Goal: Task Accomplishment & Management: Manage account settings

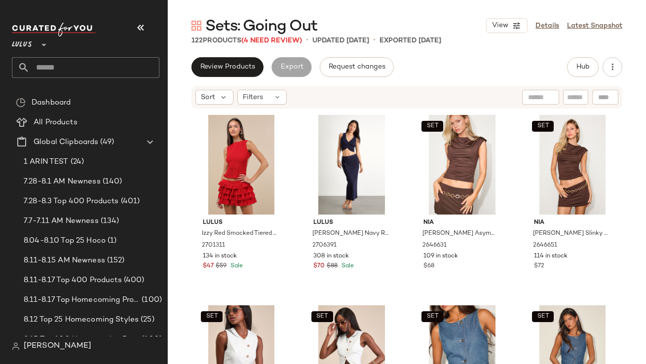
click at [141, 11] on nav "Lulus ** Dashboard All Products Global Clipboards (49) 1 ARIN TEST (24) 7.28-8.…" at bounding box center [84, 182] width 168 height 364
click at [141, 21] on button "button" at bounding box center [141, 28] width 24 height 24
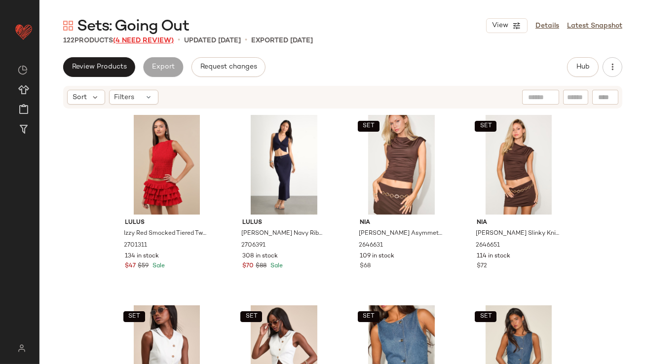
click at [164, 42] on span "(4 Need Review)" at bounding box center [143, 40] width 61 height 7
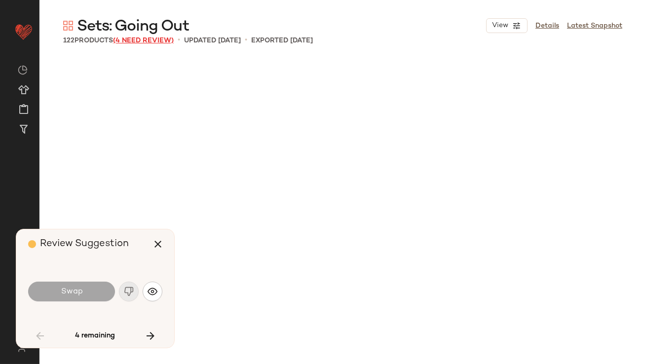
scroll to position [952, 0]
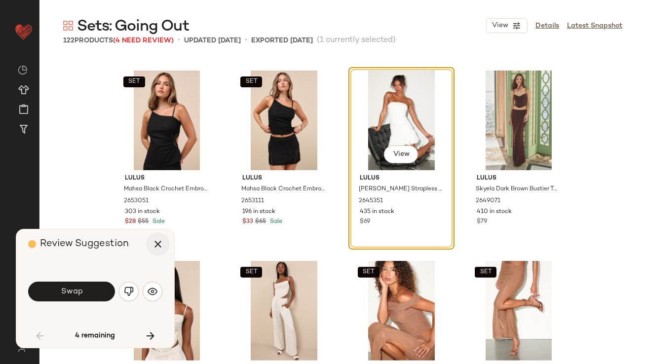
click at [156, 243] on icon "button" at bounding box center [158, 244] width 12 height 12
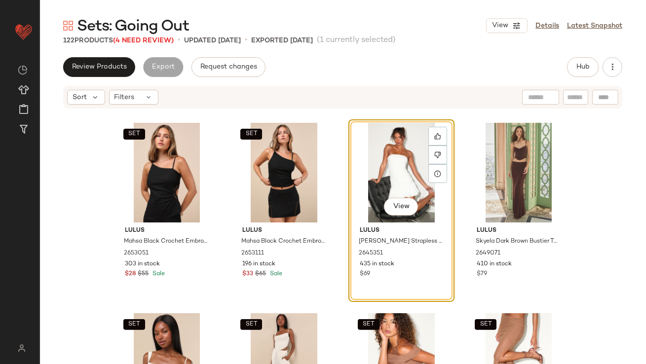
click at [366, 167] on div "View" at bounding box center [401, 173] width 99 height 100
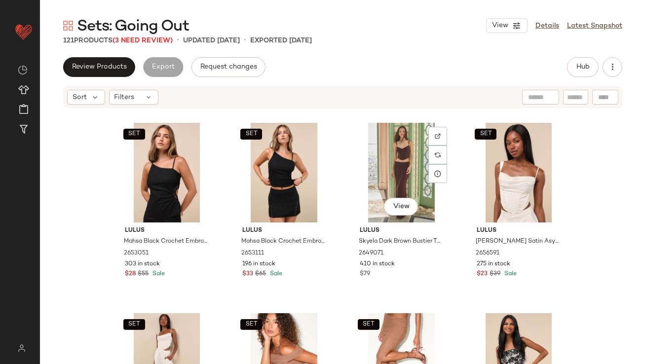
click at [366, 167] on div "View" at bounding box center [401, 173] width 99 height 100
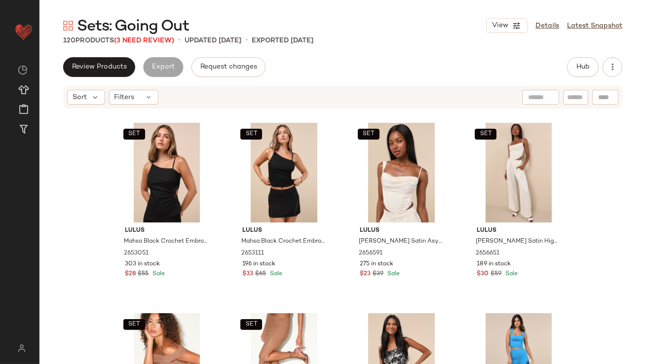
click at [147, 36] on span "Sets: Going Out" at bounding box center [133, 27] width 112 height 20
click at [147, 38] on span "(3 Need Review)" at bounding box center [144, 40] width 60 height 7
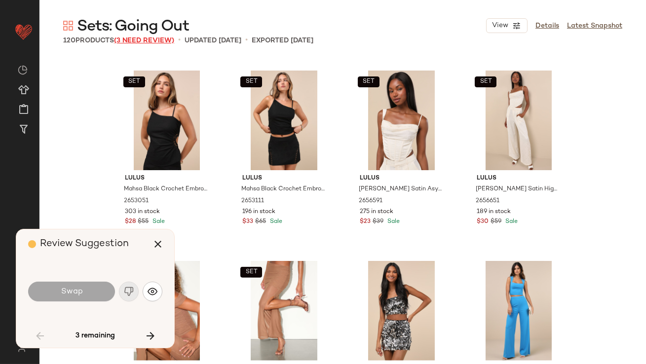
scroll to position [3236, 0]
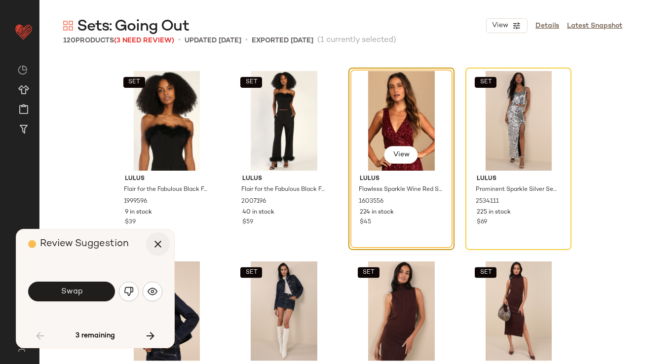
click at [153, 247] on icon "button" at bounding box center [158, 244] width 12 height 12
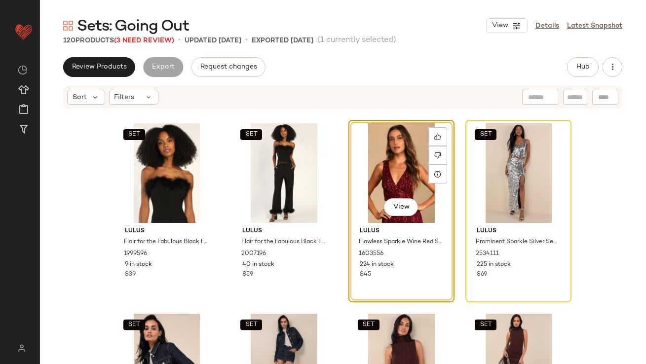
click at [388, 178] on div "View" at bounding box center [401, 173] width 99 height 100
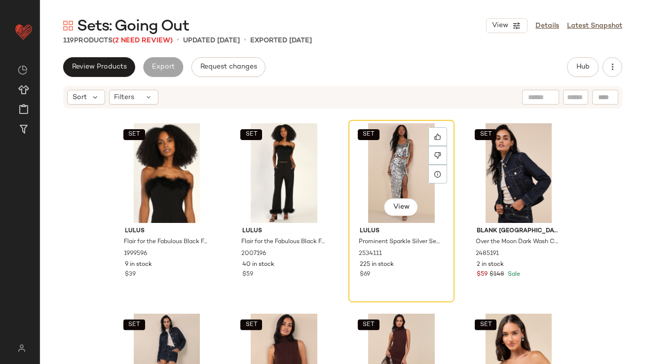
click at [388, 178] on div "SET View" at bounding box center [401, 173] width 99 height 100
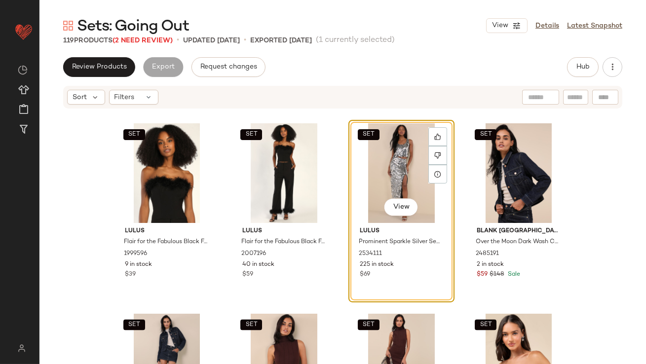
click at [165, 35] on span "Sets: Going Out" at bounding box center [133, 27] width 112 height 20
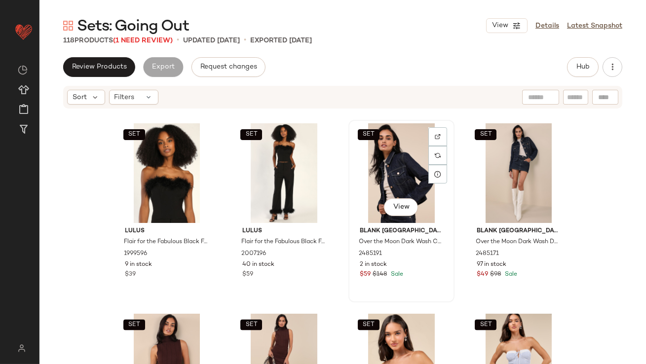
click at [360, 154] on div "SET View" at bounding box center [401, 173] width 99 height 100
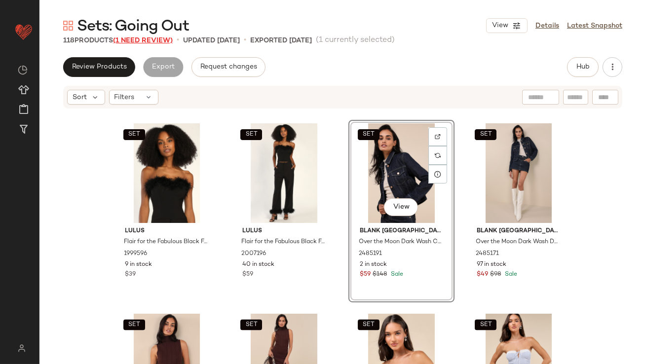
click at [133, 38] on span "(1 Need Review)" at bounding box center [143, 40] width 60 height 7
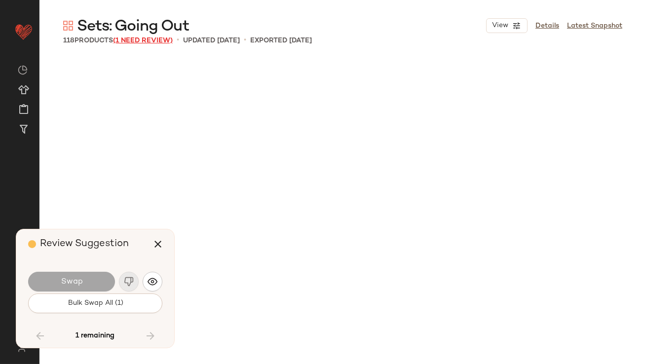
scroll to position [4379, 0]
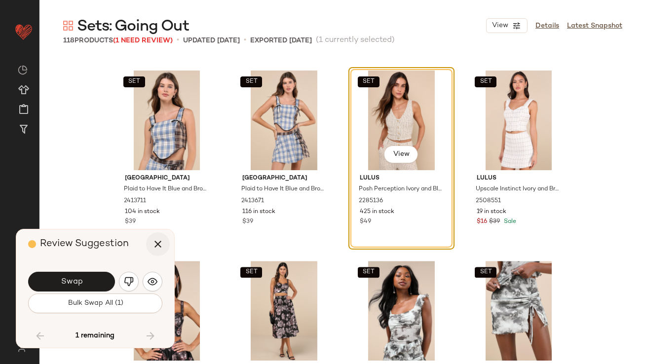
click at [153, 242] on icon "button" at bounding box center [158, 244] width 12 height 12
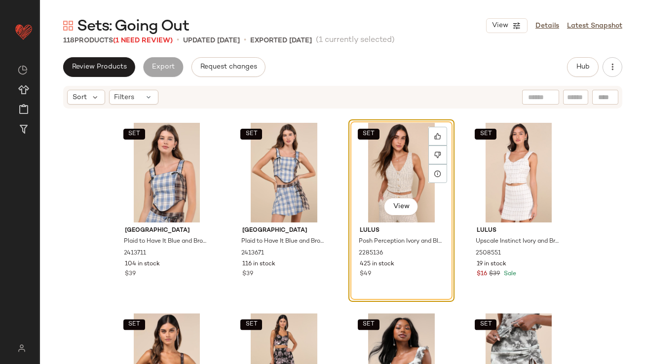
click at [384, 178] on div "SET View" at bounding box center [401, 173] width 99 height 100
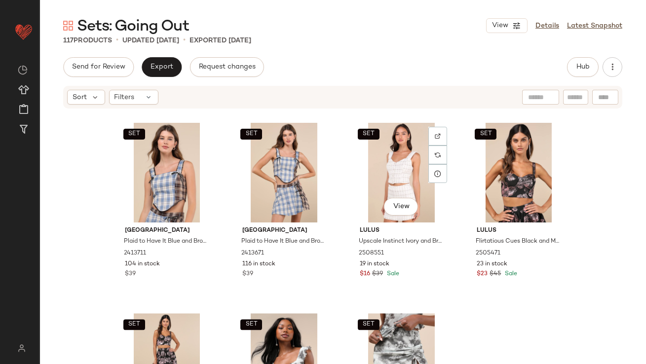
click at [385, 168] on div "SET View" at bounding box center [401, 173] width 99 height 100
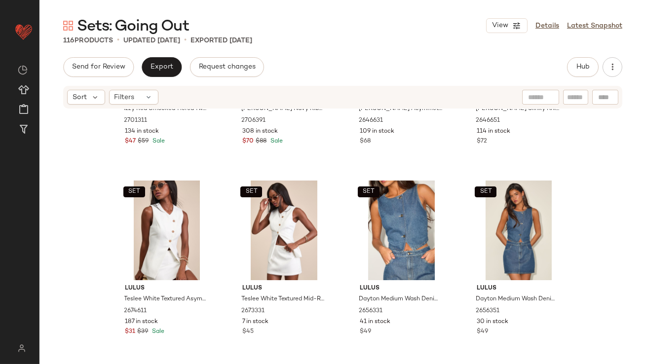
scroll to position [211, 0]
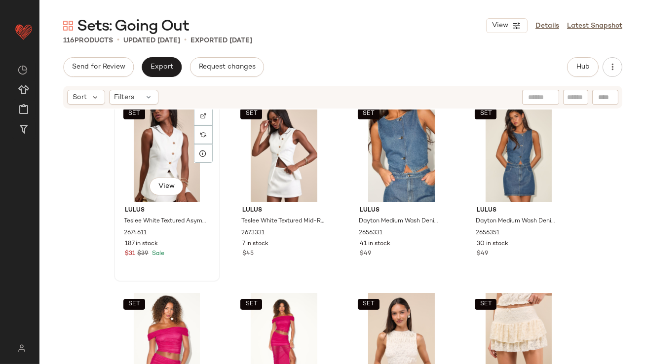
click at [174, 157] on div "SET View" at bounding box center [166, 153] width 99 height 100
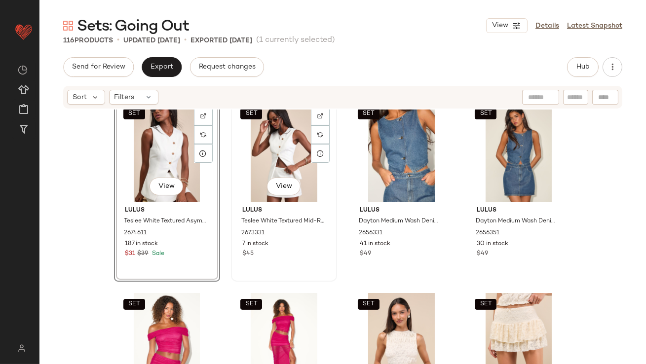
click at [243, 148] on div "SET View" at bounding box center [283, 153] width 99 height 100
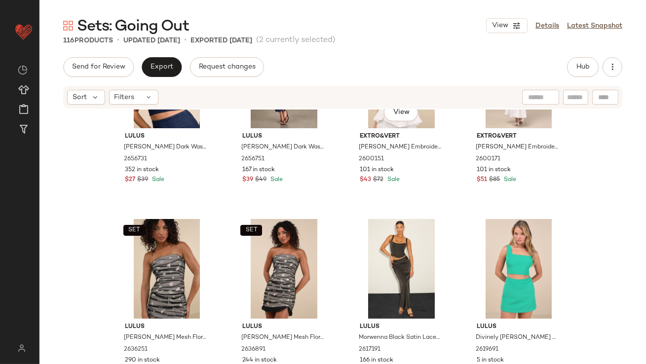
scroll to position [1973, 0]
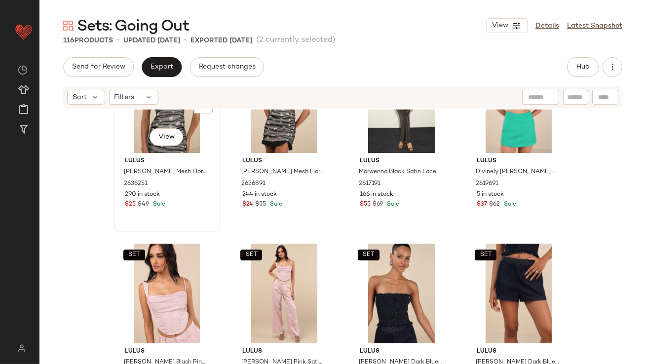
click at [145, 117] on div "SET View" at bounding box center [166, 103] width 99 height 100
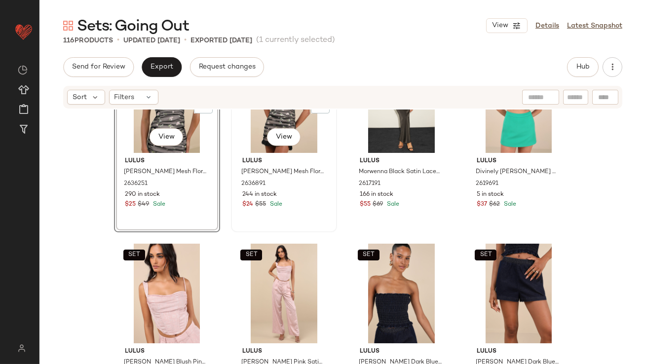
click at [244, 115] on div "SET View" at bounding box center [283, 103] width 99 height 100
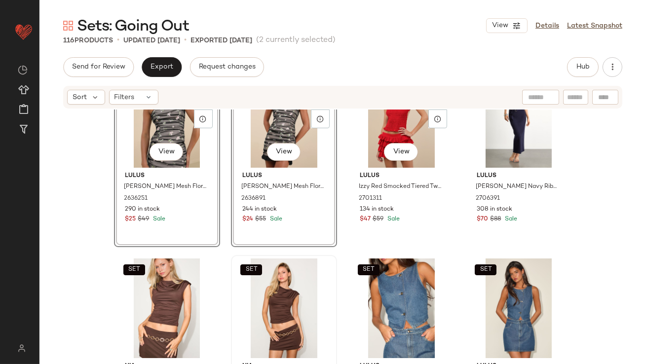
scroll to position [59, 0]
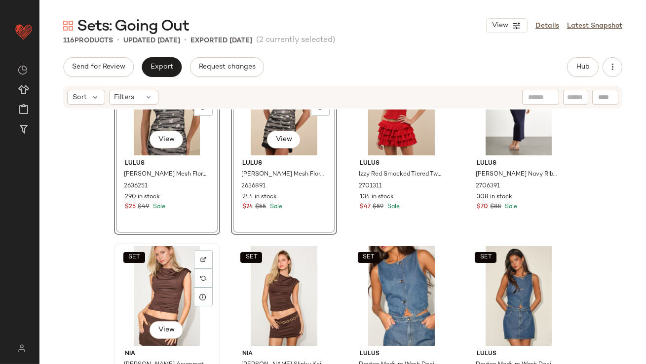
click at [169, 274] on div "SET View" at bounding box center [166, 296] width 99 height 100
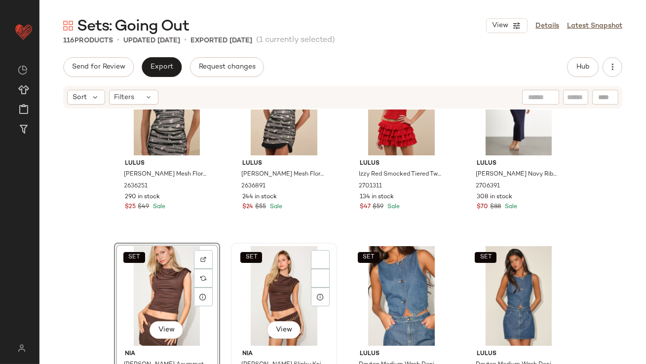
click at [287, 274] on div "SET View" at bounding box center [283, 296] width 99 height 100
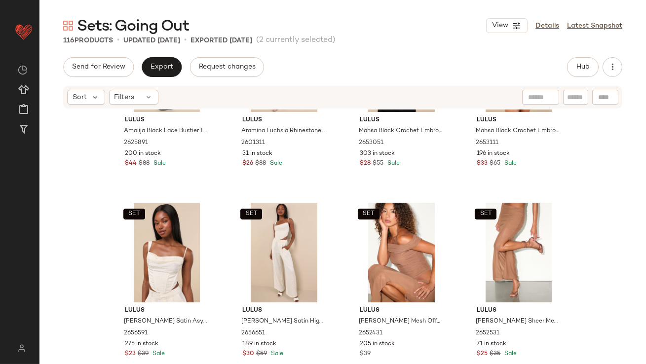
scroll to position [1099, 0]
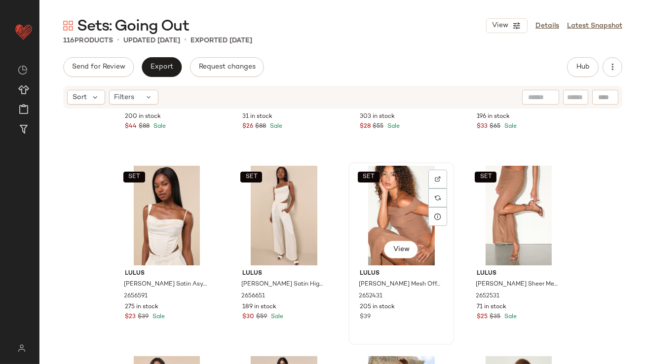
click at [374, 213] on div "SET View" at bounding box center [401, 216] width 99 height 100
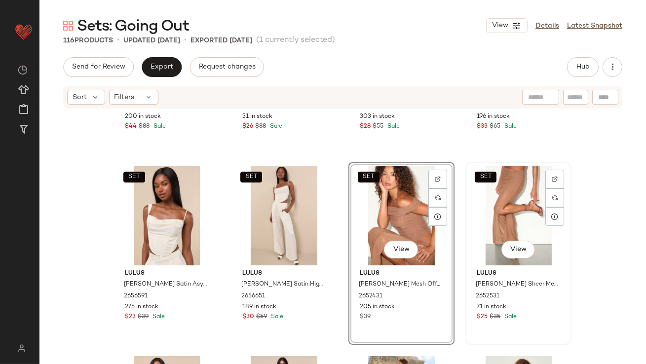
click at [475, 203] on div "SET View" at bounding box center [518, 216] width 99 height 100
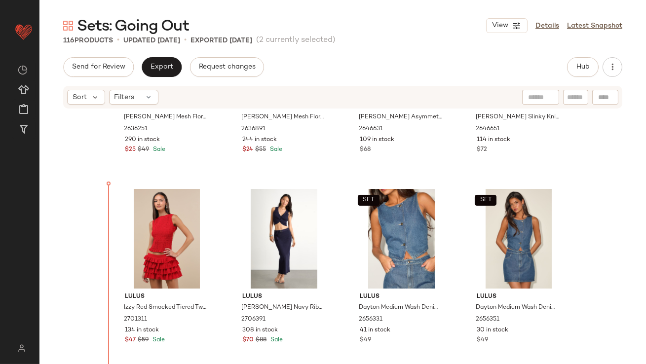
scroll to position [128, 0]
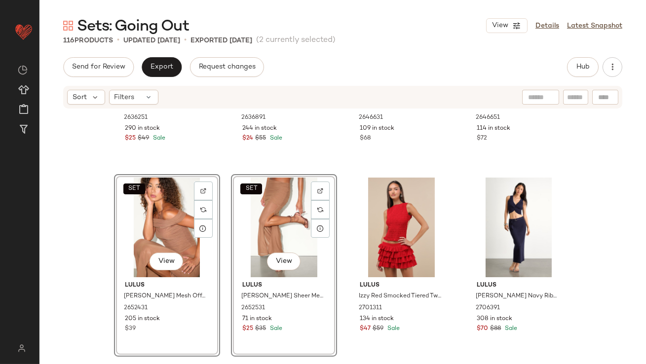
click at [334, 305] on div "SET View Lulus Cadie Brown Sheer Mesh Ruched Maxi Skirt 2652531 71 in stock $25…" at bounding box center [284, 265] width 106 height 182
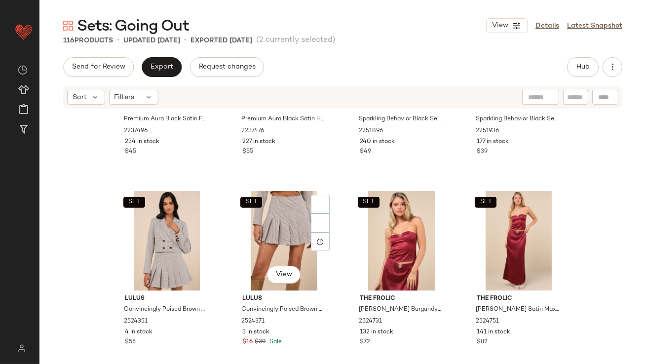
scroll to position [2767, 0]
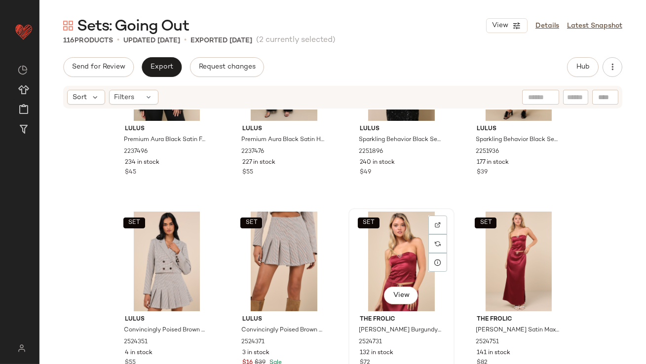
click at [381, 262] on div "SET View" at bounding box center [401, 262] width 99 height 100
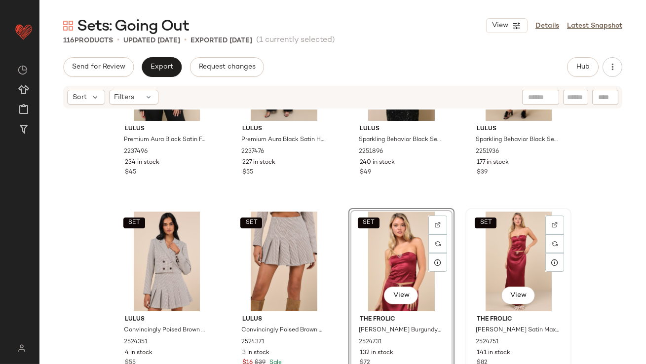
click at [490, 251] on div "SET View" at bounding box center [518, 262] width 99 height 100
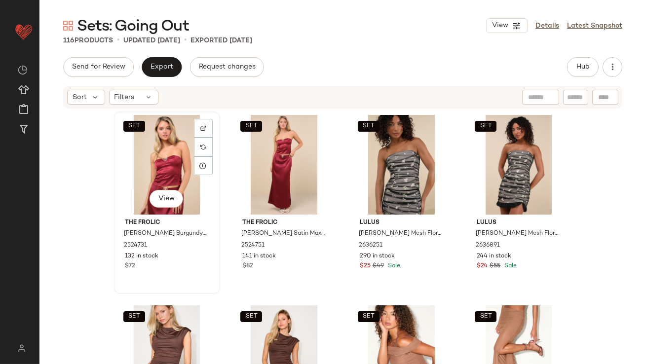
click at [170, 160] on div "SET View" at bounding box center [166, 165] width 99 height 100
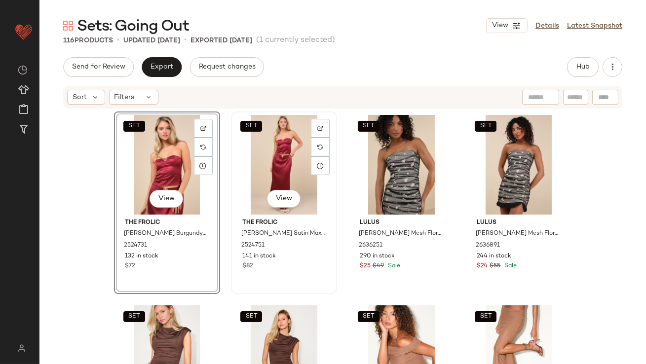
click at [275, 160] on div "SET View" at bounding box center [283, 165] width 99 height 100
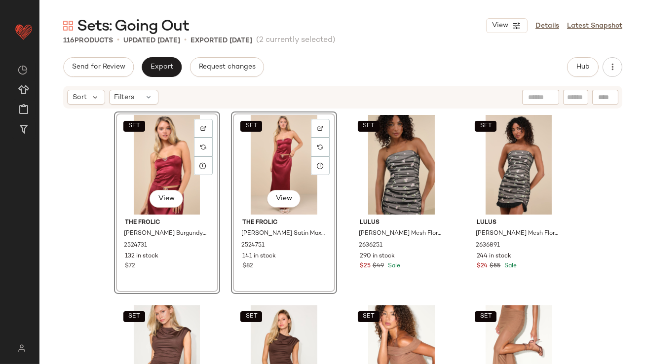
click at [92, 258] on div "SET View The Frolic Priscilla Burgundy Satin Strapless Top 2524731 132 in stock…" at bounding box center [342, 251] width 606 height 284
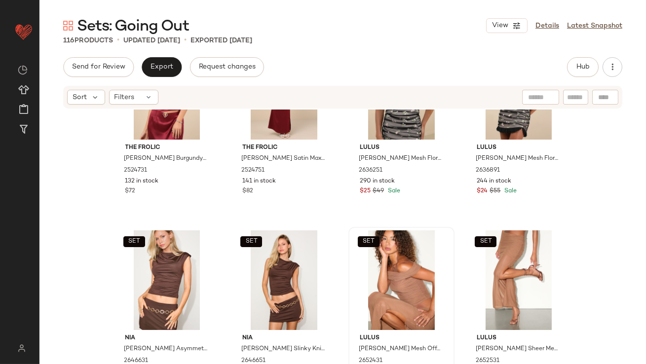
scroll to position [82, 0]
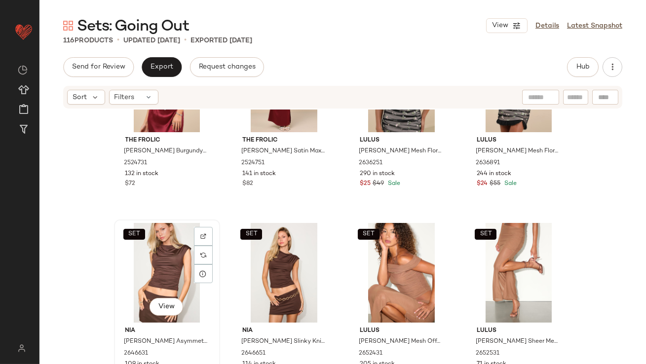
click at [149, 256] on div "SET View" at bounding box center [166, 273] width 99 height 100
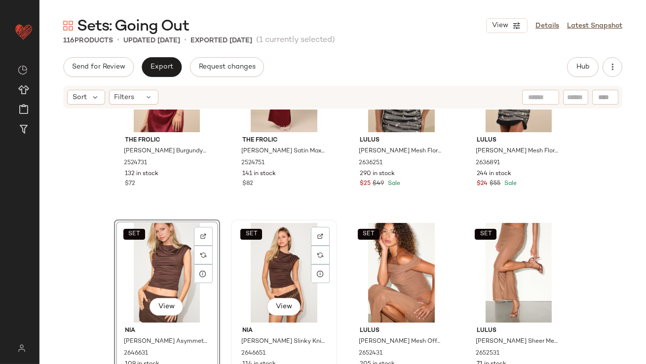
click at [298, 265] on div "SET View" at bounding box center [283, 273] width 99 height 100
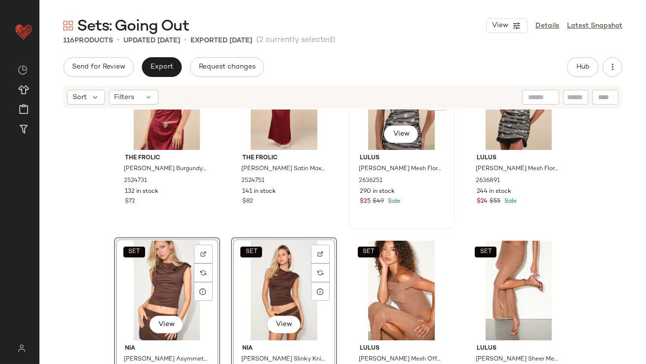
scroll to position [61, 0]
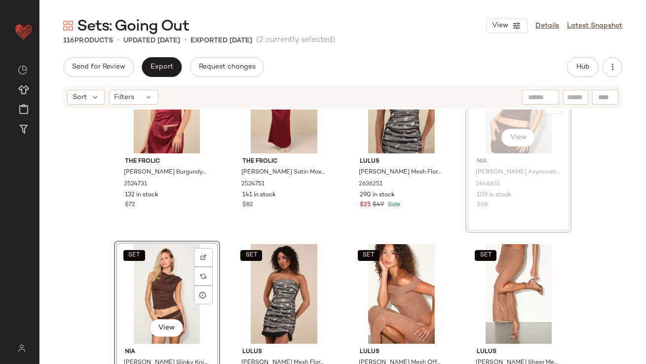
scroll to position [37, 0]
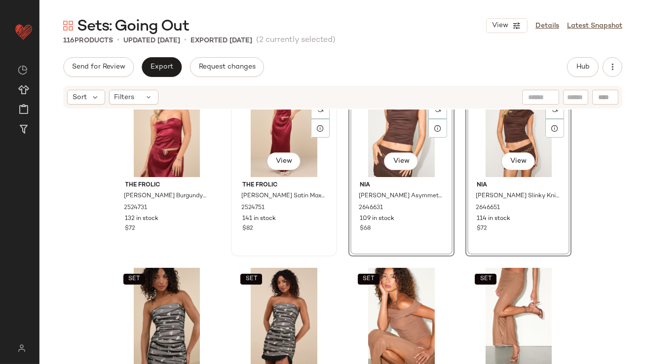
click at [324, 200] on div "The Frolic Priscilla Burgundy Satin Maxi Skirt 2524751 141 in stock $82" at bounding box center [283, 205] width 99 height 57
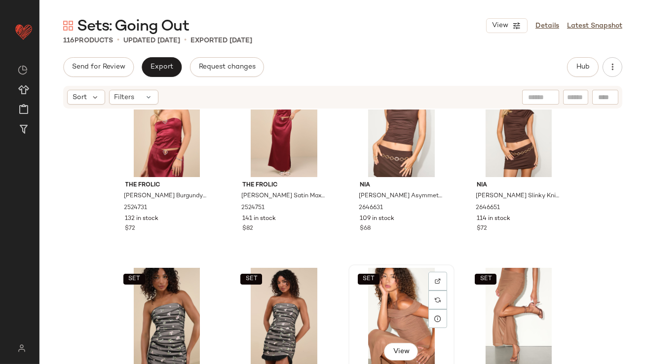
click at [358, 309] on div "SET View" at bounding box center [401, 318] width 99 height 100
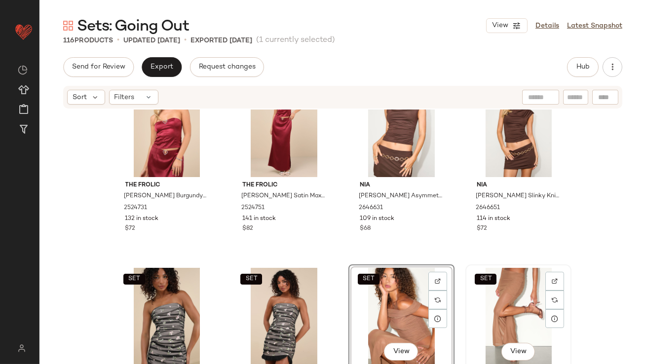
click at [491, 290] on div "SET View" at bounding box center [518, 318] width 99 height 100
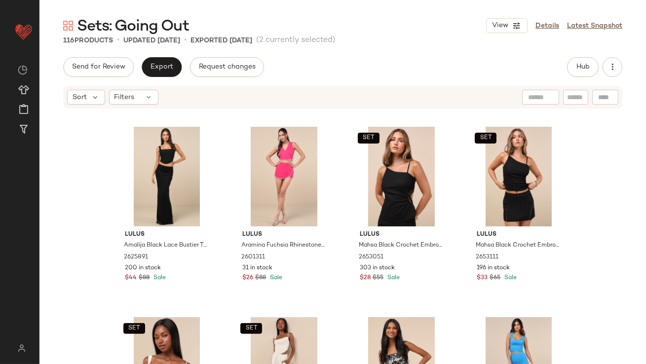
scroll to position [1163, 0]
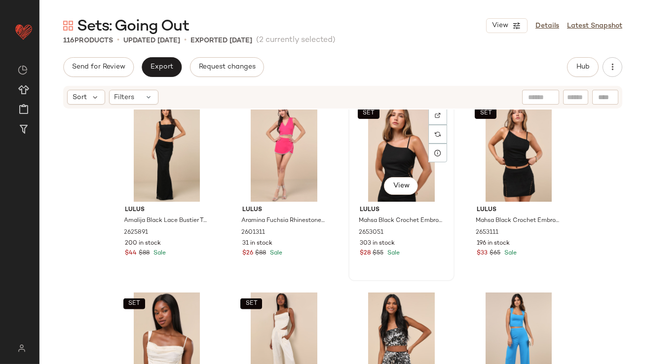
click at [387, 155] on div "SET View" at bounding box center [401, 152] width 99 height 100
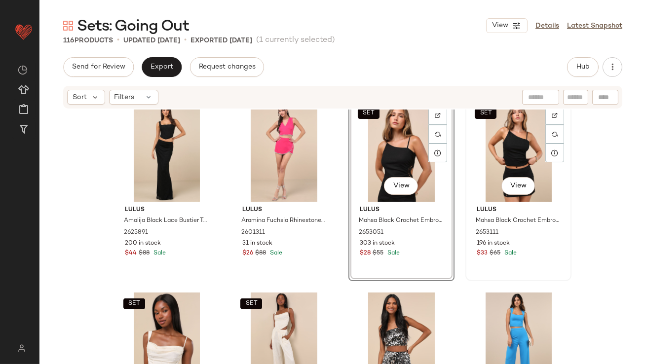
click at [489, 145] on div "SET View" at bounding box center [518, 152] width 99 height 100
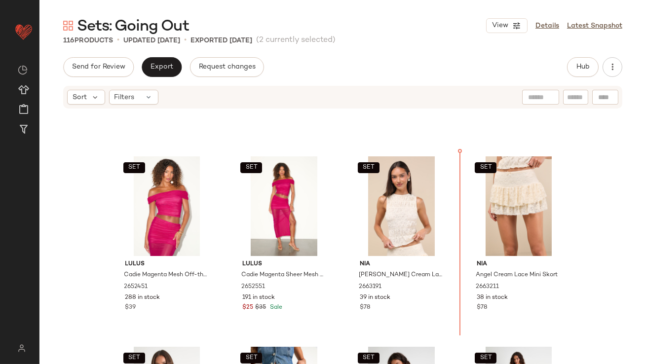
scroll to position [498, 0]
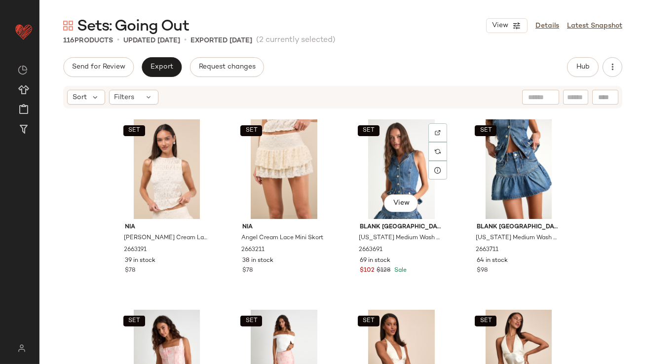
scroll to position [778, 0]
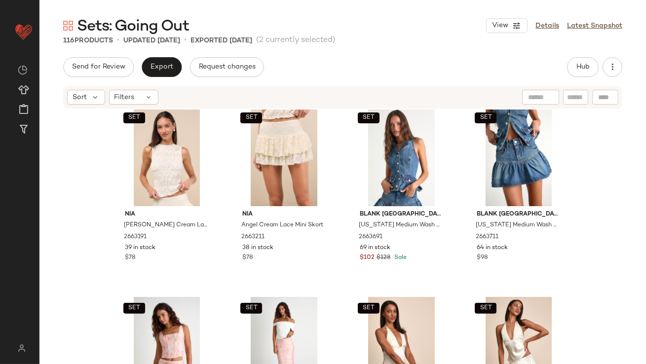
click at [342, 217] on div "SET Nia Wes Cream Lace Smocked Tank Top 2663191 39 in stock $78 SET Nia Angel C…" at bounding box center [342, 251] width 606 height 284
click at [378, 161] on div "SET View" at bounding box center [401, 157] width 99 height 100
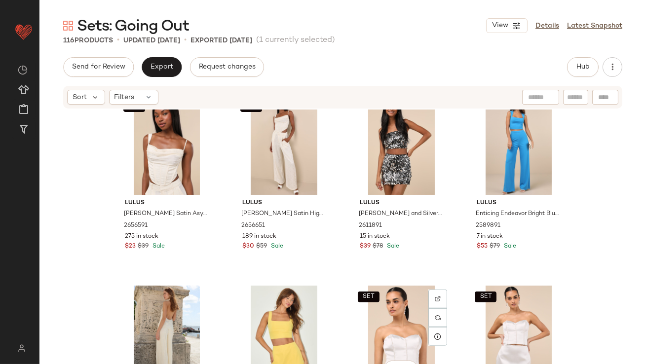
scroll to position [1303, 0]
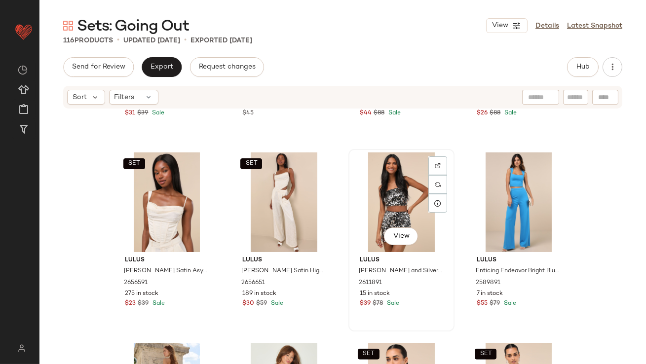
click at [383, 182] on div "View" at bounding box center [401, 202] width 99 height 100
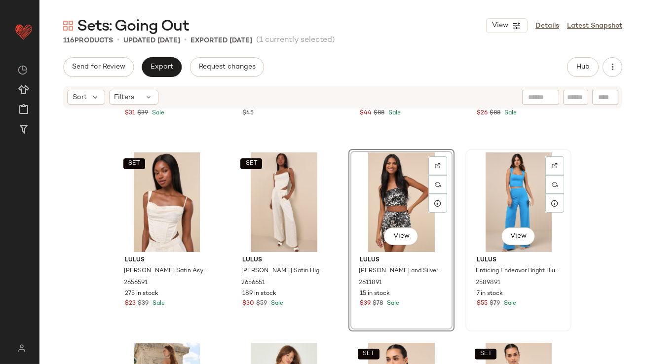
click at [494, 182] on div "View" at bounding box center [518, 202] width 99 height 100
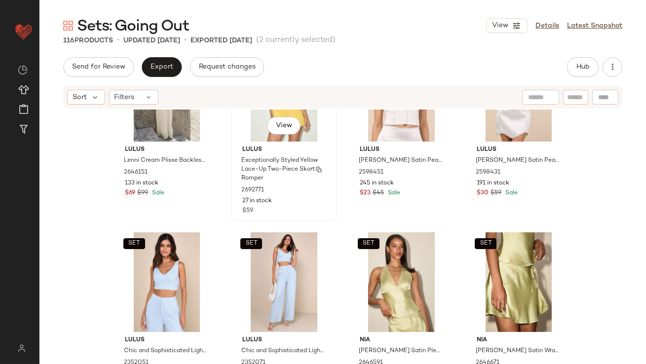
scroll to position [1601, 0]
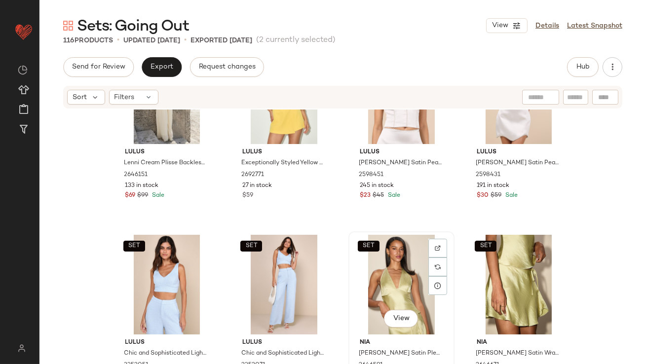
click at [369, 270] on div "SET View" at bounding box center [401, 285] width 99 height 100
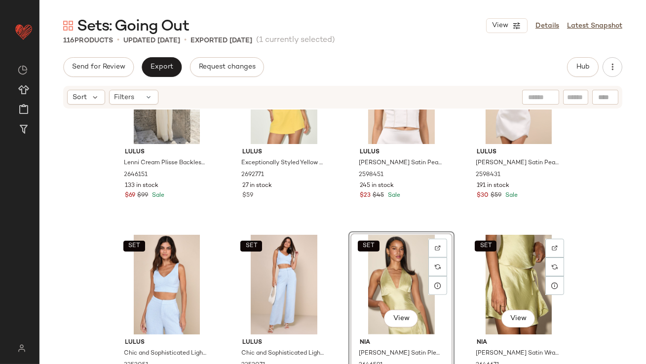
drag, startPoint x: 495, startPoint y: 256, endPoint x: 410, endPoint y: 263, distance: 84.6
click at [494, 256] on div "SET View" at bounding box center [518, 285] width 99 height 100
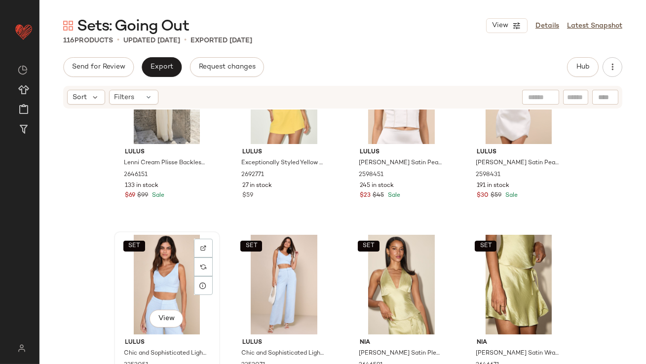
click at [148, 273] on div "SET View" at bounding box center [166, 285] width 99 height 100
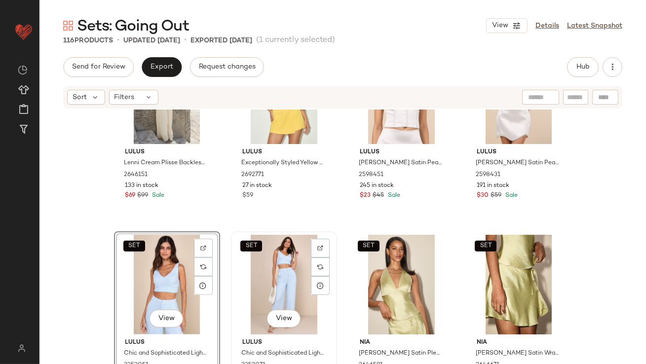
click at [236, 268] on div "SET View" at bounding box center [283, 285] width 99 height 100
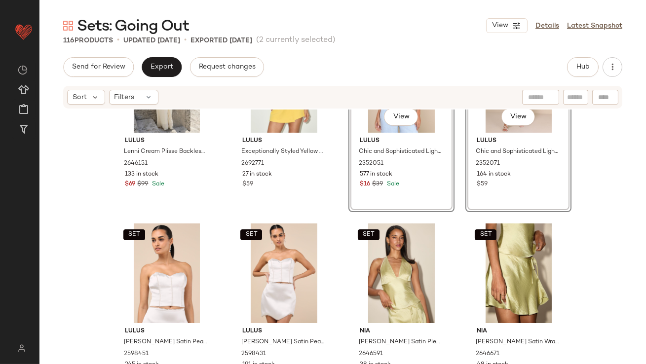
click at [337, 257] on div "Lulus Lenni Cream Plisse Backless Two-Piece Jumpsuit 2646151 133 in stock $69 $…" at bounding box center [342, 251] width 606 height 284
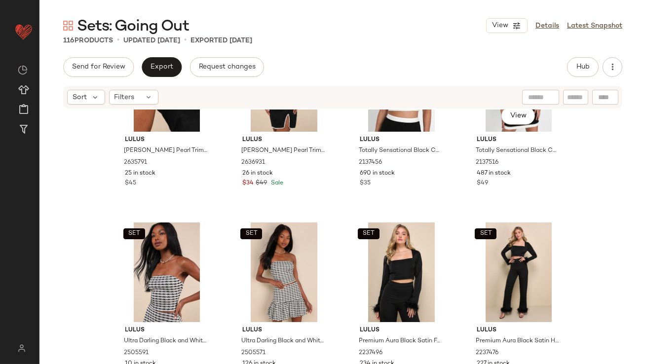
scroll to position [2565, 0]
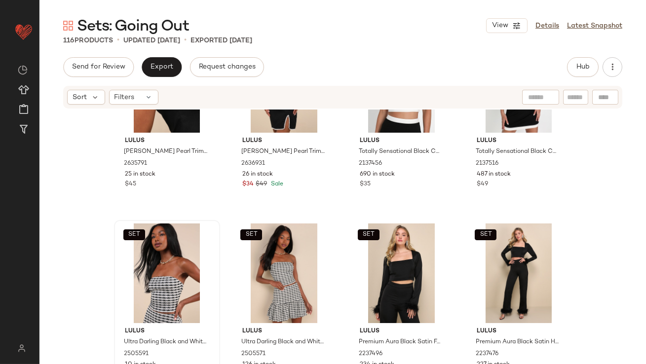
click at [115, 265] on div "SET Lulus Ultra Darling Black and White Gingham Tweed Strapless Crop Top 250559…" at bounding box center [167, 311] width 104 height 181
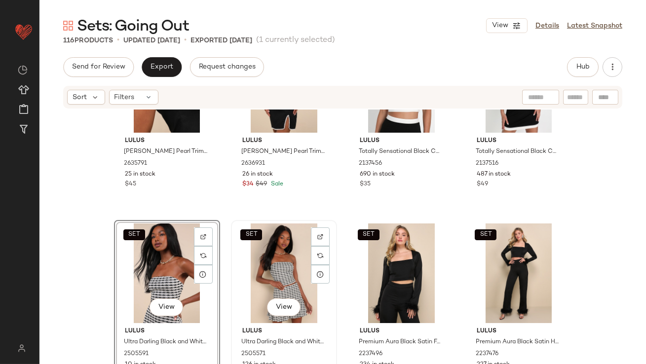
click at [277, 266] on div "SET View" at bounding box center [283, 273] width 99 height 100
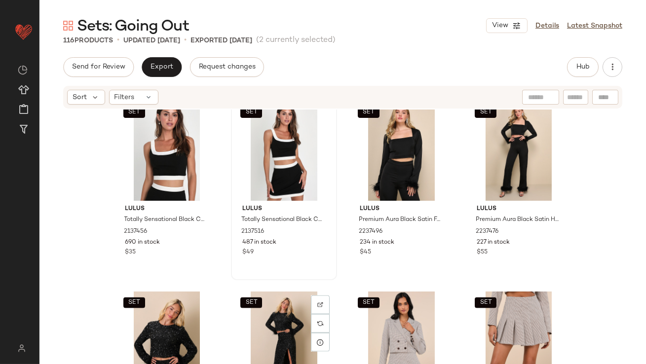
scroll to position [2772, 0]
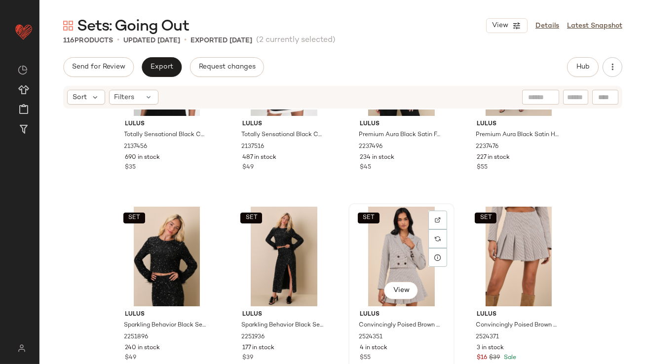
click at [388, 244] on div "SET View" at bounding box center [401, 257] width 99 height 100
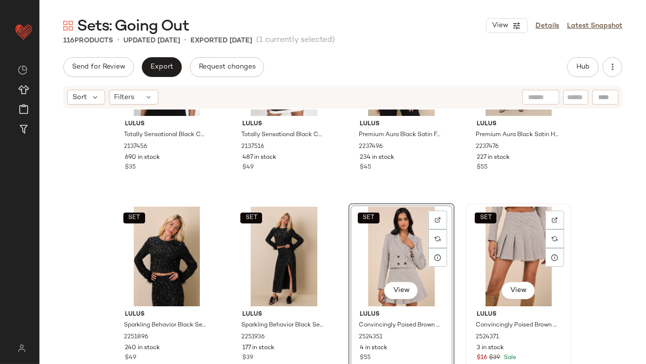
click at [497, 229] on div "SET View" at bounding box center [518, 257] width 99 height 100
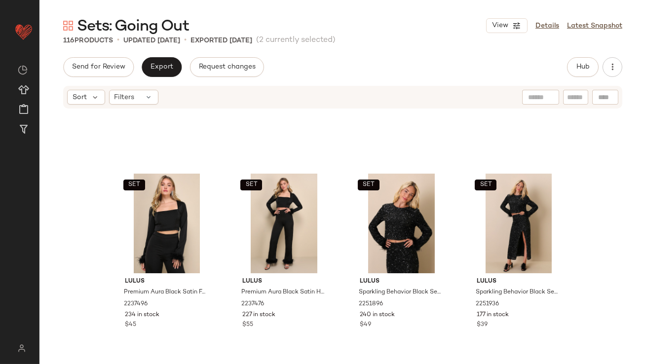
scroll to position [2994, 0]
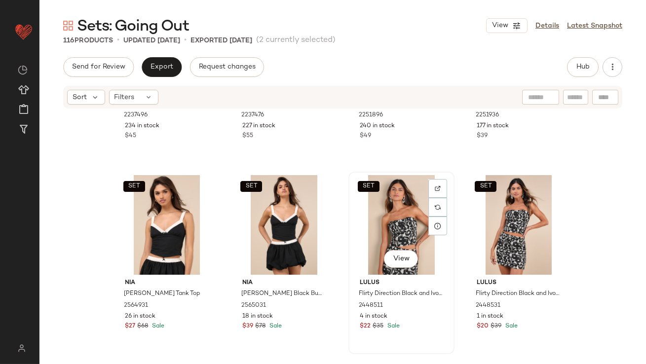
click at [406, 202] on div "SET View" at bounding box center [401, 225] width 99 height 100
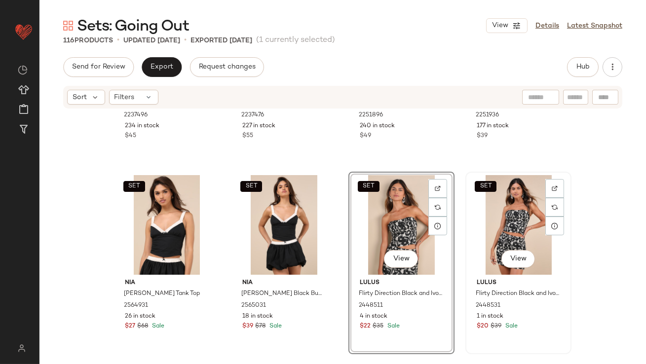
click at [476, 206] on div "SET View" at bounding box center [518, 225] width 99 height 100
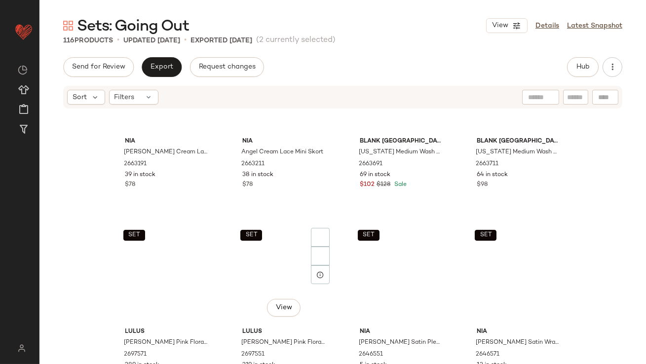
scroll to position [799, 0]
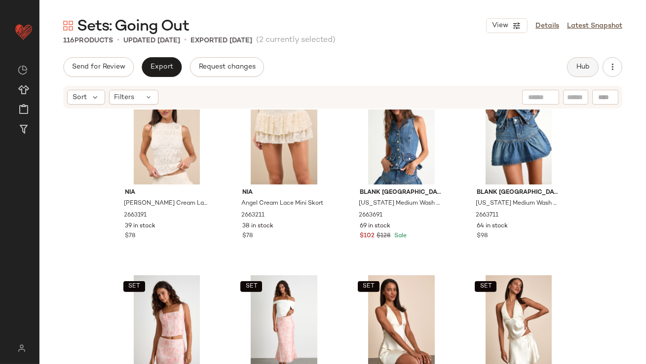
click at [588, 58] on button "Hub" at bounding box center [583, 67] width 32 height 20
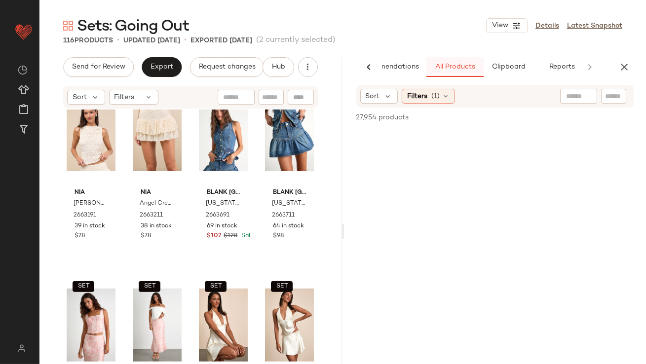
scroll to position [0, 55]
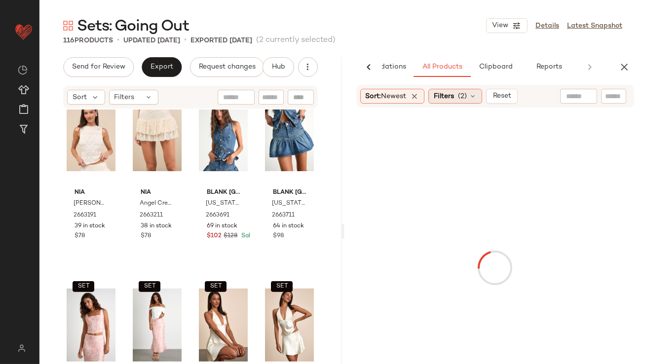
click at [460, 93] on div "Filters (2)" at bounding box center [455, 96] width 54 height 15
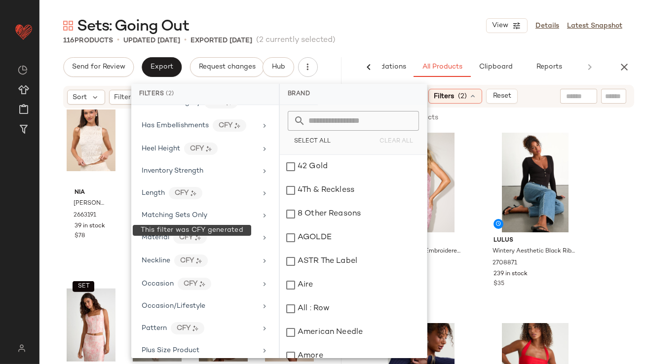
scroll to position [390, 0]
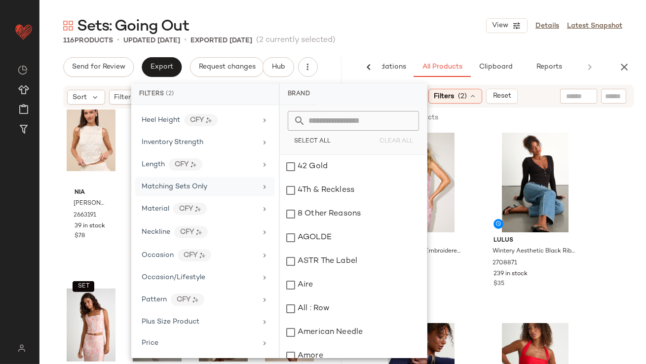
click at [173, 183] on span "Matching Sets Only" at bounding box center [175, 186] width 66 height 7
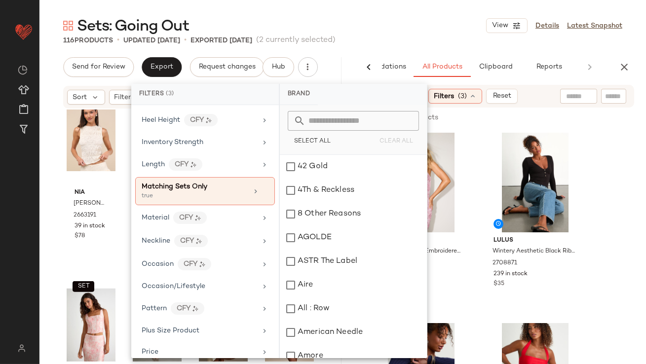
click at [387, 30] on div "Sets: Going Out View Details Latest Snapshot" at bounding box center [342, 26] width 606 height 20
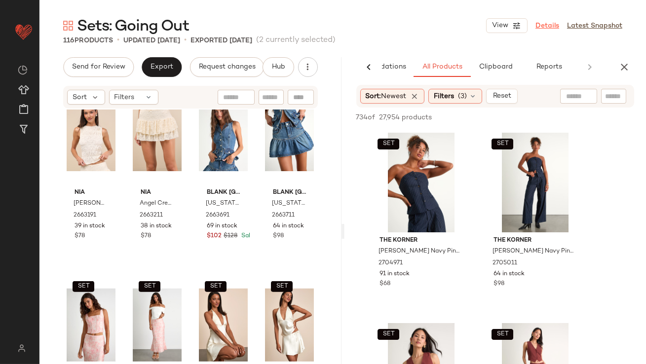
click at [543, 24] on link "Details" at bounding box center [547, 26] width 24 height 10
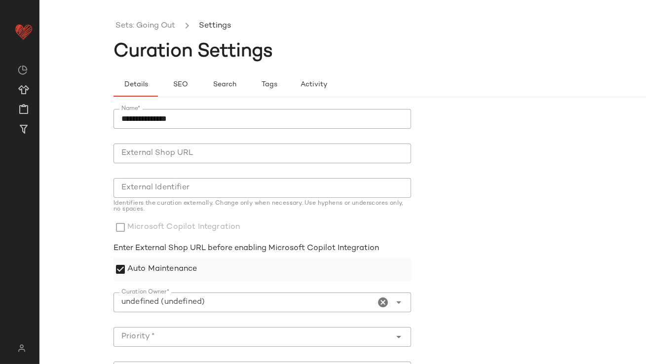
click at [144, 272] on label "Auto Maintenance" at bounding box center [162, 269] width 70 height 22
click at [150, 302] on input "Curation Owner*" at bounding box center [244, 302] width 262 height 12
type input "**********"
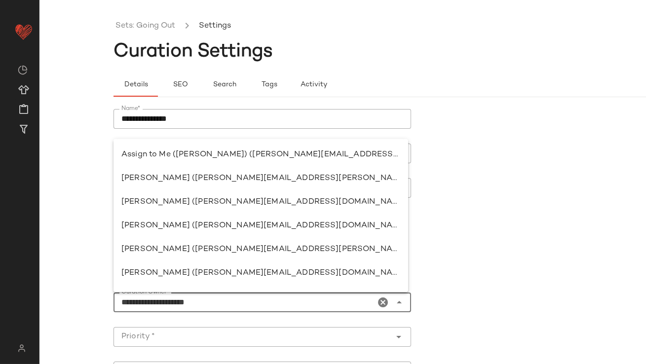
click at [379, 300] on icon "Clear Curation Owner*" at bounding box center [383, 302] width 12 height 12
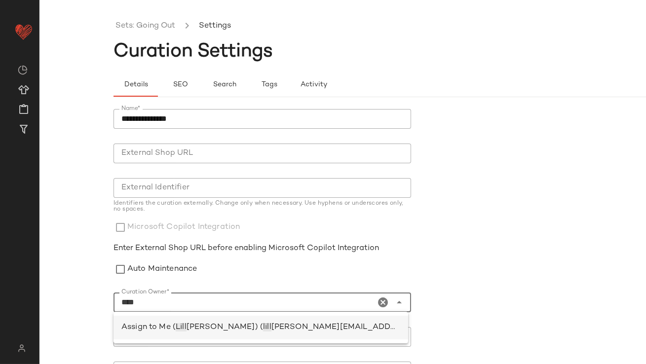
click at [268, 332] on div "Assign to Me ( Lill ian Sisti) ( lill ian.sisti@curatedforyou.io)" at bounding box center [260, 328] width 279 height 12
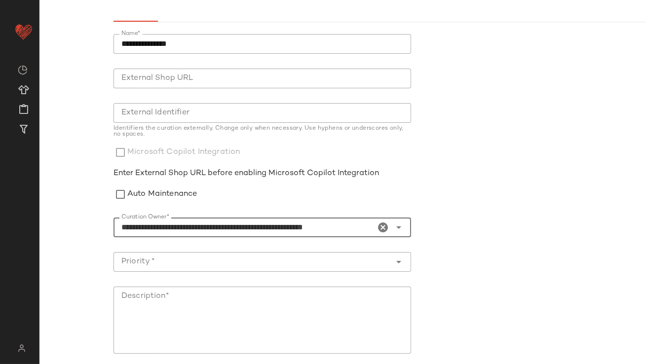
scroll to position [194, 0]
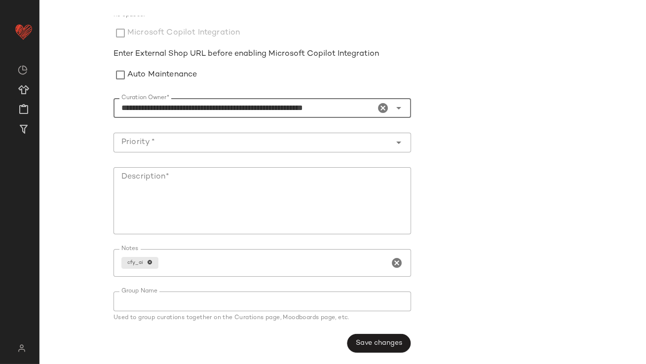
type input "**********"
click at [170, 148] on div at bounding box center [252, 143] width 278 height 20
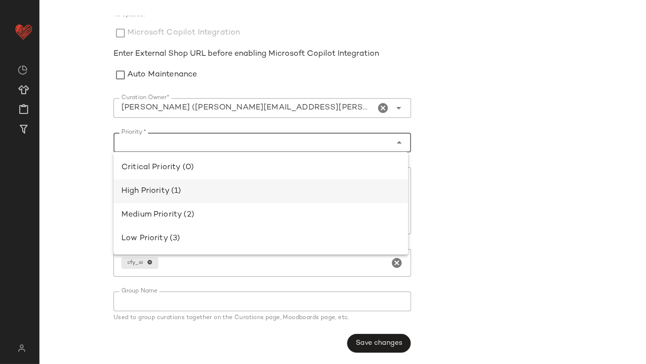
click at [172, 195] on div "High Priority (1)" at bounding box center [260, 191] width 279 height 12
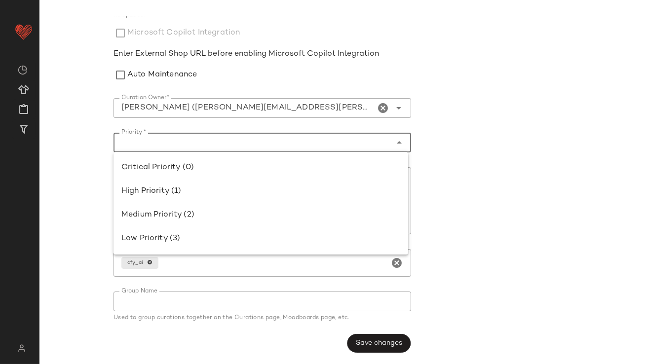
type input "**********"
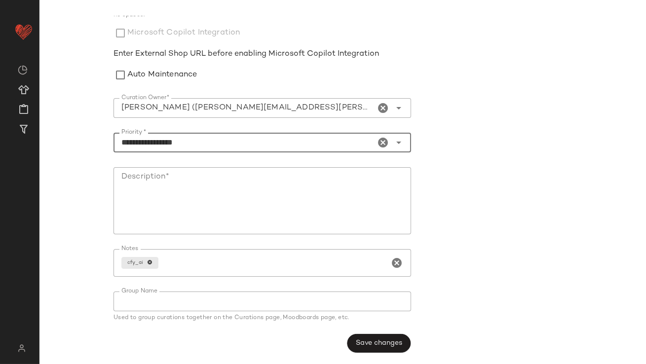
click at [180, 209] on textarea "Description*" at bounding box center [261, 200] width 297 height 67
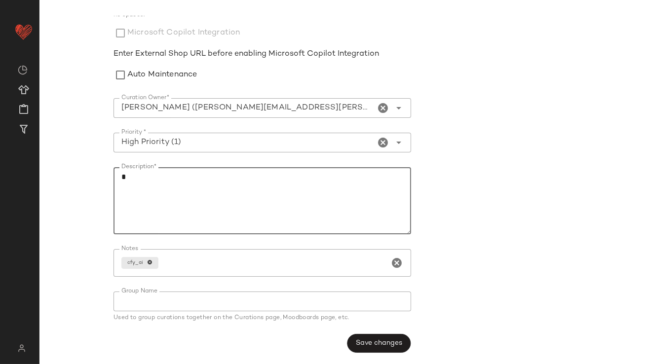
click at [410, 350] on div "**********" at bounding box center [264, 134] width 303 height 450
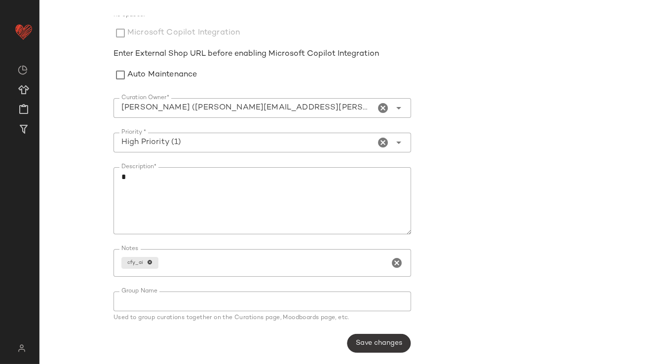
click at [381, 338] on button "Save changes" at bounding box center [379, 343] width 64 height 19
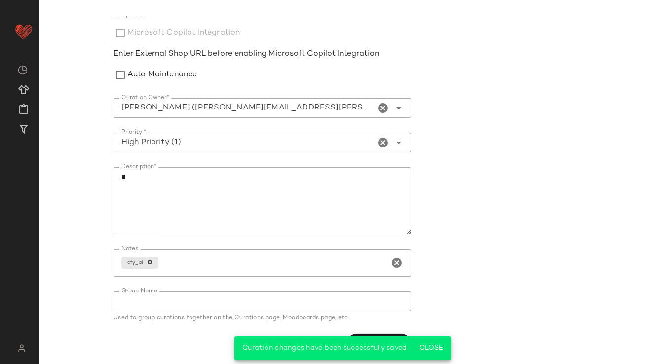
scroll to position [0, 0]
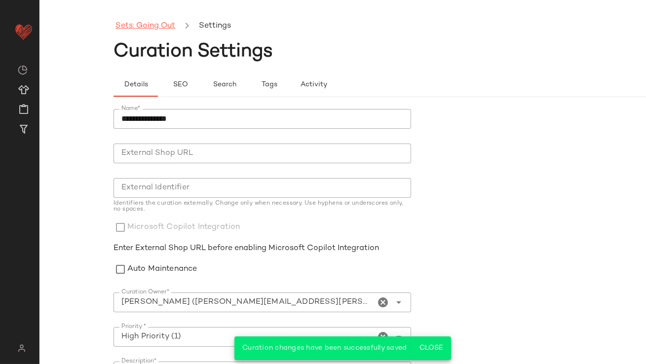
click at [169, 22] on link "Sets: Going Out" at bounding box center [145, 26] width 60 height 13
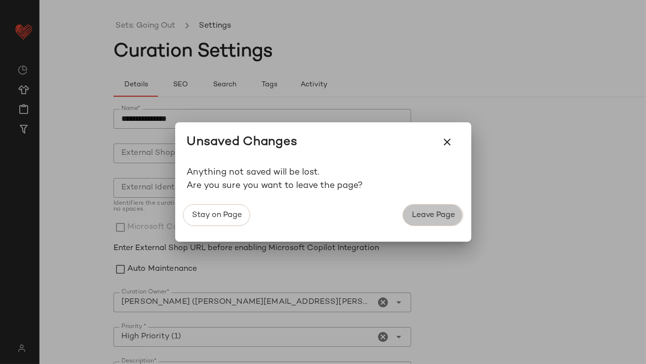
click at [434, 220] on button "Leave Page" at bounding box center [432, 215] width 60 height 22
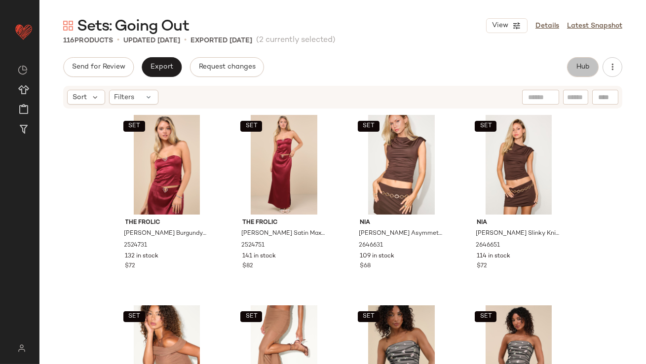
click at [573, 62] on button "Hub" at bounding box center [583, 67] width 32 height 20
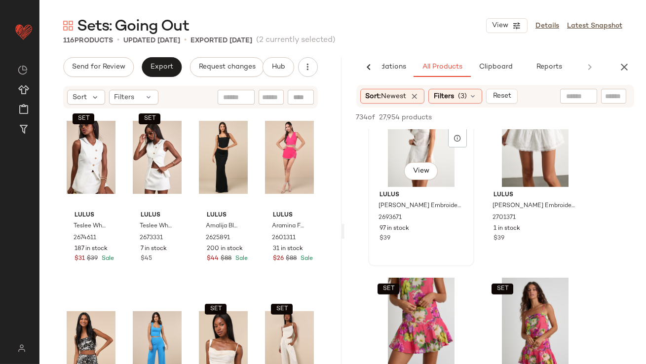
scroll to position [1008, 0]
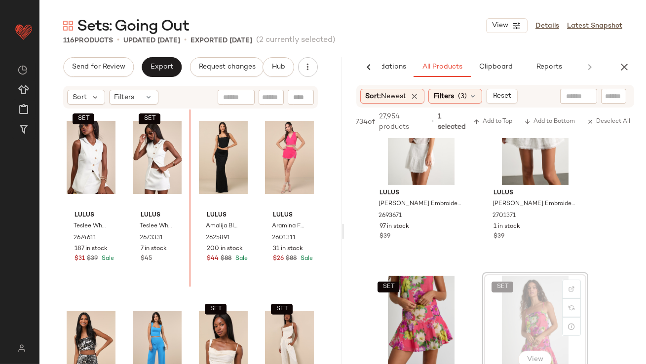
drag, startPoint x: 541, startPoint y: 315, endPoint x: 535, endPoint y: 315, distance: 5.9
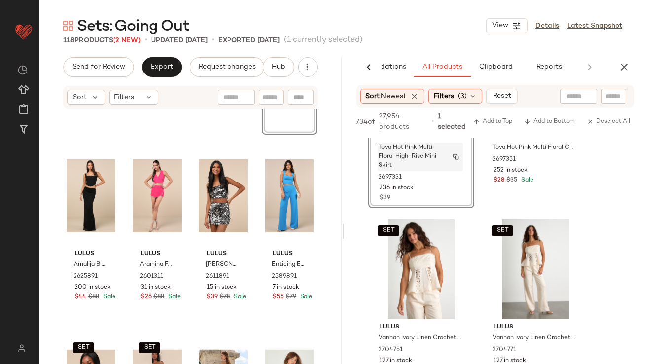
scroll to position [1259, 0]
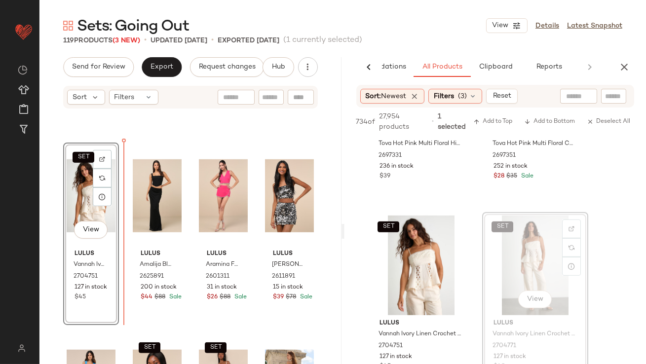
drag, startPoint x: 505, startPoint y: 258, endPoint x: 475, endPoint y: 258, distance: 29.1
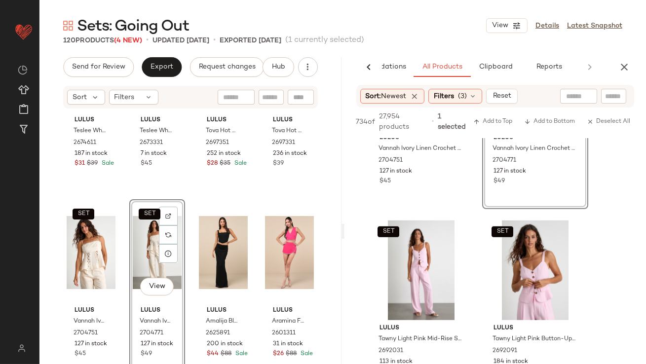
scroll to position [1468, 0]
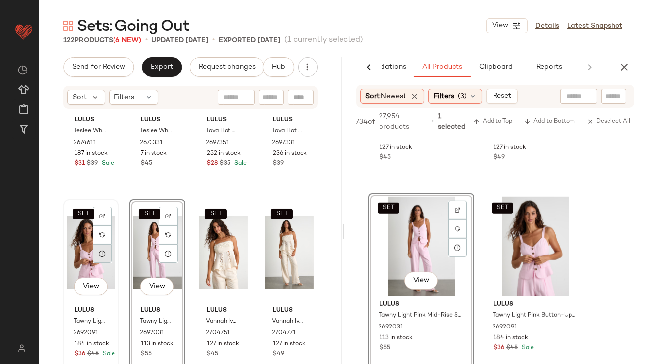
click at [103, 250] on icon at bounding box center [102, 254] width 8 height 8
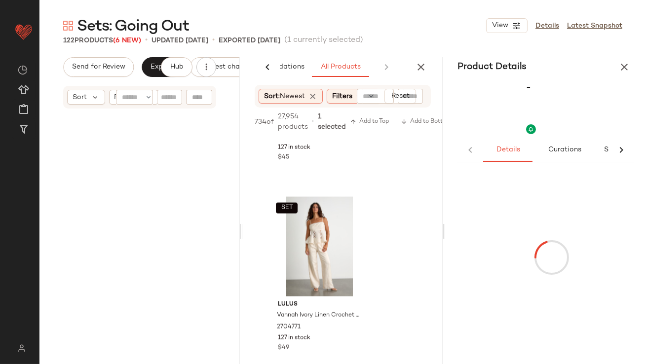
scroll to position [343, 0]
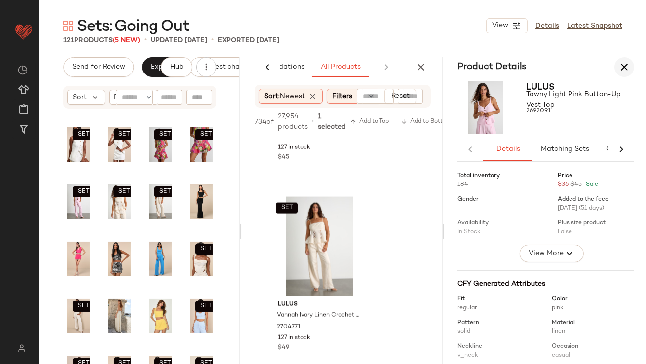
click at [625, 65] on icon "button" at bounding box center [624, 67] width 12 height 12
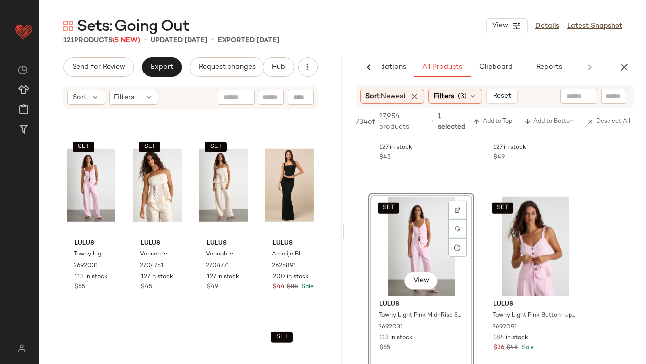
scroll to position [1352, 0]
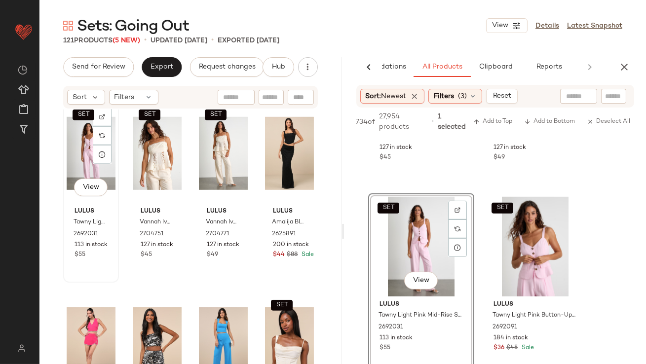
click at [81, 138] on div "SET View" at bounding box center [91, 154] width 49 height 100
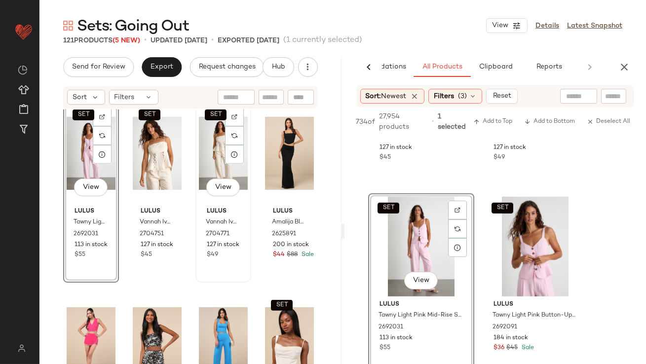
click at [212, 145] on div "SET View" at bounding box center [223, 154] width 49 height 100
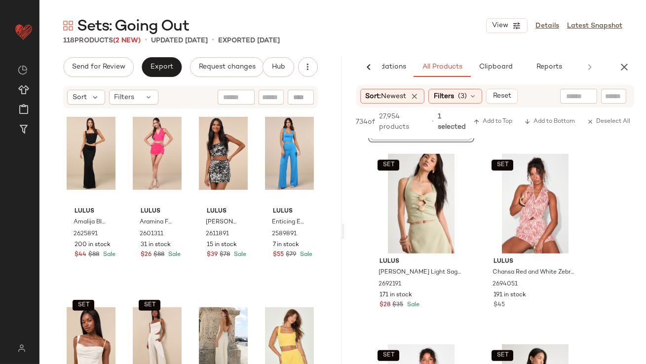
scroll to position [1656, 0]
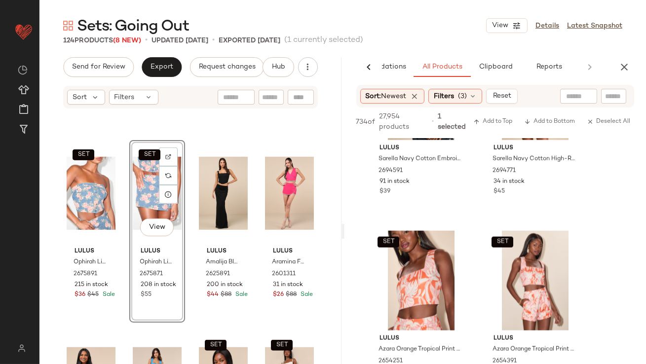
scroll to position [2595, 0]
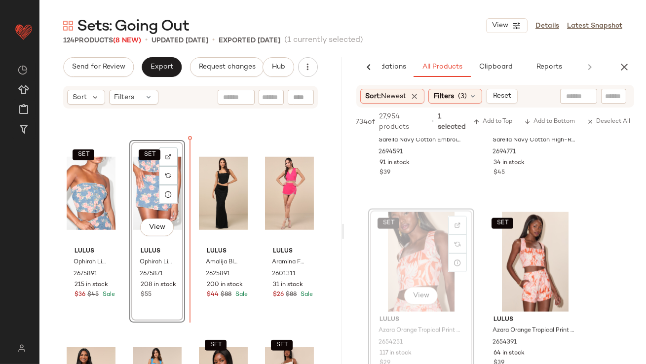
drag, startPoint x: 404, startPoint y: 256, endPoint x: 395, endPoint y: 256, distance: 9.4
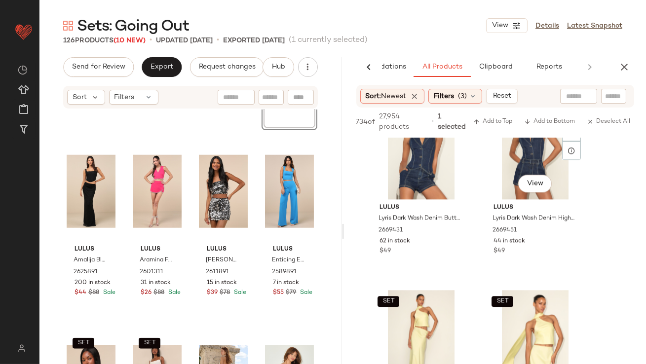
scroll to position [4427, 0]
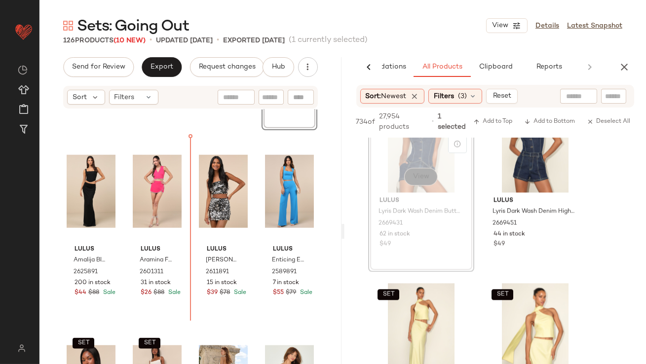
drag, startPoint x: 435, startPoint y: 166, endPoint x: 425, endPoint y: 168, distance: 10.5
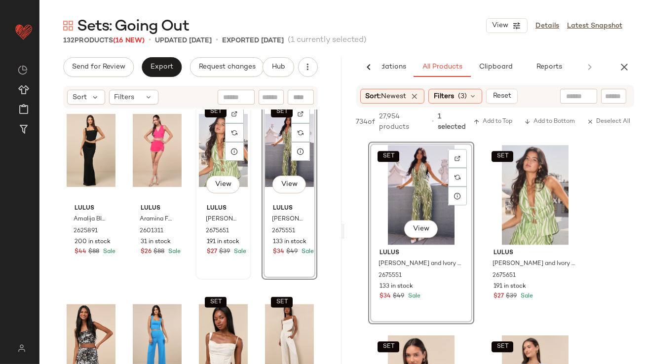
scroll to position [1985, 0]
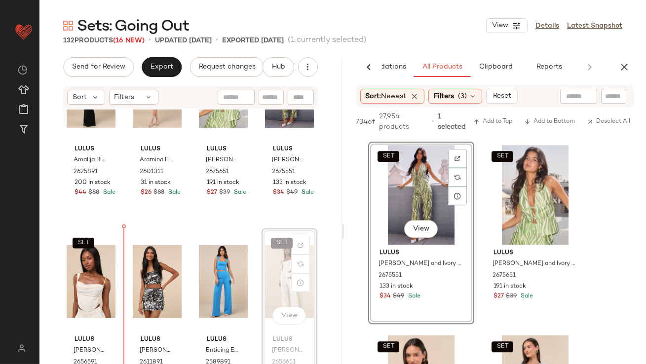
drag, startPoint x: 279, startPoint y: 265, endPoint x: 273, endPoint y: 265, distance: 5.9
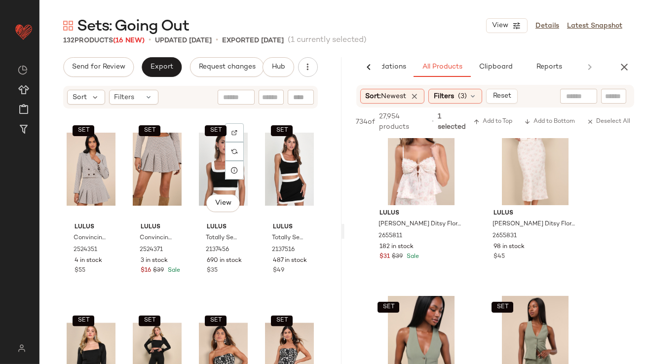
scroll to position [3617, 0]
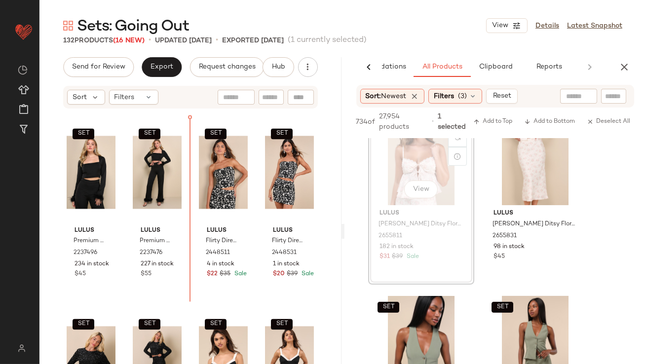
drag, startPoint x: 410, startPoint y: 167, endPoint x: 397, endPoint y: 170, distance: 14.0
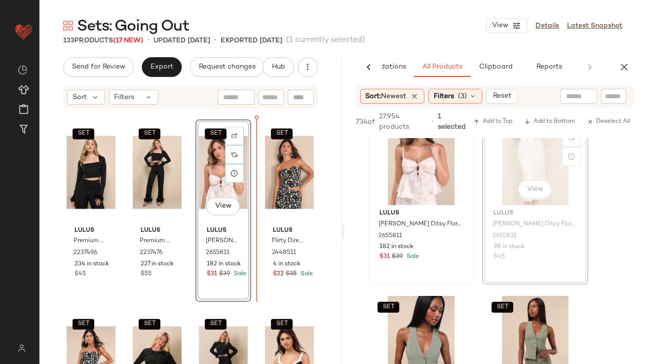
drag, startPoint x: 524, startPoint y: 169, endPoint x: 442, endPoint y: 186, distance: 83.1
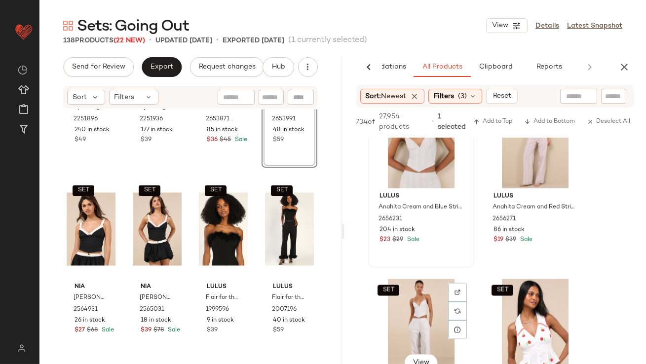
scroll to position [10625, 0]
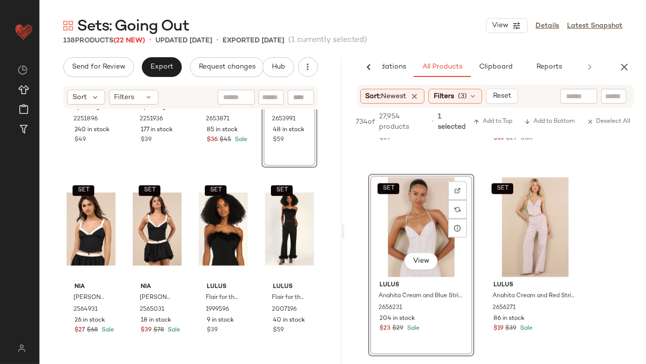
drag, startPoint x: 412, startPoint y: 240, endPoint x: 391, endPoint y: 240, distance: 21.2
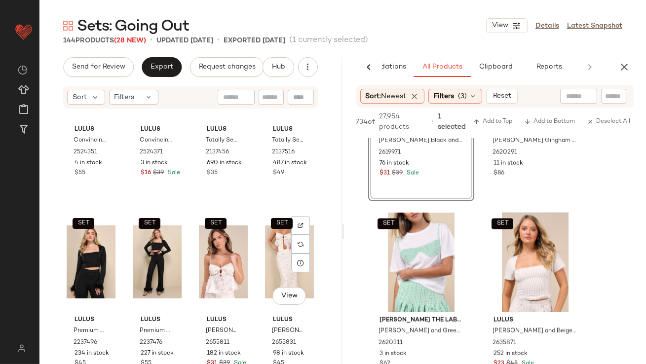
scroll to position [3535, 0]
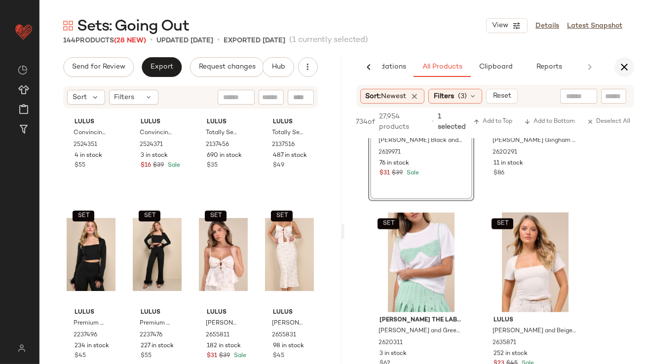
click at [629, 61] on icon "button" at bounding box center [624, 67] width 12 height 12
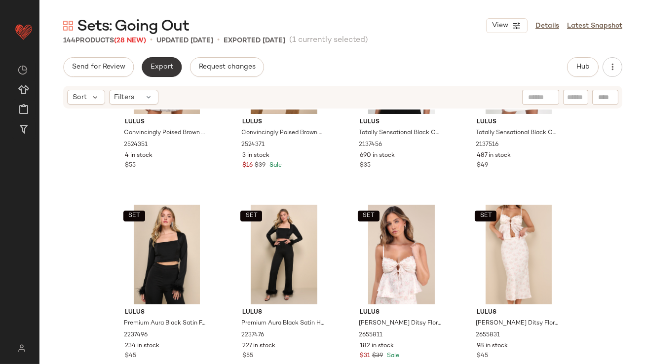
click at [166, 70] on span "Export" at bounding box center [161, 67] width 23 height 8
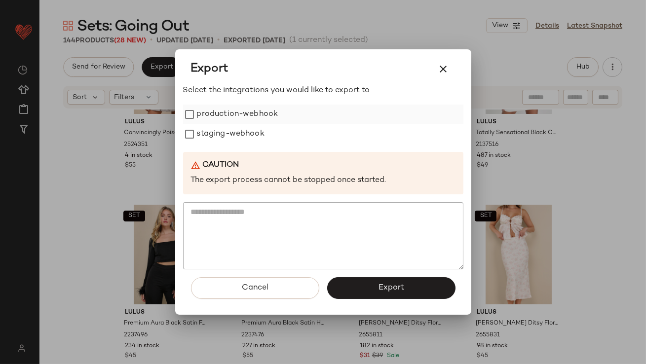
click at [216, 111] on label "production-webhook" at bounding box center [237, 115] width 81 height 20
click at [216, 138] on label "staging-webhook" at bounding box center [231, 134] width 68 height 20
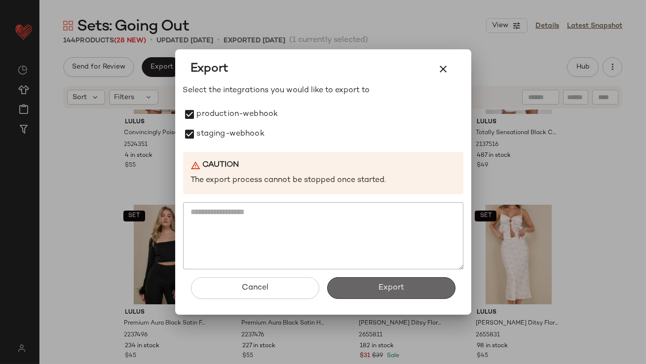
click at [364, 282] on button "Export" at bounding box center [391, 288] width 128 height 22
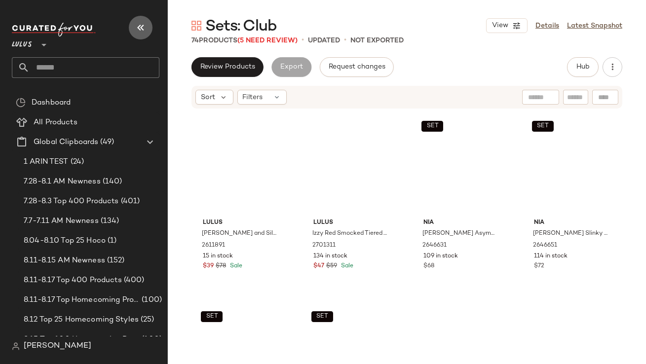
click at [140, 31] on icon "button" at bounding box center [141, 28] width 12 height 12
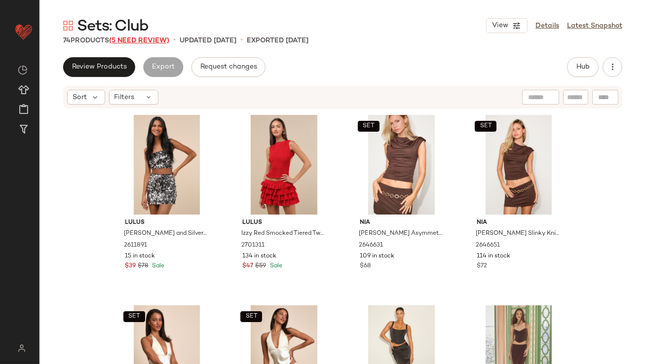
click at [151, 39] on span "(5 Need Review)" at bounding box center [139, 40] width 60 height 7
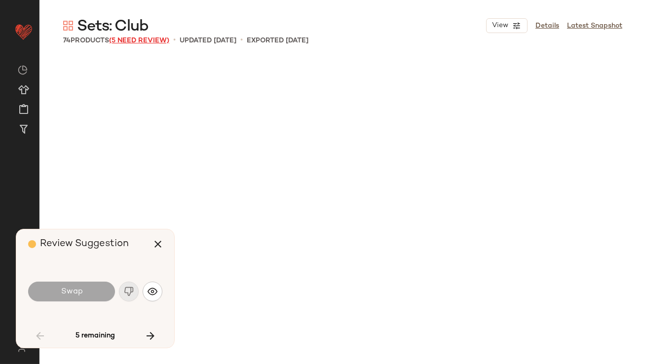
scroll to position [1904, 0]
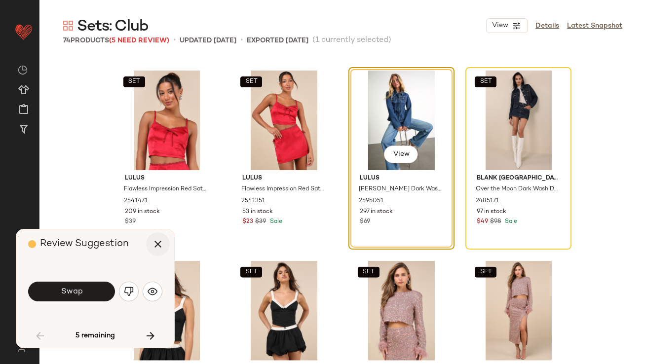
click at [152, 238] on button "button" at bounding box center [158, 244] width 24 height 24
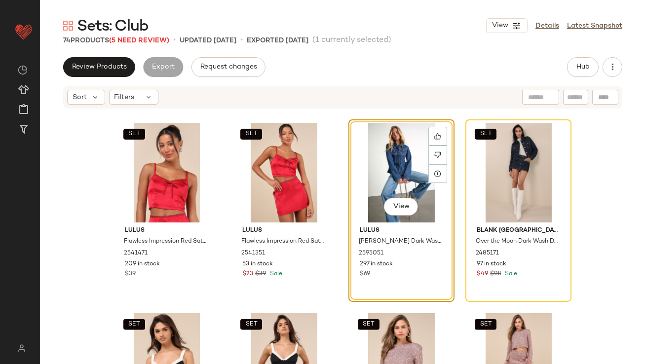
click at [367, 188] on div "View" at bounding box center [401, 173] width 99 height 100
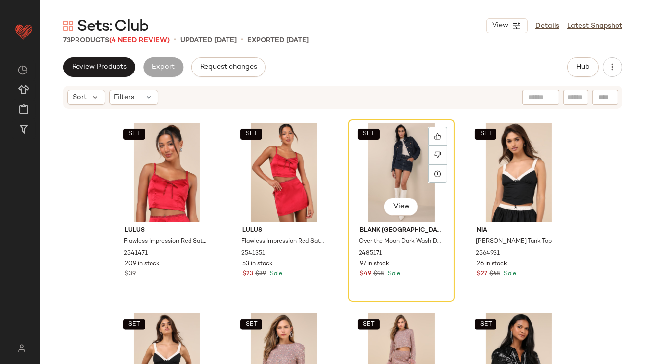
click at [368, 188] on div "SET View" at bounding box center [401, 173] width 99 height 100
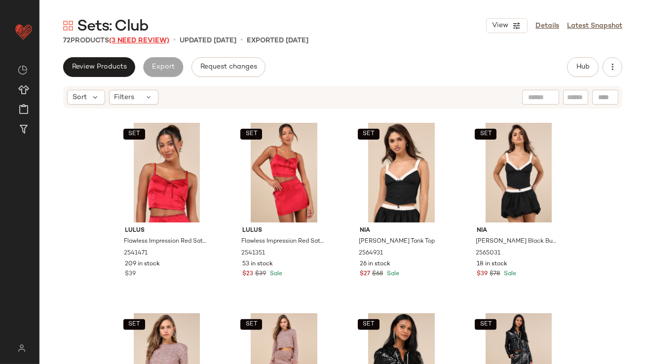
click at [137, 42] on span "(3 Need Review)" at bounding box center [139, 40] width 60 height 7
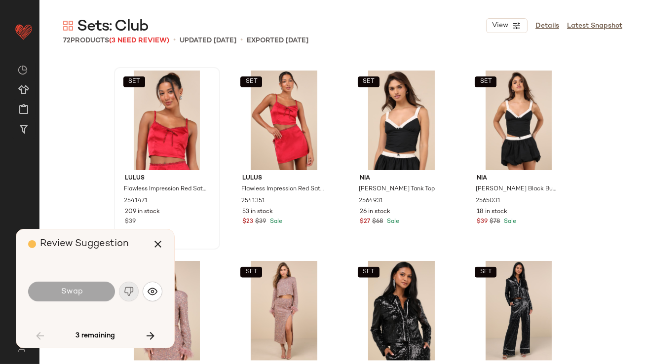
scroll to position [2665, 0]
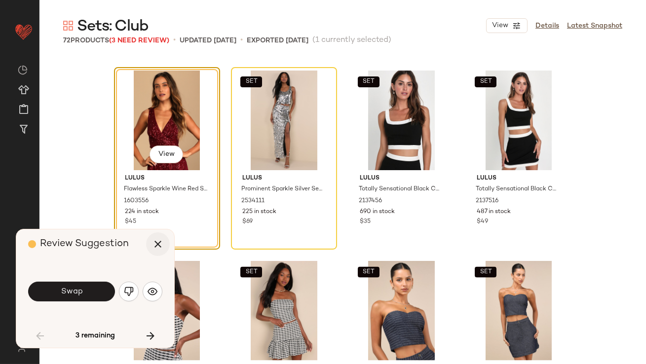
click at [156, 238] on icon "button" at bounding box center [158, 244] width 12 height 12
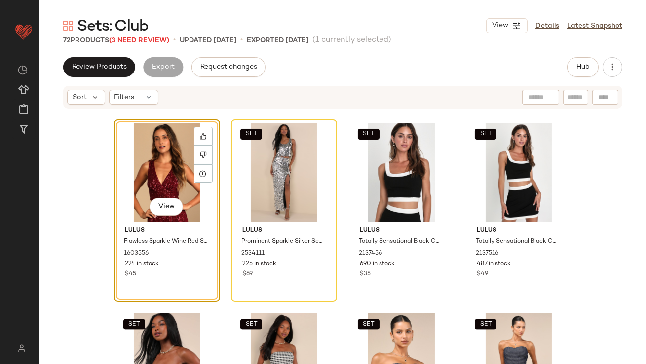
click at [150, 185] on div "View" at bounding box center [166, 173] width 99 height 100
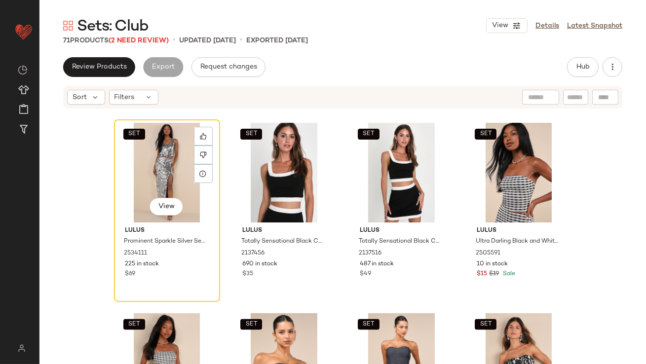
click at [150, 185] on div "SET View" at bounding box center [166, 173] width 99 height 100
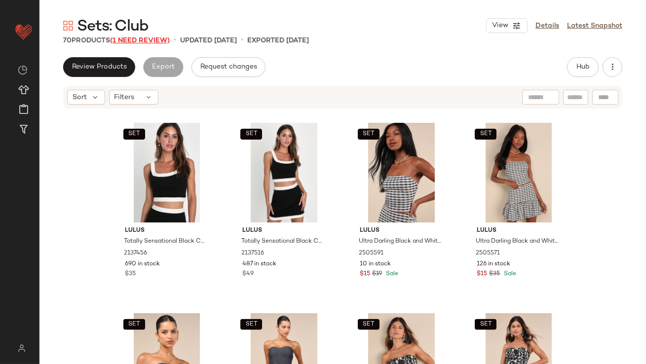
click at [152, 41] on span "(1 Need Review)" at bounding box center [140, 40] width 60 height 7
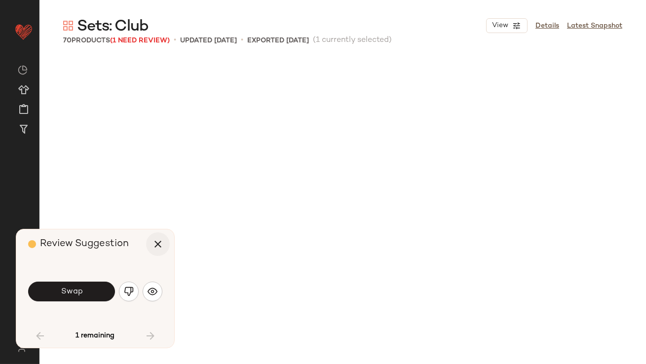
scroll to position [3080, 0]
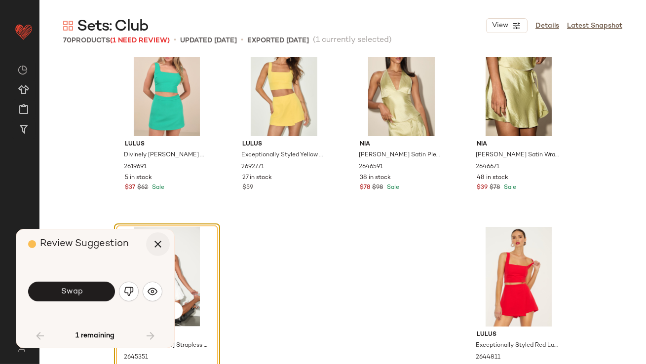
click at [157, 244] on icon "button" at bounding box center [158, 244] width 12 height 12
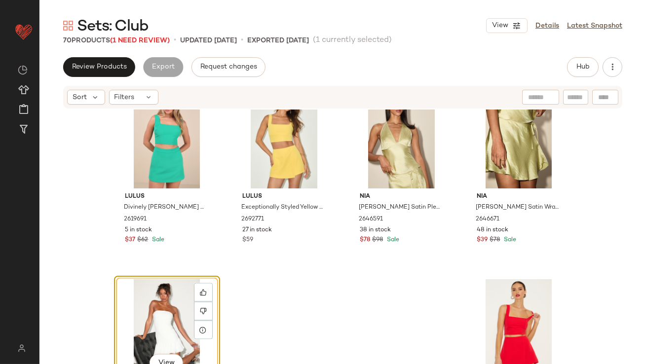
click at [164, 298] on div "View" at bounding box center [166, 329] width 99 height 100
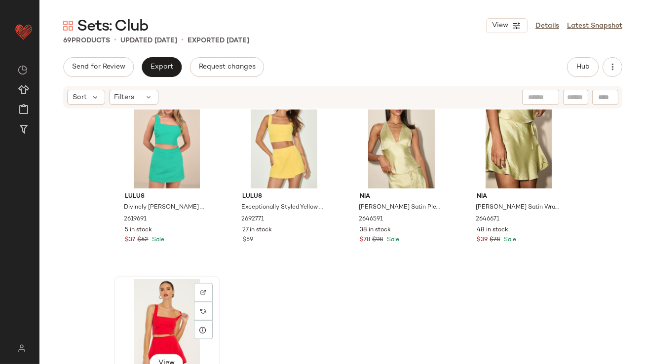
click at [162, 317] on div "View" at bounding box center [166, 329] width 99 height 100
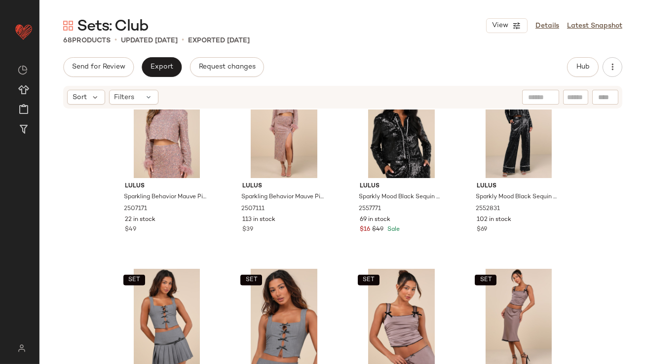
scroll to position [1627, 0]
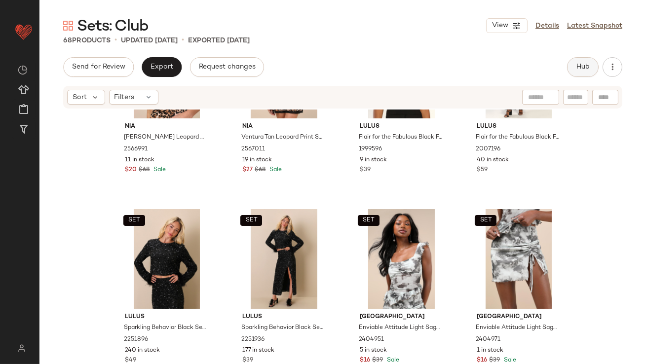
click at [579, 75] on button "Hub" at bounding box center [583, 67] width 32 height 20
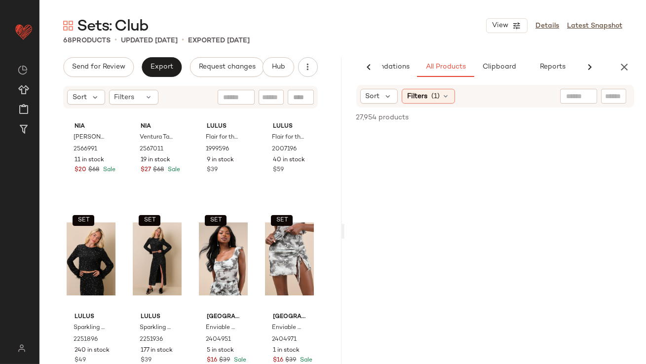
scroll to position [0, 55]
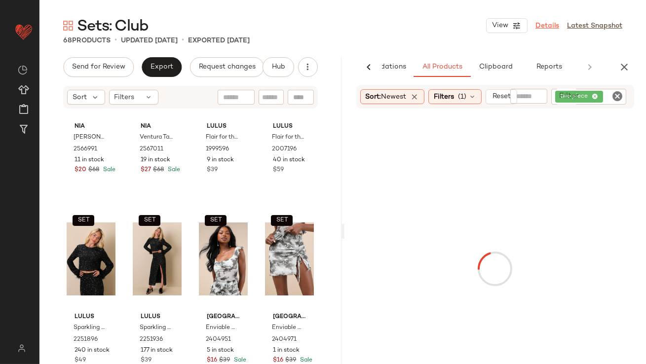
click at [547, 27] on link "Details" at bounding box center [547, 26] width 24 height 10
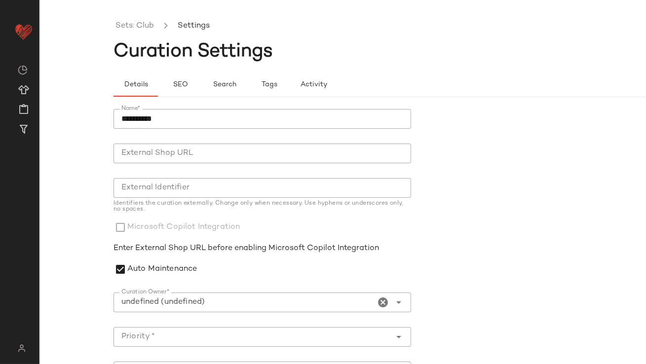
click at [377, 299] on icon "Clear Curation Owner*" at bounding box center [383, 302] width 12 height 12
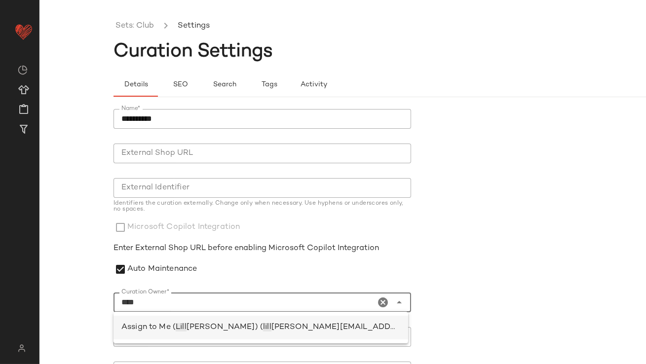
click at [225, 324] on span "[PERSON_NAME]) (" at bounding box center [224, 327] width 76 height 8
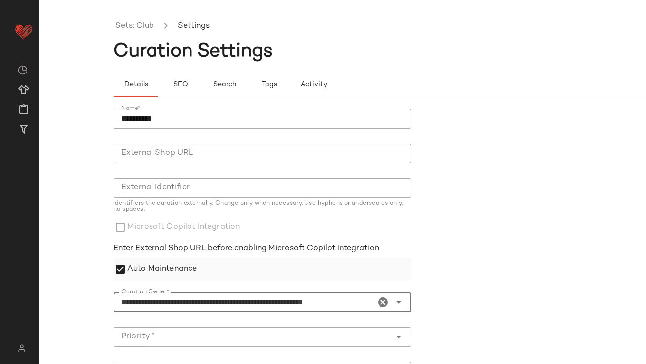
type input "**********"
click at [177, 270] on label "Auto Maintenance" at bounding box center [162, 269] width 70 height 22
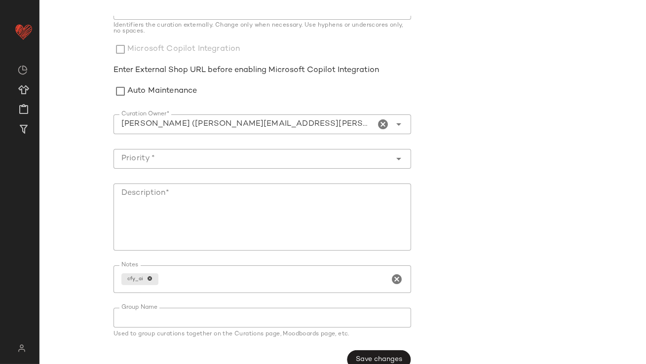
scroll to position [194, 0]
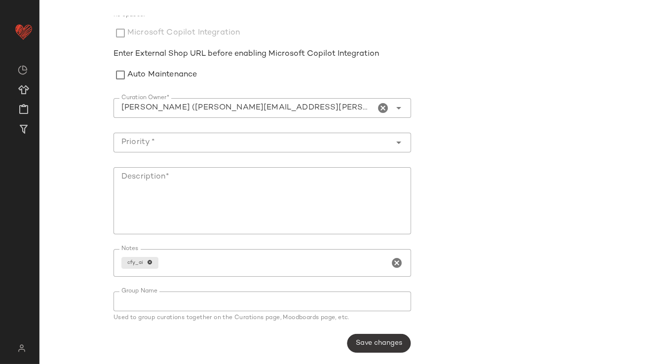
click at [364, 352] on button "Save changes" at bounding box center [379, 343] width 64 height 19
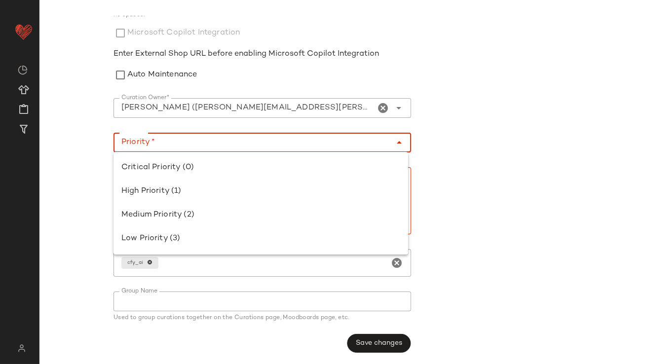
click at [212, 137] on input "Priority *" at bounding box center [252, 143] width 278 height 12
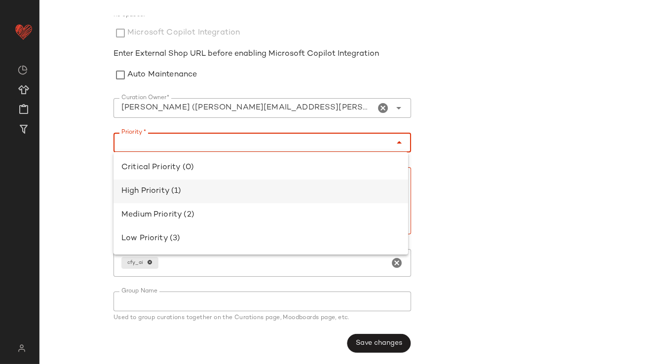
click at [197, 184] on div "High Priority (1)" at bounding box center [260, 192] width 294 height 24
type input "**********"
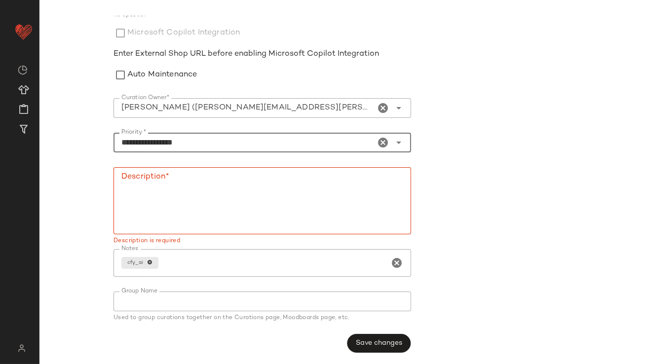
click at [199, 190] on textarea "Description*" at bounding box center [261, 200] width 297 height 67
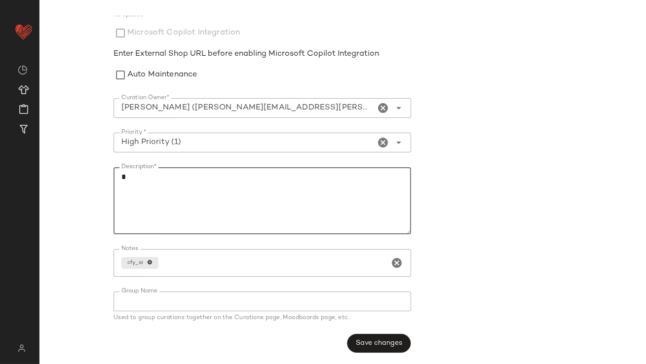
click at [397, 337] on button "Save changes" at bounding box center [379, 343] width 64 height 19
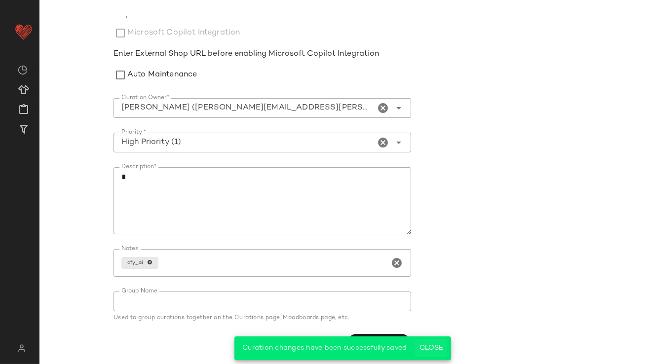
click at [433, 354] on button "Close" at bounding box center [431, 348] width 32 height 18
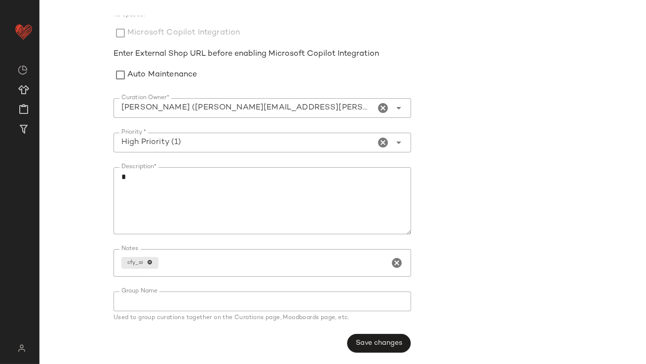
scroll to position [0, 0]
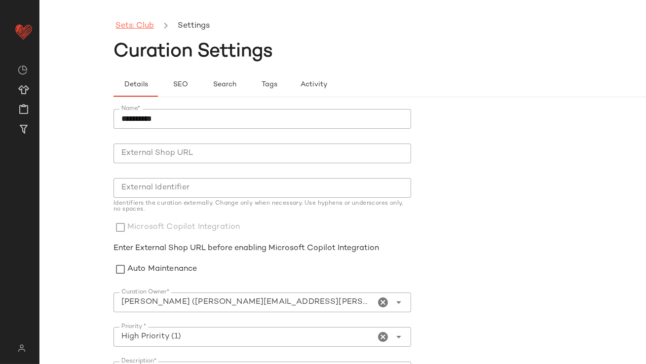
click at [145, 31] on link "Sets: Club" at bounding box center [134, 26] width 38 height 13
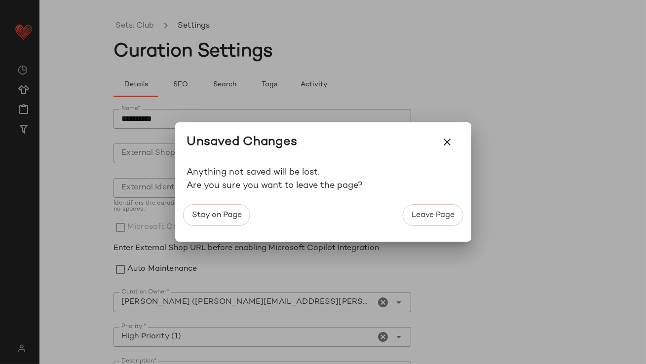
drag, startPoint x: 421, startPoint y: 215, endPoint x: 381, endPoint y: 208, distance: 40.6
click at [421, 215] on span "Leave Page" at bounding box center [432, 215] width 43 height 9
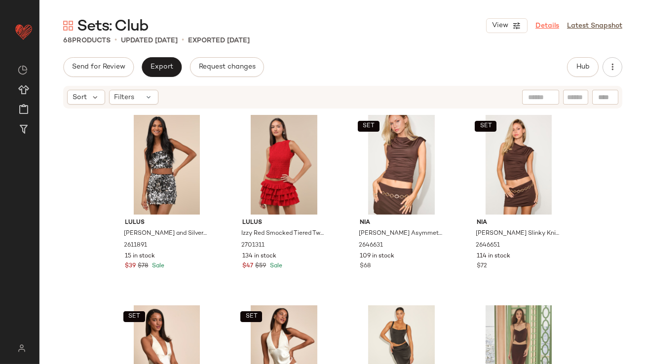
click at [544, 27] on link "Details" at bounding box center [547, 26] width 24 height 10
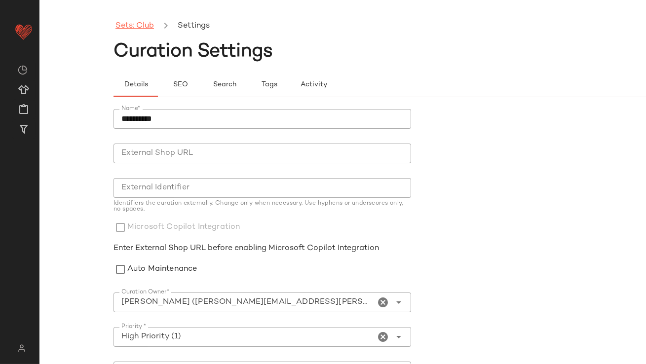
click at [145, 27] on link "Sets: Club" at bounding box center [134, 26] width 38 height 13
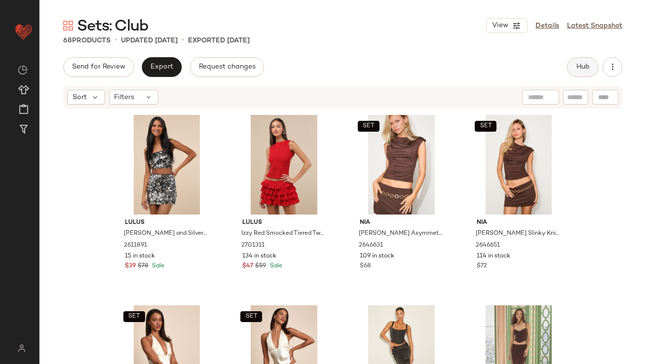
click at [576, 67] on span "Hub" at bounding box center [583, 67] width 14 height 8
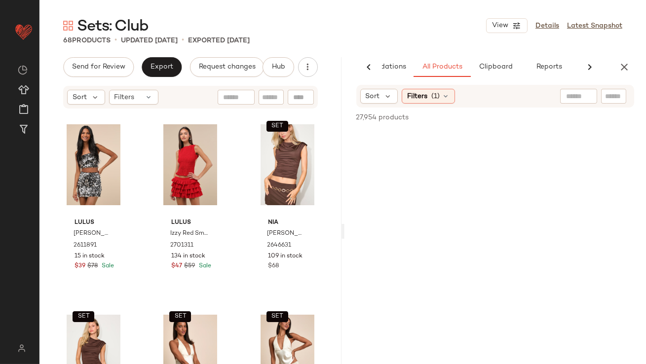
scroll to position [0, 55]
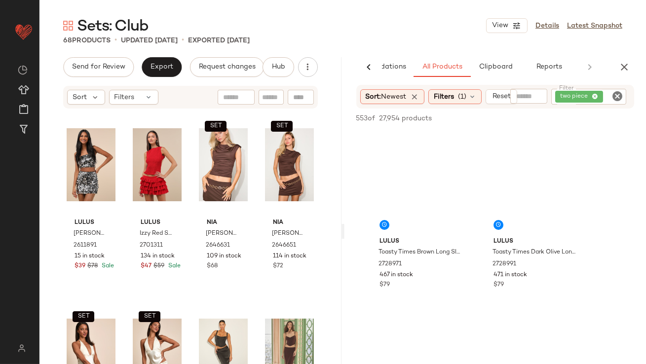
click at [596, 96] on icon at bounding box center [594, 97] width 6 height 6
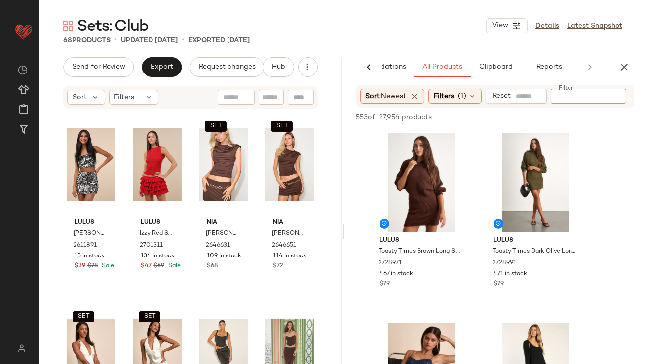
click at [470, 87] on div "Sort: Newest Filters (1) Reset Filter Filter" at bounding box center [495, 96] width 278 height 23
click at [467, 90] on div "Filters (1)" at bounding box center [454, 96] width 53 height 15
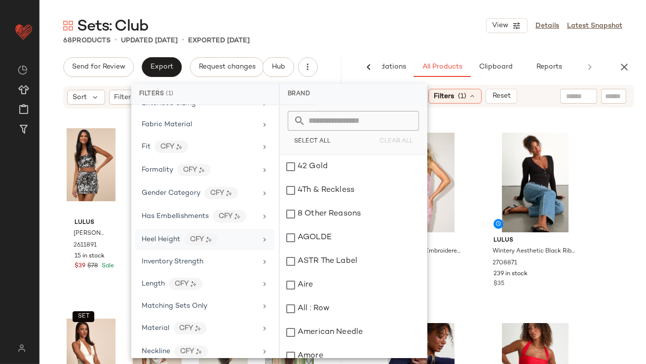
scroll to position [268, 0]
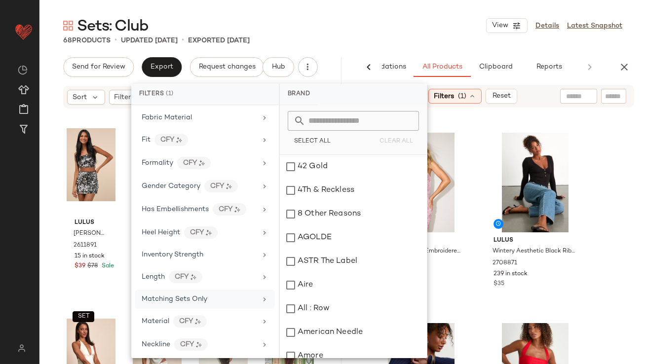
click at [154, 290] on div "Matching Sets Only" at bounding box center [205, 299] width 140 height 19
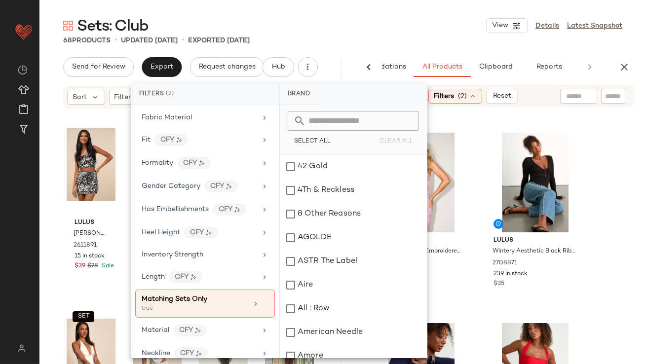
click at [336, 57] on div "Send for Review Export Request changes Hub" at bounding box center [190, 67] width 302 height 20
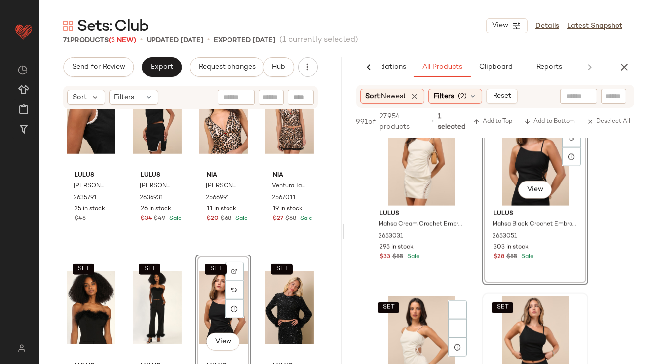
scroll to position [9957, 0]
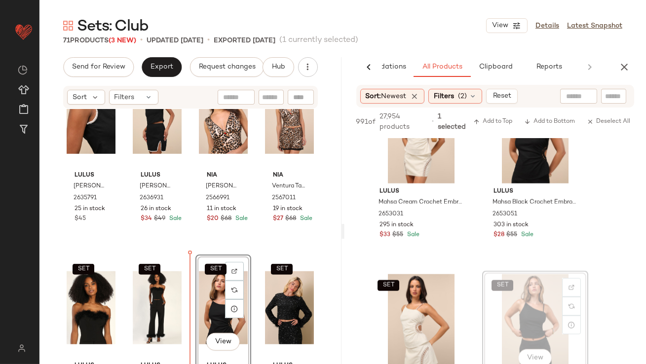
drag, startPoint x: 515, startPoint y: 284, endPoint x: 348, endPoint y: 299, distance: 167.8
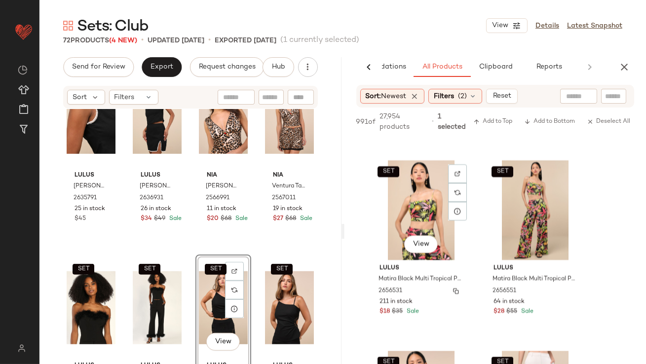
scroll to position [13344, 0]
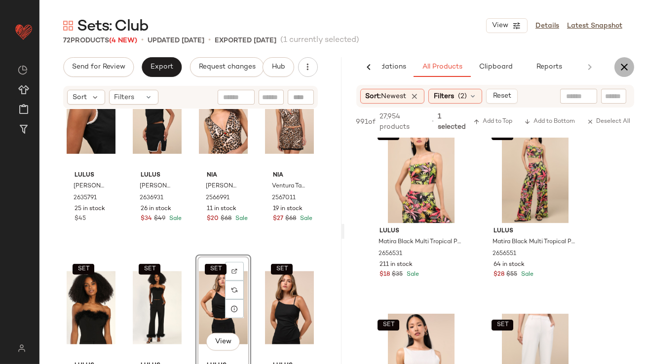
click at [620, 69] on icon "button" at bounding box center [624, 67] width 12 height 12
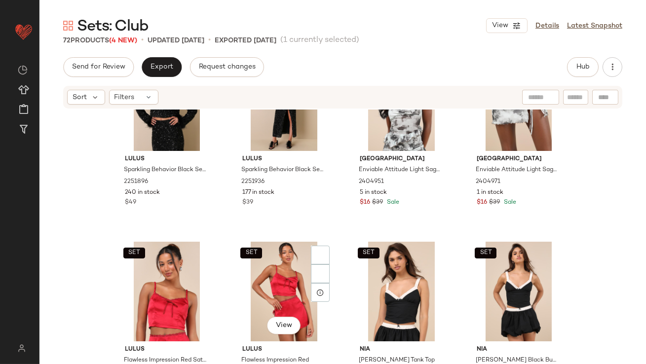
scroll to position [2076, 0]
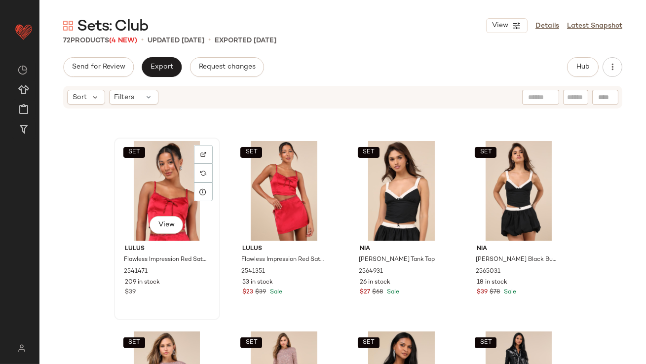
click at [155, 198] on div "SET View" at bounding box center [166, 191] width 99 height 100
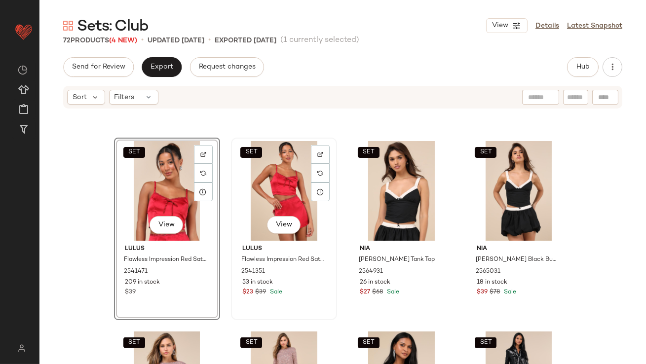
click at [289, 191] on div "SET View" at bounding box center [283, 191] width 99 height 100
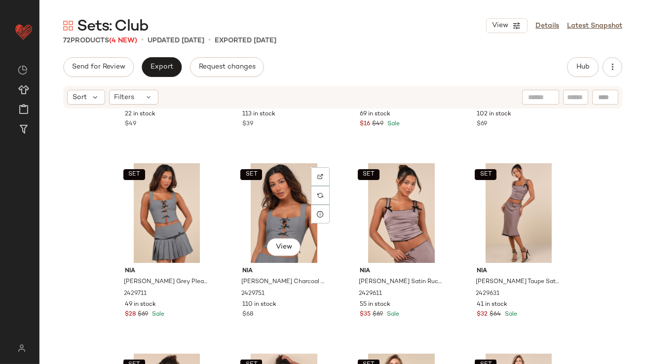
scroll to position [2467, 0]
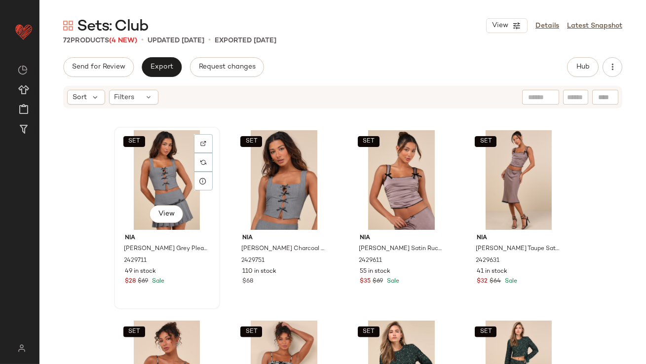
click at [140, 164] on div "SET View" at bounding box center [166, 180] width 99 height 100
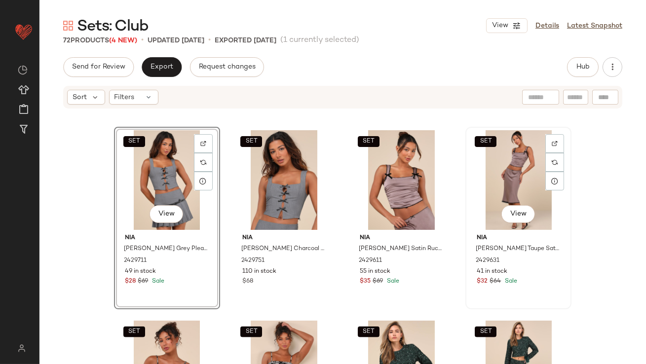
click at [482, 176] on div "SET View" at bounding box center [518, 180] width 99 height 100
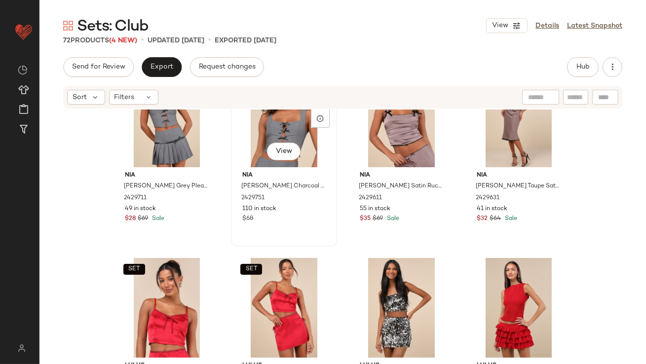
scroll to position [59, 0]
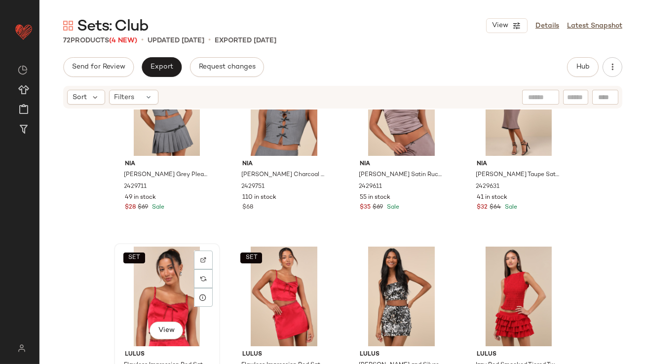
click at [162, 281] on div "SET View" at bounding box center [166, 297] width 99 height 100
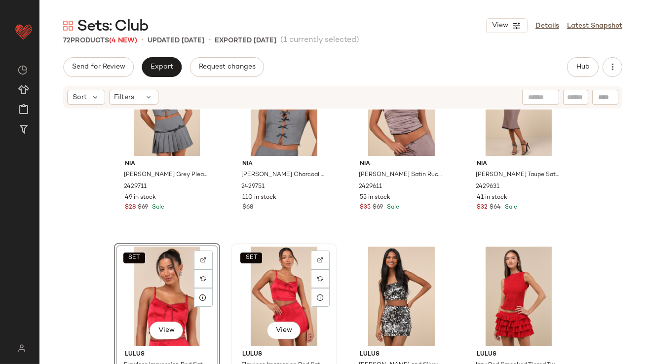
click at [274, 290] on div "SET View" at bounding box center [283, 297] width 99 height 100
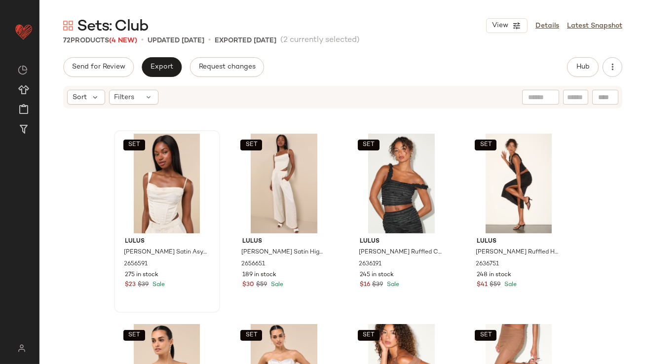
scroll to position [471, 0]
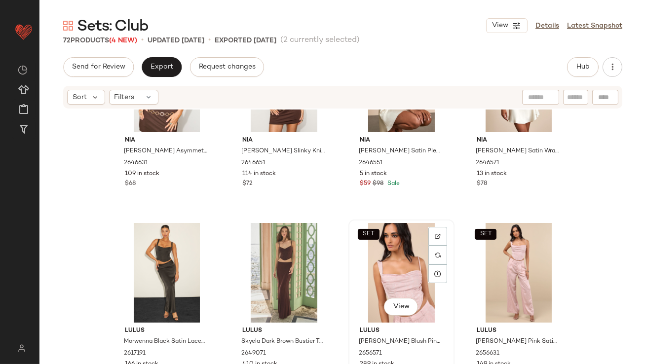
click at [392, 264] on div "SET View" at bounding box center [401, 273] width 99 height 100
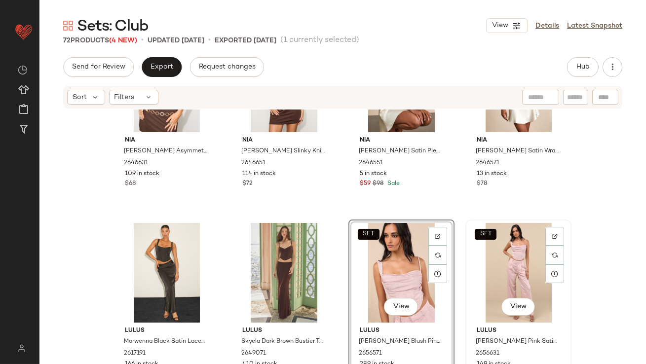
click at [496, 266] on div "SET View" at bounding box center [518, 273] width 99 height 100
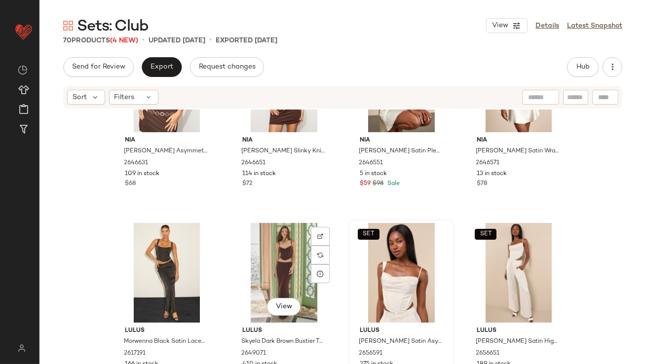
scroll to position [471, 0]
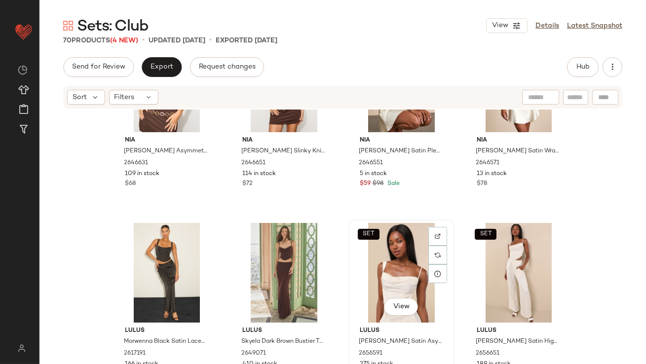
click at [400, 275] on div "SET View" at bounding box center [401, 273] width 99 height 100
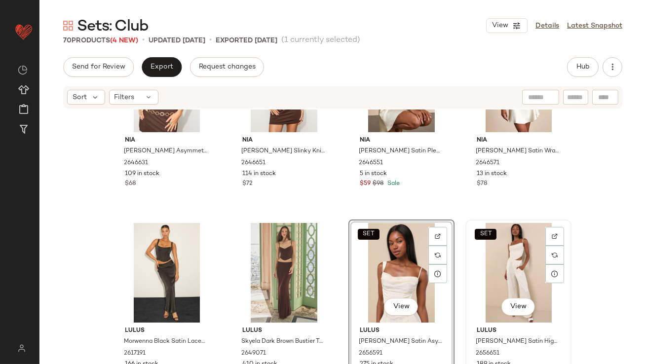
click at [492, 268] on div "SET View" at bounding box center [518, 273] width 99 height 100
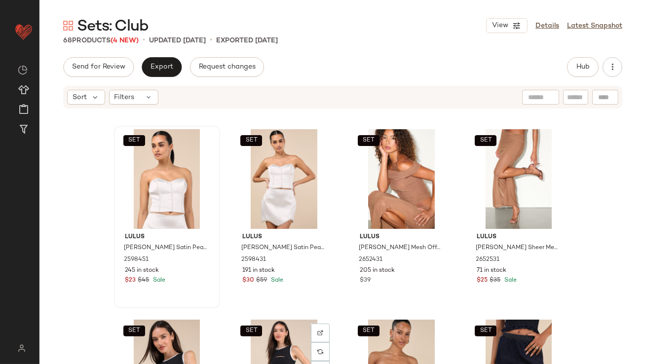
scroll to position [747, 0]
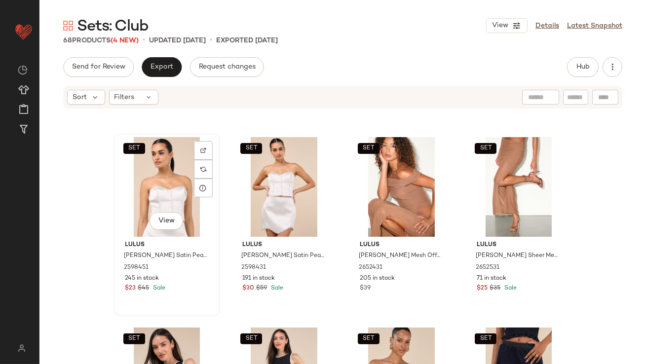
click at [121, 192] on div "SET View" at bounding box center [166, 187] width 99 height 100
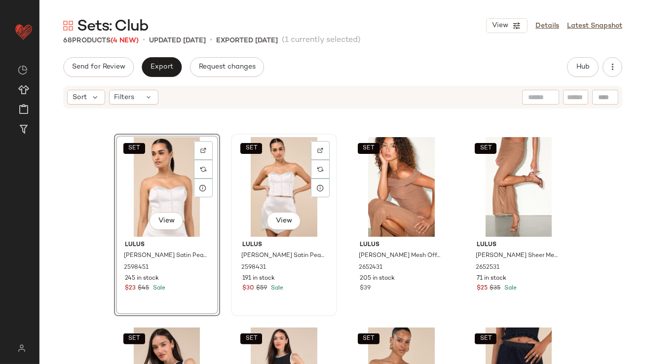
click at [273, 192] on div "SET View" at bounding box center [283, 187] width 99 height 100
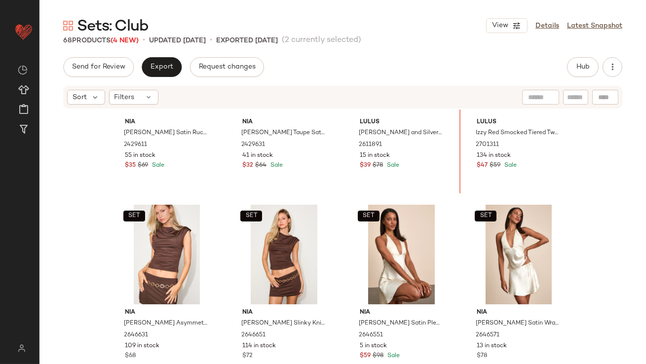
scroll to position [278, 0]
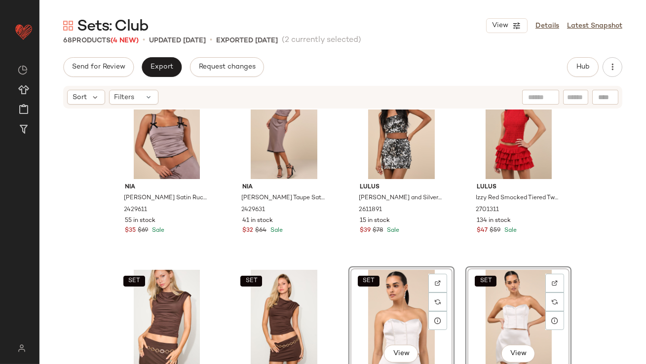
scroll to position [445, 0]
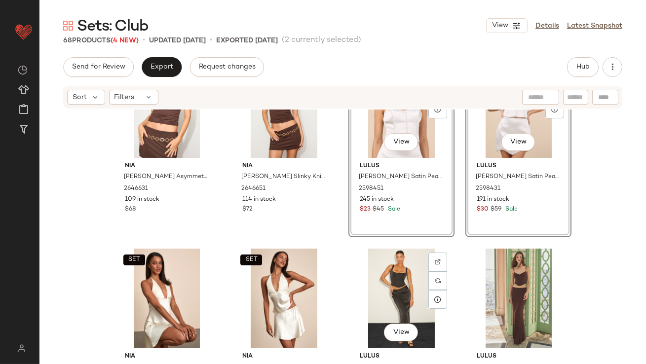
click at [340, 242] on div "SET Nia Marge Brown Asymmetrical Cowl Sleeveless Top 2646631 109 in stock $68 S…" at bounding box center [342, 251] width 606 height 284
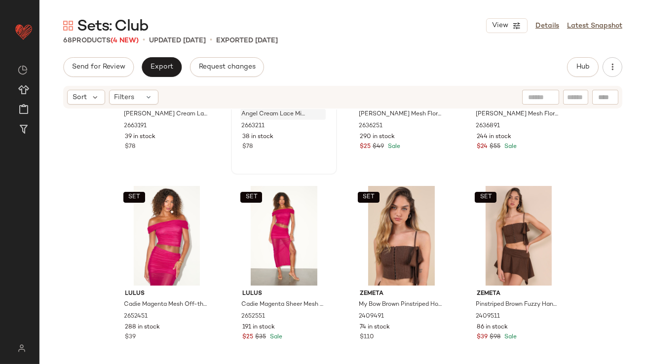
scroll to position [1499, 0]
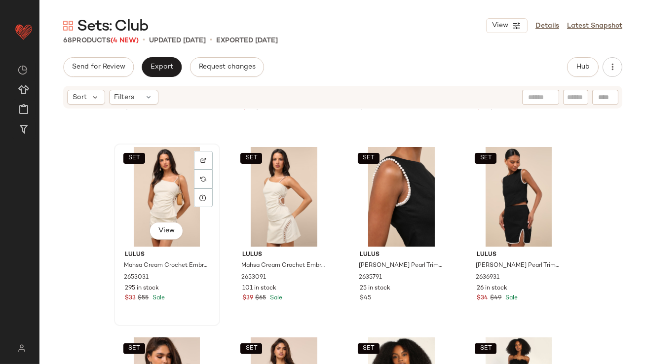
click at [147, 188] on div "SET View" at bounding box center [166, 197] width 99 height 100
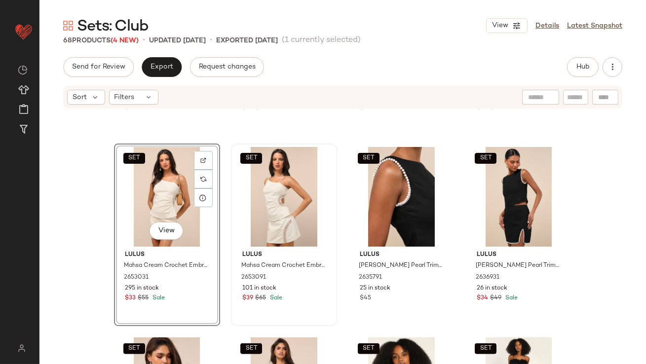
click at [253, 188] on div "SET" at bounding box center [283, 197] width 99 height 100
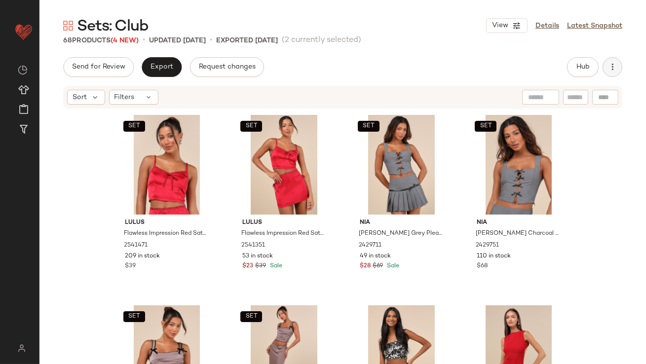
click at [615, 74] on button "button" at bounding box center [612, 67] width 20 height 20
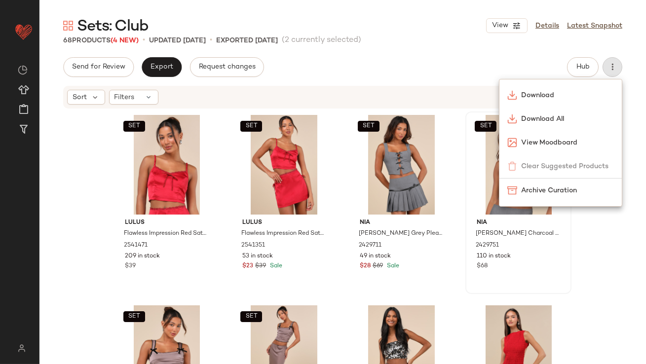
click at [526, 112] on div "Download All" at bounding box center [560, 119] width 122 height 24
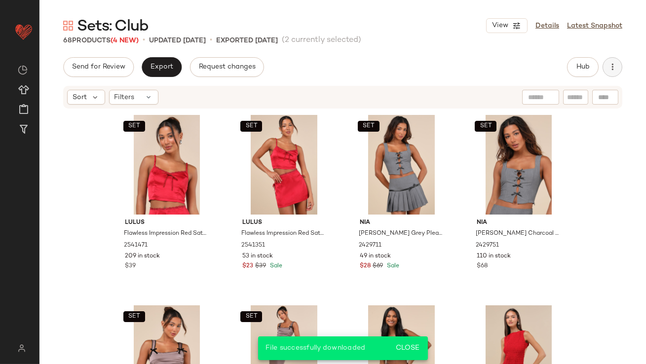
click at [607, 66] on icon "button" at bounding box center [612, 67] width 10 height 10
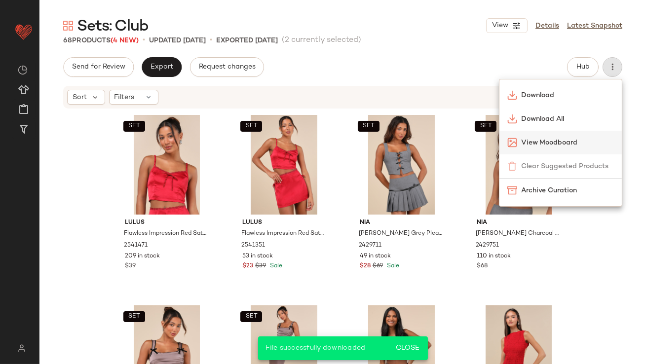
click at [511, 140] on img at bounding box center [512, 143] width 10 height 10
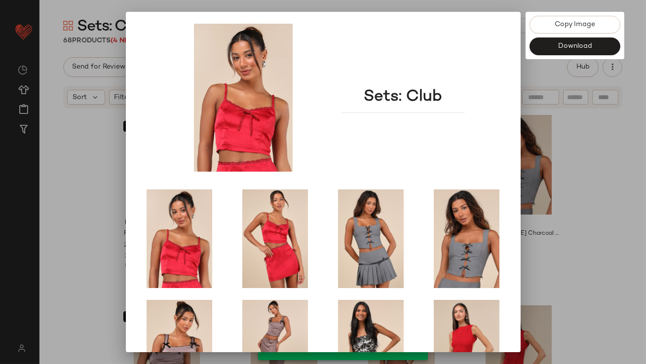
scroll to position [168, 0]
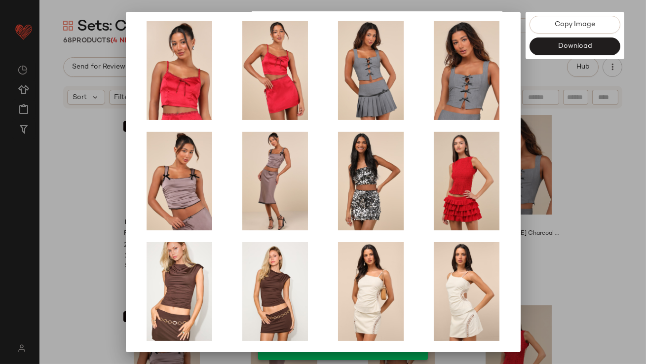
click at [610, 167] on div at bounding box center [323, 182] width 646 height 364
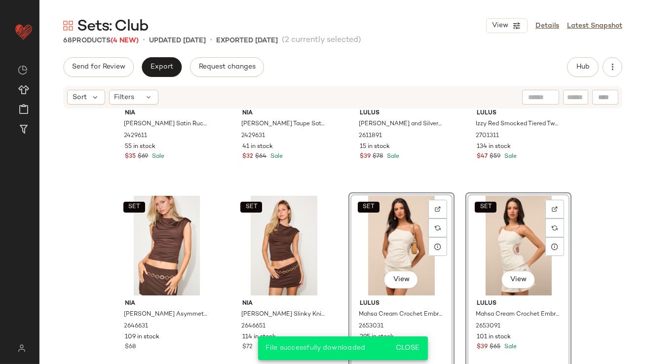
scroll to position [300, 0]
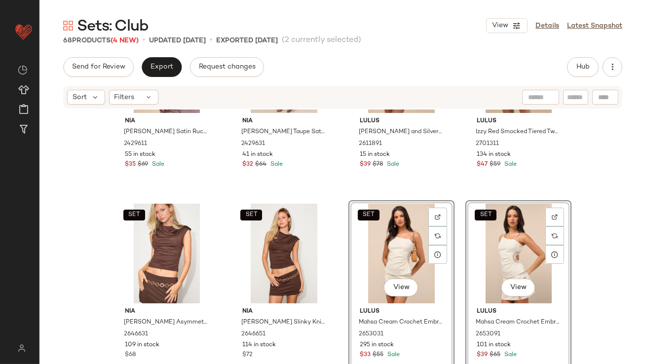
click at [387, 253] on div "SET View" at bounding box center [401, 254] width 99 height 100
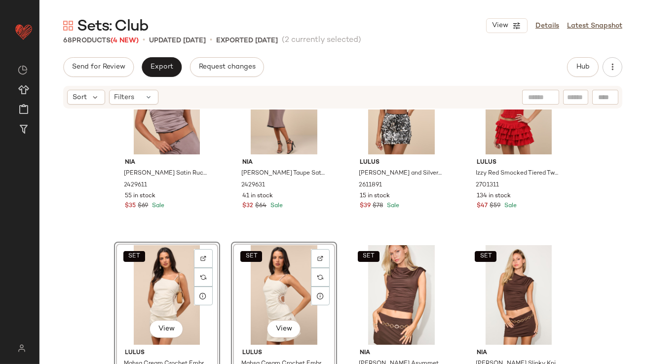
scroll to position [397, 0]
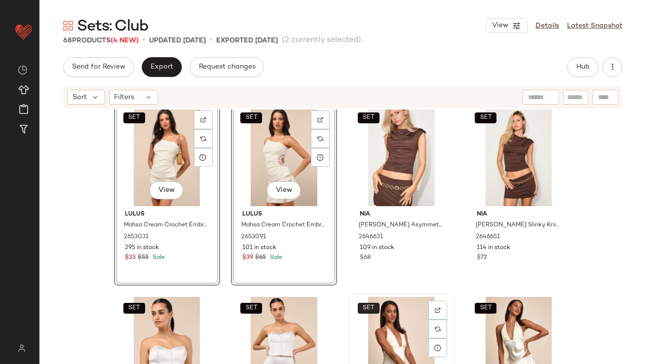
click at [361, 303] on button "SET" at bounding box center [369, 308] width 22 height 11
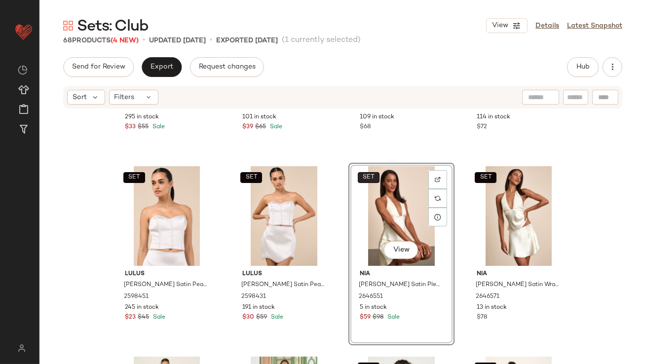
scroll to position [613, 0]
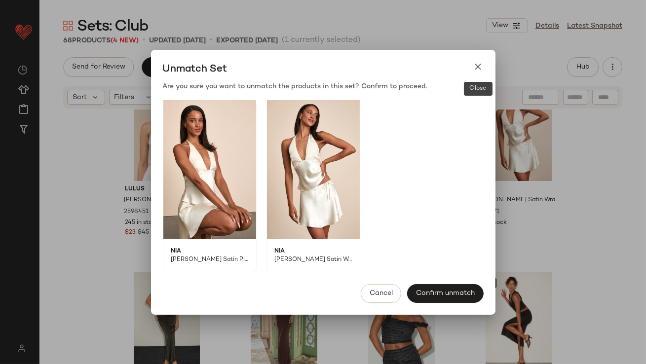
click at [475, 69] on icon at bounding box center [478, 67] width 10 height 10
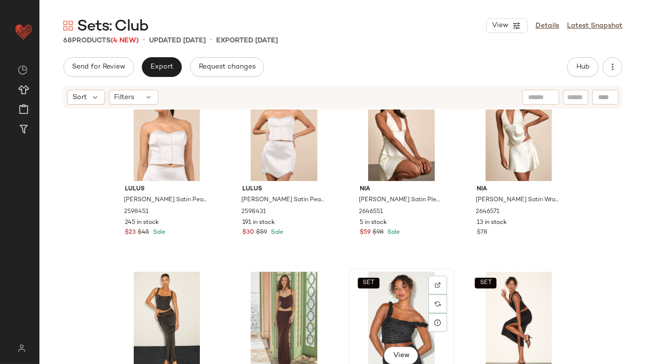
click at [394, 288] on div "SET View" at bounding box center [401, 322] width 99 height 100
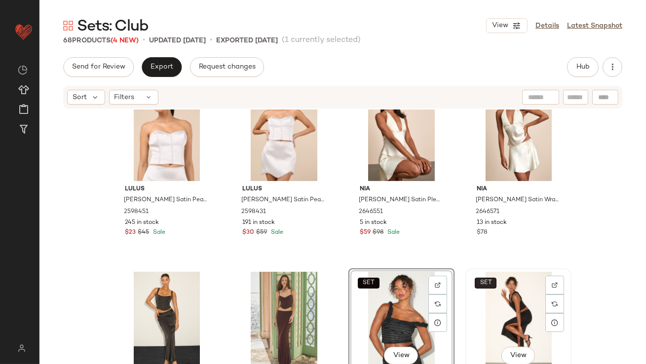
click at [474, 288] on button "SET" at bounding box center [485, 283] width 22 height 11
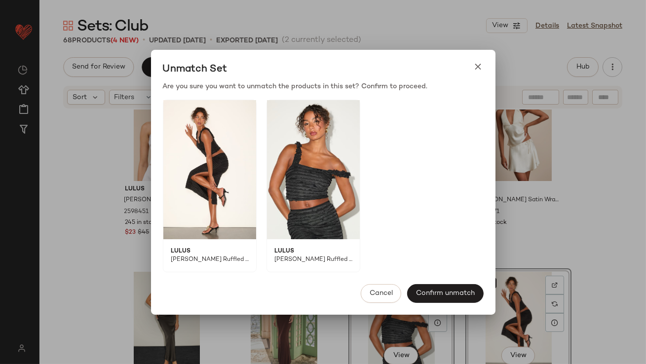
click at [400, 302] on div "Unmatch Set Are you sure you want to unmatch the products in this set? Confirm …" at bounding box center [323, 182] width 646 height 364
click at [474, 69] on icon at bounding box center [478, 67] width 10 height 10
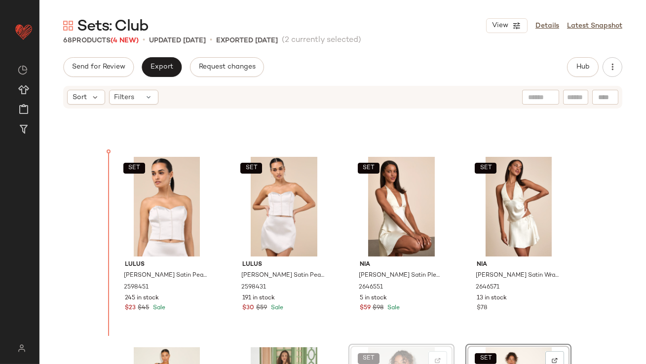
scroll to position [495, 0]
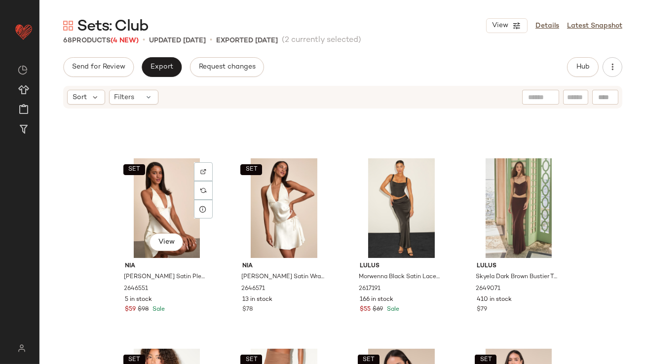
scroll to position [820, 0]
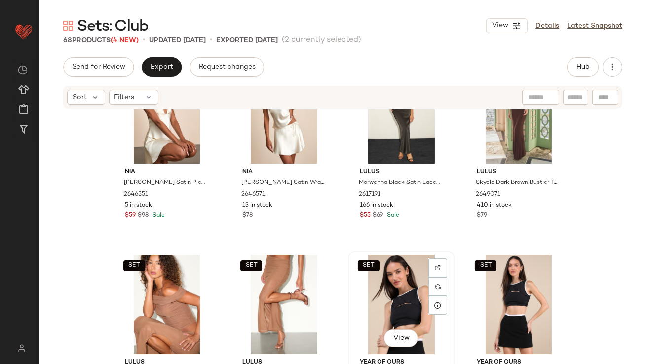
click at [397, 303] on div "SET View" at bounding box center [401, 304] width 99 height 100
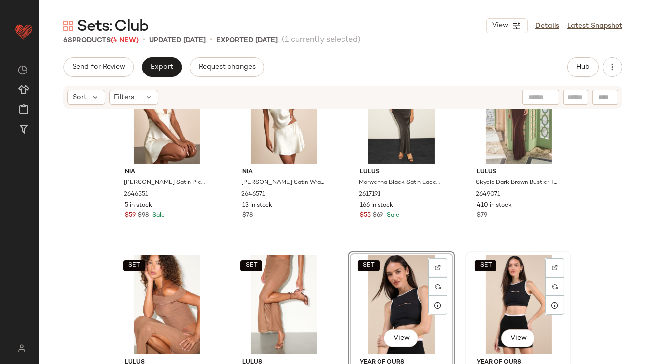
click at [474, 300] on div "SET View" at bounding box center [518, 304] width 99 height 100
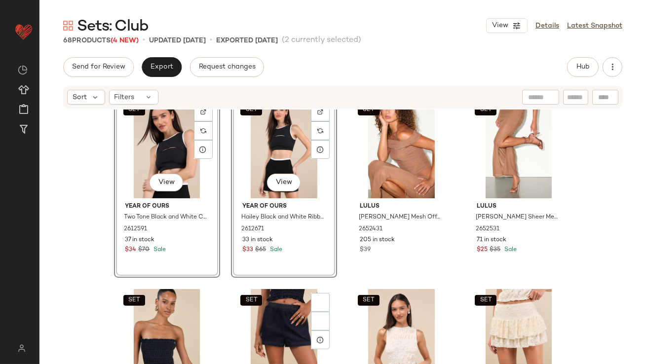
scroll to position [1007, 0]
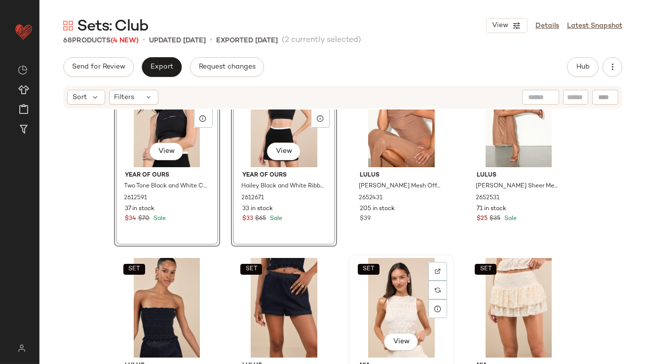
click at [379, 310] on div "SET View" at bounding box center [401, 308] width 99 height 100
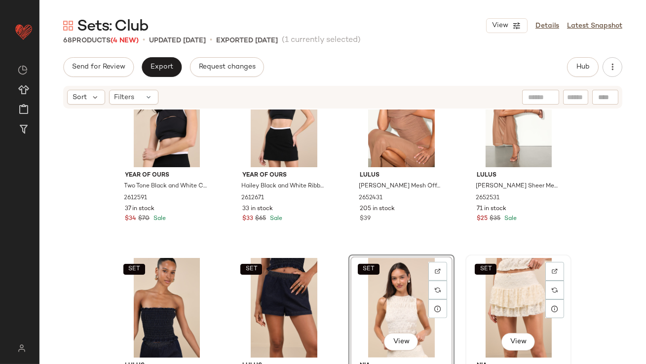
click at [491, 295] on div "SET View" at bounding box center [518, 308] width 99 height 100
drag, startPoint x: 388, startPoint y: 309, endPoint x: 380, endPoint y: 309, distance: 7.9
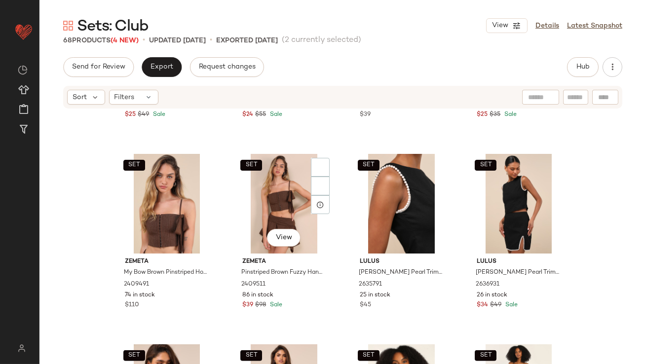
scroll to position [1350, 0]
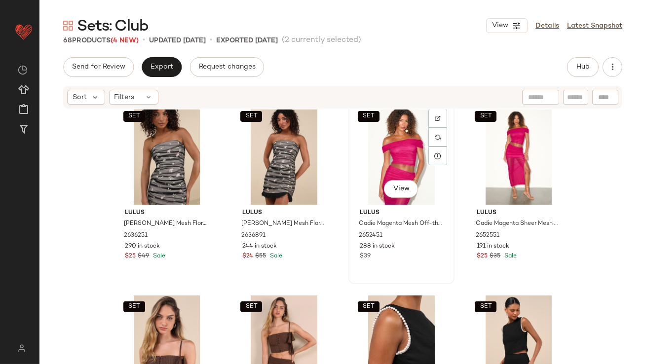
click at [386, 158] on div "SET View" at bounding box center [401, 155] width 99 height 100
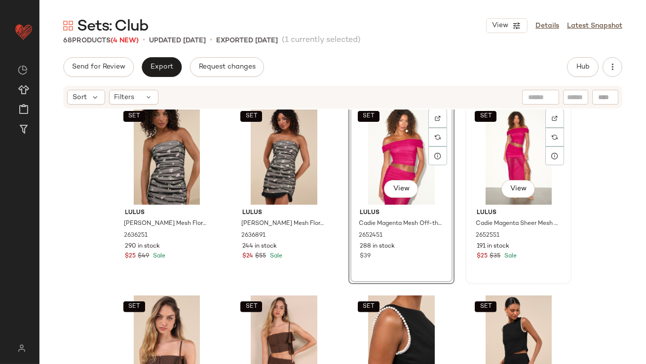
click at [503, 157] on div "SET View" at bounding box center [518, 155] width 99 height 100
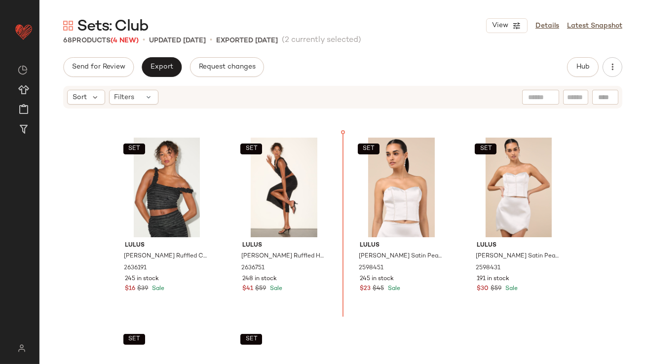
scroll to position [596, 0]
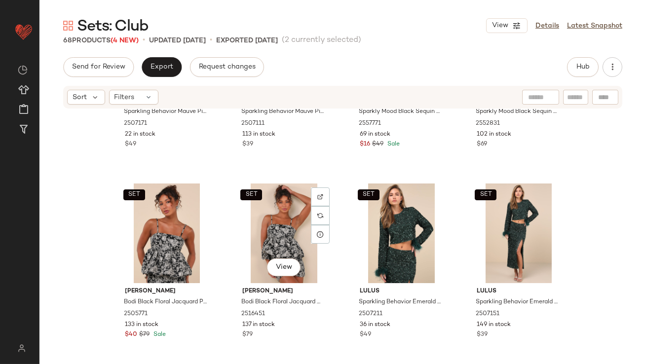
scroll to position [2216, 0]
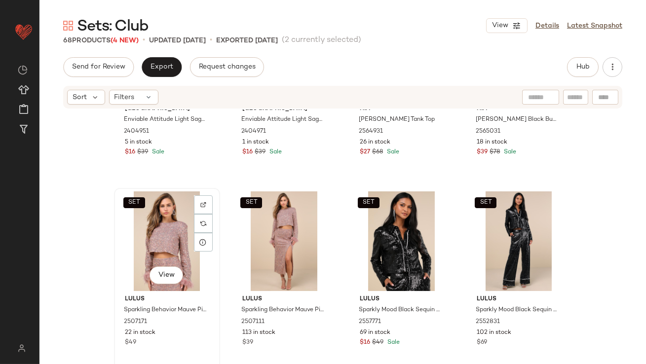
click at [144, 224] on div "SET View" at bounding box center [166, 241] width 99 height 100
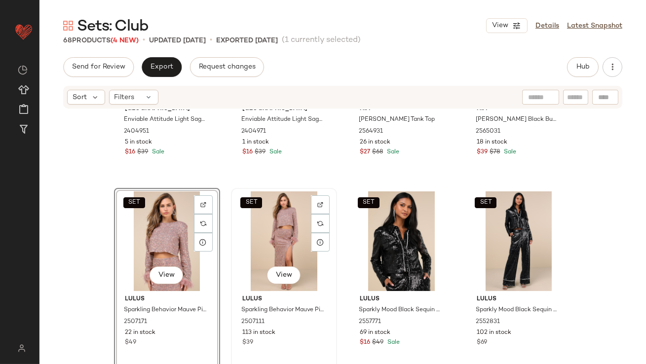
click at [262, 224] on div "SET View" at bounding box center [283, 241] width 99 height 100
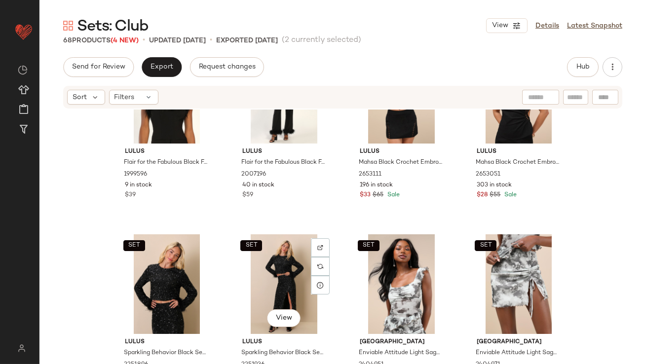
scroll to position [1935, 0]
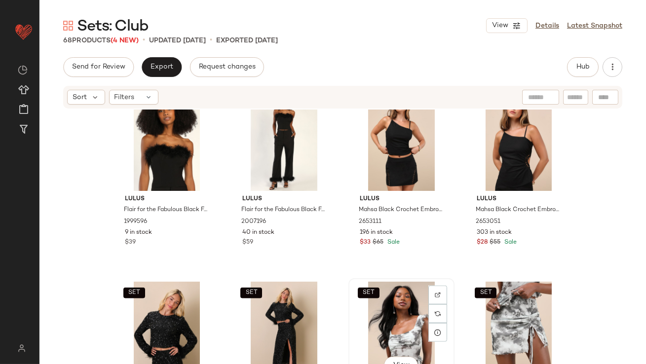
click at [425, 314] on div "SET View" at bounding box center [401, 332] width 99 height 100
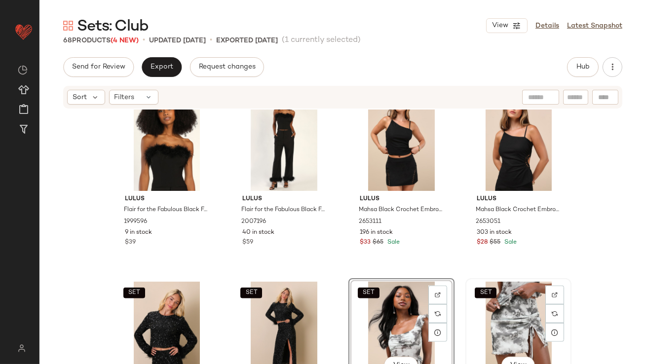
click at [489, 314] on div "SET View" at bounding box center [518, 332] width 99 height 100
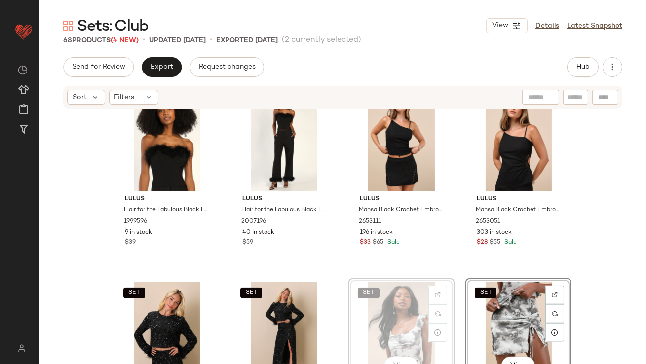
drag, startPoint x: 415, startPoint y: 313, endPoint x: 407, endPoint y: 300, distance: 15.3
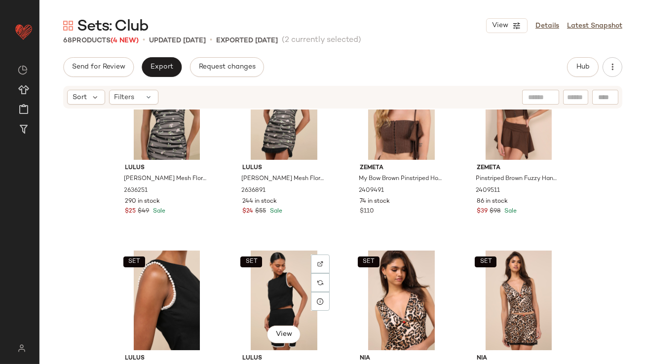
scroll to position [1633, 0]
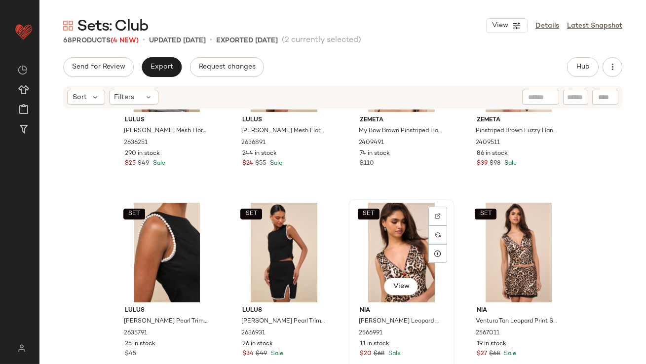
click at [385, 250] on div "SET View" at bounding box center [401, 253] width 99 height 100
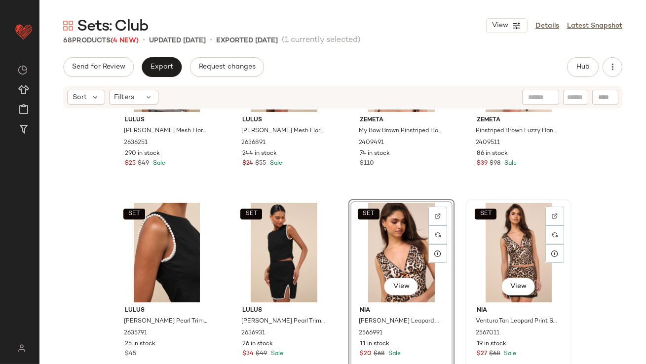
click at [507, 249] on div "SET View" at bounding box center [518, 253] width 99 height 100
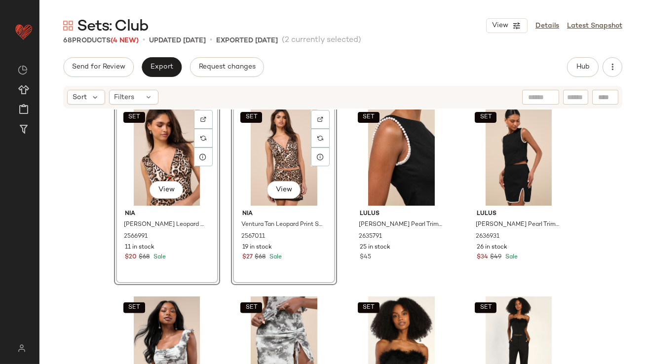
scroll to position [1796, 0]
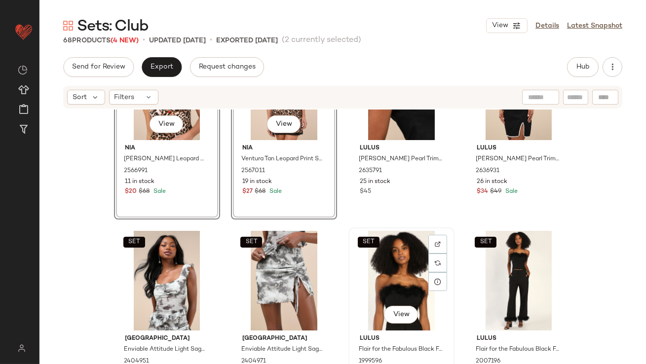
click at [370, 269] on div "SET View" at bounding box center [401, 281] width 99 height 100
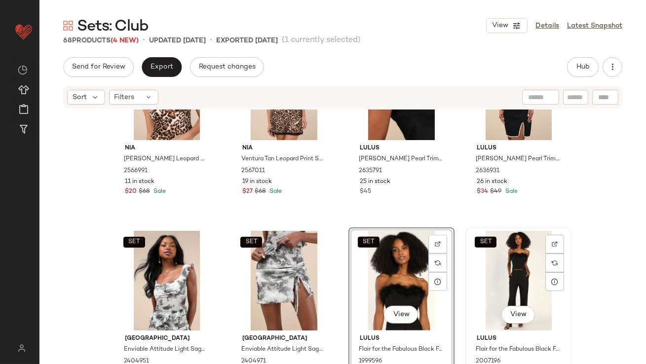
click at [523, 256] on div "SET View" at bounding box center [518, 281] width 99 height 100
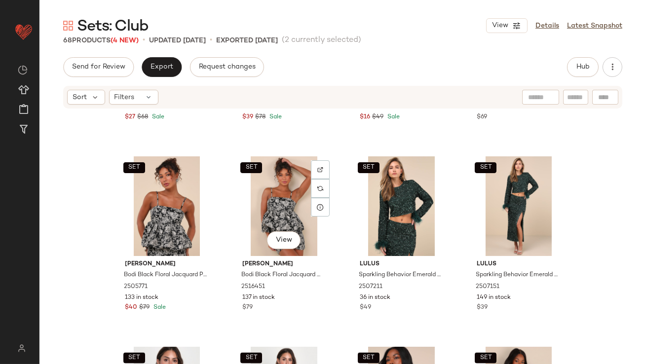
scroll to position [2683, 0]
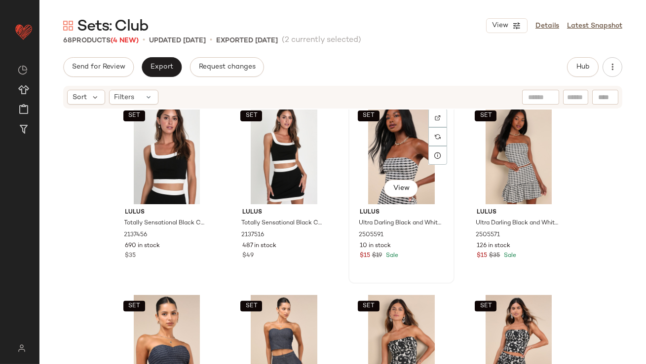
click at [390, 159] on div "SET View" at bounding box center [401, 155] width 99 height 100
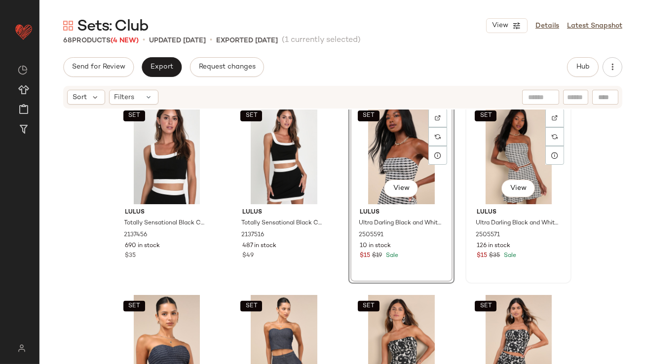
click at [493, 154] on div "SET View" at bounding box center [518, 155] width 99 height 100
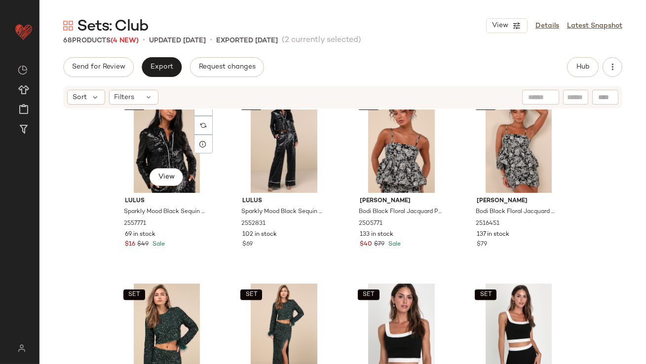
scroll to position [2533, 0]
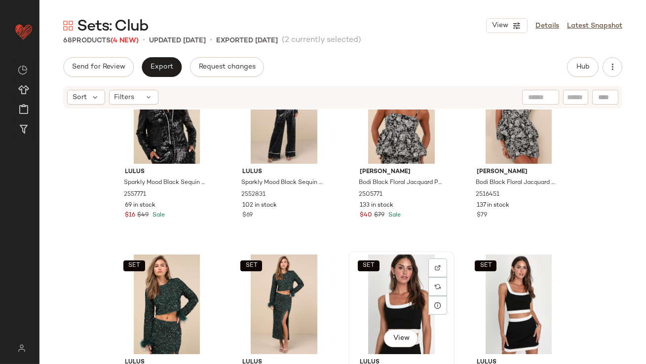
click at [385, 290] on div "SET View" at bounding box center [401, 304] width 99 height 100
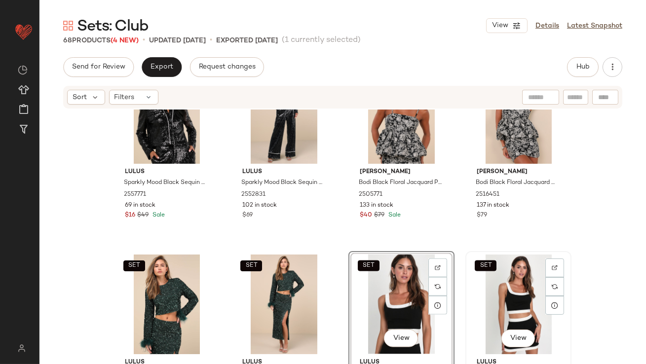
click at [501, 291] on div "SET View" at bounding box center [518, 304] width 99 height 100
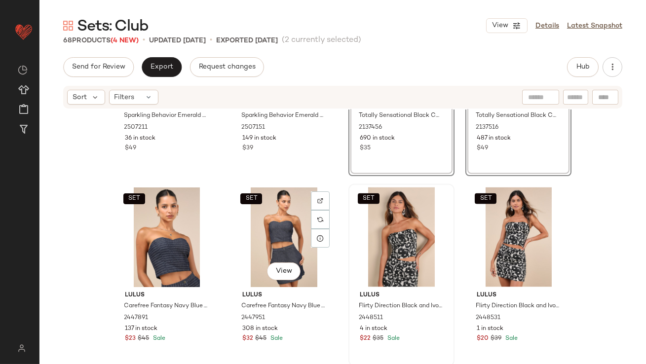
scroll to position [2794, 0]
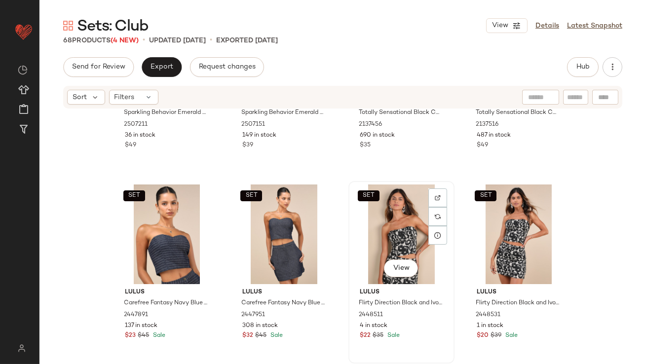
click at [384, 260] on button "View" at bounding box center [401, 268] width 34 height 18
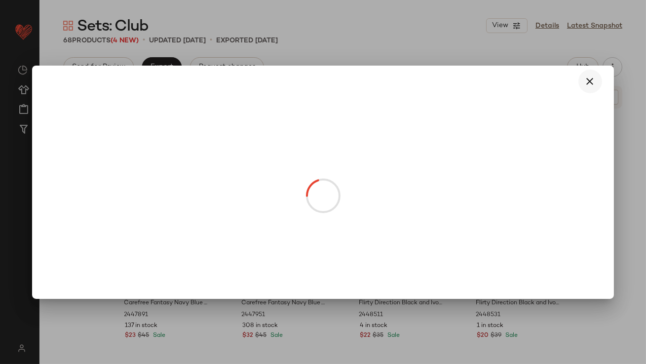
click at [590, 70] on div at bounding box center [322, 182] width 581 height 233
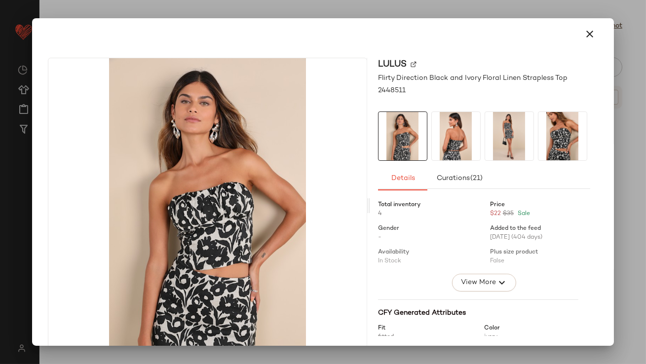
click at [584, 30] on icon "button" at bounding box center [590, 34] width 12 height 12
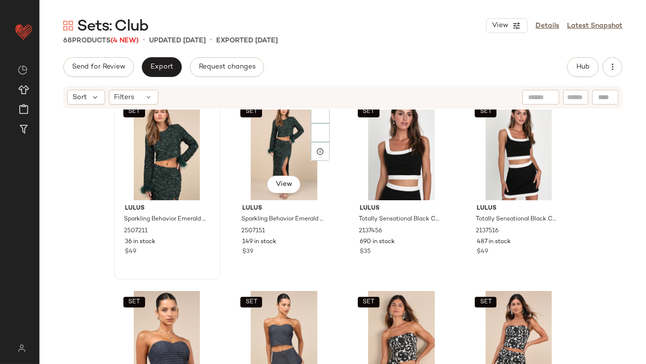
scroll to position [2599, 0]
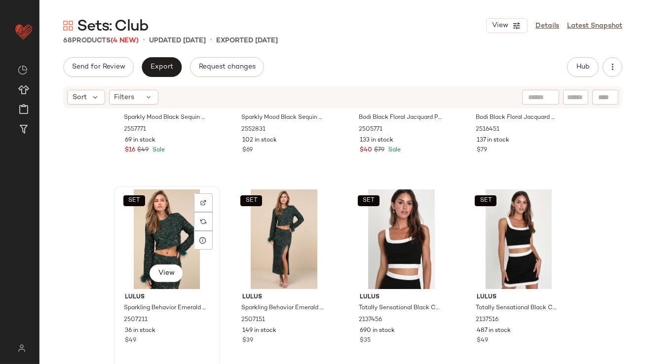
click at [153, 230] on div "SET View" at bounding box center [166, 239] width 99 height 100
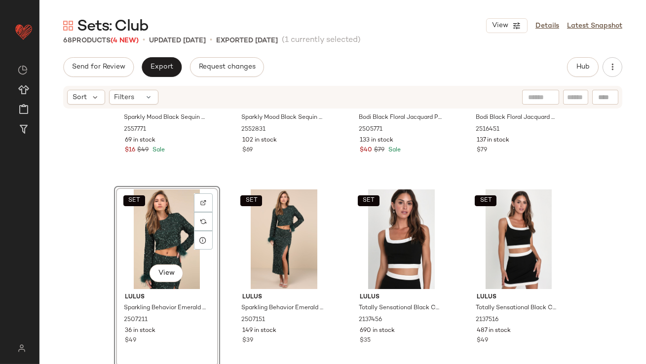
click at [152, 230] on div "SET View" at bounding box center [166, 239] width 99 height 100
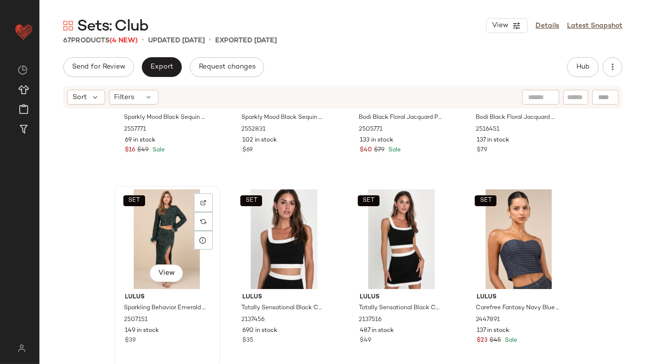
click at [149, 231] on div "SET View" at bounding box center [166, 239] width 99 height 100
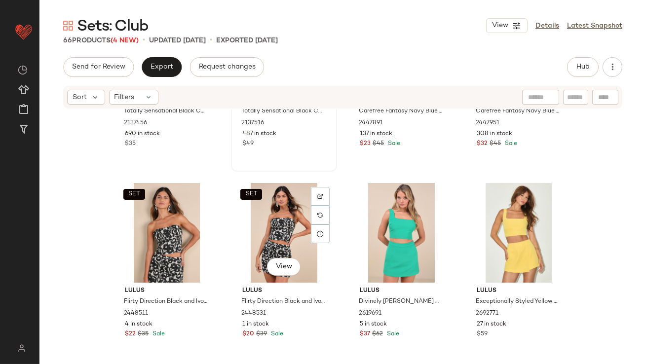
scroll to position [2833, 0]
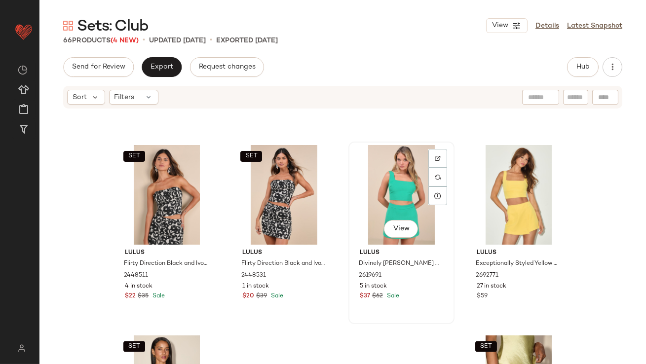
click at [362, 199] on div "View" at bounding box center [401, 195] width 99 height 100
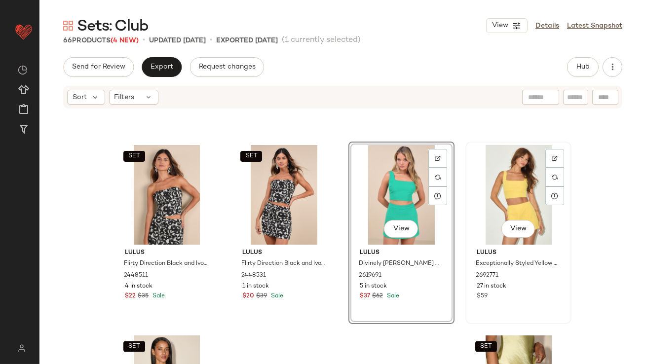
click at [492, 199] on div "View" at bounding box center [518, 195] width 99 height 100
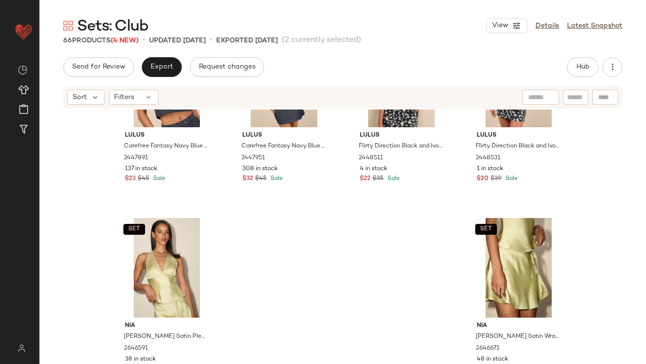
scroll to position [2954, 0]
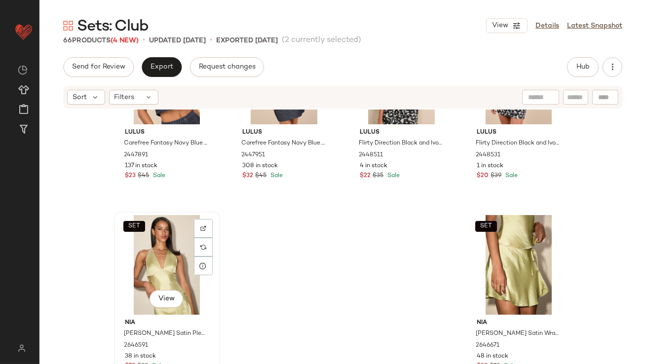
click at [141, 266] on div "SET View" at bounding box center [166, 265] width 99 height 100
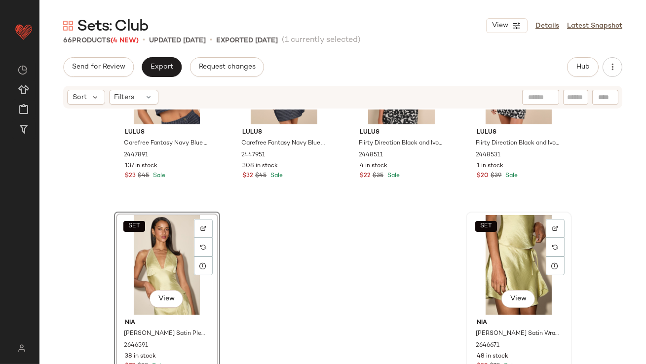
click at [538, 266] on div "SET View" at bounding box center [518, 265] width 99 height 100
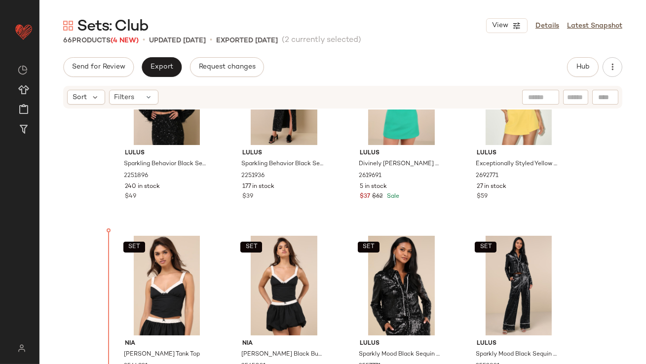
scroll to position [2380, 0]
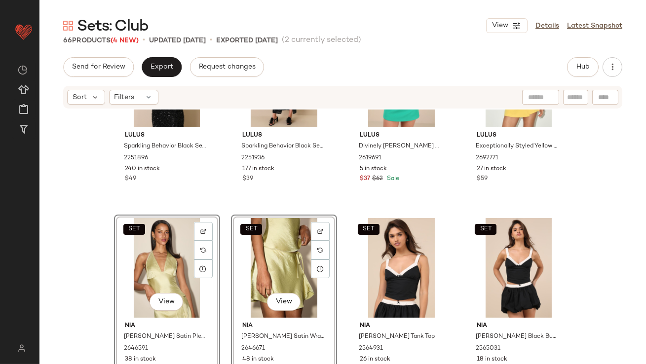
click at [104, 254] on div "SET Lulus Sparkling Behavior Black Sequin Feather Long Sleeve Top 2251896 240 i…" at bounding box center [342, 251] width 606 height 284
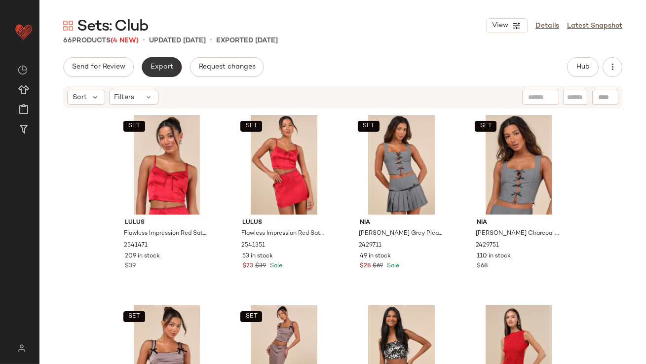
click at [156, 66] on span "Export" at bounding box center [161, 67] width 23 height 8
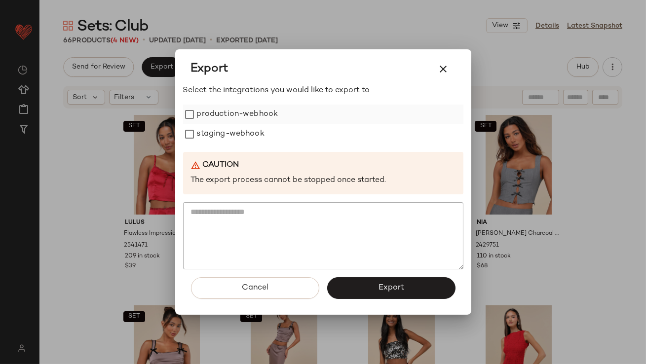
click at [212, 112] on label "production-webhook" at bounding box center [237, 115] width 81 height 20
click at [211, 130] on label "staging-webhook" at bounding box center [231, 134] width 68 height 20
click at [403, 286] on button "Export" at bounding box center [391, 288] width 128 height 22
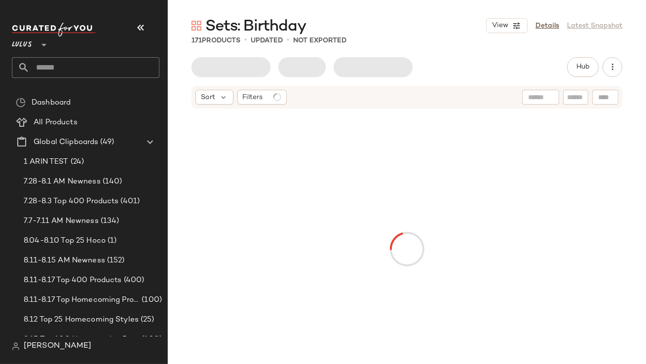
click at [143, 26] on icon "button" at bounding box center [141, 28] width 12 height 12
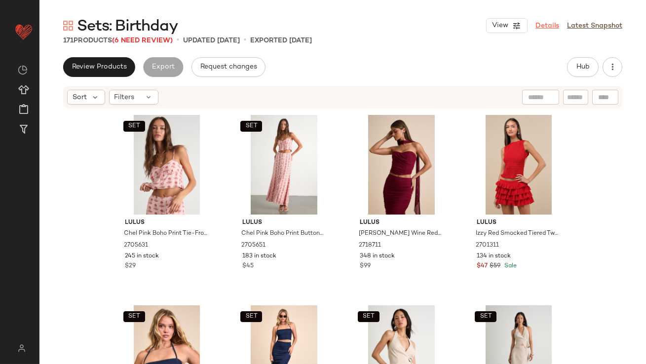
click at [543, 21] on link "Details" at bounding box center [547, 26] width 24 height 10
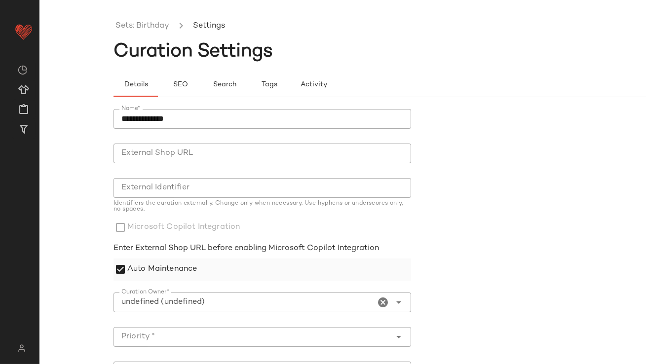
click at [150, 268] on label "Auto Maintenance" at bounding box center [162, 269] width 70 height 22
click at [379, 301] on icon "Clear Curation Owner*" at bounding box center [383, 302] width 12 height 12
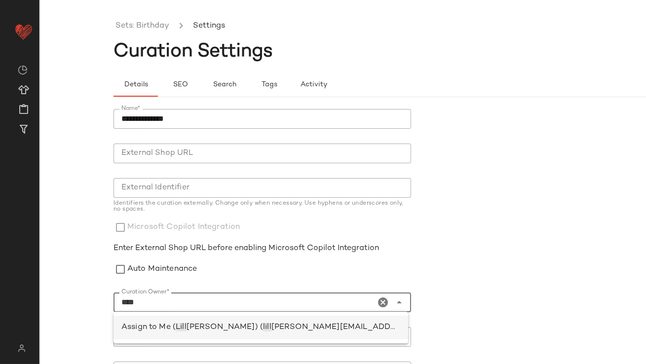
click at [263, 331] on span "lill" at bounding box center [267, 327] width 8 height 8
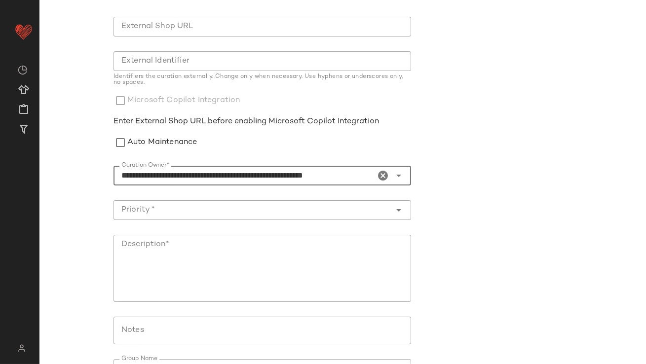
scroll to position [178, 0]
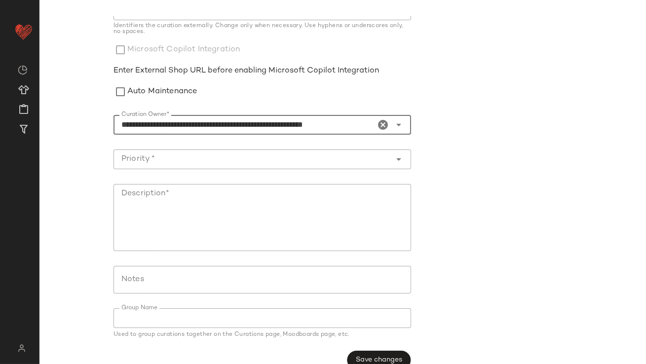
type input "**********"
click at [182, 162] on input "Priority *" at bounding box center [252, 159] width 278 height 12
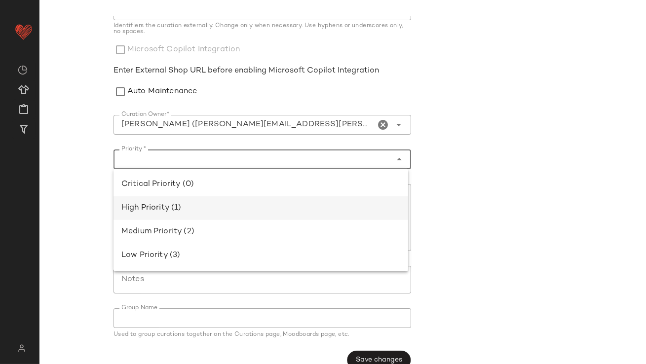
click at [177, 205] on div "High Priority (1)" at bounding box center [260, 208] width 279 height 12
type input "**********"
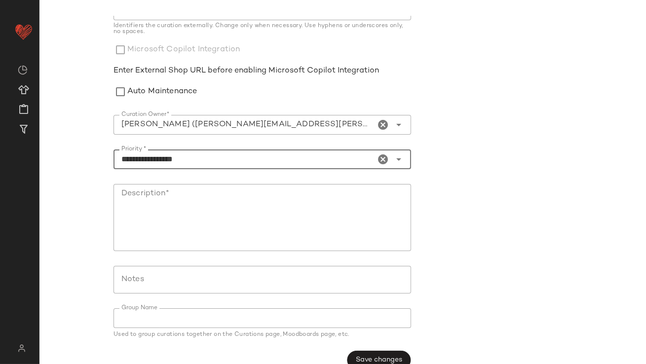
click at [177, 205] on textarea "Description*" at bounding box center [261, 217] width 297 height 67
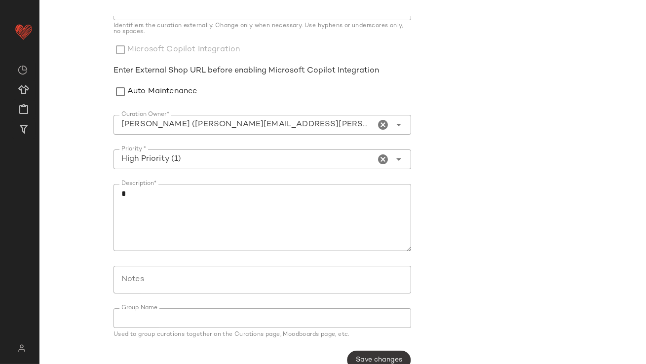
click at [378, 358] on span "Save changes" at bounding box center [378, 360] width 47 height 8
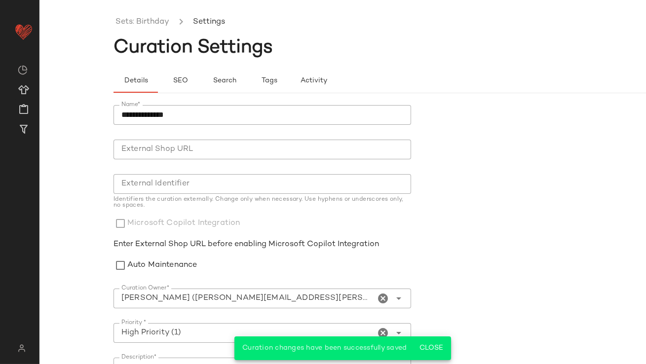
scroll to position [0, 0]
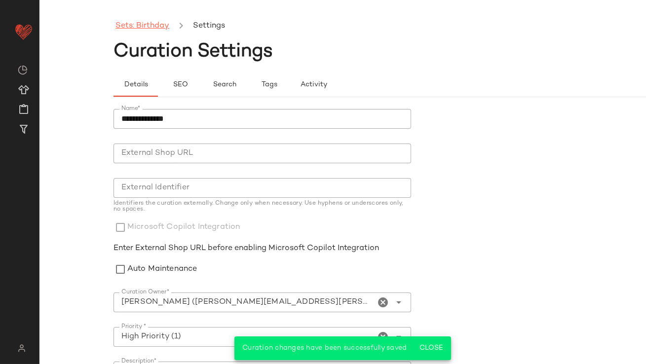
click at [158, 24] on link "Sets: Birthday" at bounding box center [142, 26] width 54 height 13
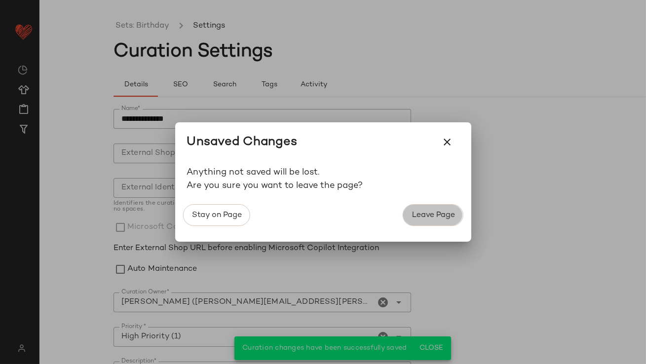
click at [424, 218] on span "Leave Page" at bounding box center [432, 215] width 43 height 9
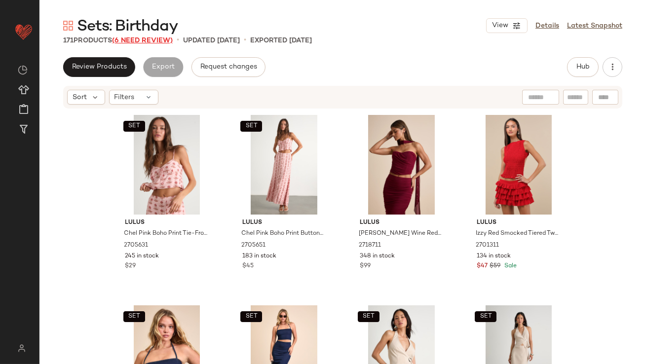
click at [172, 40] on span "(6 Need Review)" at bounding box center [142, 40] width 61 height 7
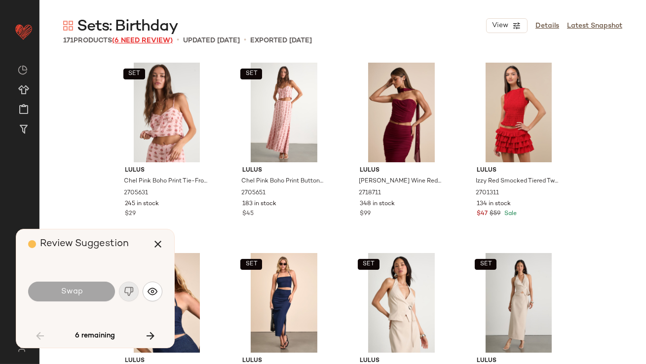
scroll to position [1332, 0]
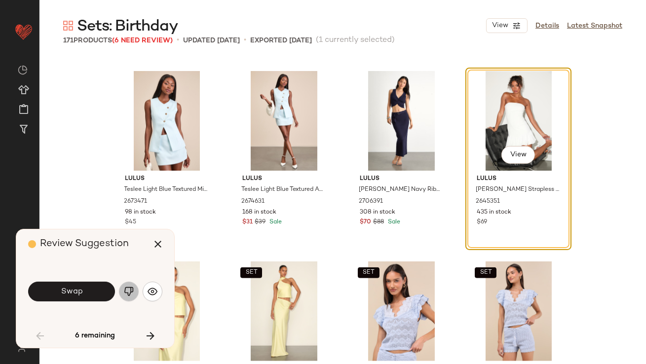
click at [127, 284] on button "button" at bounding box center [129, 292] width 20 height 20
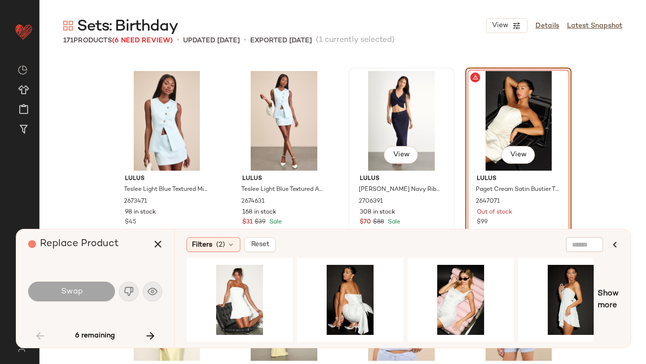
click at [404, 131] on div "View" at bounding box center [401, 121] width 99 height 100
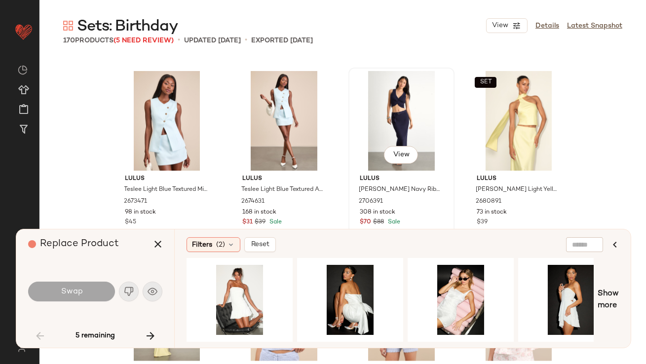
click at [404, 131] on div "View" at bounding box center [401, 121] width 99 height 100
click at [391, 122] on div "View" at bounding box center [401, 121] width 99 height 100
click at [363, 117] on div "View" at bounding box center [401, 121] width 99 height 100
click at [157, 242] on icon "button" at bounding box center [158, 244] width 12 height 12
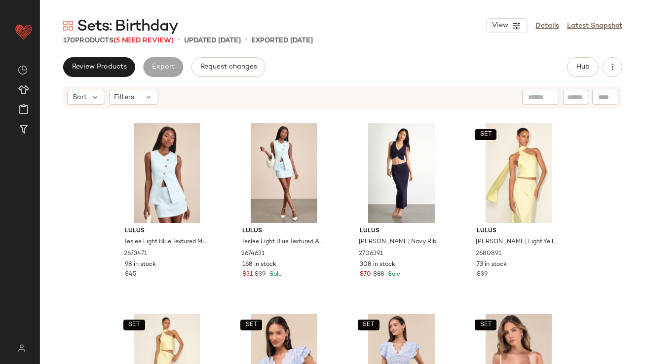
click at [91, 207] on div "Lulus Teslee Light Blue Textured Mid-Rise Skort 2673471 98 in stock $45 Lulus T…" at bounding box center [342, 251] width 606 height 284
click at [393, 182] on div "View" at bounding box center [401, 173] width 99 height 100
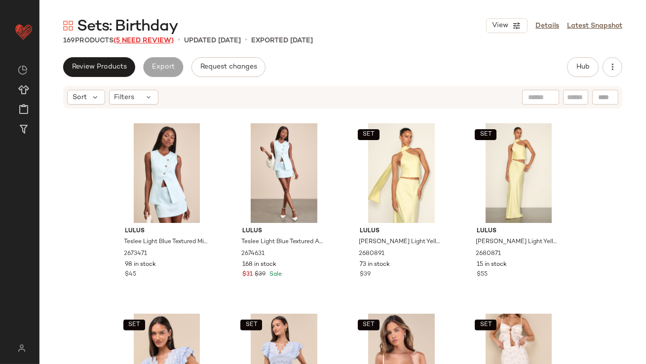
click at [149, 41] on span "(5 Need Review)" at bounding box center [143, 40] width 60 height 7
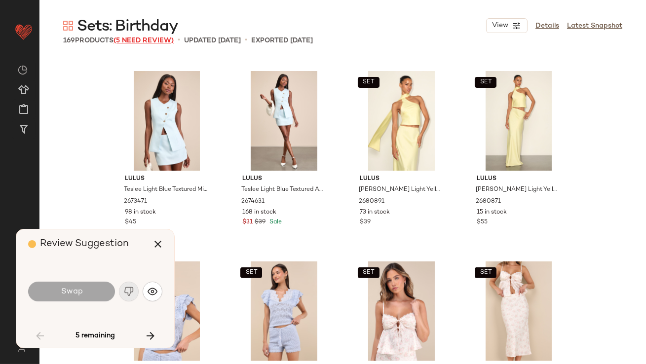
scroll to position [2665, 0]
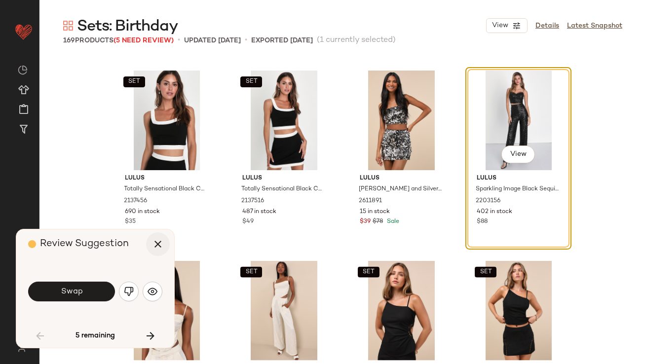
click at [153, 244] on icon "button" at bounding box center [158, 244] width 12 height 12
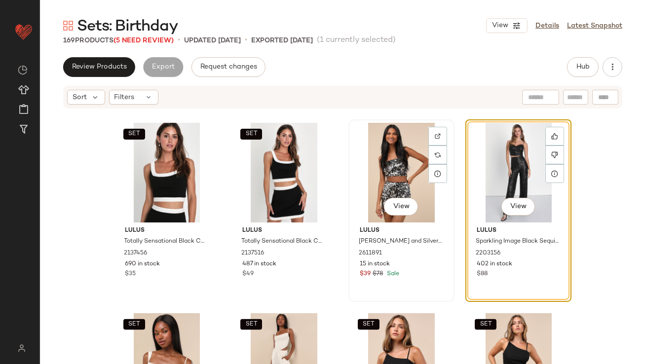
click at [391, 184] on div "View" at bounding box center [401, 173] width 99 height 100
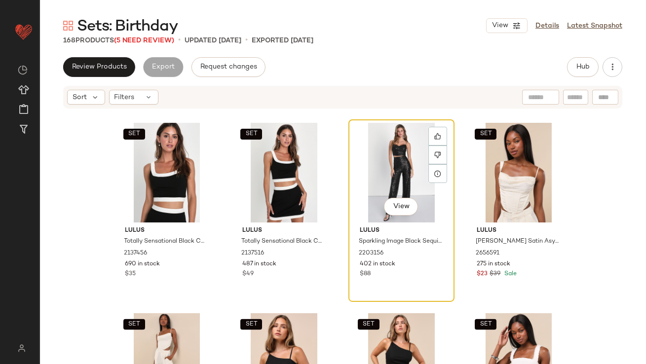
click at [389, 184] on div "View" at bounding box center [401, 173] width 99 height 100
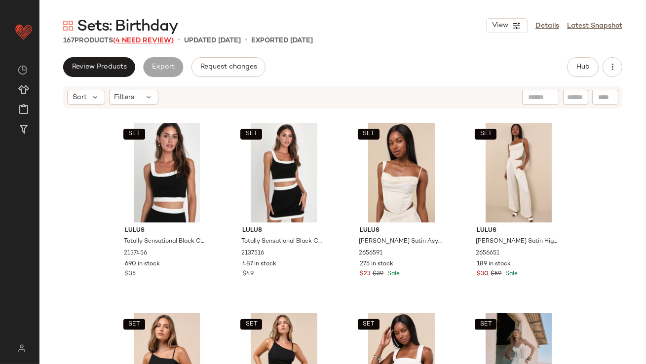
click at [147, 38] on span "(4 Need Review)" at bounding box center [143, 40] width 61 height 7
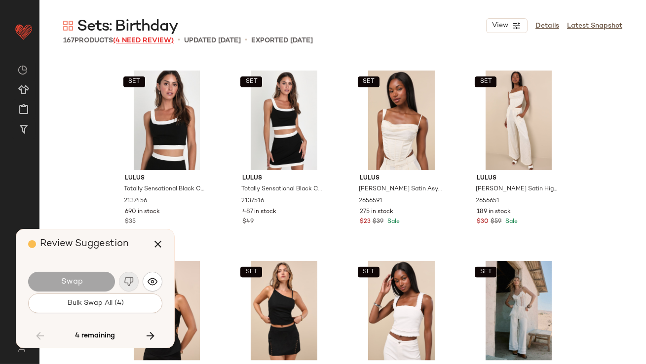
scroll to position [5711, 0]
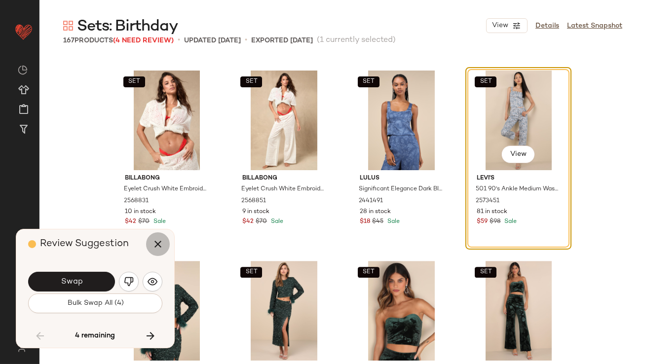
click at [154, 242] on icon "button" at bounding box center [158, 244] width 12 height 12
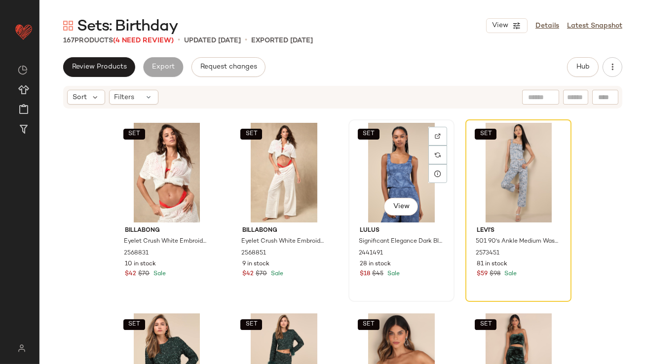
click at [404, 180] on div "SET View" at bounding box center [401, 173] width 99 height 100
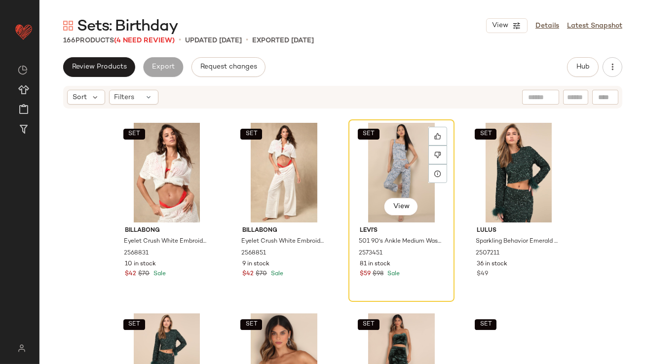
click at [403, 179] on div "SET View" at bounding box center [401, 173] width 99 height 100
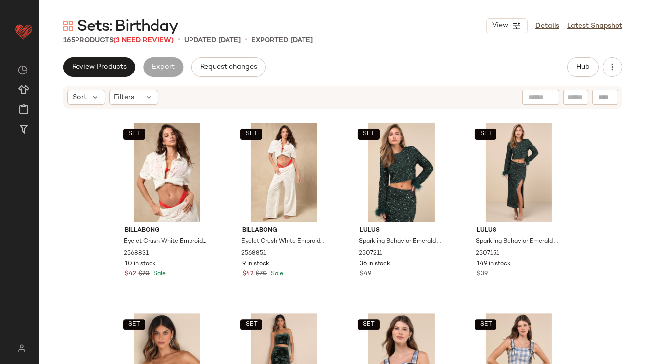
click at [168, 39] on span "(3 Need Review)" at bounding box center [143, 40] width 60 height 7
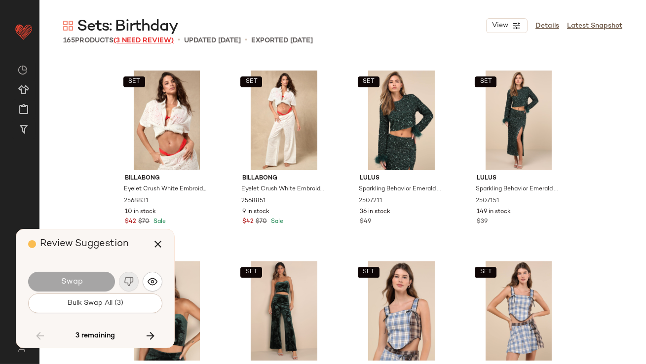
scroll to position [6091, 0]
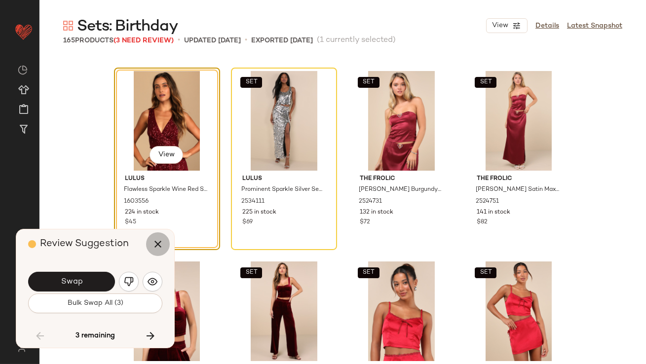
click at [158, 247] on icon "button" at bounding box center [158, 244] width 12 height 12
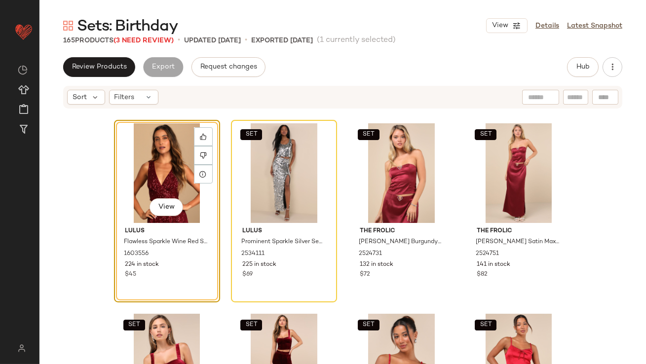
click at [155, 186] on div "View" at bounding box center [166, 173] width 99 height 100
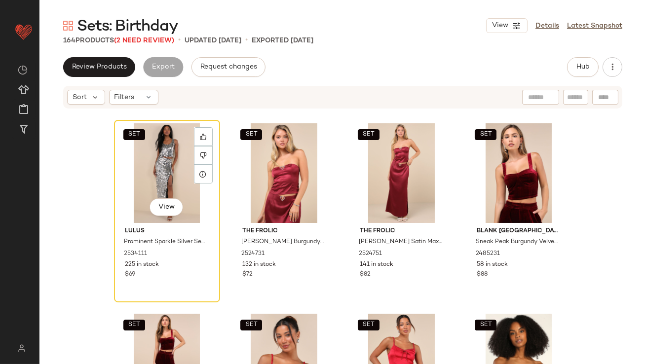
click at [154, 185] on div "SET View" at bounding box center [166, 173] width 99 height 100
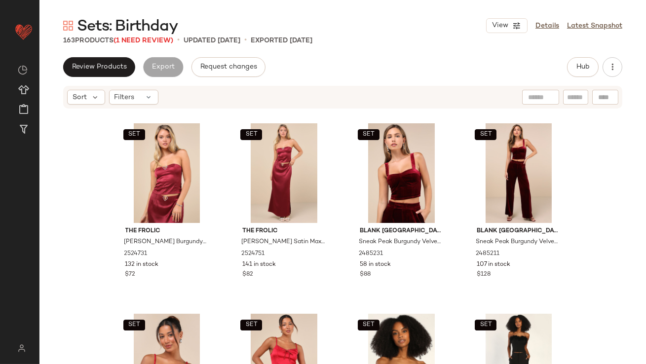
click at [144, 36] on span "Sets: Birthday" at bounding box center [127, 27] width 101 height 20
click at [144, 44] on span "(1 Need Review)" at bounding box center [143, 40] width 60 height 7
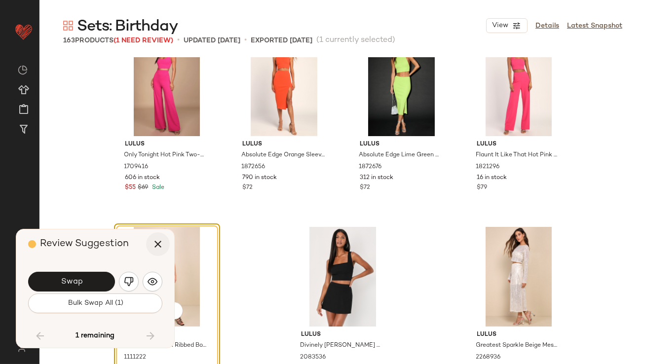
click at [157, 244] on icon "button" at bounding box center [158, 244] width 12 height 12
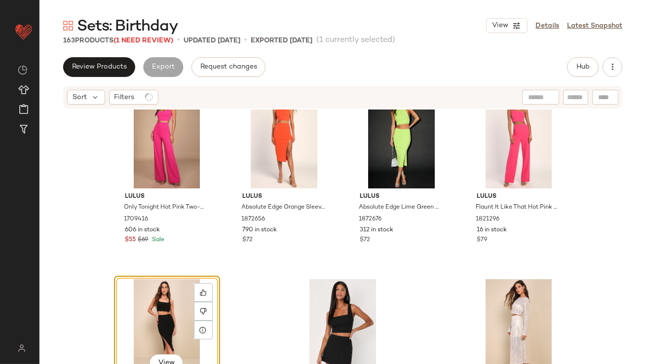
scroll to position [7466, 0]
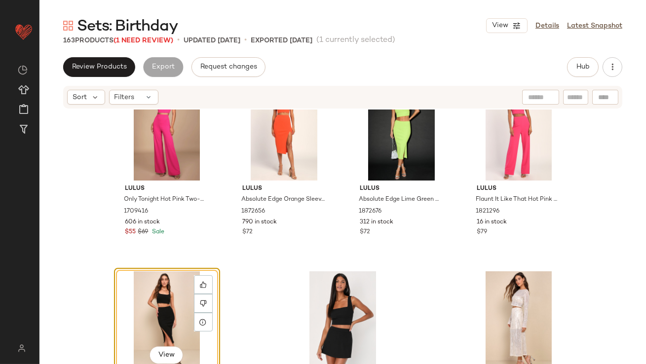
click at [163, 306] on div "View" at bounding box center [166, 321] width 99 height 100
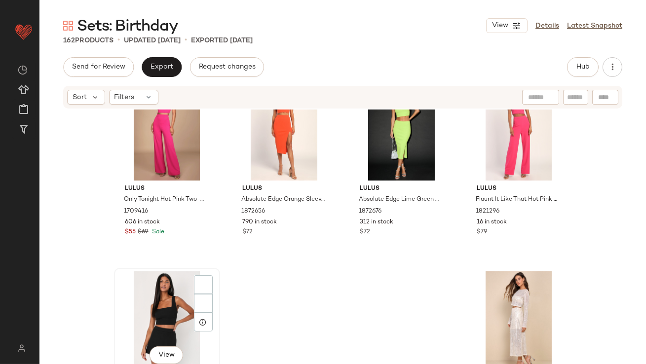
click at [162, 308] on div "View" at bounding box center [166, 321] width 99 height 100
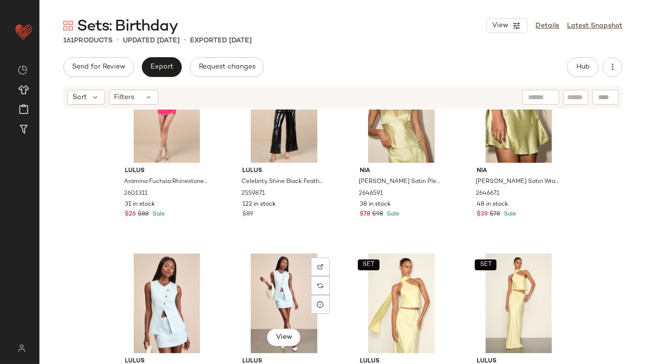
scroll to position [1166, 0]
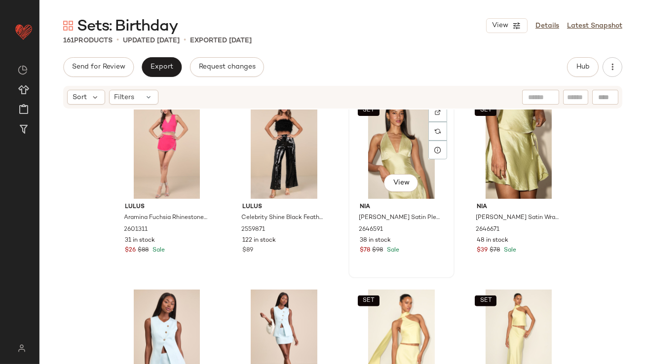
click at [386, 161] on div "SET View" at bounding box center [401, 149] width 99 height 100
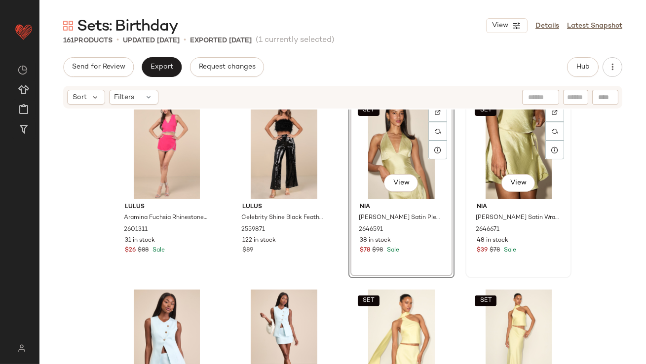
click at [504, 157] on div "SET View" at bounding box center [518, 149] width 99 height 100
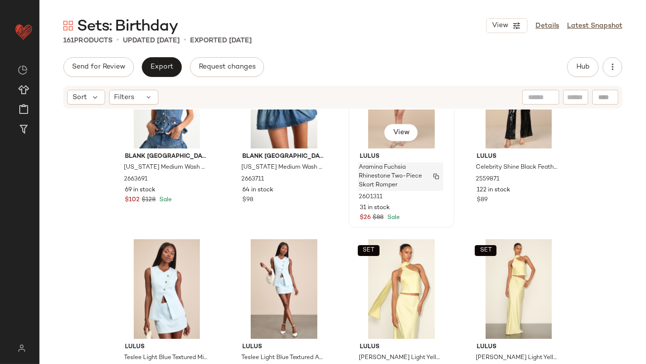
scroll to position [1298, 0]
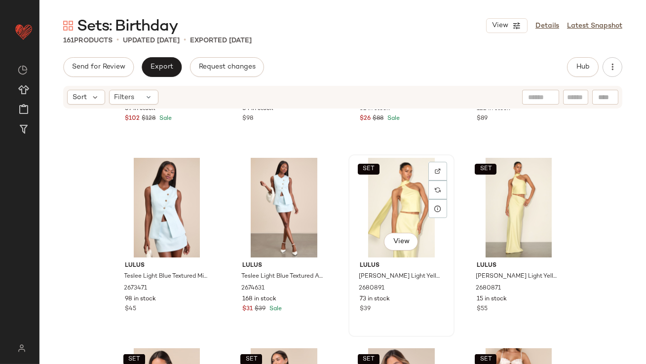
drag, startPoint x: 383, startPoint y: 192, endPoint x: 393, endPoint y: 192, distance: 10.4
click at [383, 192] on div "SET View" at bounding box center [401, 208] width 99 height 100
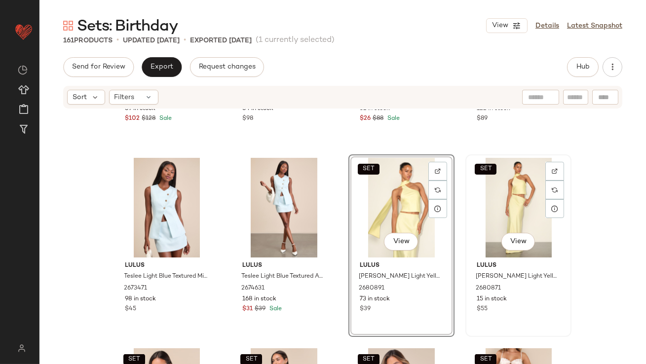
click at [502, 200] on div "SET View" at bounding box center [518, 208] width 99 height 100
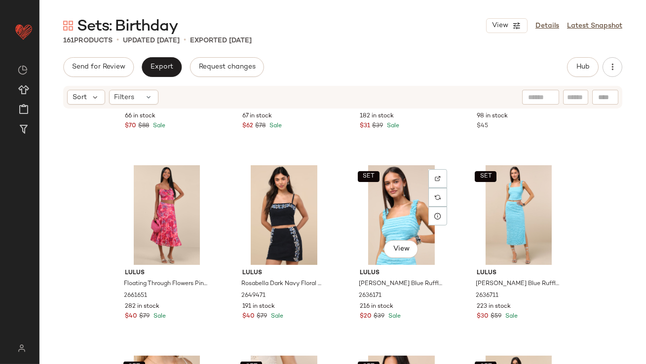
scroll to position [1685, 0]
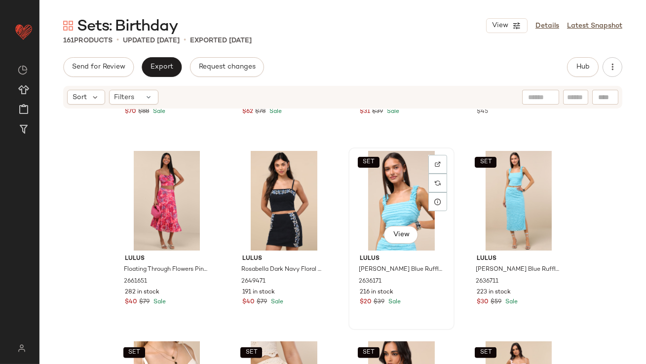
click at [381, 205] on div "SET View" at bounding box center [401, 201] width 99 height 100
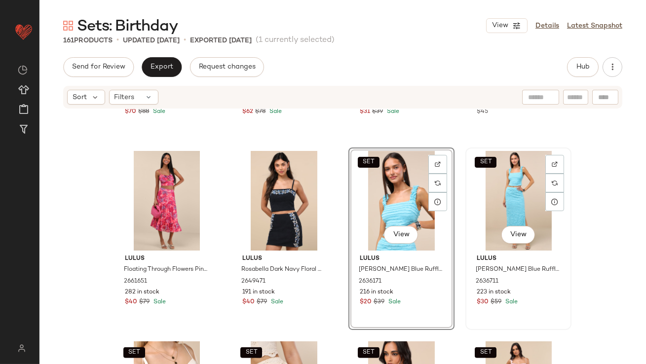
click at [483, 205] on div "SET View" at bounding box center [518, 201] width 99 height 100
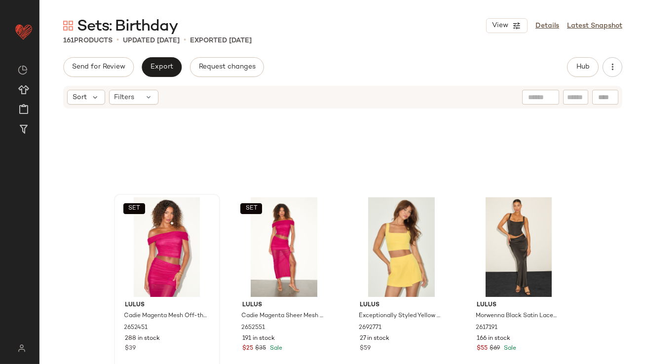
scroll to position [2370, 0]
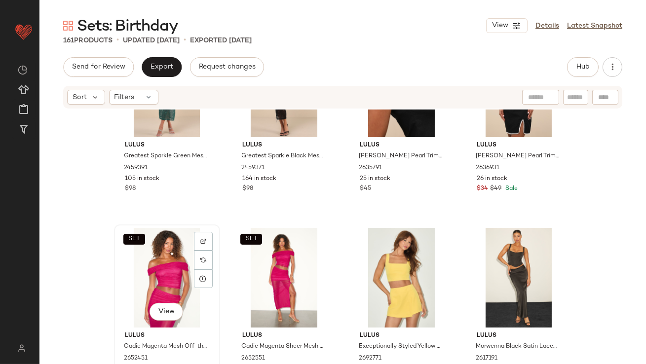
drag, startPoint x: 134, startPoint y: 250, endPoint x: 140, endPoint y: 251, distance: 6.5
click at [134, 250] on div "SET View" at bounding box center [166, 278] width 99 height 100
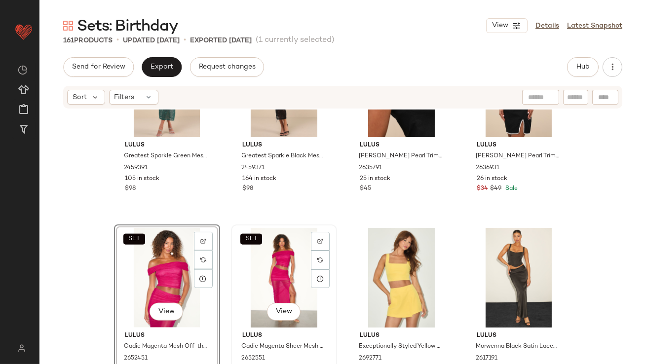
click at [248, 251] on div "SET View" at bounding box center [283, 278] width 99 height 100
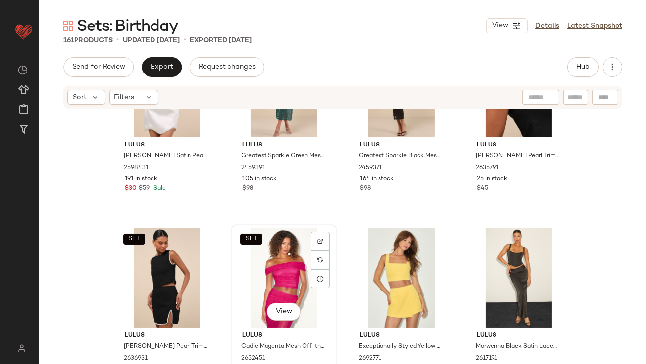
click at [272, 262] on div "SET View" at bounding box center [283, 278] width 99 height 100
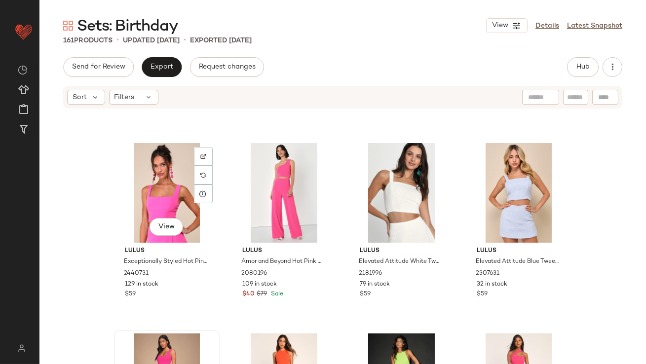
scroll to position [7215, 0]
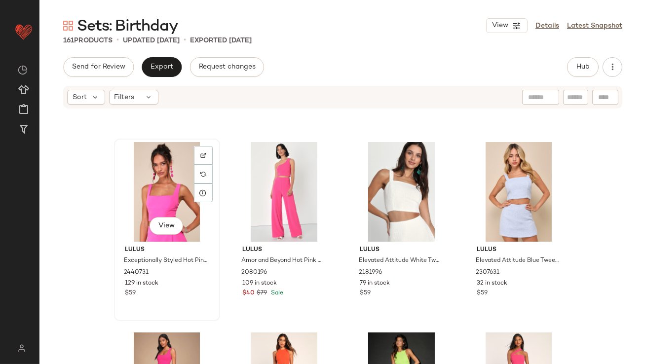
click at [146, 196] on div "View" at bounding box center [166, 192] width 99 height 100
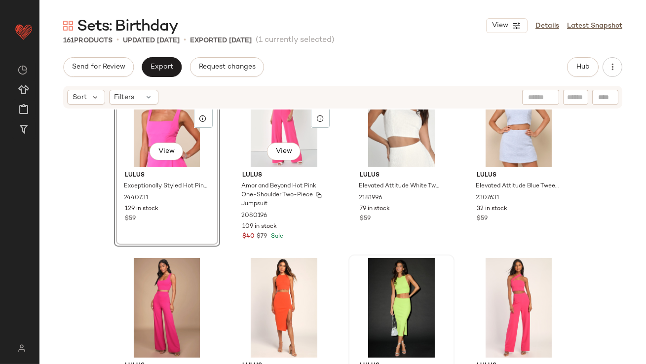
scroll to position [7312, 0]
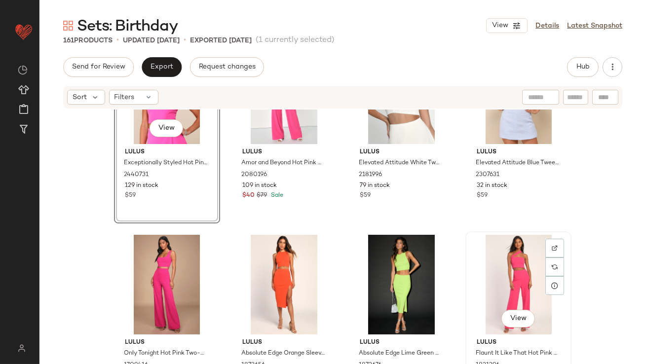
click at [486, 256] on div "View" at bounding box center [518, 285] width 99 height 100
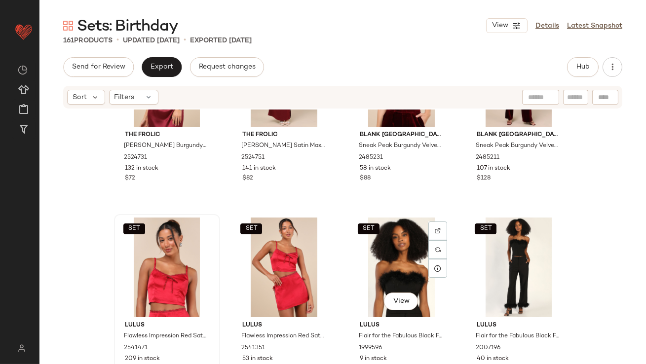
scroll to position [6576, 0]
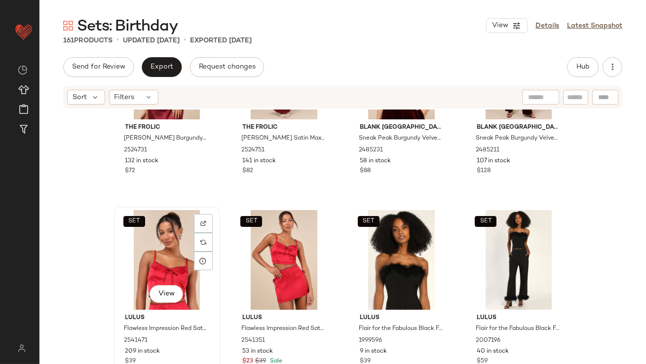
click at [158, 235] on div "SET View" at bounding box center [166, 260] width 99 height 100
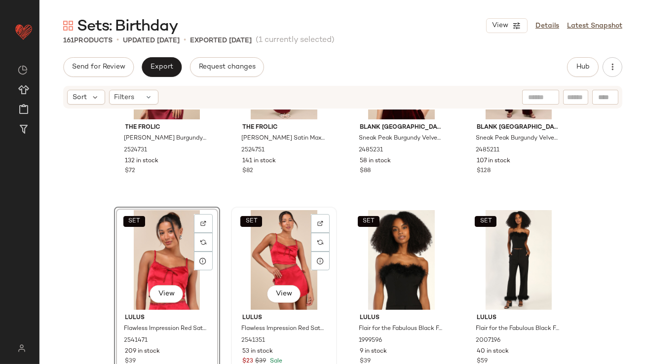
click at [249, 235] on div "SET View" at bounding box center [283, 260] width 99 height 100
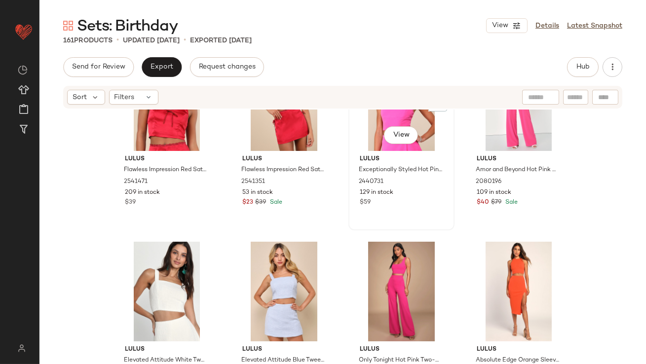
scroll to position [66, 0]
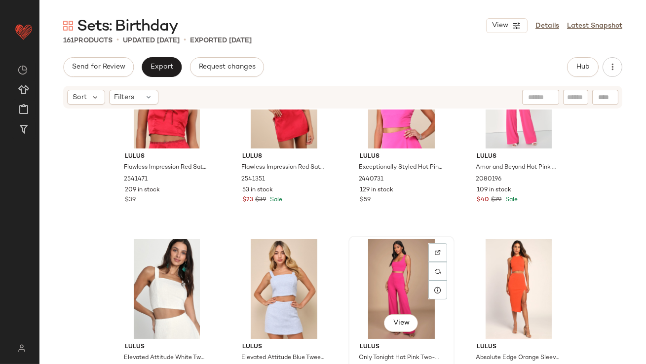
click at [393, 273] on div "View" at bounding box center [401, 289] width 99 height 100
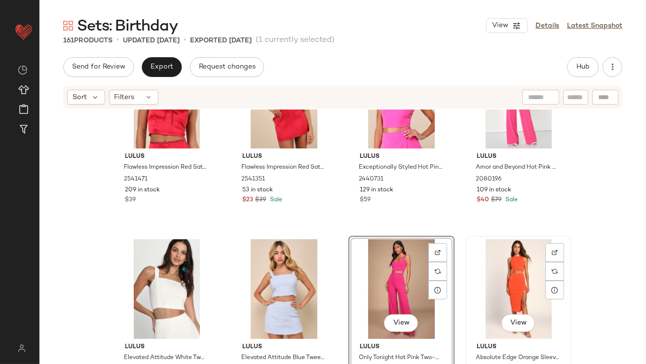
click at [487, 274] on div "View" at bounding box center [518, 289] width 99 height 100
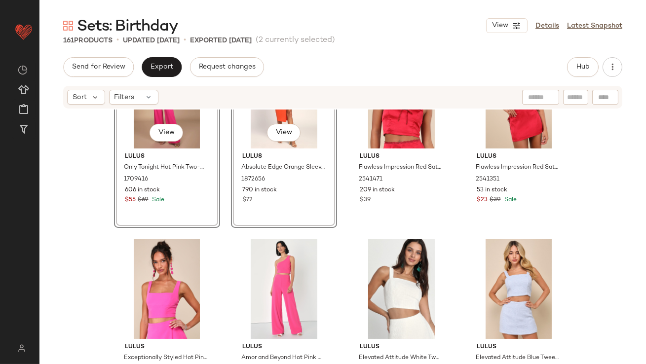
click at [103, 227] on div "SET View Lulus Only Tonight Hot Pink Two-Piece Wide-Leg Jumpsuit 1709416 606 in…" at bounding box center [342, 251] width 606 height 284
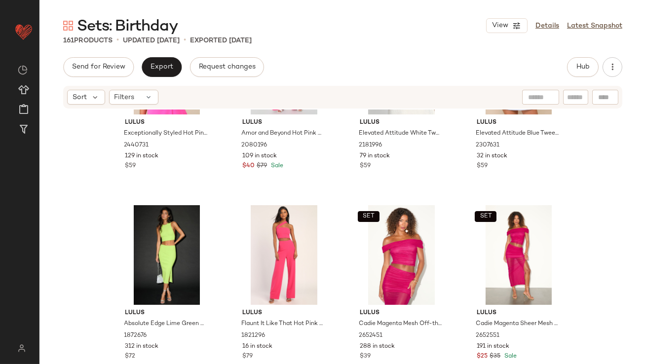
scroll to position [305, 0]
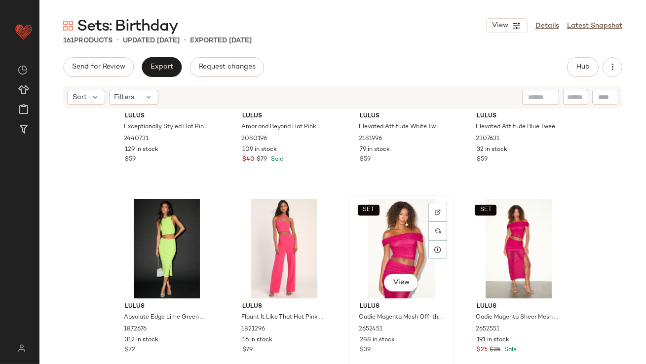
click at [374, 242] on div "SET View" at bounding box center [401, 249] width 99 height 100
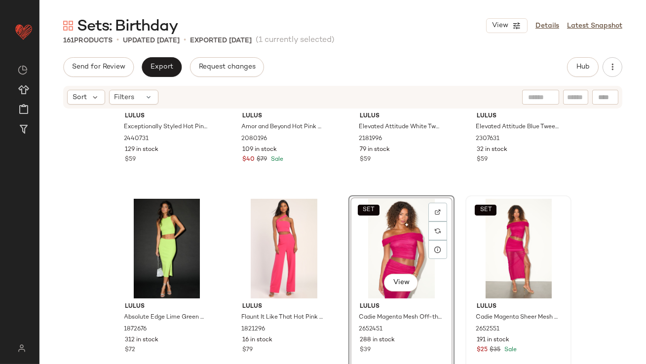
click at [488, 230] on div "SET" at bounding box center [518, 249] width 99 height 100
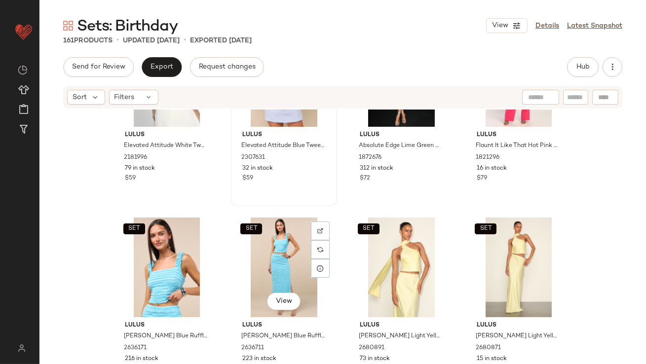
scroll to position [482, 0]
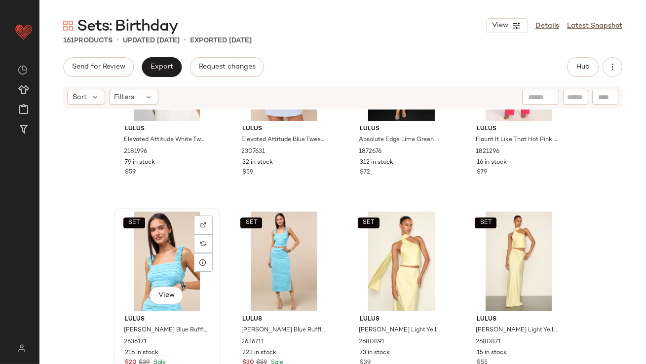
click at [155, 267] on div "SET View" at bounding box center [166, 262] width 99 height 100
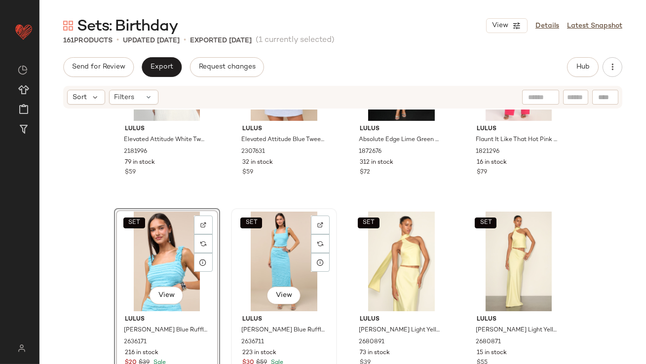
click at [257, 264] on div "SET View" at bounding box center [283, 262] width 99 height 100
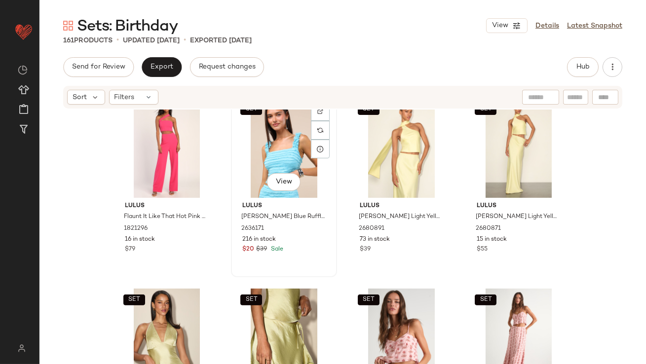
scroll to position [591, 0]
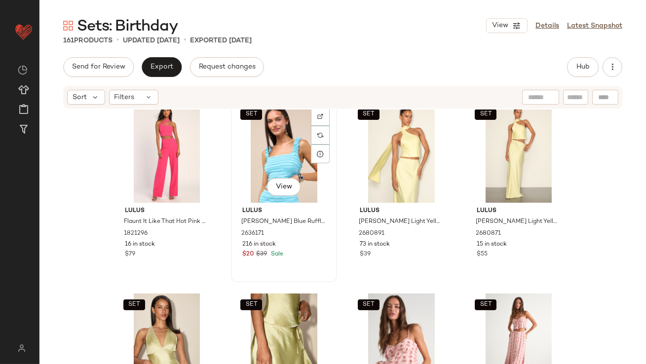
click at [259, 128] on div "SET View" at bounding box center [283, 153] width 99 height 100
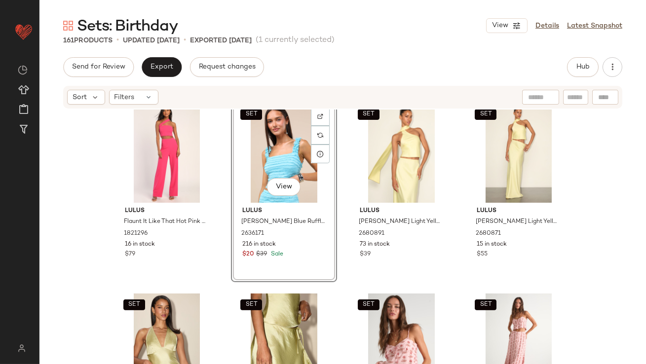
click at [258, 163] on div "SET View" at bounding box center [283, 153] width 99 height 100
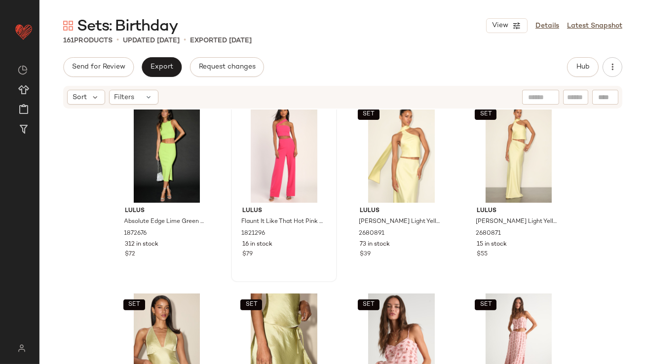
scroll to position [0, 0]
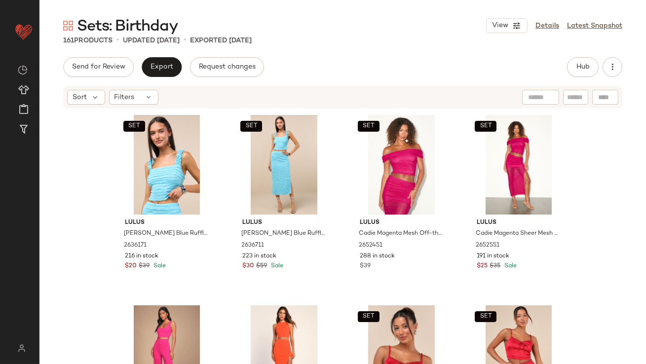
click at [105, 275] on div "SET Lulus Arcelia Blue Ruffled Crop Tank Top 2636171 216 in stock $20 $39 Sale …" at bounding box center [342, 251] width 606 height 284
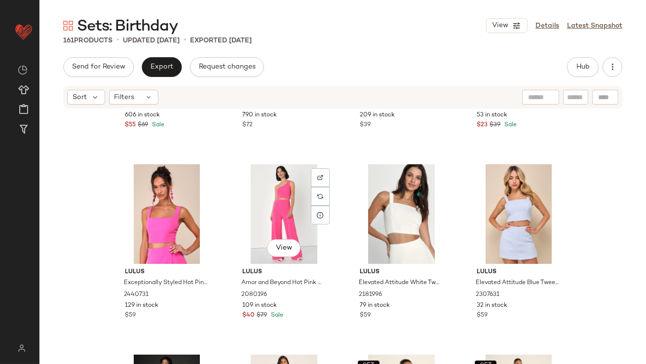
scroll to position [340, 0]
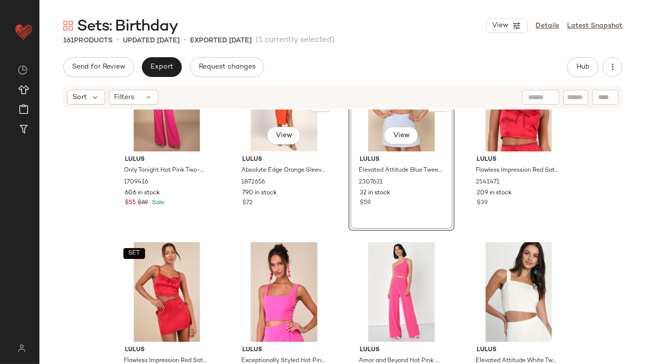
scroll to position [272, 0]
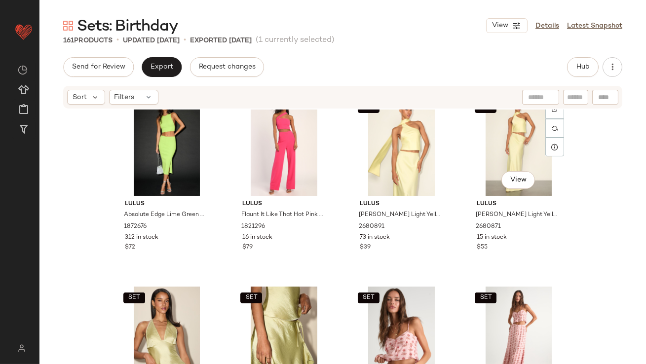
scroll to position [486, 0]
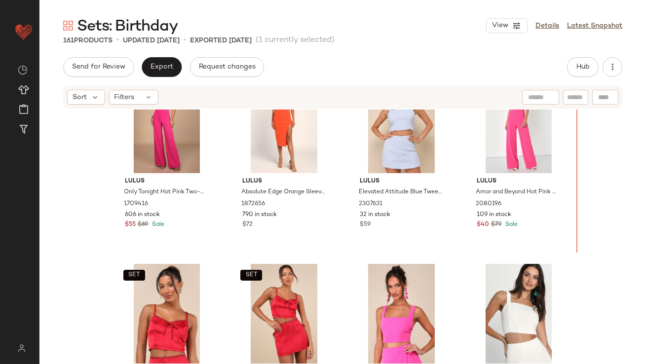
scroll to position [192, 0]
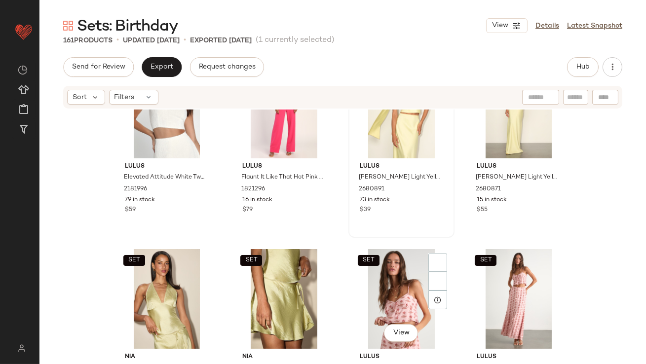
scroll to position [722, 0]
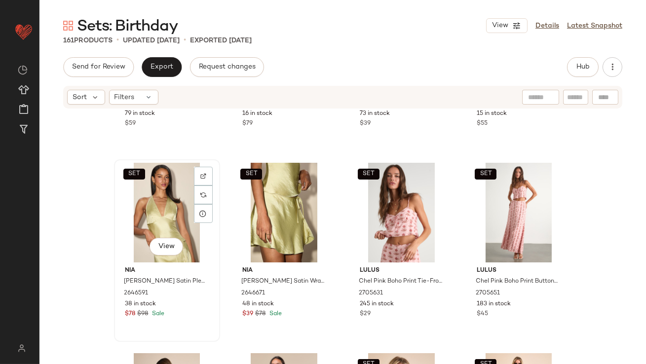
click at [148, 225] on div "SET View" at bounding box center [166, 213] width 99 height 100
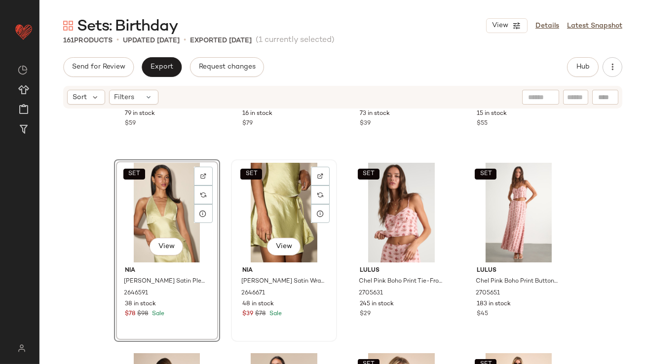
click at [271, 223] on div "SET View" at bounding box center [283, 213] width 99 height 100
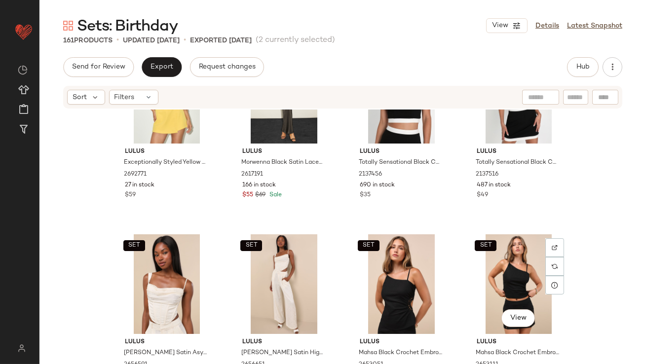
scroll to position [2881, 0]
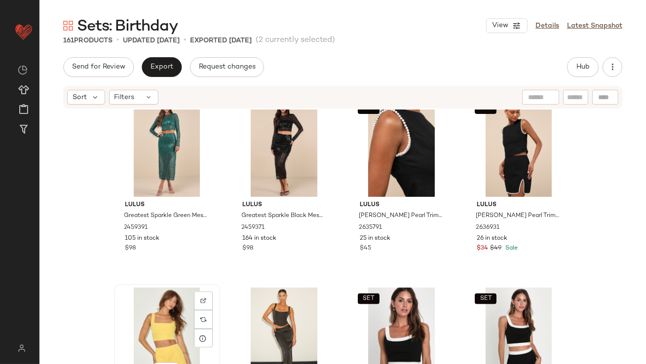
click at [159, 310] on div "View" at bounding box center [166, 338] width 99 height 100
click at [255, 302] on div "View" at bounding box center [283, 338] width 99 height 100
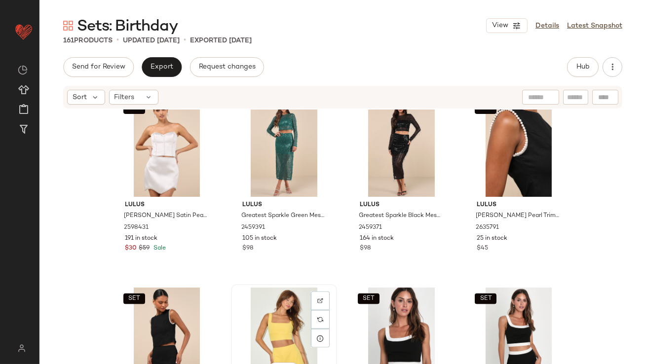
click at [256, 302] on div "View" at bounding box center [283, 338] width 99 height 100
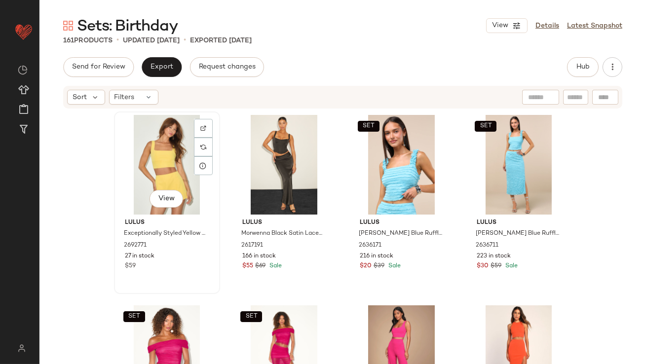
click at [176, 147] on div "View" at bounding box center [166, 165] width 99 height 100
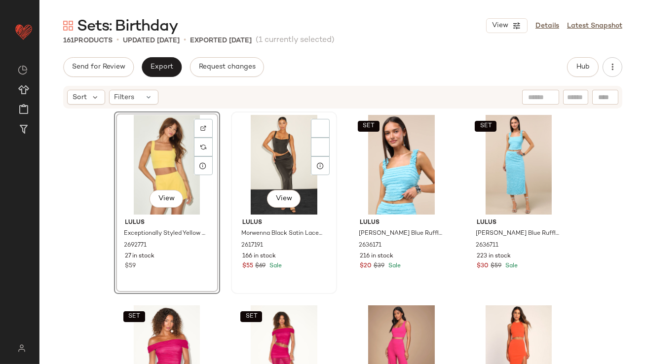
click at [245, 148] on div "View" at bounding box center [283, 165] width 99 height 100
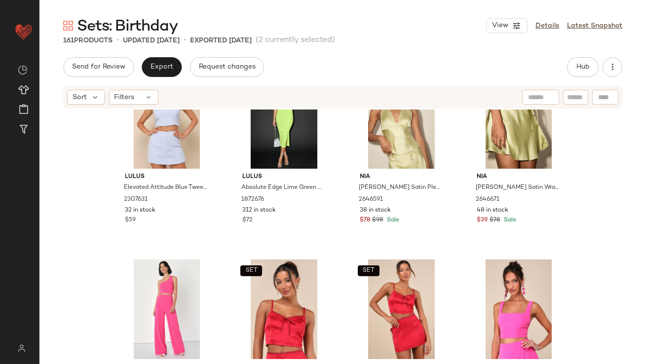
scroll to position [488, 0]
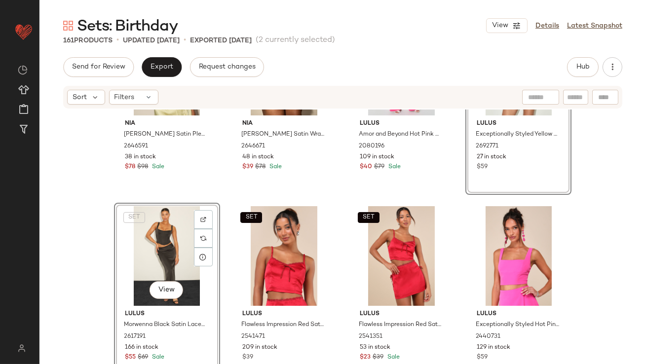
click at [226, 190] on div "SET Nia Devon Lime Satin Pleated Halter Top 2646591 38 in stock $78 $98 Sale SE…" at bounding box center [342, 251] width 606 height 284
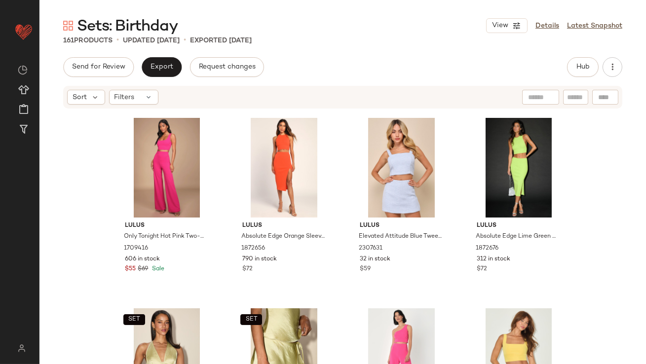
scroll to position [303, 0]
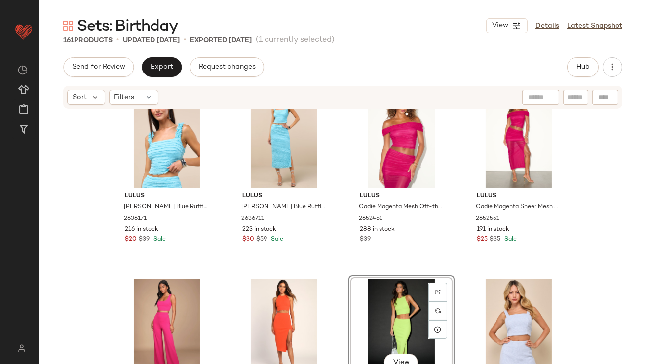
scroll to position [1, 0]
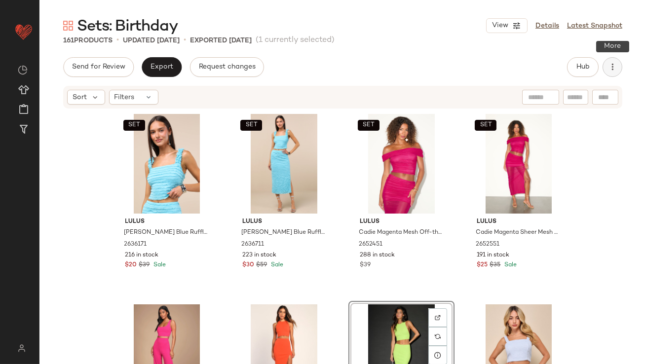
click at [615, 72] on icon "button" at bounding box center [612, 67] width 10 height 10
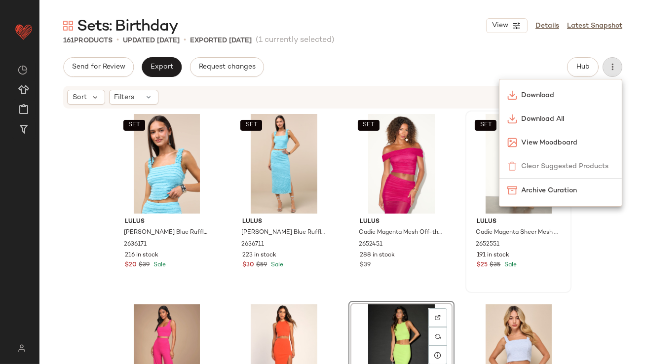
click at [546, 119] on span "Download All" at bounding box center [567, 119] width 93 height 10
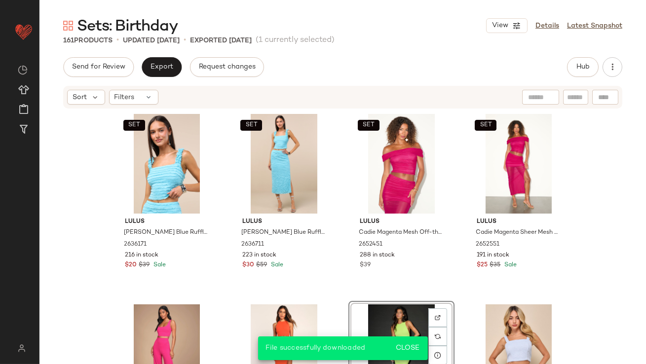
click at [595, 74] on div "Hub" at bounding box center [583, 67] width 32 height 20
click at [599, 74] on div "Hub" at bounding box center [594, 67] width 55 height 20
click at [610, 64] on icon "button" at bounding box center [612, 67] width 10 height 10
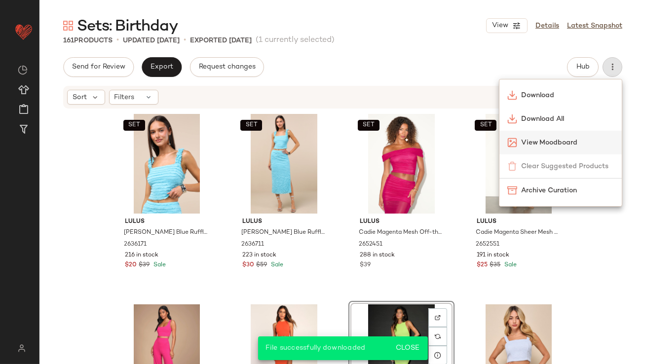
click at [554, 140] on span "View Moodboard" at bounding box center [567, 143] width 93 height 10
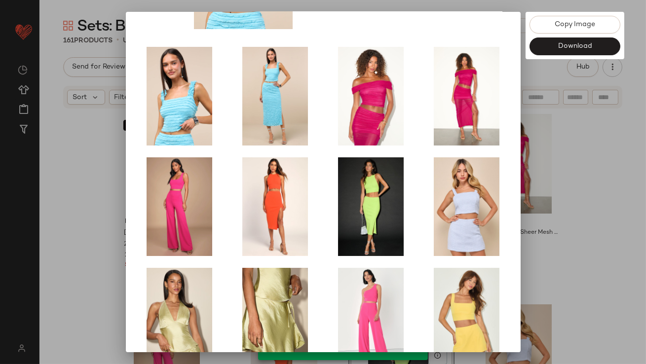
scroll to position [168, 0]
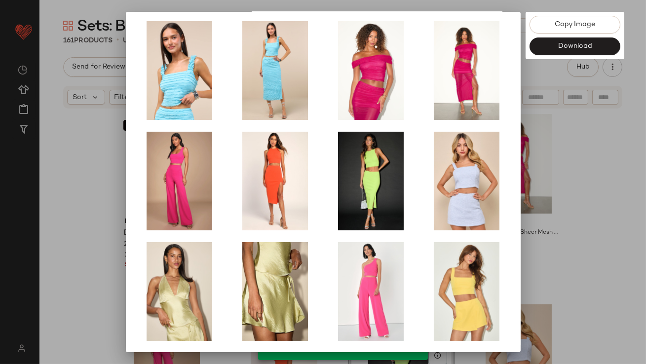
click at [554, 215] on div at bounding box center [323, 182] width 646 height 364
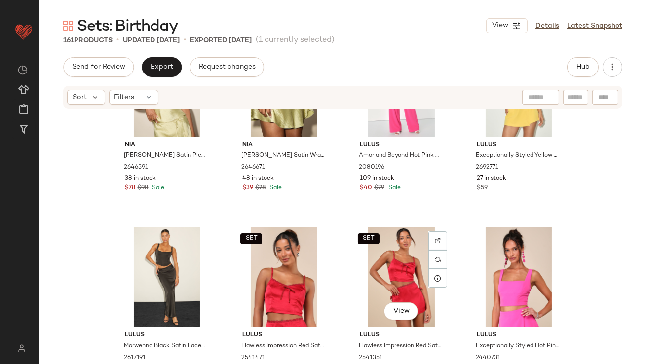
scroll to position [501, 0]
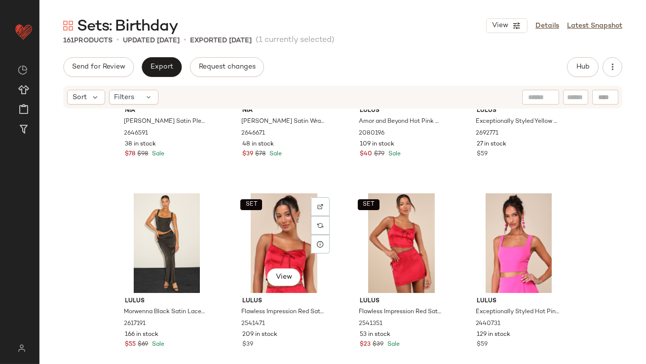
drag, startPoint x: 289, startPoint y: 247, endPoint x: 343, endPoint y: 240, distance: 54.3
click at [289, 247] on div "SET View" at bounding box center [283, 243] width 99 height 100
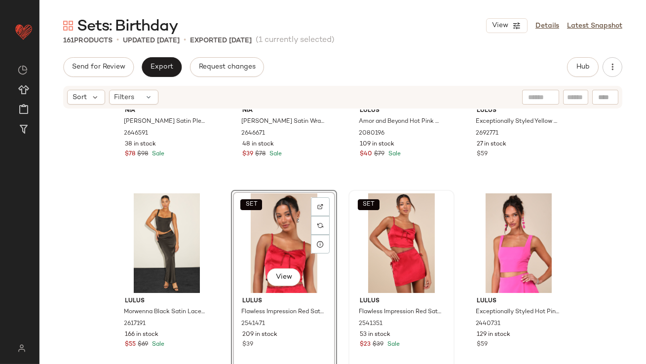
click at [400, 240] on div "SET" at bounding box center [401, 243] width 99 height 100
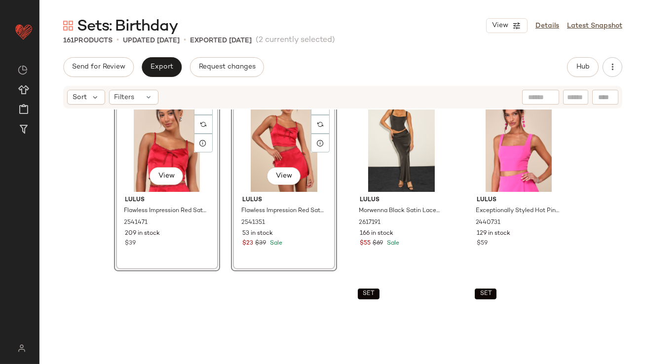
scroll to position [628, 0]
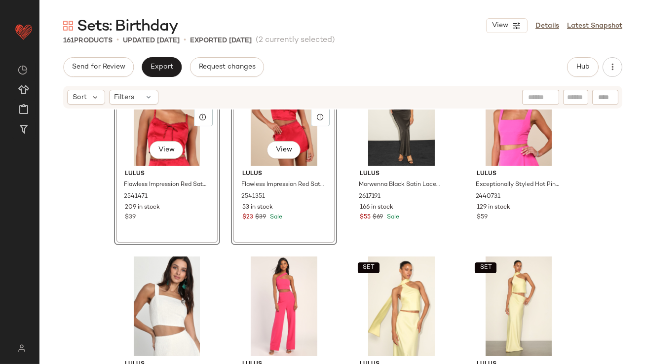
click at [109, 247] on div "SET View Lulus Flawless Impression Red Satin Cami Crop Top 2541471 209 in stock…" at bounding box center [342, 251] width 606 height 284
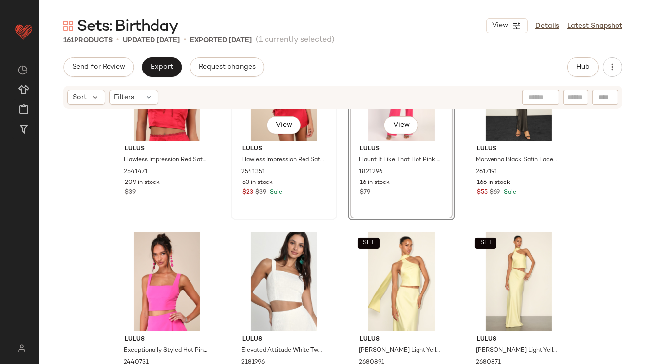
scroll to position [688, 0]
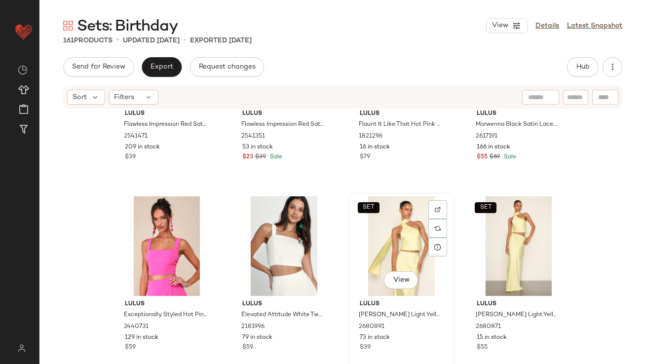
click at [378, 235] on div "SET View" at bounding box center [401, 246] width 99 height 100
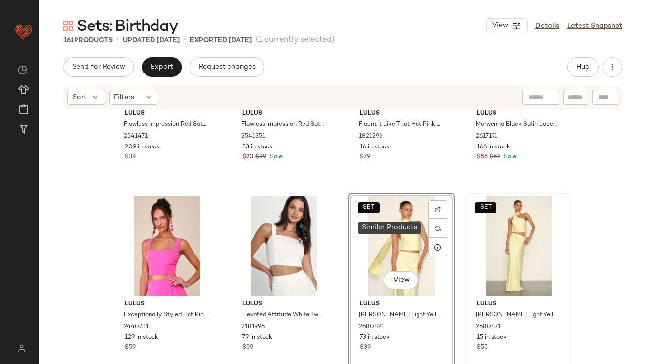
click at [472, 235] on div "SET" at bounding box center [518, 246] width 99 height 100
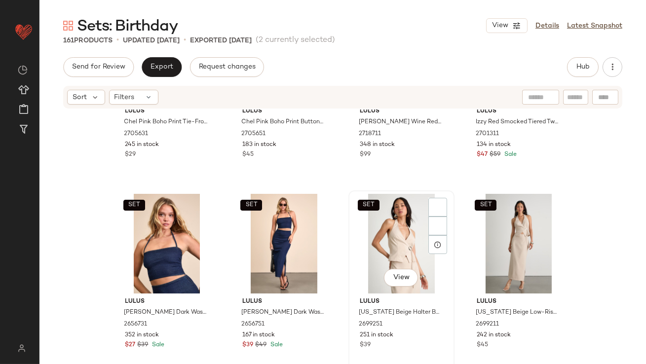
scroll to position [1118, 0]
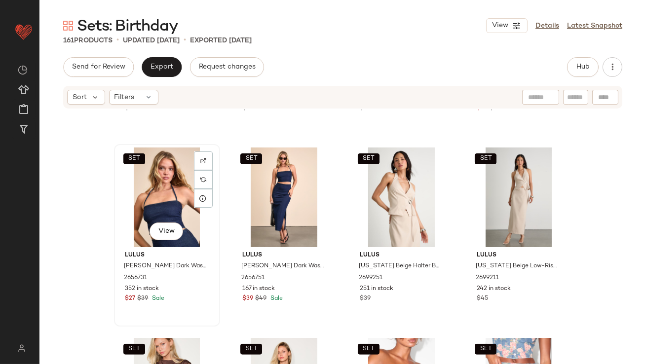
click at [170, 201] on div "SET View" at bounding box center [166, 197] width 99 height 100
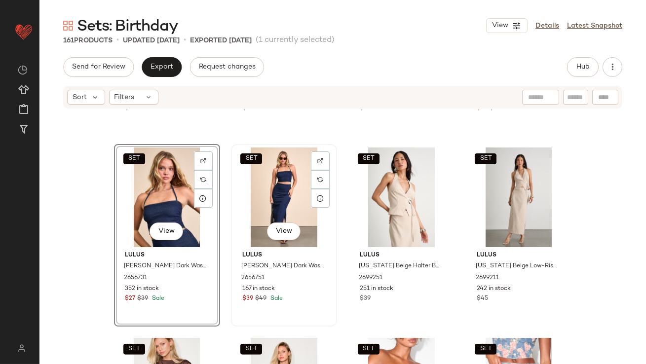
click at [258, 200] on div "SET View" at bounding box center [283, 197] width 99 height 100
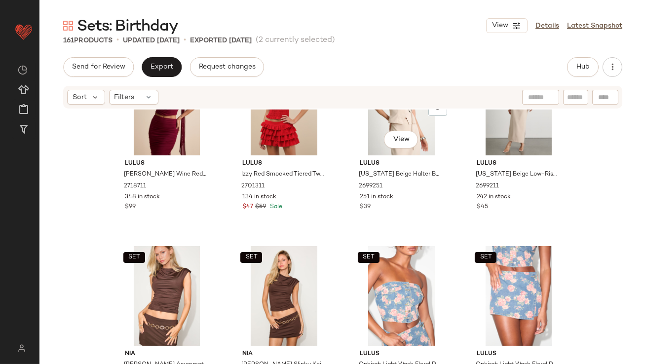
scroll to position [1410, 0]
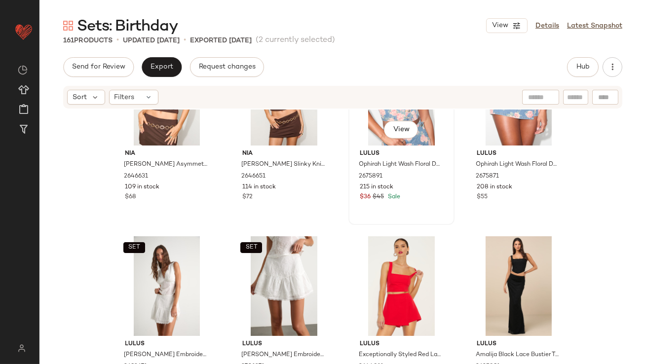
click at [371, 120] on div "SET View" at bounding box center [401, 96] width 99 height 100
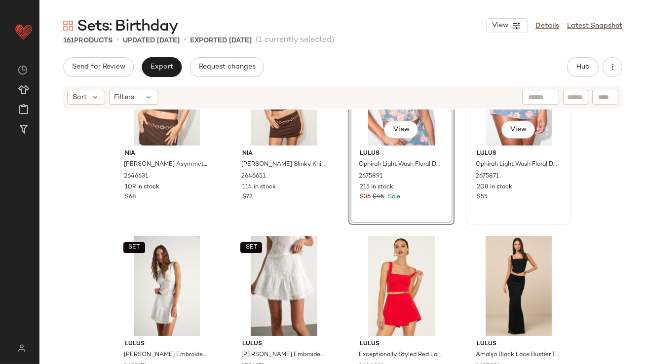
click at [495, 123] on div "SET View" at bounding box center [518, 96] width 99 height 100
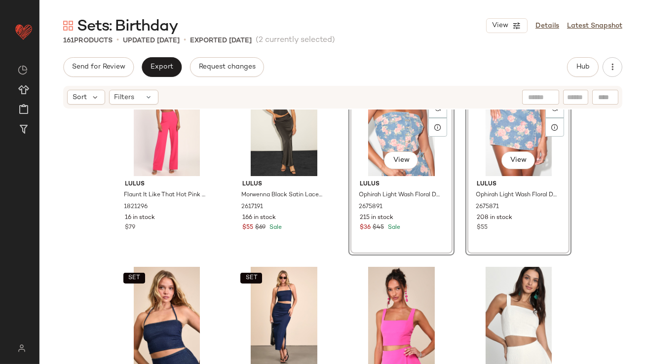
scroll to position [810, 0]
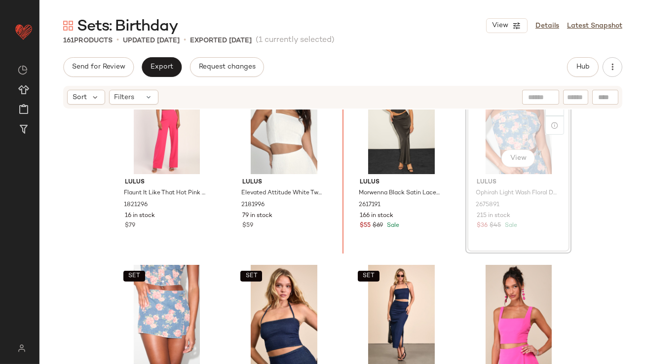
scroll to position [797, 0]
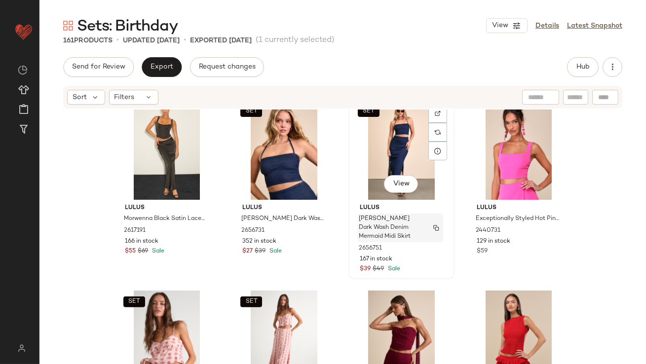
scroll to position [1006, 0]
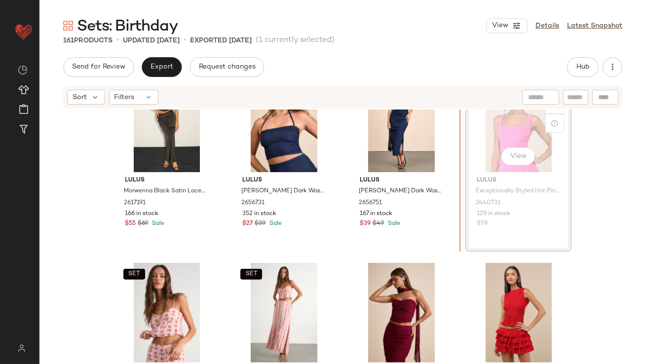
scroll to position [1002, 0]
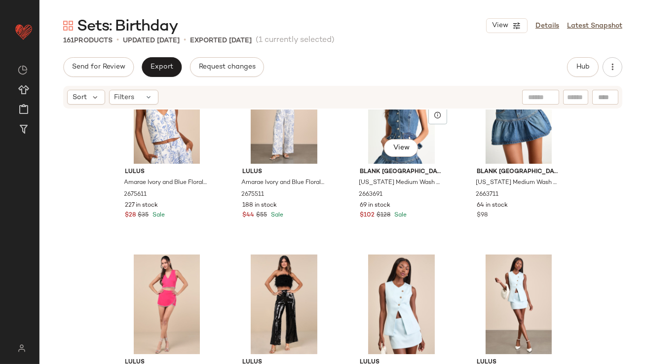
scroll to position [1987, 0]
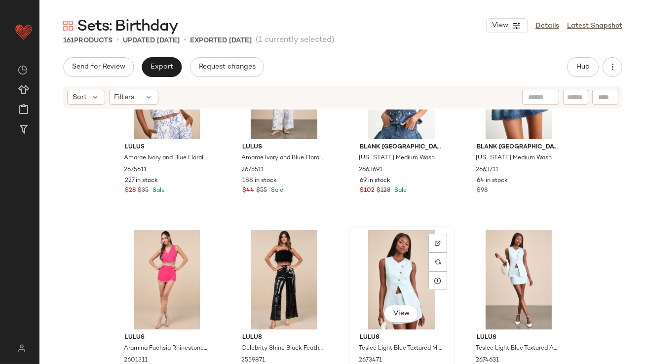
click at [388, 248] on div "View" at bounding box center [401, 280] width 99 height 100
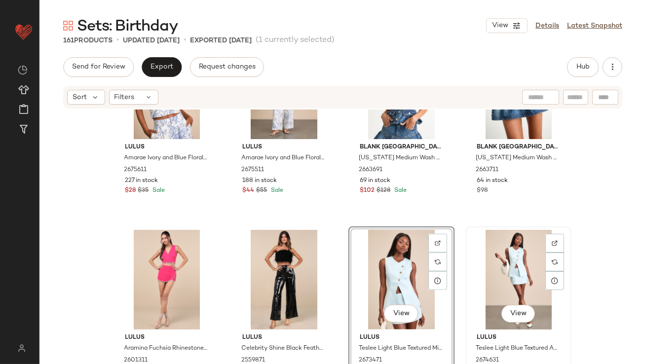
click at [488, 253] on div "View" at bounding box center [518, 280] width 99 height 100
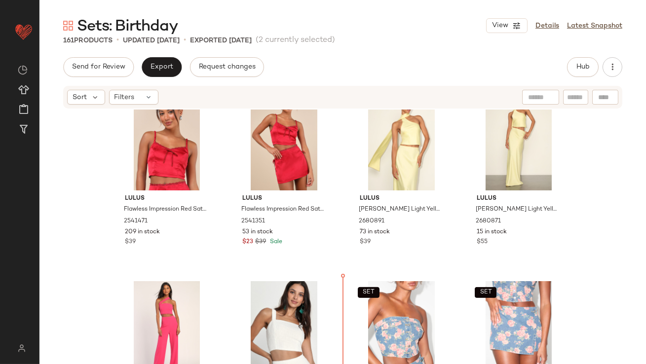
scroll to position [625, 0]
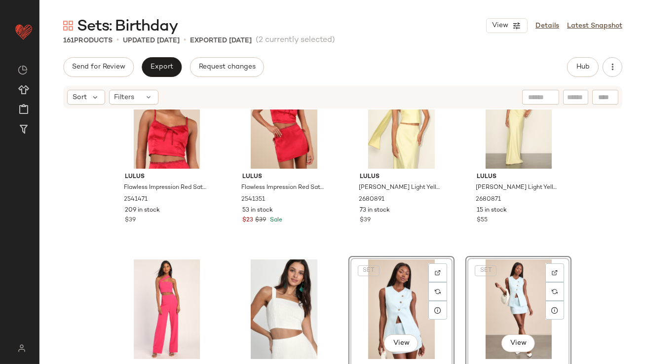
click at [347, 252] on div "SET Lulus Flawless Impression Red Satin Cami Crop Top 2541471 209 in stock $39 …" at bounding box center [342, 251] width 606 height 284
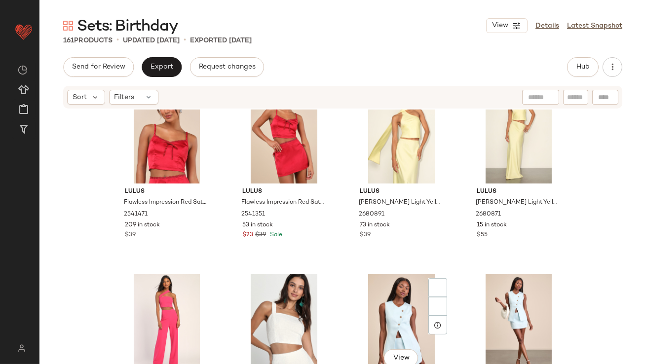
scroll to position [676, 0]
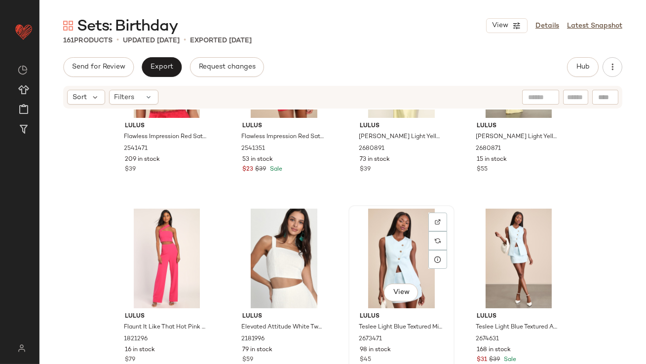
click at [377, 236] on div "View" at bounding box center [401, 259] width 99 height 100
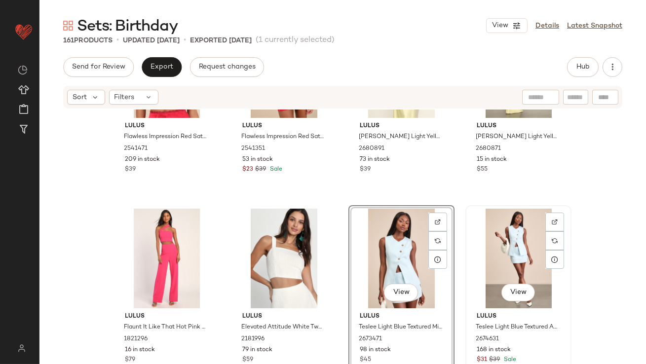
click at [495, 236] on div "View" at bounding box center [518, 259] width 99 height 100
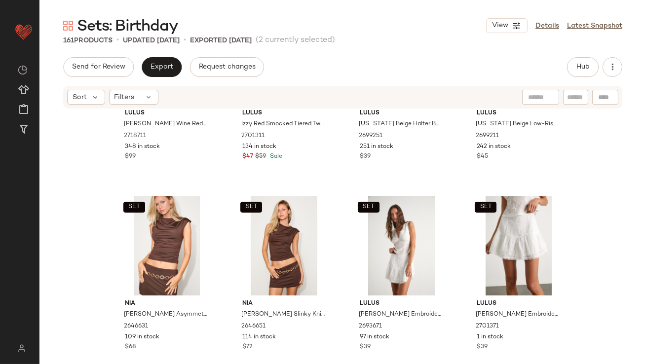
scroll to position [1455, 0]
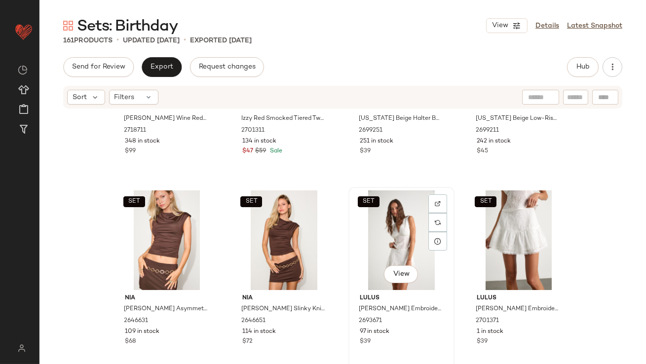
click at [392, 232] on div "SET View" at bounding box center [401, 240] width 99 height 100
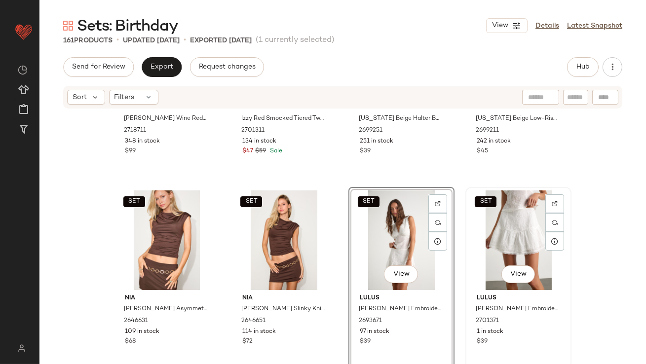
click at [479, 232] on div "SET View" at bounding box center [518, 240] width 99 height 100
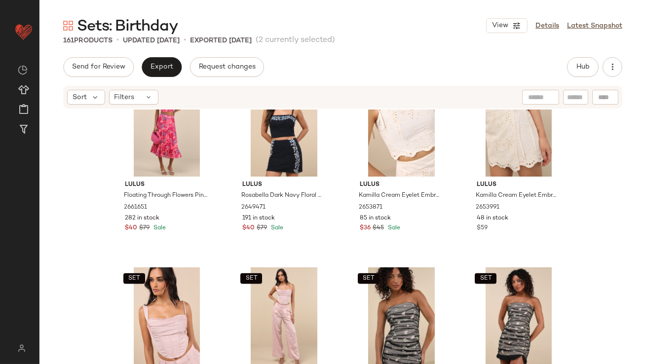
scroll to position [2556, 0]
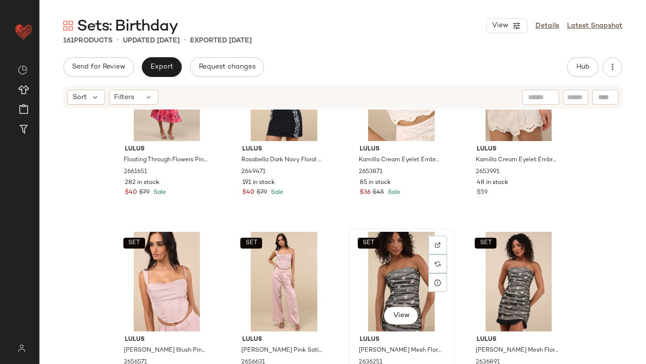
click at [390, 268] on div "SET View" at bounding box center [401, 282] width 99 height 100
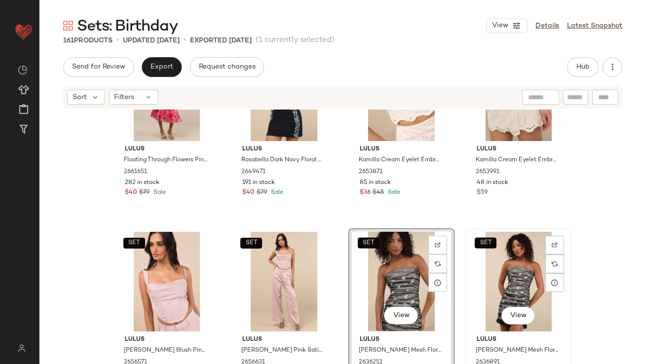
click at [504, 266] on div "SET View" at bounding box center [518, 282] width 99 height 100
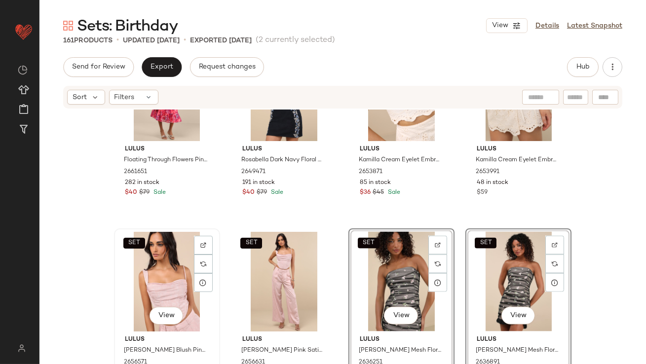
click at [166, 265] on div "SET View" at bounding box center [166, 282] width 99 height 100
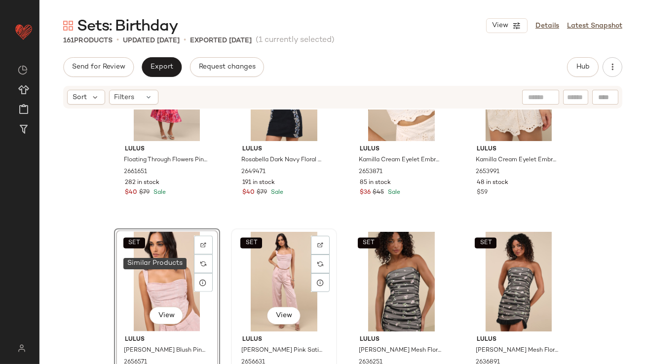
click at [285, 272] on div "SET View" at bounding box center [283, 282] width 99 height 100
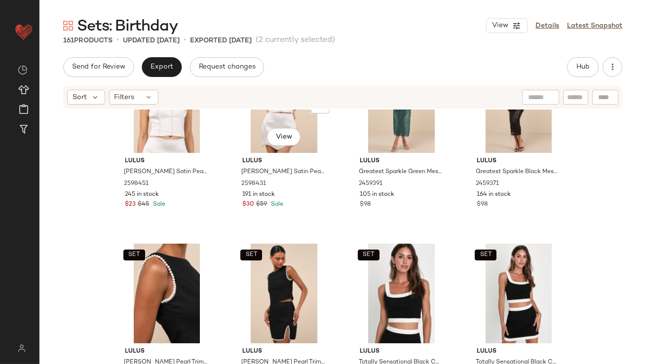
scroll to position [2931, 0]
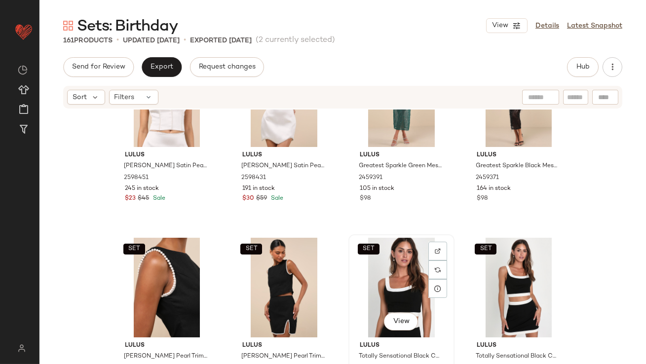
click at [384, 262] on div "SET View" at bounding box center [401, 288] width 99 height 100
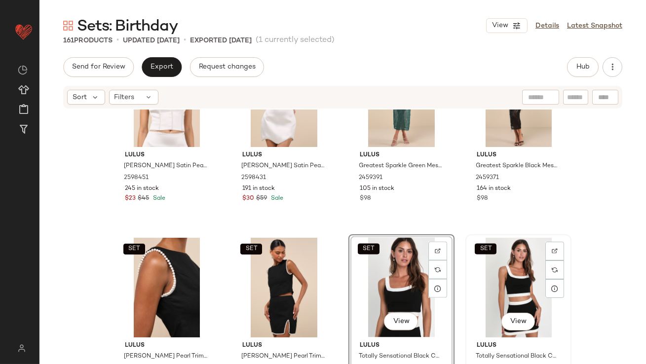
click at [496, 273] on div "SET View" at bounding box center [518, 288] width 99 height 100
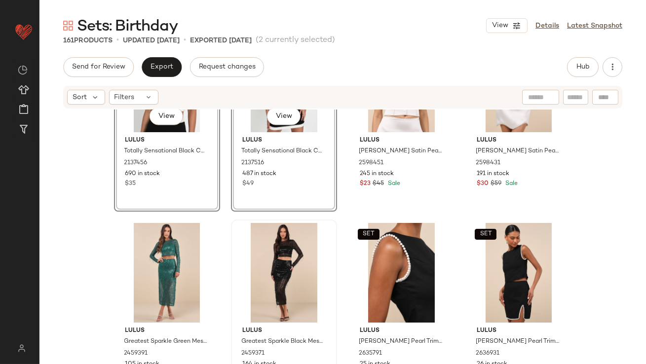
scroll to position [2954, 0]
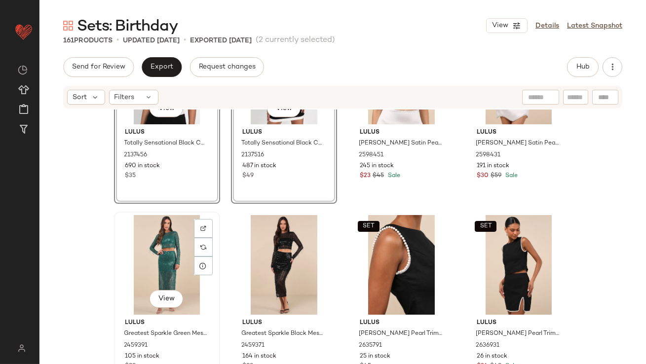
click at [167, 244] on div "View" at bounding box center [166, 265] width 99 height 100
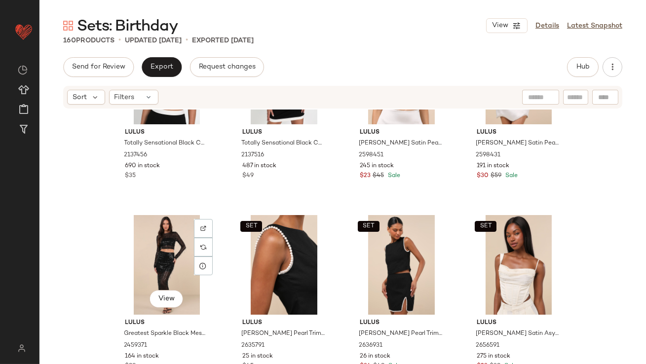
click at [167, 244] on div "View" at bounding box center [166, 265] width 99 height 100
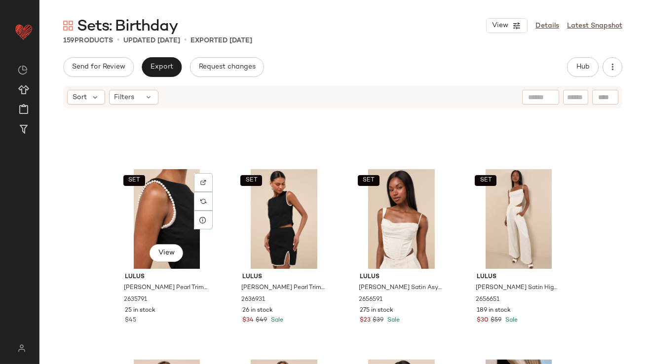
scroll to position [3087, 0]
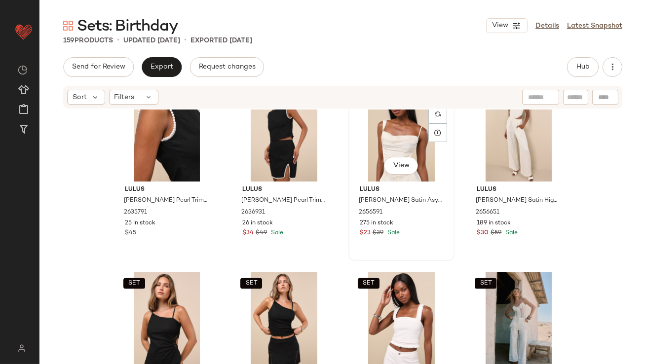
click at [379, 141] on div "SET View" at bounding box center [401, 132] width 99 height 100
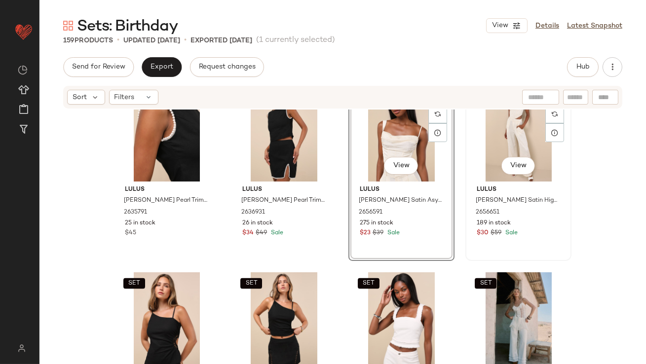
click at [485, 139] on div "SET View" at bounding box center [518, 132] width 99 height 100
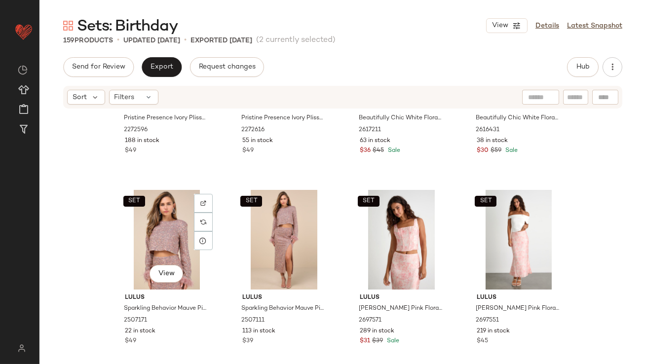
scroll to position [4147, 0]
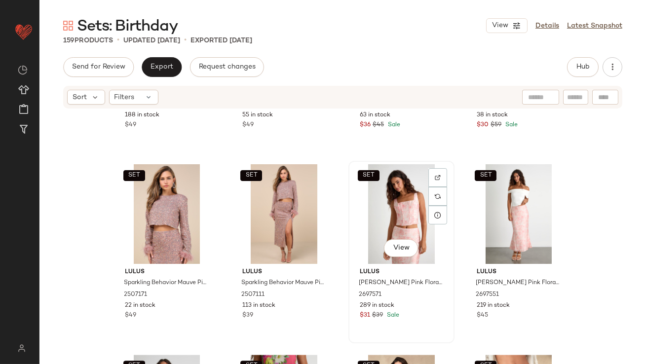
click at [409, 209] on div "SET View" at bounding box center [401, 214] width 99 height 100
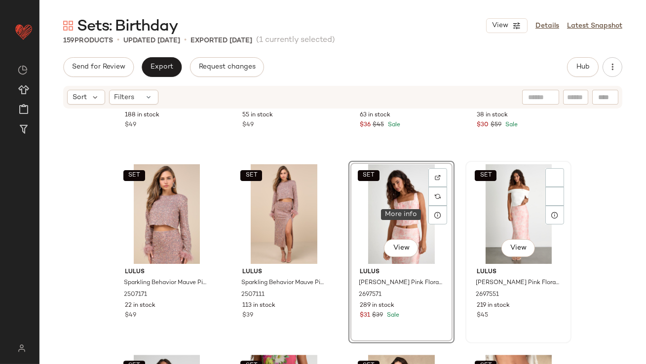
click at [493, 208] on div "SET View" at bounding box center [518, 214] width 99 height 100
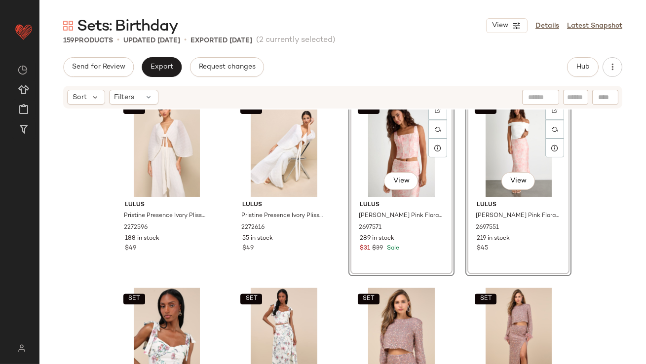
scroll to position [4111, 0]
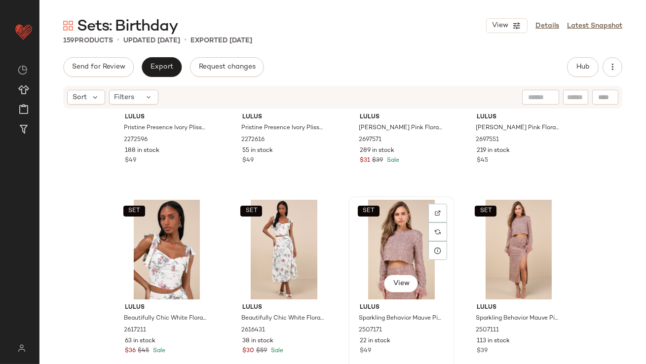
click at [383, 245] on div "SET View" at bounding box center [401, 250] width 99 height 100
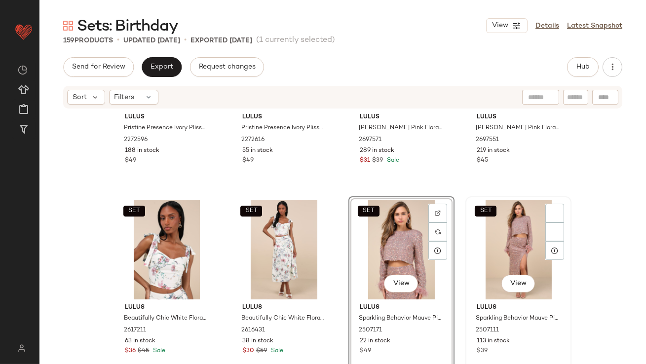
click at [485, 239] on div "SET View" at bounding box center [518, 250] width 99 height 100
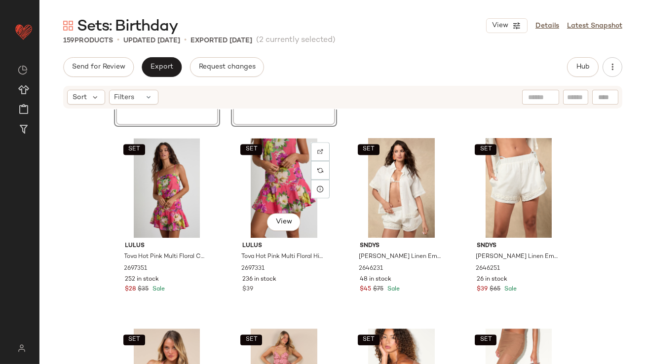
scroll to position [4368, 0]
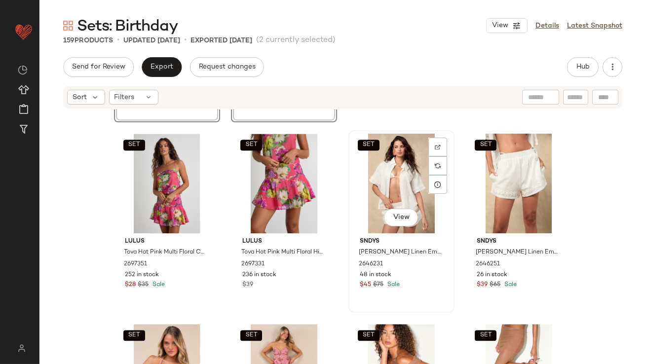
click at [373, 176] on div "SET View" at bounding box center [401, 184] width 99 height 100
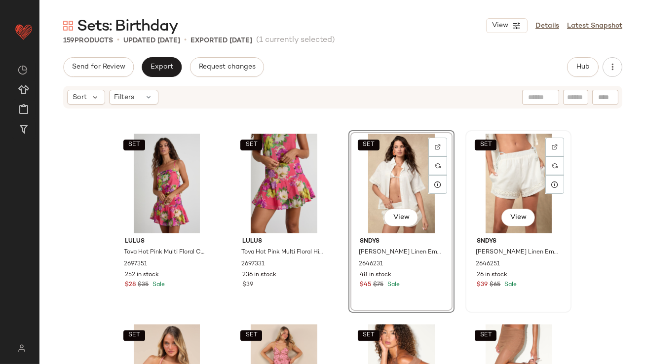
click at [481, 176] on div "SET View" at bounding box center [518, 184] width 99 height 100
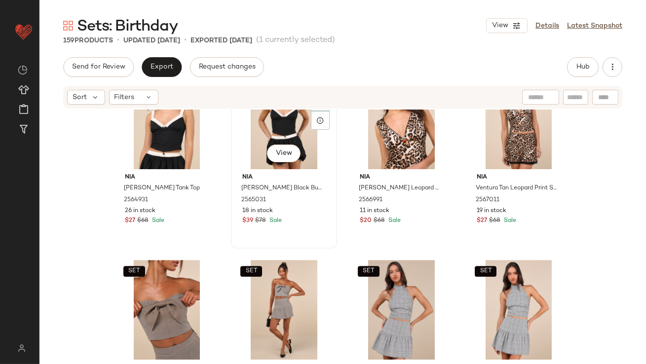
scroll to position [5013, 0]
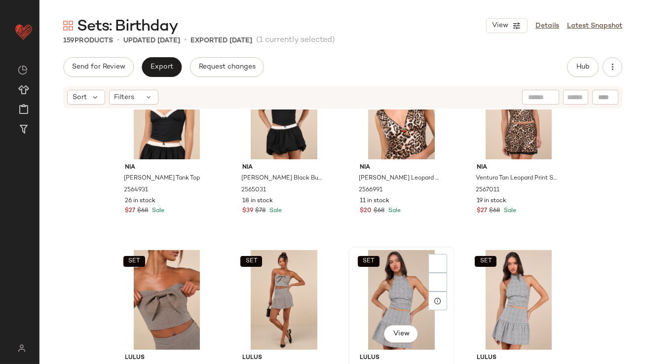
click at [374, 287] on div "SET View" at bounding box center [401, 300] width 99 height 100
click at [505, 293] on div "SET" at bounding box center [518, 300] width 99 height 100
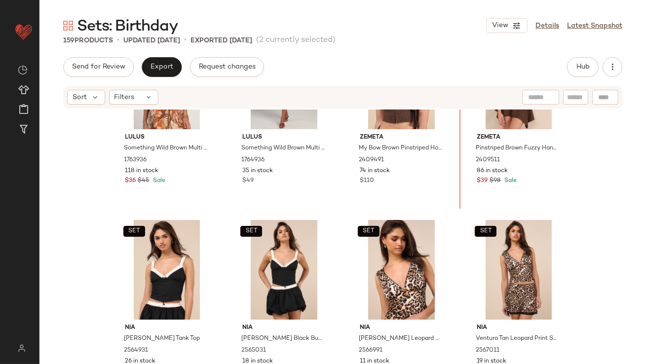
scroll to position [4832, 0]
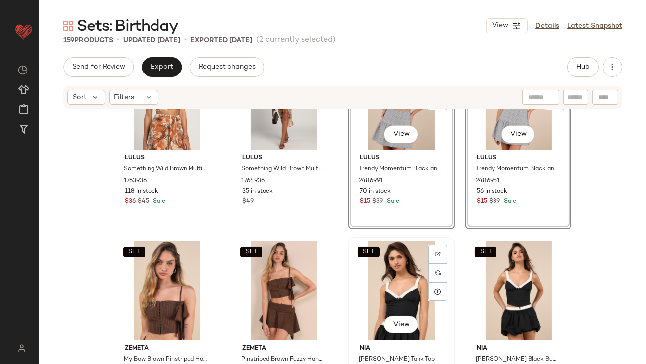
click at [393, 285] on div "SET View" at bounding box center [401, 291] width 99 height 100
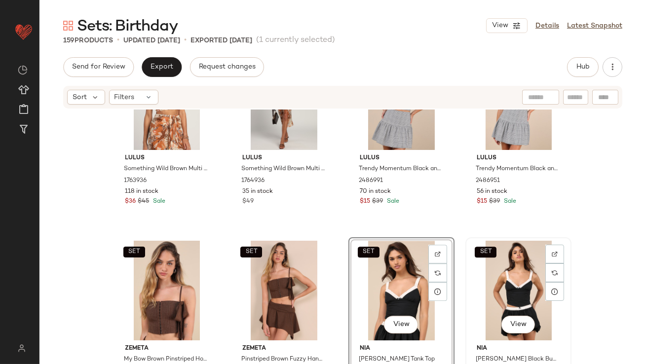
click at [506, 275] on div "SET View" at bounding box center [518, 291] width 99 height 100
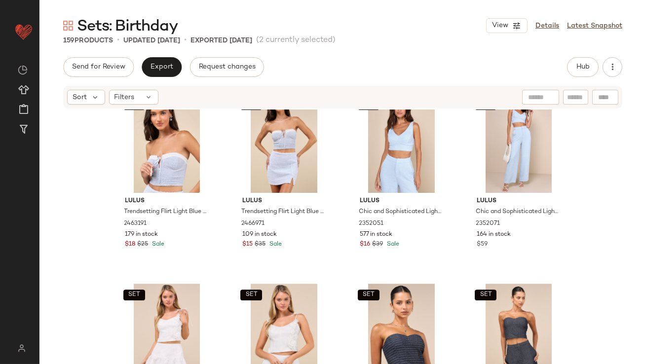
scroll to position [5778, 0]
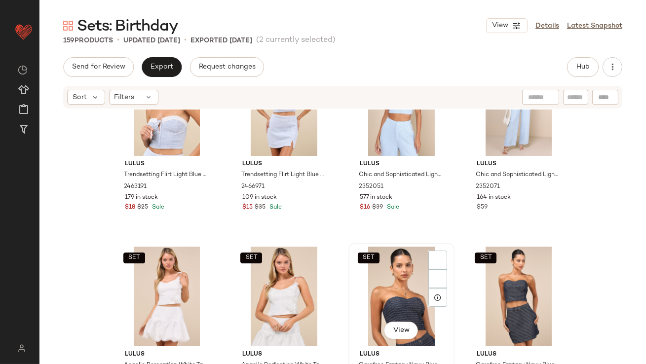
click at [381, 295] on div "SET View" at bounding box center [401, 297] width 99 height 100
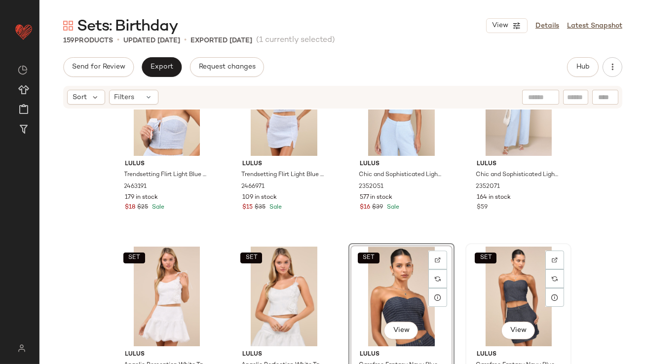
click at [520, 285] on div "SET View" at bounding box center [518, 297] width 99 height 100
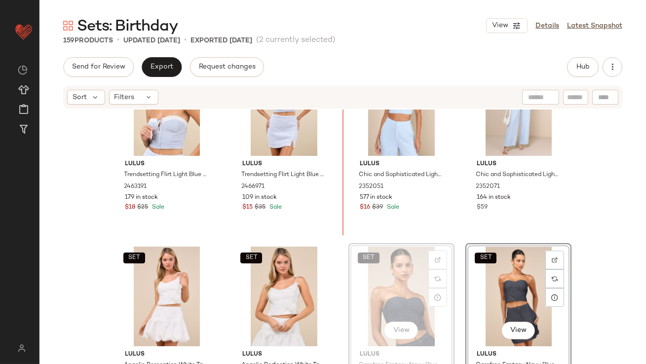
scroll to position [5776, 0]
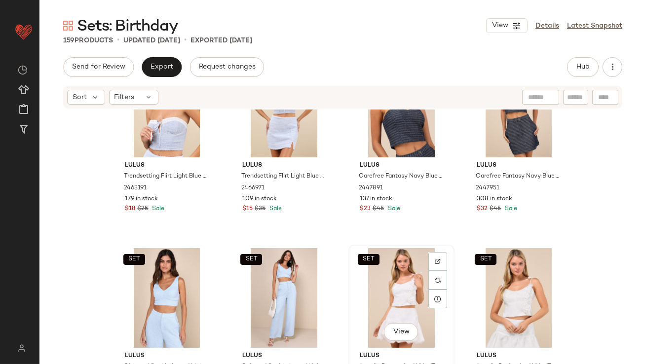
click at [398, 296] on div "SET View" at bounding box center [401, 298] width 99 height 100
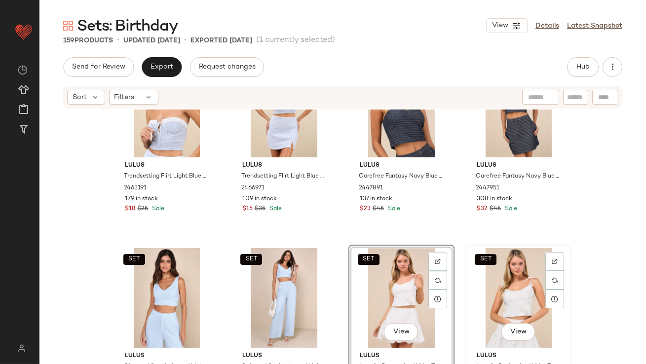
click at [487, 294] on div "SET View" at bounding box center [518, 298] width 99 height 100
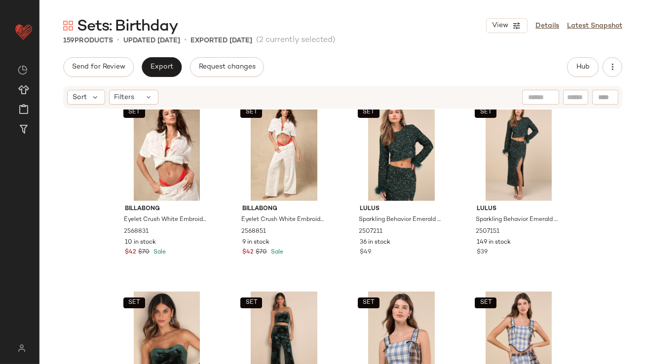
scroll to position [6115, 0]
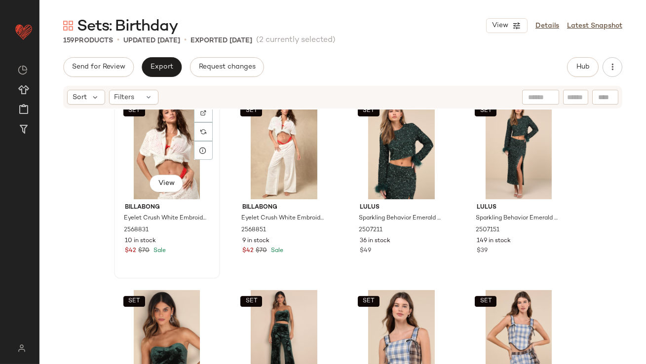
click at [126, 130] on div "SET View" at bounding box center [166, 150] width 99 height 100
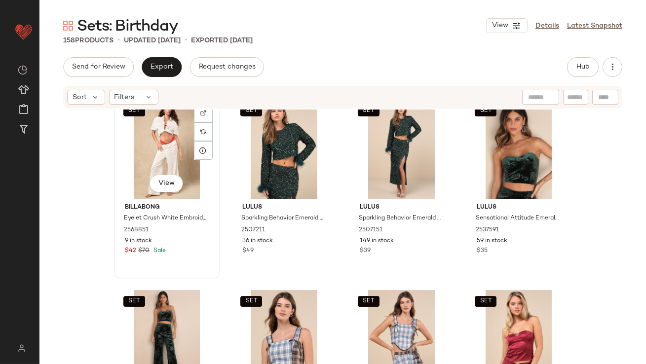
click at [132, 137] on div "SET View" at bounding box center [166, 150] width 99 height 100
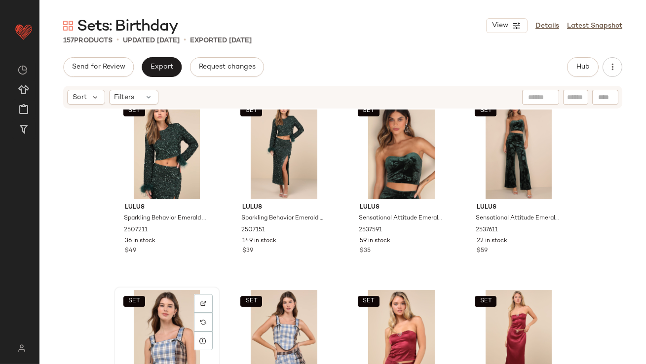
click at [150, 317] on div "SET View" at bounding box center [166, 340] width 99 height 100
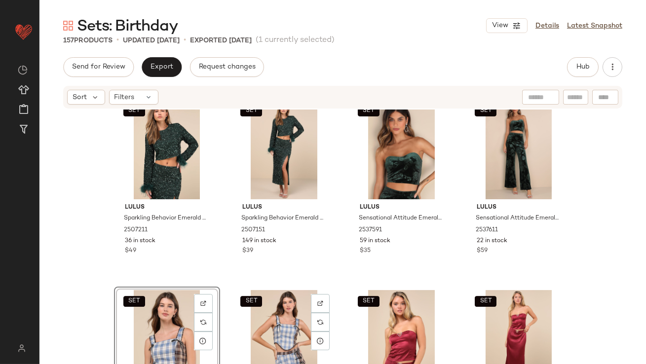
drag, startPoint x: 247, startPoint y: 319, endPoint x: 186, endPoint y: 322, distance: 60.7
click at [247, 319] on div "SET View" at bounding box center [283, 340] width 99 height 100
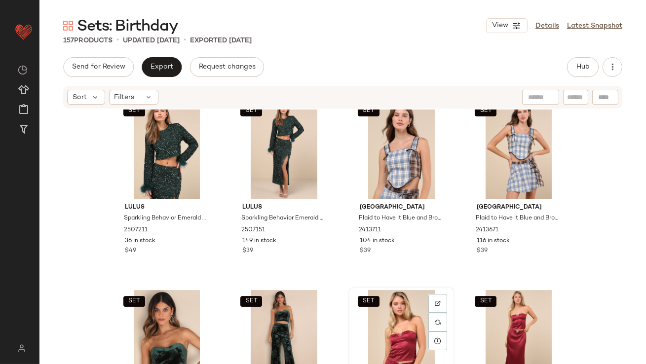
click at [389, 332] on div "SET View" at bounding box center [401, 340] width 99 height 100
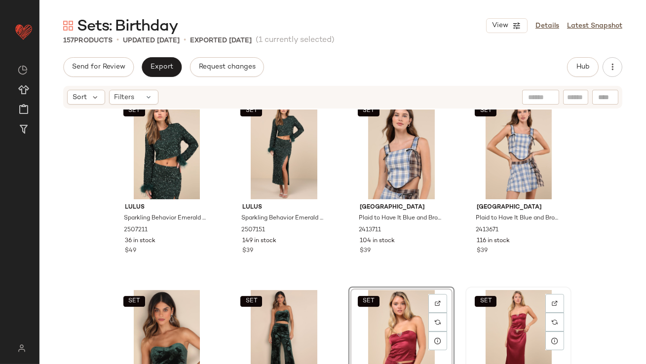
click at [490, 332] on div "SET View" at bounding box center [518, 340] width 99 height 100
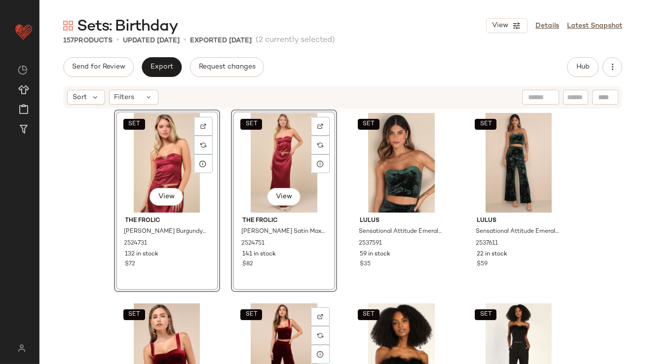
scroll to position [6424, 0]
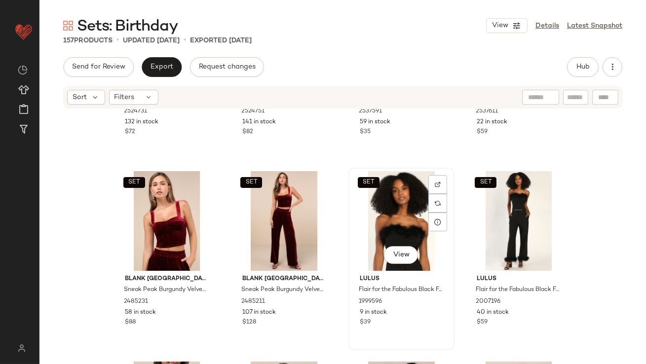
click at [398, 205] on div "SET View" at bounding box center [401, 221] width 99 height 100
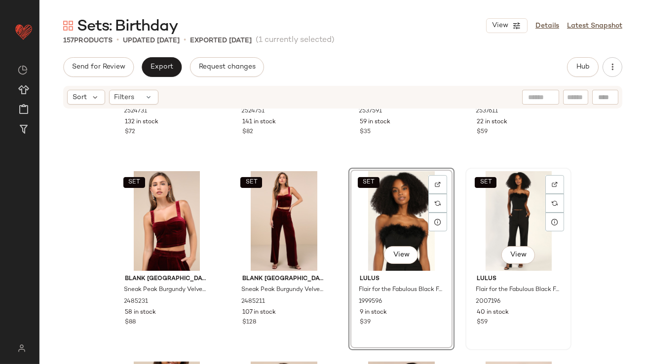
click at [506, 206] on div "SET View" at bounding box center [518, 221] width 99 height 100
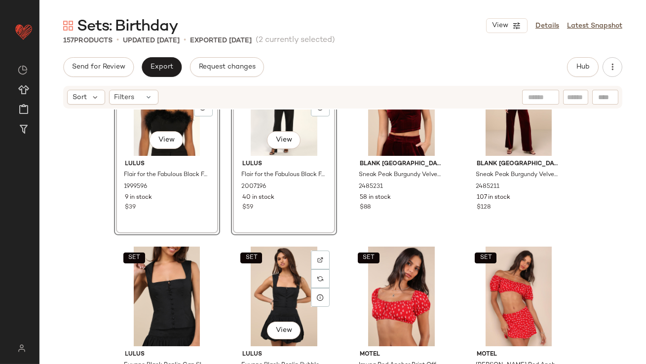
scroll to position [6585, 0]
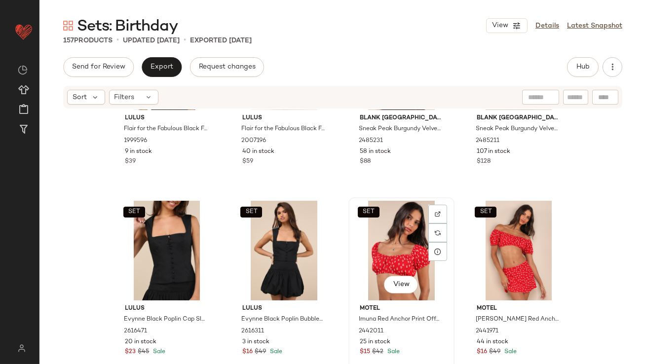
click at [387, 262] on div "SET View" at bounding box center [401, 251] width 99 height 100
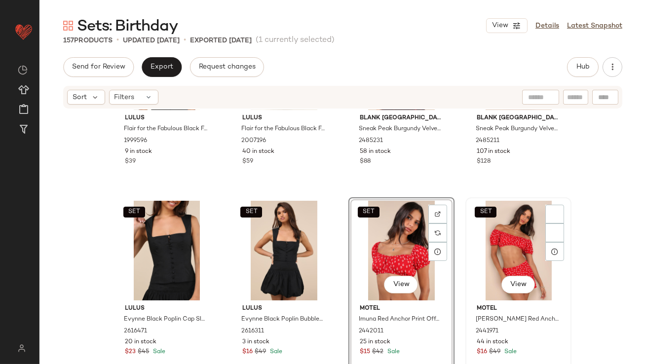
click at [484, 245] on div "SET View" at bounding box center [518, 251] width 99 height 100
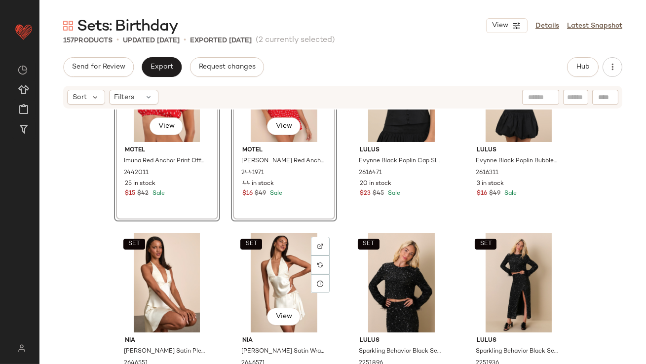
scroll to position [6776, 0]
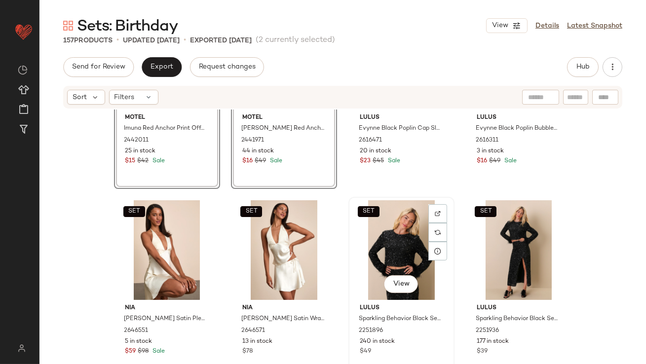
click at [404, 245] on div "SET View" at bounding box center [401, 250] width 99 height 100
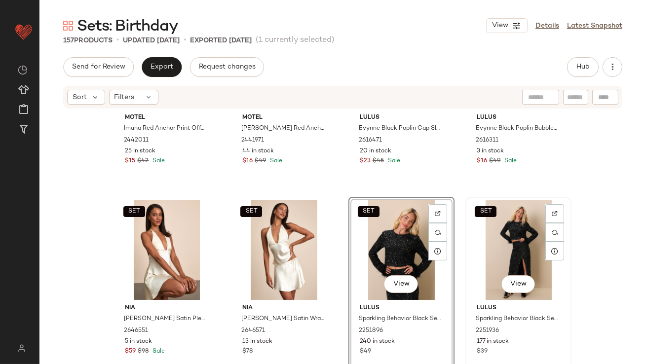
click at [473, 244] on div "SET View" at bounding box center [518, 250] width 99 height 100
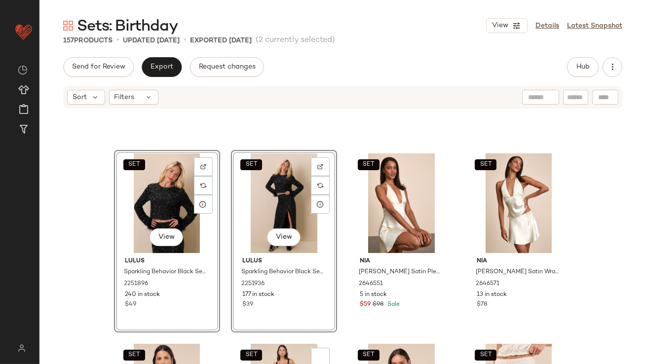
scroll to position [6905, 0]
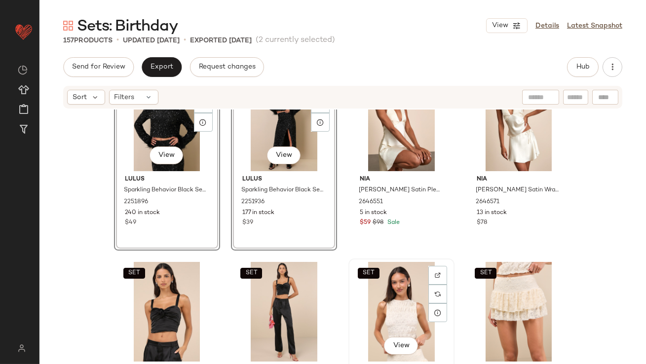
click at [403, 293] on div "SET View" at bounding box center [401, 312] width 99 height 100
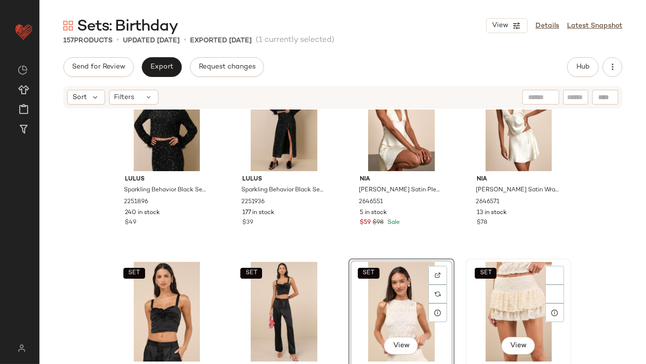
click at [512, 293] on div "SET View" at bounding box center [518, 312] width 99 height 100
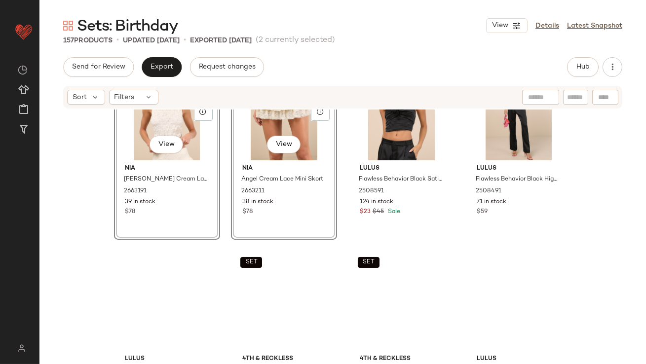
scroll to position [7157, 0]
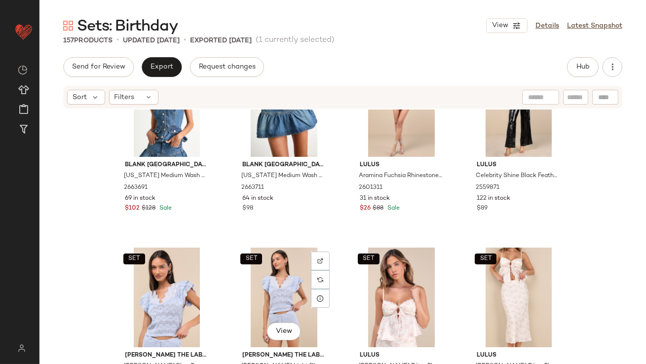
scroll to position [2207, 0]
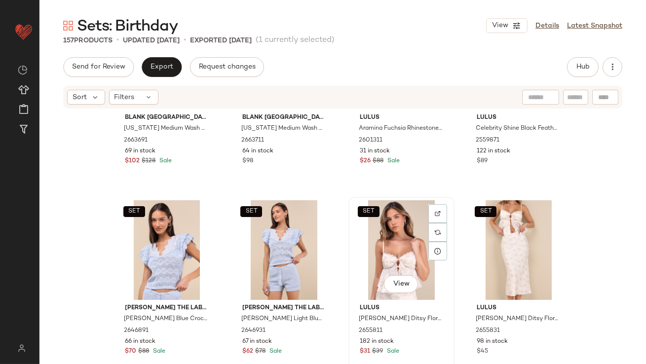
click at [392, 244] on div "SET View" at bounding box center [401, 250] width 99 height 100
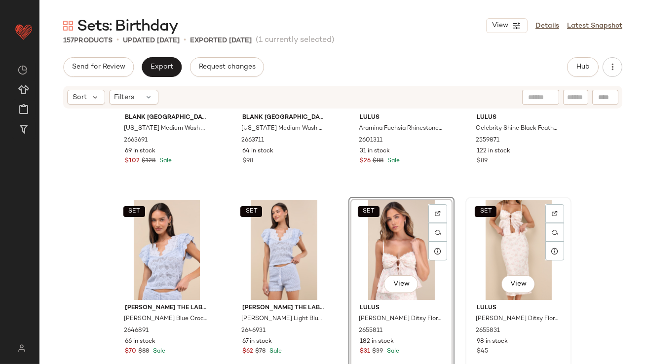
click at [499, 239] on div "SET View" at bounding box center [518, 250] width 99 height 100
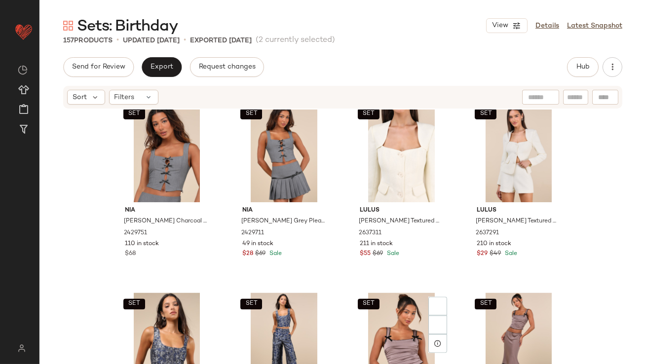
scroll to position [3758, 0]
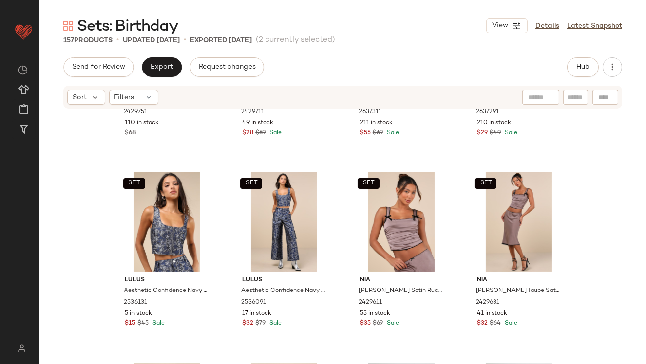
click at [172, 79] on div "Send for Review Export Request changes Hub Sort Filters SET Nia Tate Charcoal G…" at bounding box center [342, 231] width 606 height 348
click at [166, 66] on span "Export" at bounding box center [161, 67] width 23 height 8
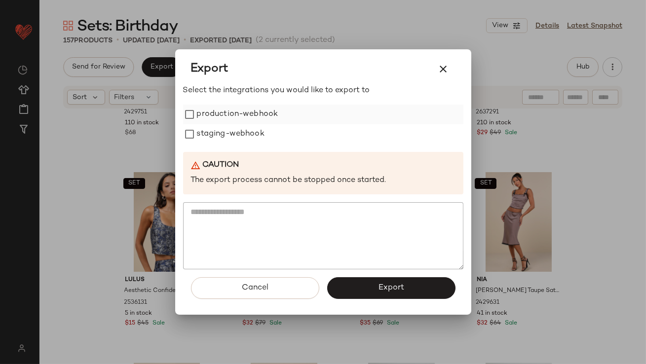
click at [228, 112] on label "production-webhook" at bounding box center [237, 115] width 81 height 20
click at [228, 132] on label "staging-webhook" at bounding box center [231, 134] width 68 height 20
click at [369, 292] on button "Export" at bounding box center [391, 288] width 128 height 22
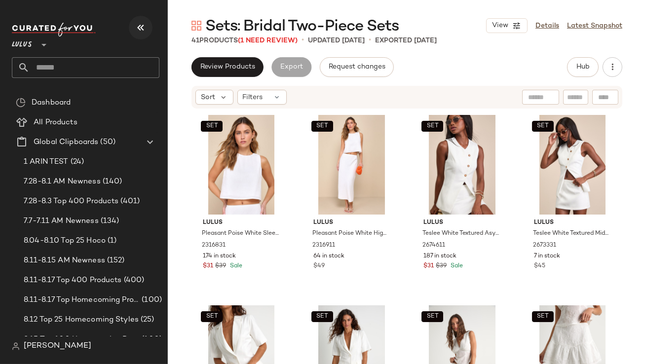
click at [135, 30] on icon "button" at bounding box center [141, 28] width 12 height 12
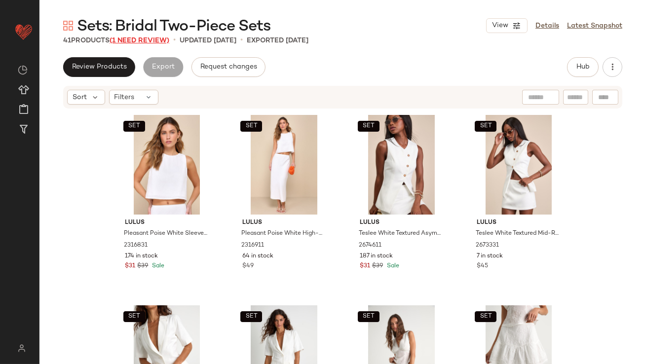
click at [162, 40] on span "(1 Need Review)" at bounding box center [139, 40] width 60 height 7
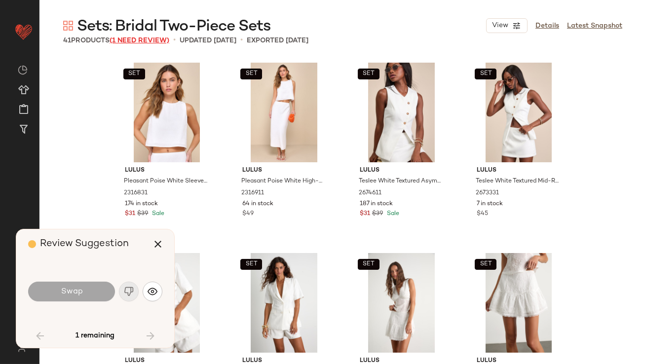
scroll to position [388, 0]
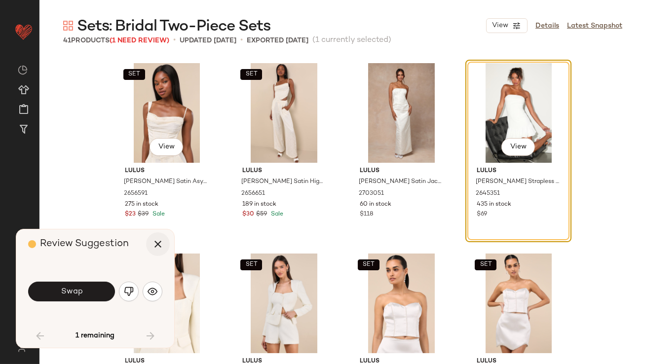
click at [159, 239] on icon "button" at bounding box center [158, 244] width 12 height 12
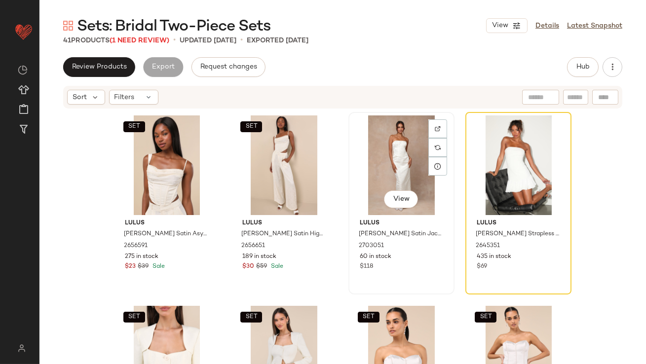
click at [380, 163] on div "View" at bounding box center [401, 165] width 99 height 100
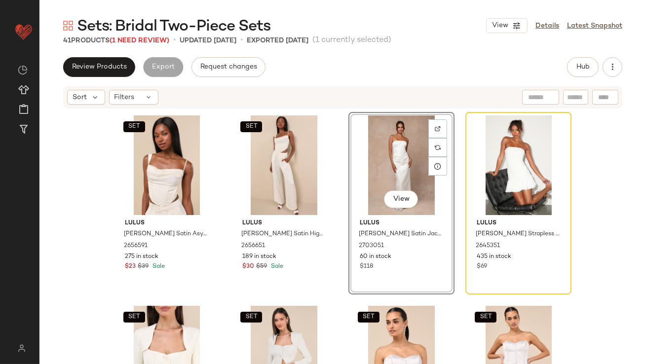
click at [469, 163] on div at bounding box center [518, 165] width 99 height 100
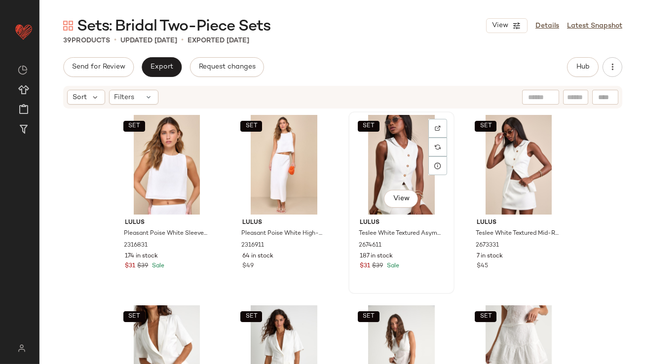
click at [381, 172] on div "SET View" at bounding box center [401, 165] width 99 height 100
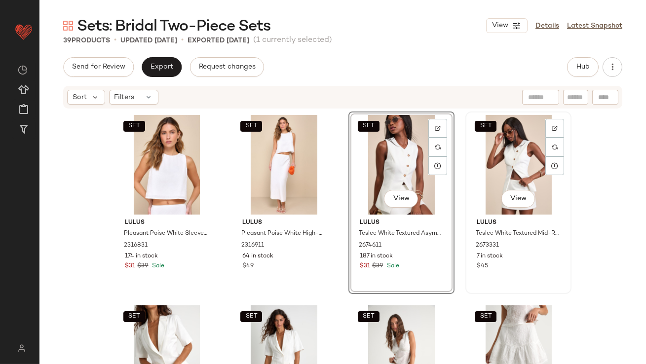
click at [484, 169] on div "SET View" at bounding box center [518, 165] width 99 height 100
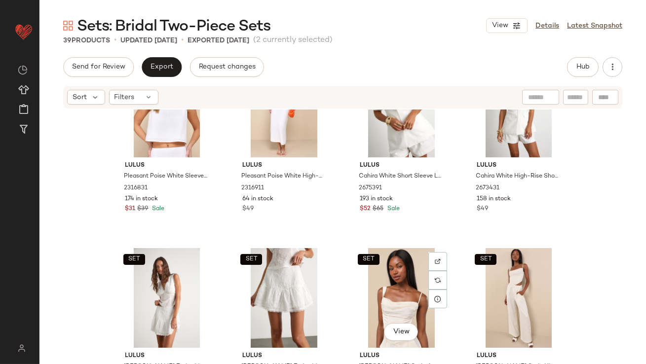
scroll to position [148, 0]
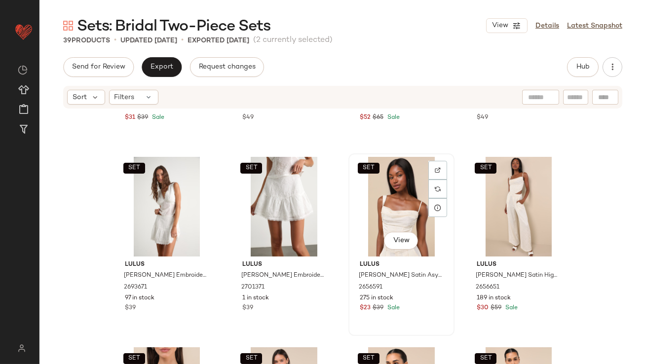
click at [409, 209] on div "SET View" at bounding box center [401, 207] width 99 height 100
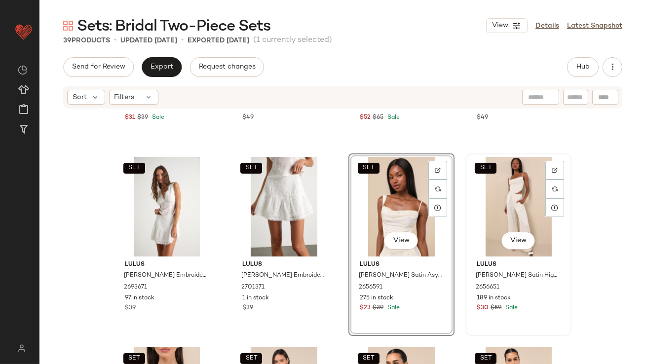
click at [496, 208] on div "SET View" at bounding box center [518, 207] width 99 height 100
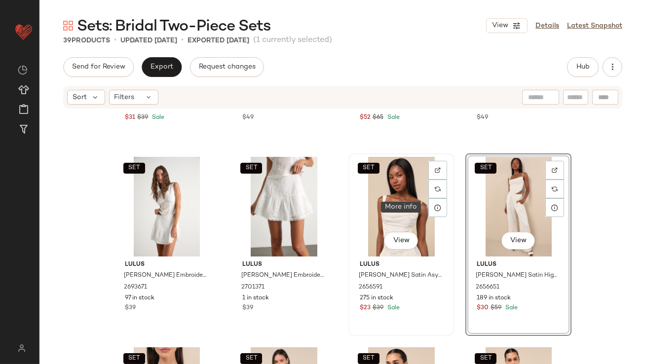
click at [391, 207] on div "SET View" at bounding box center [401, 207] width 99 height 100
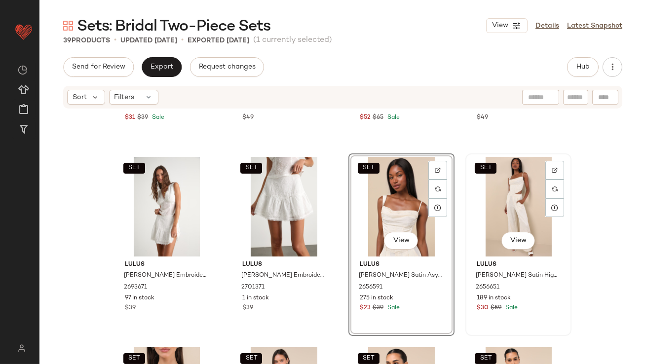
click at [502, 201] on div "SET View" at bounding box center [518, 207] width 99 height 100
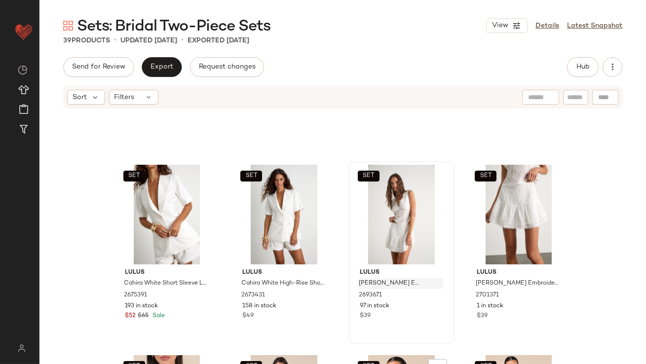
scroll to position [317, 0]
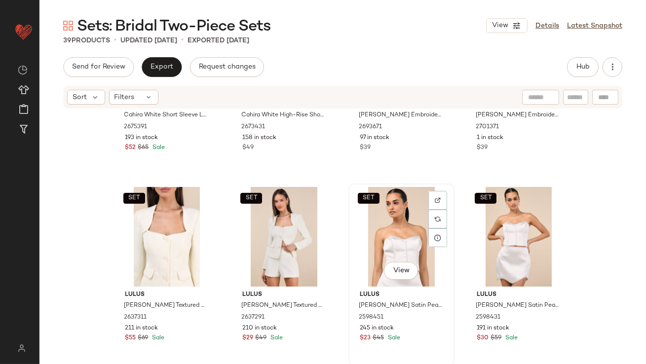
click at [391, 225] on div "SET View" at bounding box center [401, 237] width 99 height 100
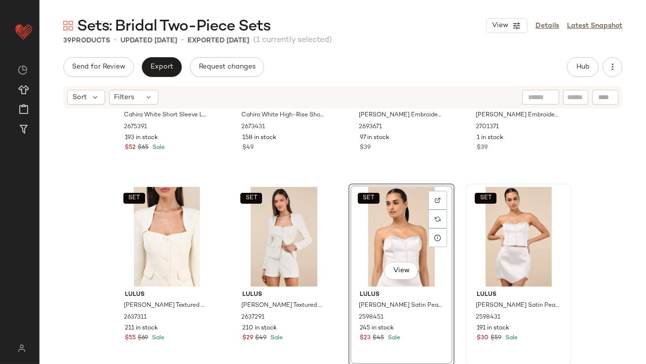
click at [523, 227] on div "SET" at bounding box center [518, 237] width 99 height 100
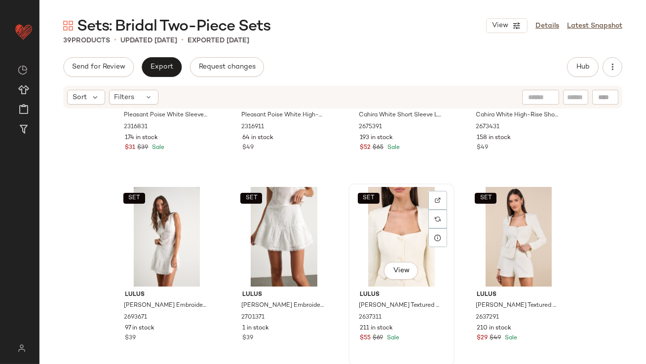
click at [384, 235] on div "SET View" at bounding box center [401, 237] width 99 height 100
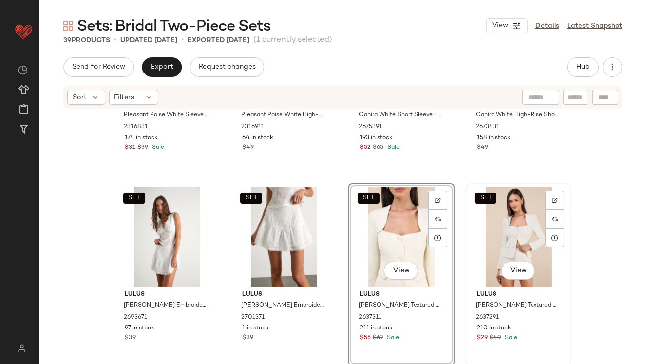
click at [511, 227] on div "SET View" at bounding box center [518, 237] width 99 height 100
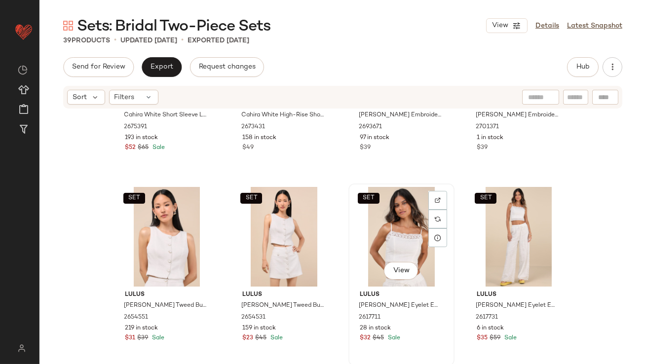
scroll to position [694, 0]
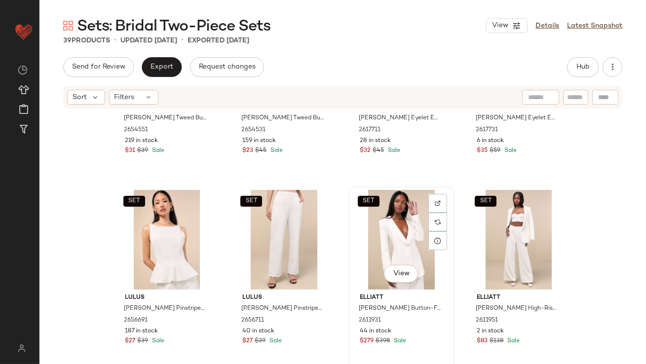
click at [393, 246] on div "SET View" at bounding box center [401, 240] width 99 height 100
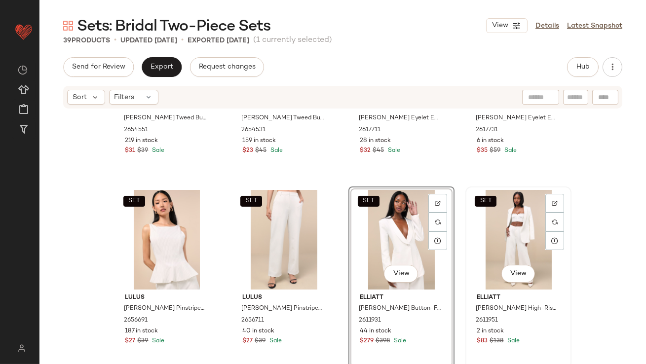
click at [513, 245] on div "SET View" at bounding box center [518, 240] width 99 height 100
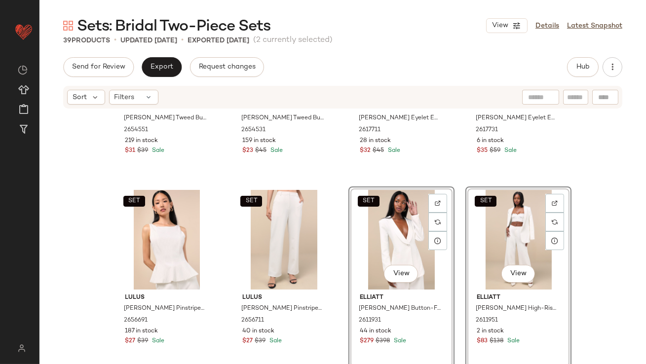
click at [341, 268] on div "SET Lulus Monique White Tweed Button-Up Vest Top 2654551 219 in stock $31 $39 S…" at bounding box center [342, 251] width 606 height 284
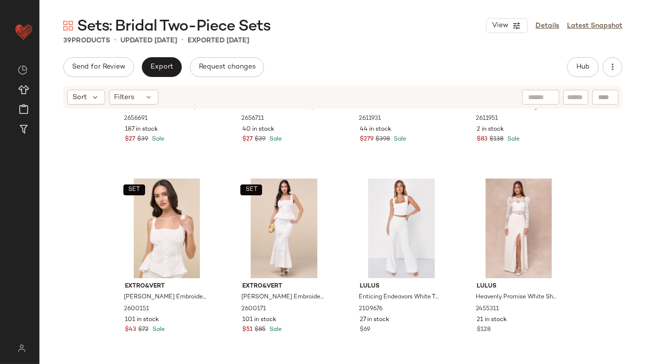
scroll to position [945, 0]
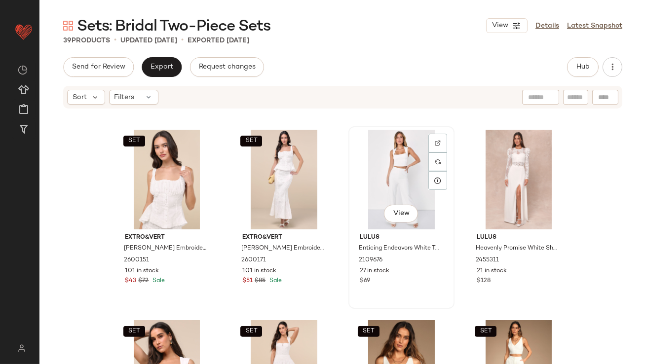
click at [379, 180] on div "View" at bounding box center [401, 180] width 99 height 100
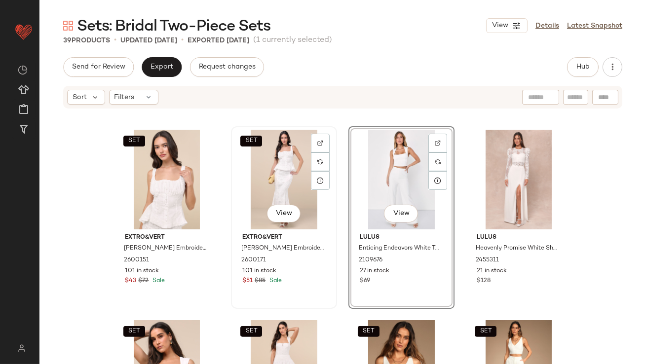
click at [332, 281] on div "SET View Extro&vert Bella White Embroidered High-Rise Maxi Skirt 2600171 101 in…" at bounding box center [284, 217] width 104 height 181
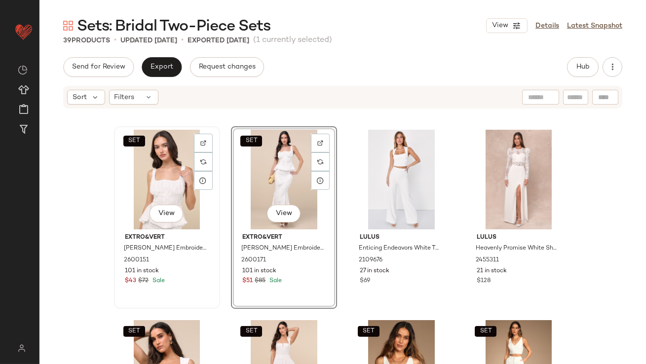
click at [164, 189] on div "SET View" at bounding box center [166, 180] width 99 height 100
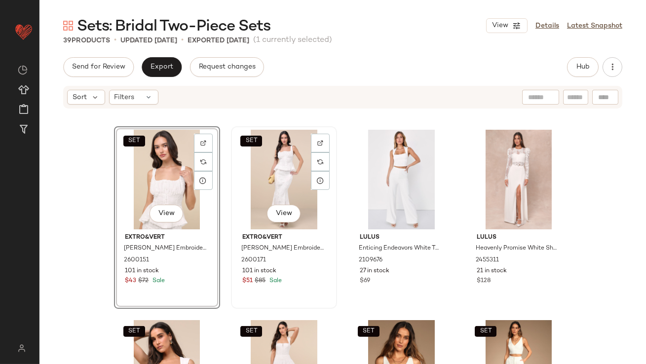
click at [260, 193] on div "SET View" at bounding box center [283, 180] width 99 height 100
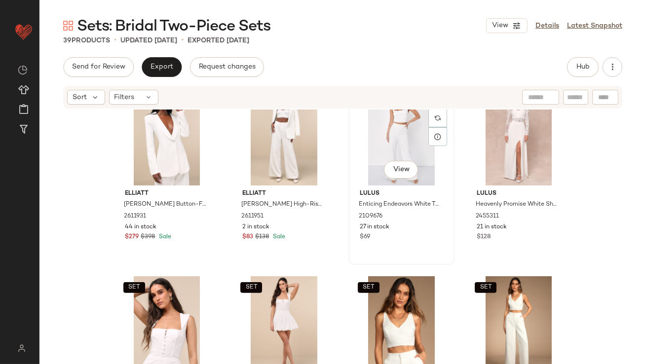
scroll to position [1149, 0]
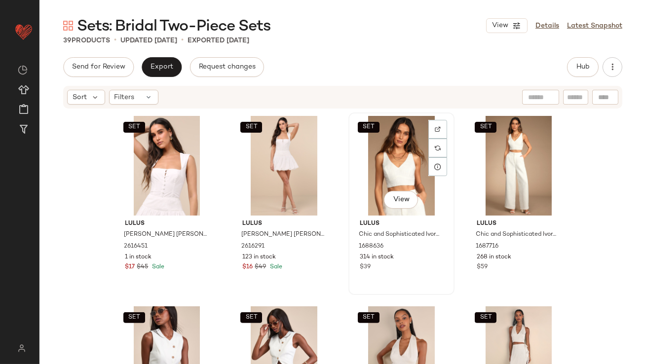
click at [381, 150] on div "SET View" at bounding box center [401, 166] width 99 height 100
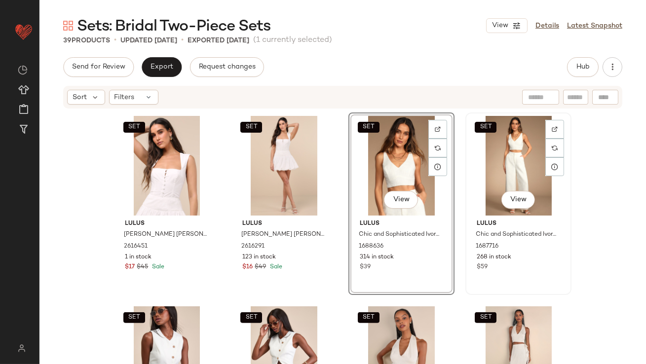
click at [486, 149] on div "SET View" at bounding box center [518, 166] width 99 height 100
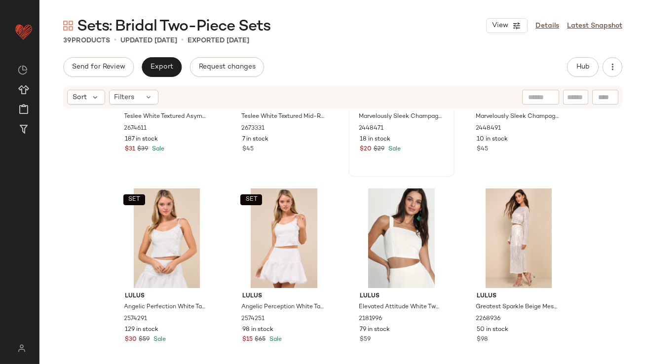
scroll to position [1495, 0]
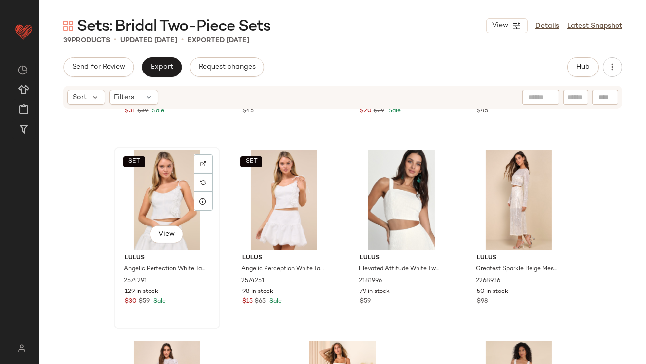
click at [170, 205] on div "SET View" at bounding box center [166, 200] width 99 height 100
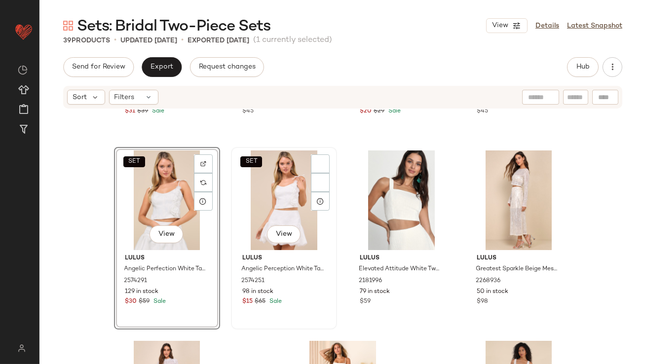
click at [259, 203] on div "SET View" at bounding box center [283, 200] width 99 height 100
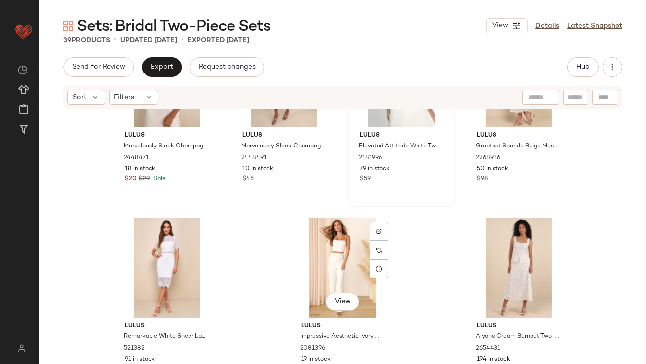
scroll to position [1621, 0]
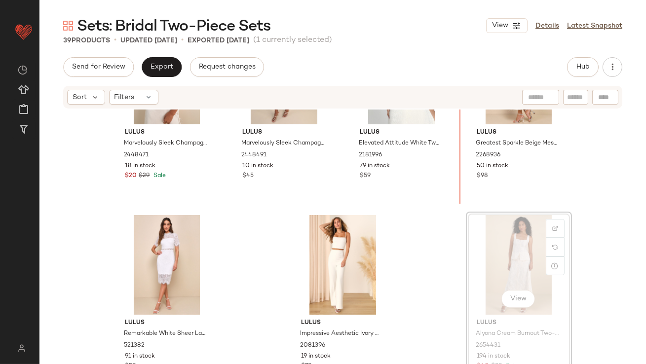
scroll to position [1590, 0]
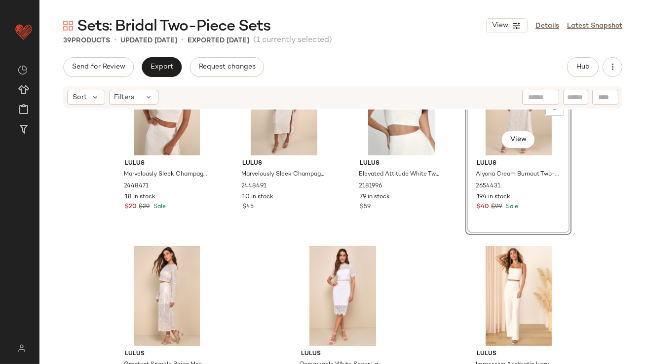
click at [490, 141] on div "View" at bounding box center [518, 106] width 99 height 100
click at [451, 216] on div "SET Lulus Marvelously Sleek Champagne Satin Crinkled Halter Crop Top 2448471 18…" at bounding box center [342, 251] width 606 height 284
click at [480, 140] on div "View" at bounding box center [518, 106] width 99 height 100
click at [155, 273] on div "View" at bounding box center [166, 296] width 99 height 100
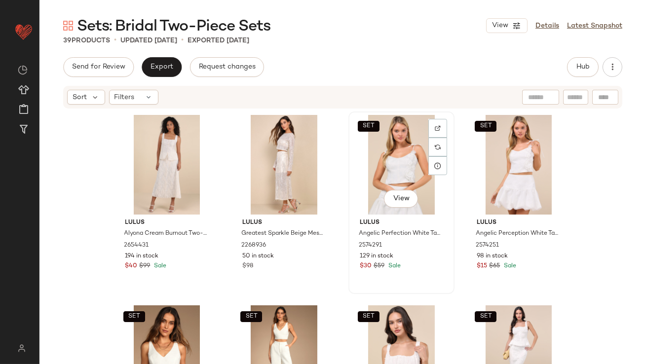
click at [386, 170] on div "SET View" at bounding box center [401, 165] width 99 height 100
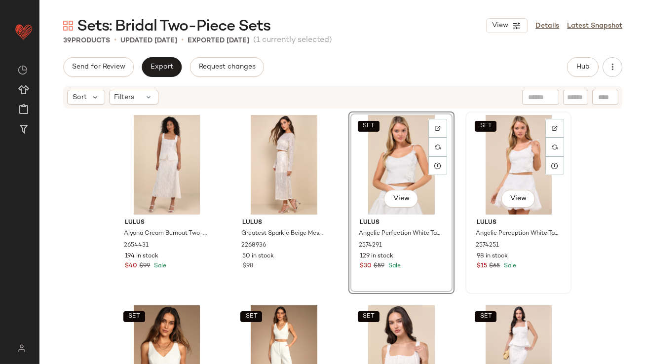
click at [466, 171] on div "SET View Lulus Angelic Perception White Taffeta Bubble-Hem Mini Skirt 2574251 9…" at bounding box center [518, 202] width 104 height 181
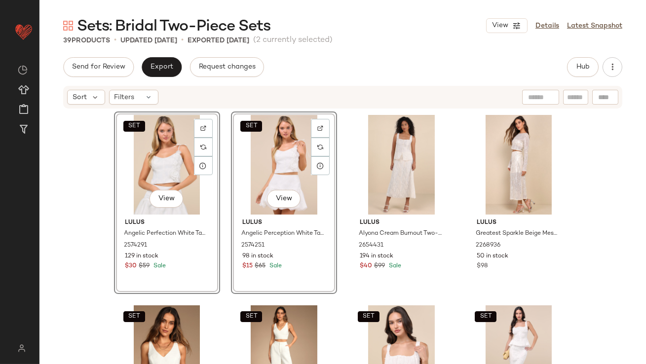
scroll to position [111, 0]
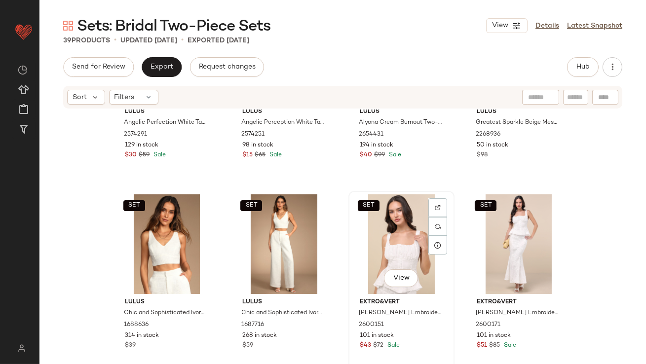
click at [398, 234] on div "SET View" at bounding box center [401, 244] width 99 height 100
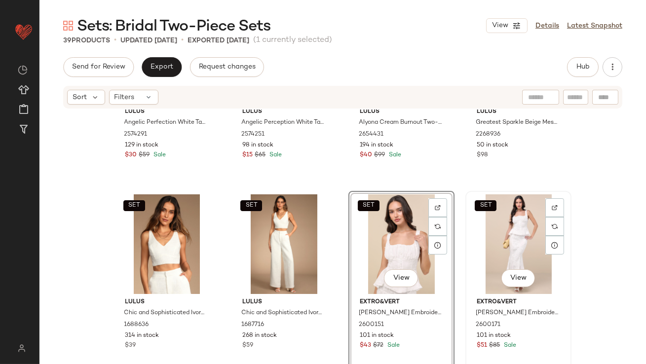
click at [466, 234] on div "SET View Extro&vert Bella White Embroidered High-Rise Maxi Skirt 2600171 101 in…" at bounding box center [518, 282] width 104 height 181
drag, startPoint x: 410, startPoint y: 236, endPoint x: 372, endPoint y: 139, distance: 104.0
click at [372, 139] on div "SET Lulus Angelic Perfection White Taffeta 3D Floral Applique Top 2574291 129 i…" at bounding box center [343, 141] width 458 height 282
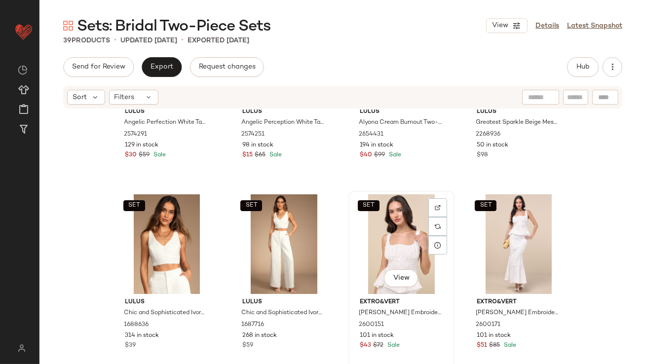
click at [386, 240] on div "SET View" at bounding box center [401, 244] width 99 height 100
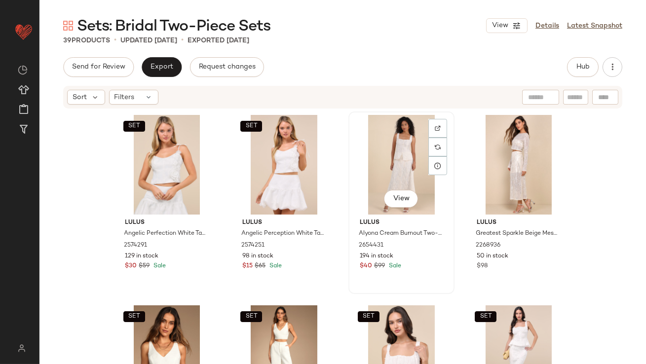
click at [382, 175] on div "View" at bounding box center [401, 165] width 99 height 100
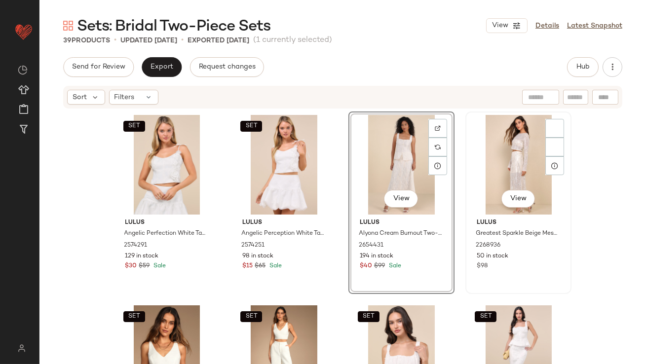
click at [497, 175] on div "View" at bounding box center [518, 165] width 99 height 100
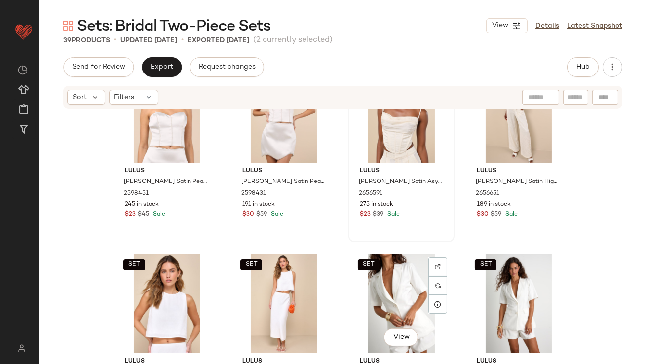
scroll to position [298, 0]
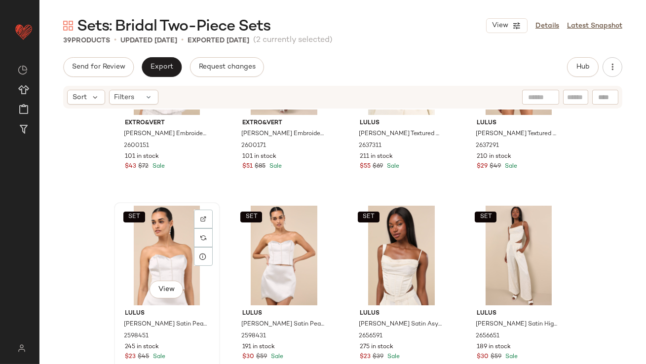
click at [184, 268] on div "SET View" at bounding box center [166, 256] width 99 height 100
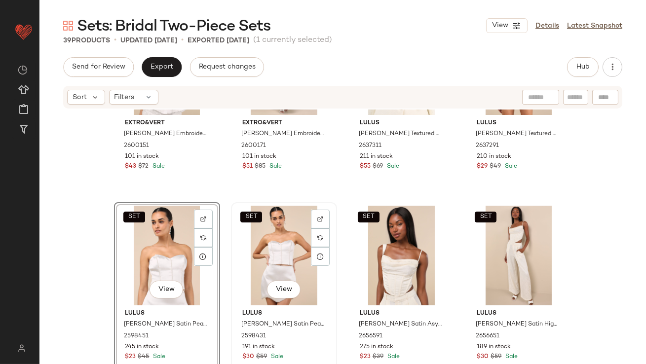
click at [234, 268] on div "SET View" at bounding box center [283, 256] width 99 height 100
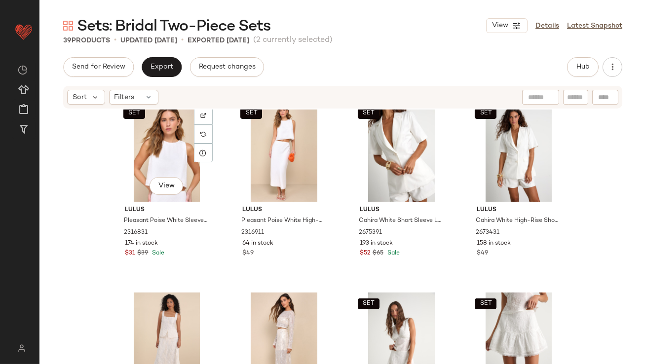
scroll to position [599, 0]
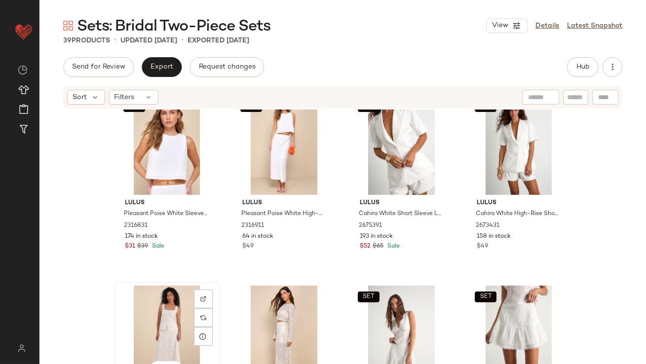
click at [154, 310] on div "View" at bounding box center [166, 336] width 99 height 100
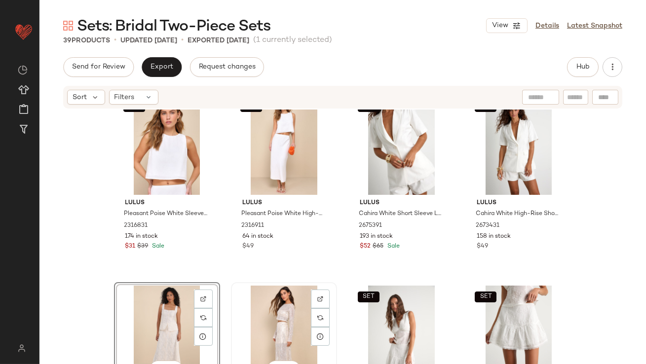
click at [260, 317] on div "View" at bounding box center [283, 336] width 99 height 100
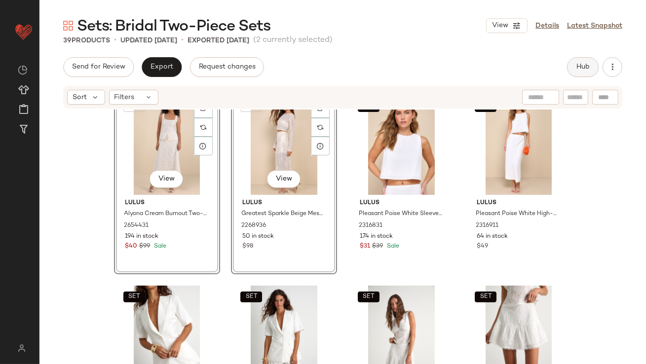
click at [579, 60] on button "Hub" at bounding box center [583, 67] width 32 height 20
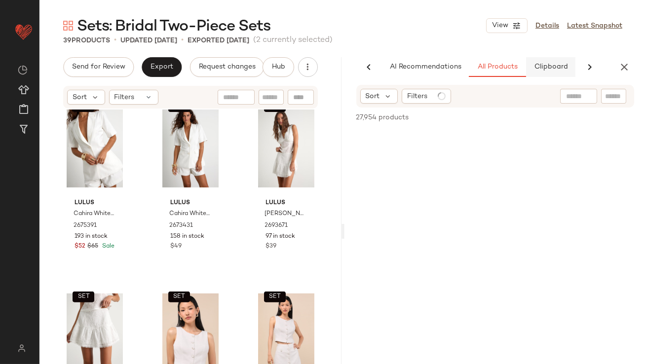
scroll to position [0, 53]
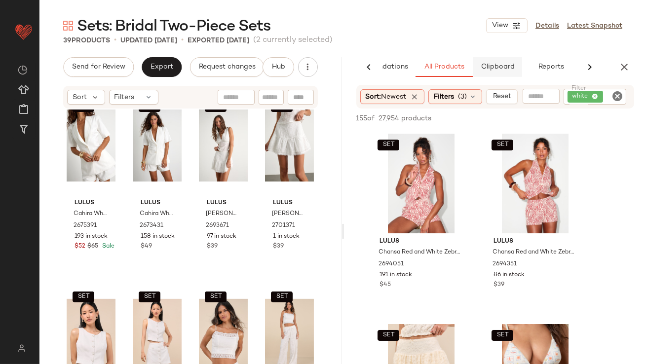
click at [501, 67] on span "Clipboard" at bounding box center [497, 67] width 34 height 8
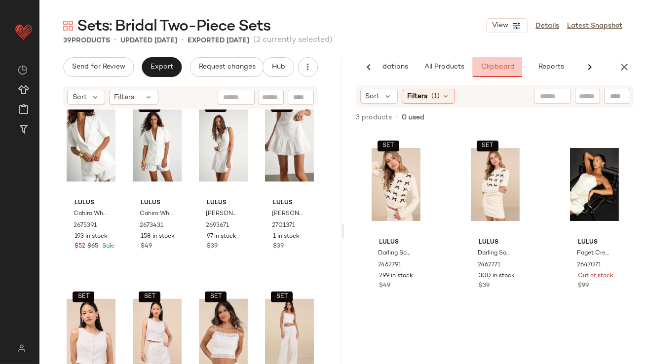
click at [472, 69] on button "Clipboard" at bounding box center [496, 67] width 49 height 20
click at [453, 70] on span "All Products" at bounding box center [443, 67] width 40 height 8
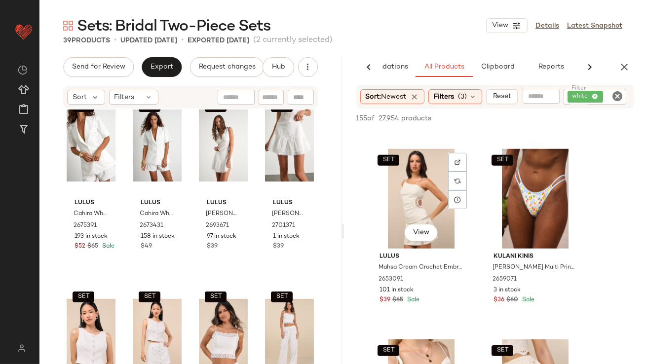
scroll to position [1700, 0]
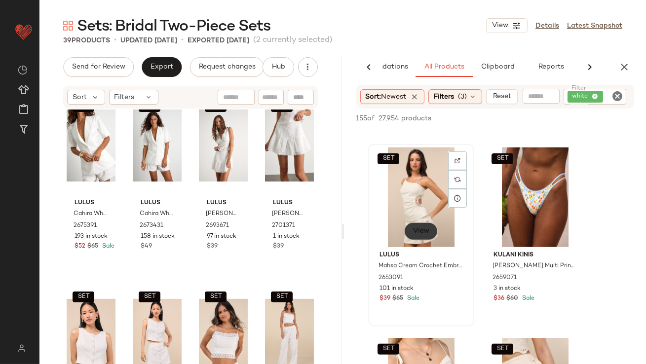
click at [424, 231] on span "View" at bounding box center [420, 231] width 17 height 8
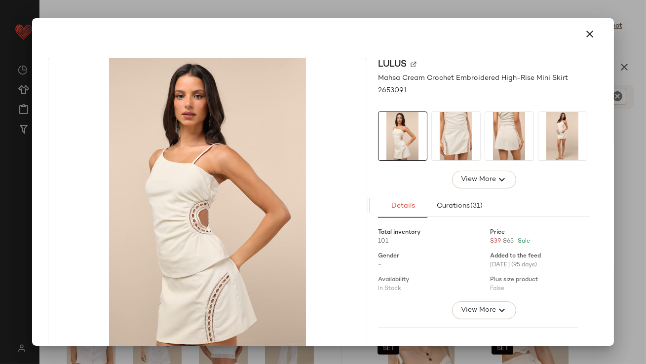
click at [457, 136] on img at bounding box center [456, 136] width 48 height 48
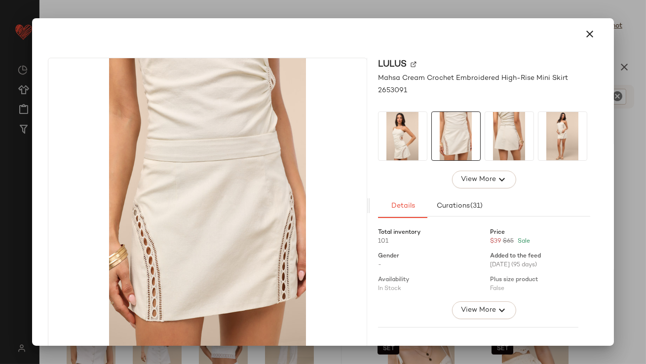
click at [521, 122] on img at bounding box center [509, 136] width 48 height 48
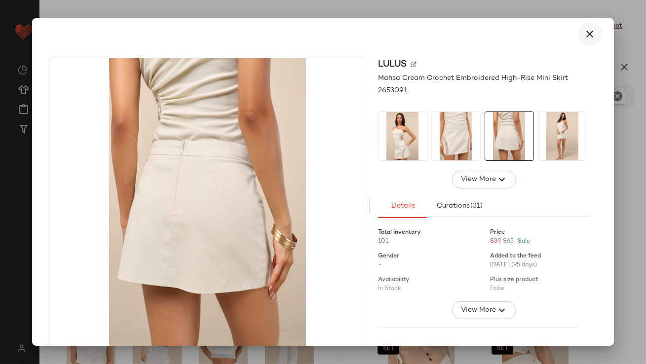
click at [583, 24] on button "button" at bounding box center [590, 34] width 24 height 24
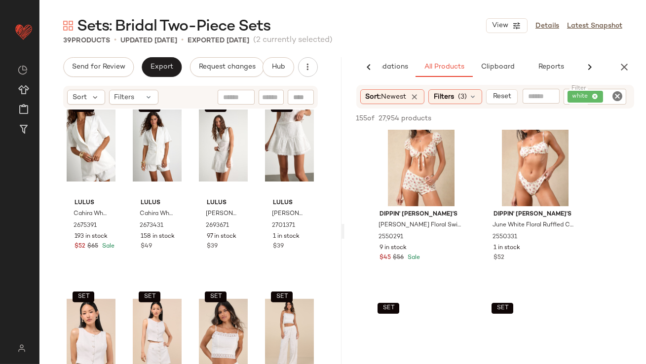
scroll to position [6901, 0]
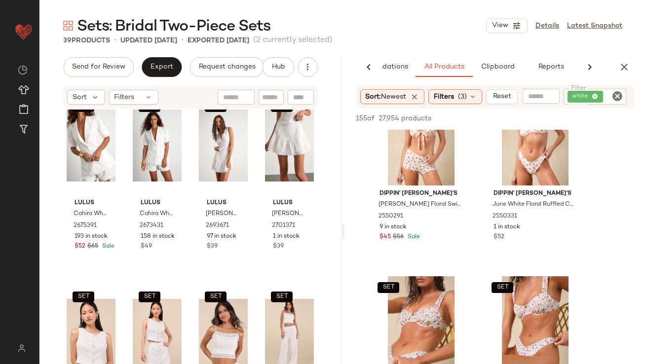
click at [634, 60] on div "AI Recommendations All Products Clipboard Reports" at bounding box center [495, 67] width 302 height 20
click at [620, 62] on icon "button" at bounding box center [624, 67] width 12 height 12
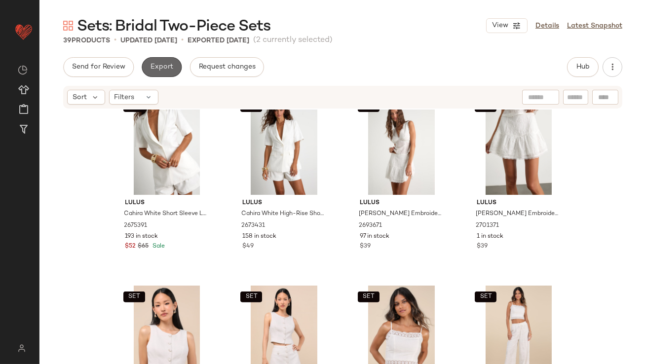
click at [161, 59] on button "Export" at bounding box center [162, 67] width 40 height 20
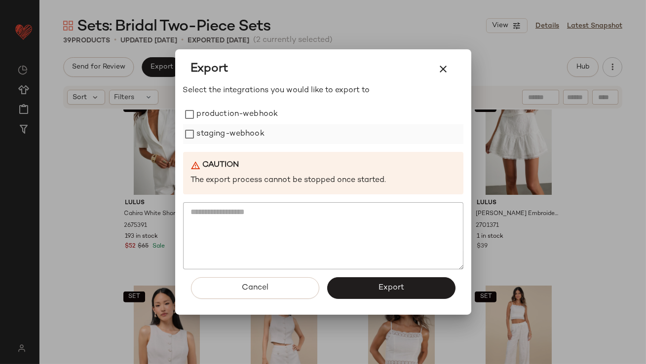
click at [209, 124] on label "staging-webhook" at bounding box center [231, 134] width 68 height 20
drag, startPoint x: 208, startPoint y: 117, endPoint x: 226, endPoint y: 131, distance: 23.2
click at [208, 117] on label "production-webhook" at bounding box center [237, 115] width 81 height 20
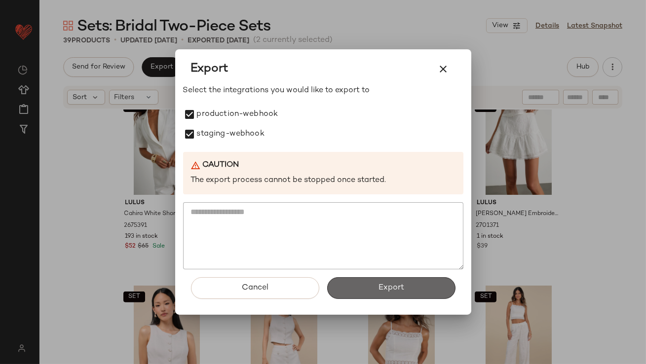
click at [373, 282] on button "Export" at bounding box center [391, 288] width 128 height 22
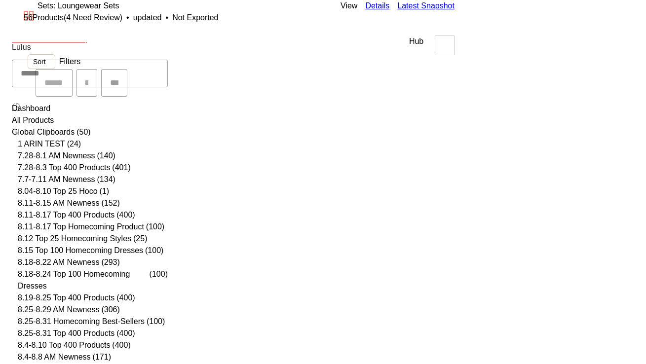
click at [12, 96] on button "button" at bounding box center [12, 96] width 0 height 0
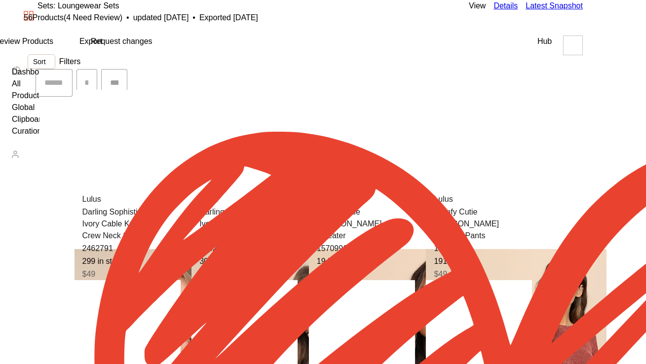
click at [122, 22] on span "(4 Need Review)" at bounding box center [93, 17] width 59 height 8
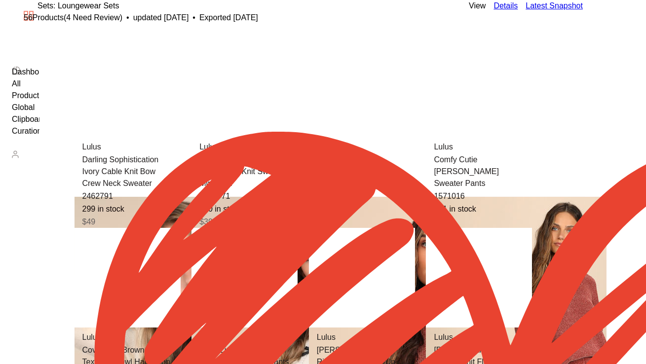
scroll to position [1713, 0]
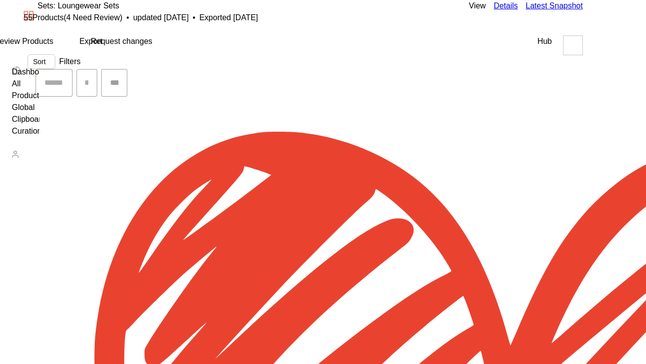
click at [517, 12] on link "Details" at bounding box center [505, 6] width 24 height 12
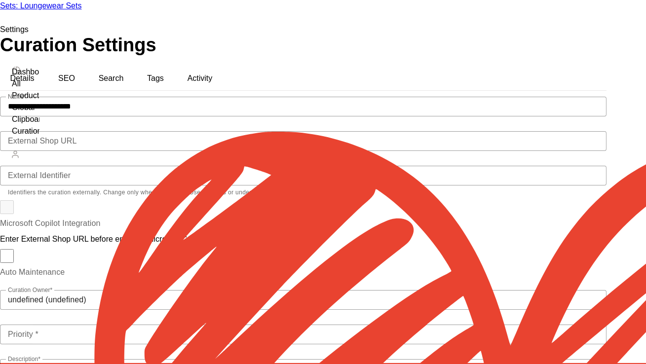
scroll to position [94, 0]
click at [596, 300] on icon "Clear Curation Owner*" at bounding box center [596, 300] width 0 height 0
click at [367, 294] on input "Curation Owner*" at bounding box center [297, 300] width 594 height 12
click at [247, 363] on span "[PERSON_NAME][EMAIL_ADDRESS][PERSON_NAME][DOMAIN_NAME])" at bounding box center [273, 369] width 266 height 8
type input "**********"
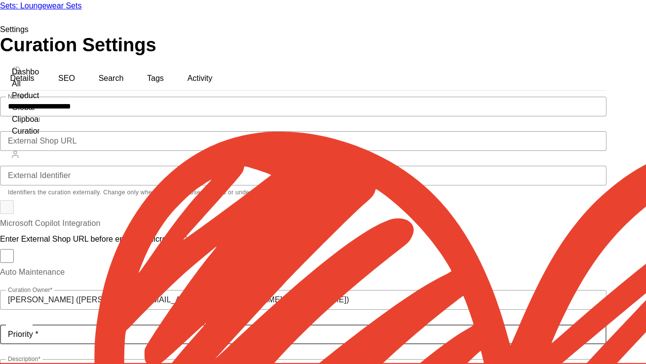
click at [234, 325] on div at bounding box center [299, 335] width 598 height 20
type input "**********"
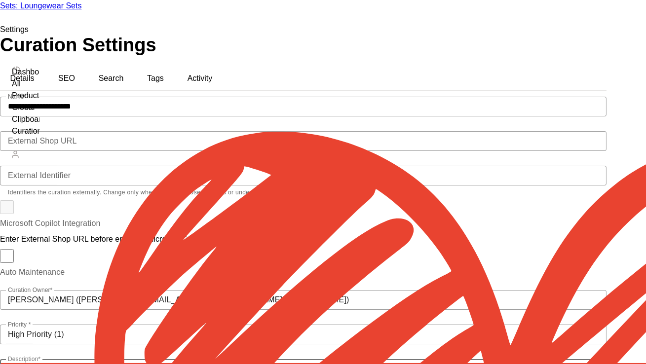
click at [150, 16] on ul "Sets: Loungewear Sets Settings" at bounding box center [303, 18] width 606 height 36
click at [81, 10] on link "Sets: Loungewear Sets" at bounding box center [40, 5] width 81 height 8
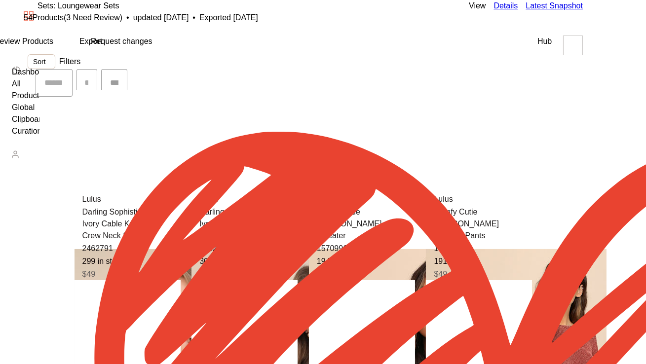
click at [122, 22] on span "(3 Need Review)" at bounding box center [93, 17] width 59 height 8
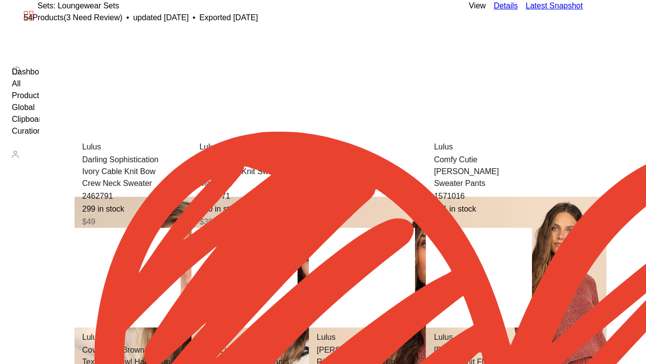
scroll to position [1904, 0]
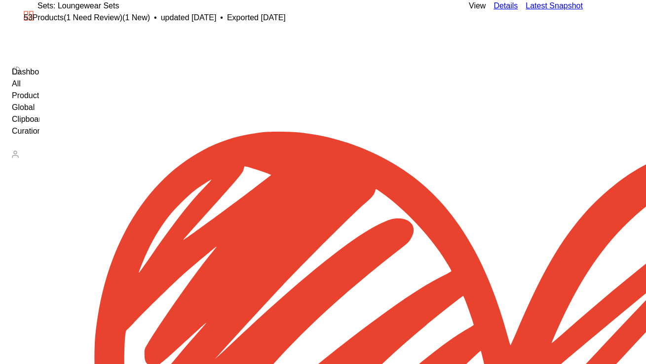
scroll to position [1920, 0]
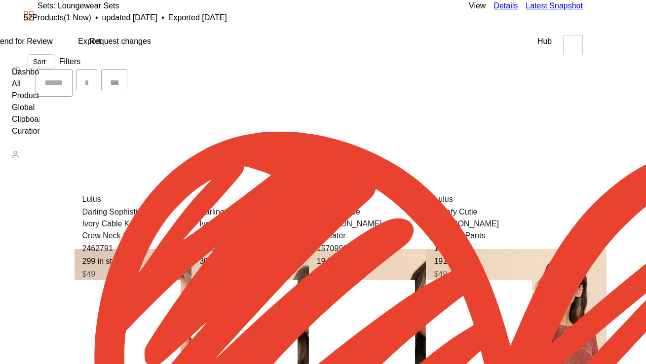
scroll to position [112, 0]
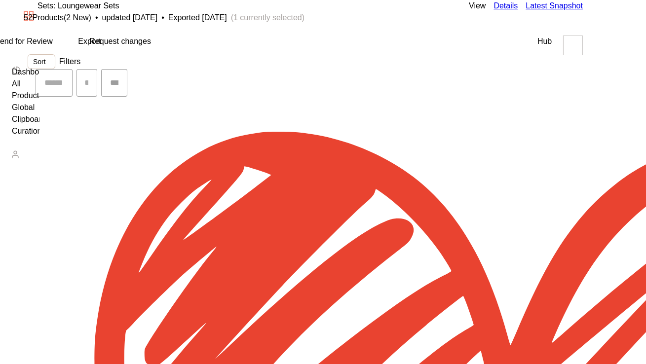
scroll to position [354, 0]
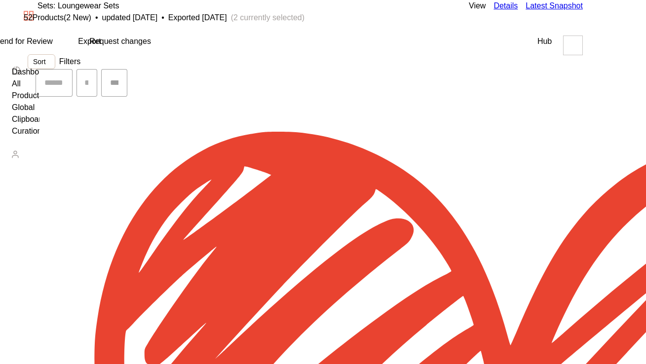
scroll to position [515, 0]
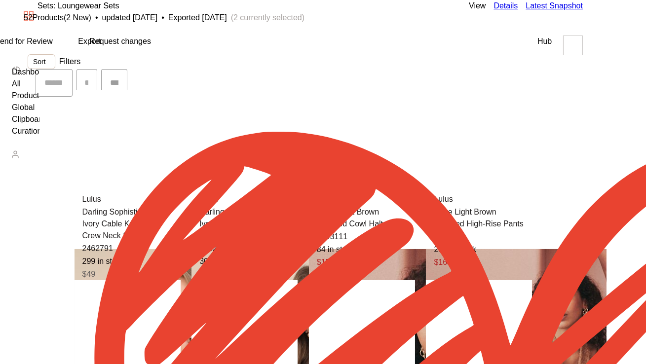
scroll to position [57, 0]
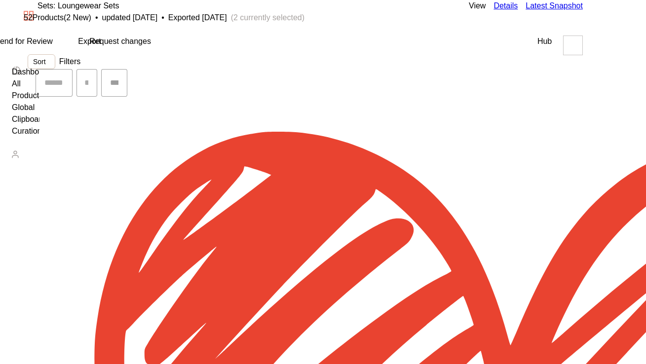
scroll to position [578, 0]
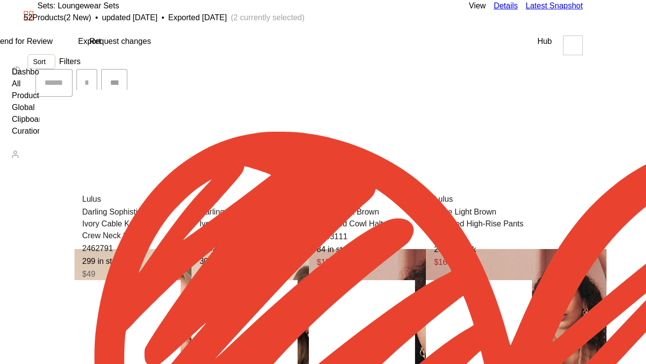
scroll to position [126, 0]
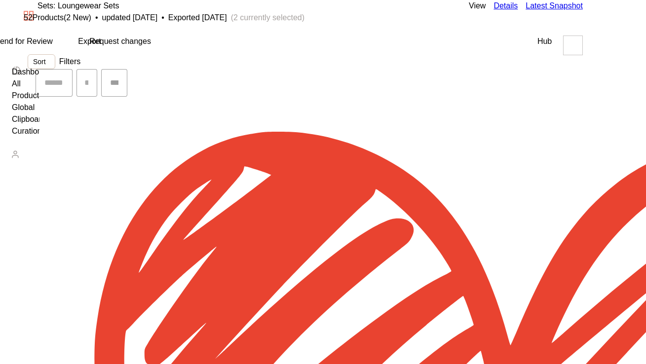
scroll to position [271, 0]
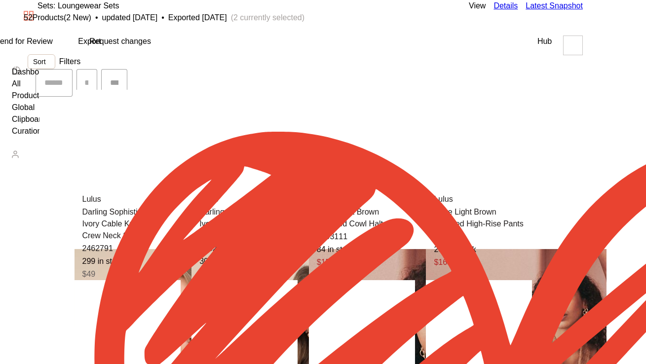
click at [551, 47] on button "Hub" at bounding box center [544, 42] width 14 height 12
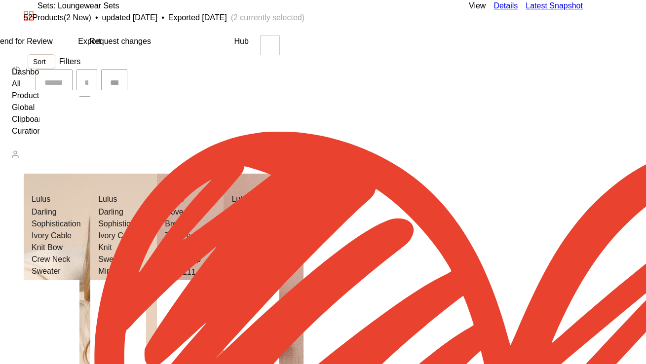
scroll to position [6475, 0]
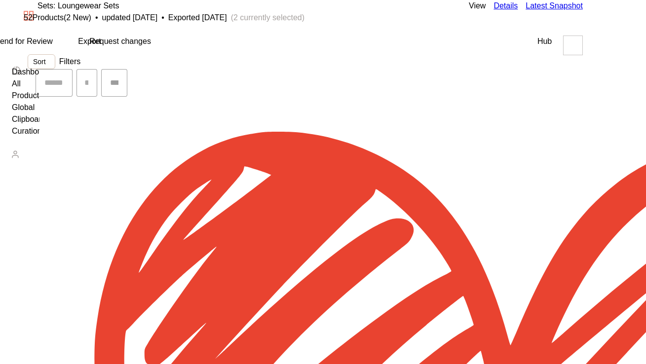
scroll to position [2192, 0]
click at [101, 47] on button "Export" at bounding box center [89, 42] width 23 height 12
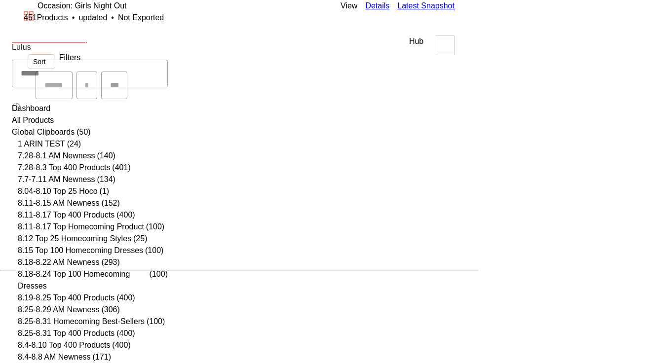
click at [12, 96] on icon "button" at bounding box center [12, 96] width 0 height 0
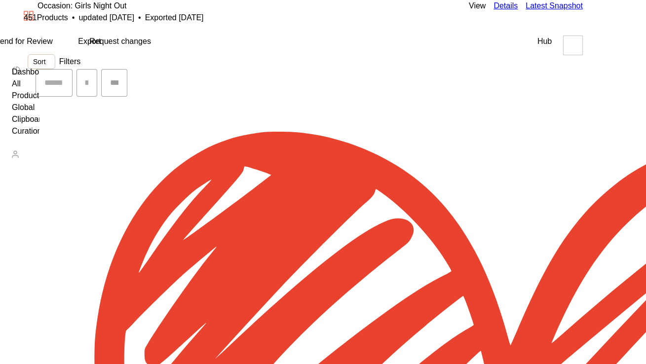
scroll to position [2149, 0]
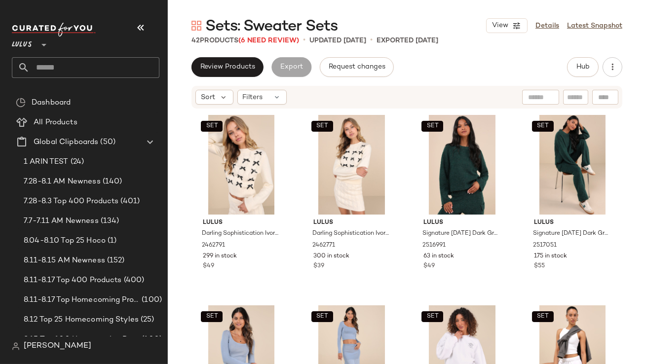
click at [144, 29] on icon "button" at bounding box center [141, 28] width 12 height 12
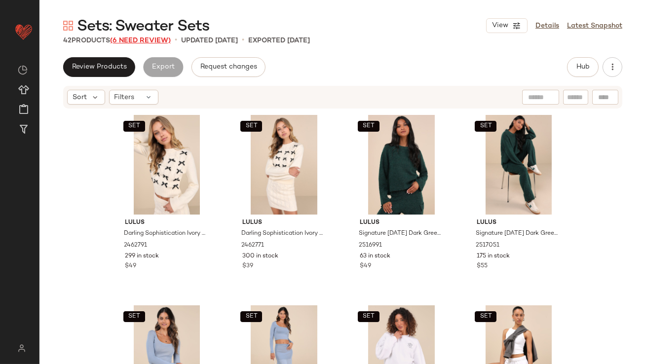
click at [140, 39] on span "(6 Need Review)" at bounding box center [140, 40] width 61 height 7
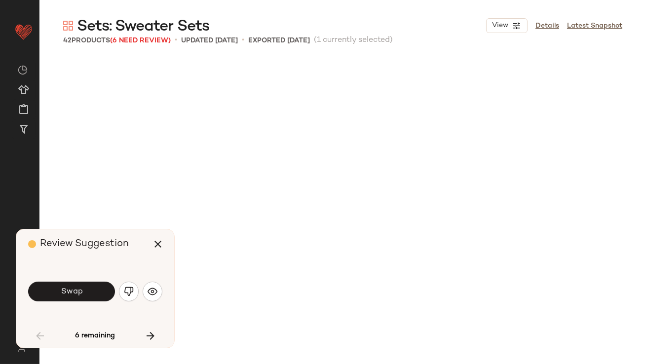
scroll to position [579, 0]
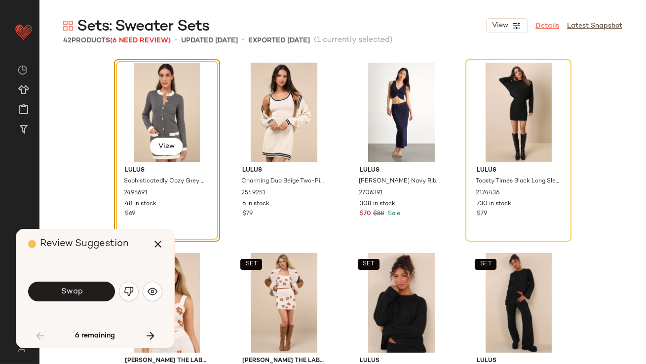
click at [546, 21] on link "Details" at bounding box center [547, 26] width 24 height 10
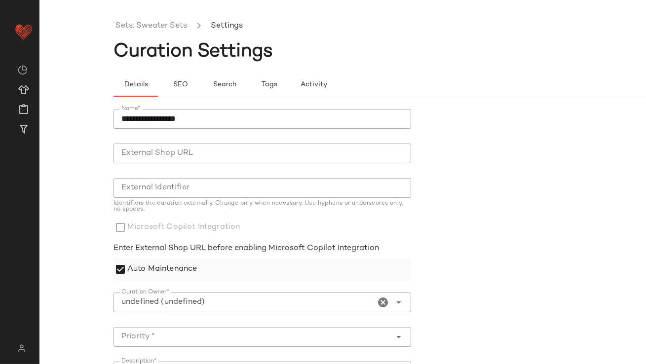
click at [142, 273] on label "Auto Maintenance" at bounding box center [162, 269] width 70 height 22
click at [197, 298] on input "Curation Owner*" at bounding box center [244, 302] width 262 height 12
type input "**********"
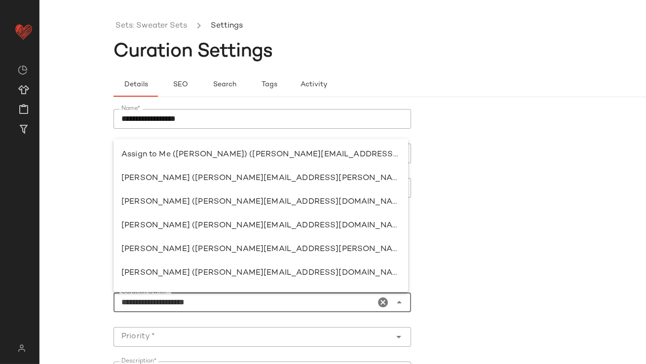
click at [380, 302] on icon "Clear Curation Owner*" at bounding box center [383, 302] width 12 height 12
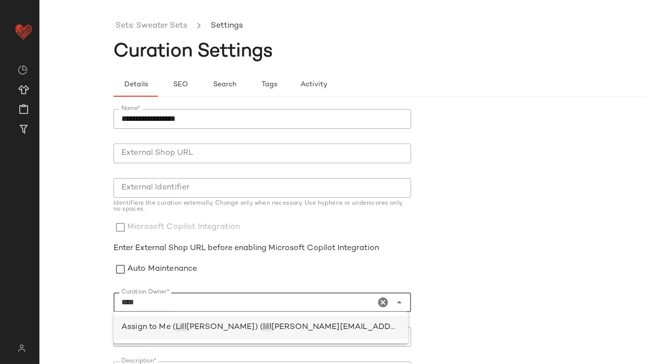
click at [271, 327] on span "[PERSON_NAME][EMAIL_ADDRESS][PERSON_NAME][DOMAIN_NAME])" at bounding box center [413, 327] width 284 height 8
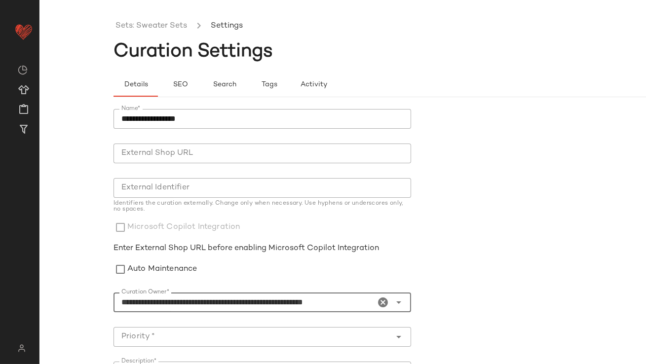
scroll to position [99, 0]
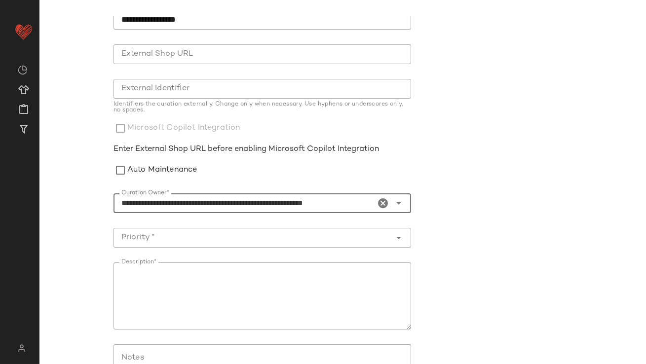
type input "**********"
click at [184, 232] on input "Priority *" at bounding box center [252, 238] width 278 height 12
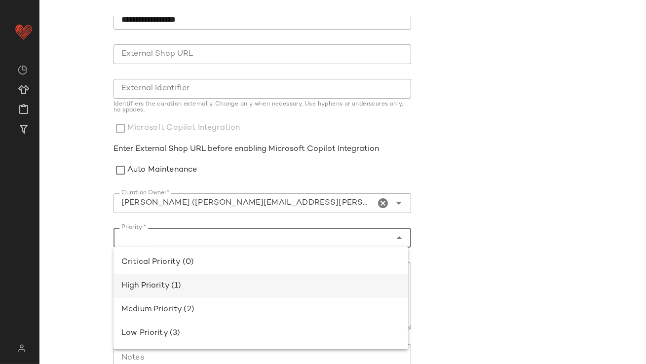
click at [179, 281] on div "High Priority (1)" at bounding box center [260, 286] width 279 height 12
type input "**********"
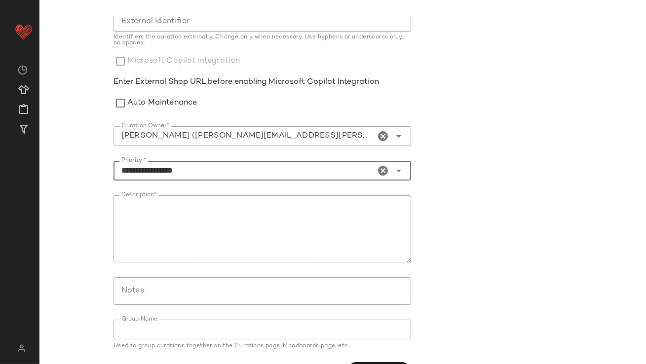
scroll to position [194, 0]
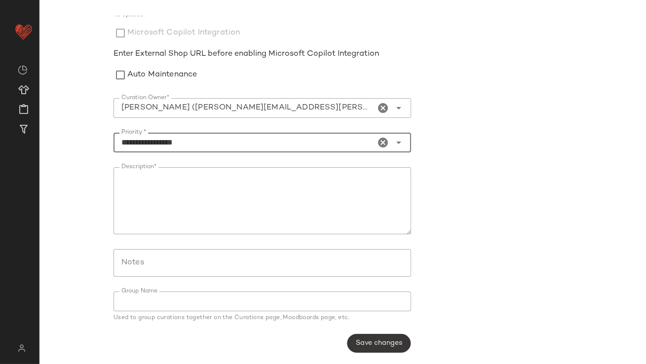
click at [361, 341] on span "Save changes" at bounding box center [378, 343] width 47 height 8
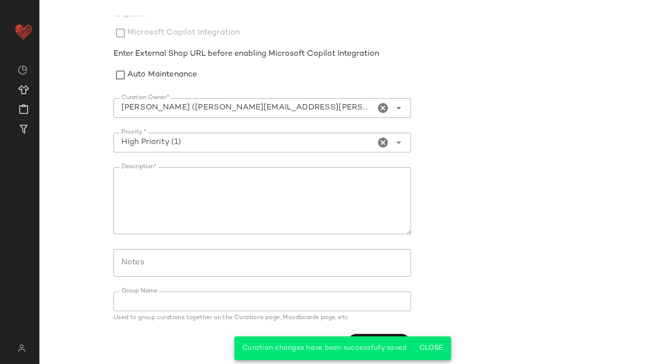
scroll to position [0, 0]
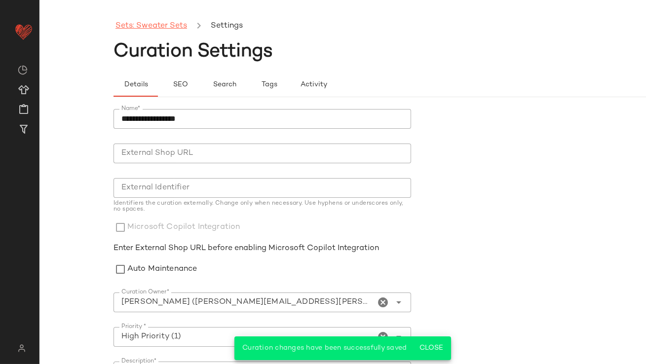
click at [152, 28] on link "Sets: Sweater Sets" at bounding box center [151, 26] width 72 height 13
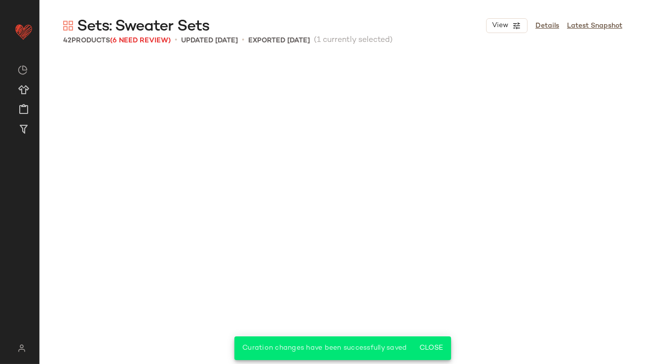
scroll to position [571, 0]
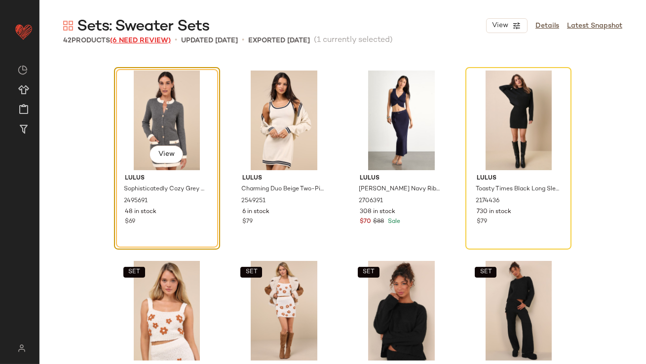
click at [157, 40] on span "(6 Need Review)" at bounding box center [140, 40] width 61 height 7
click at [156, 41] on span "(6 Need Review)" at bounding box center [140, 40] width 61 height 7
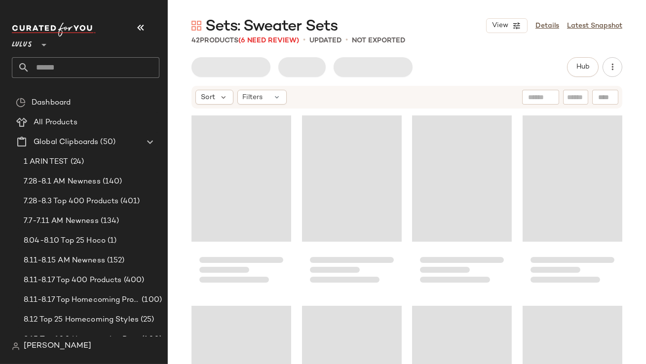
click at [140, 28] on icon "button" at bounding box center [141, 28] width 12 height 12
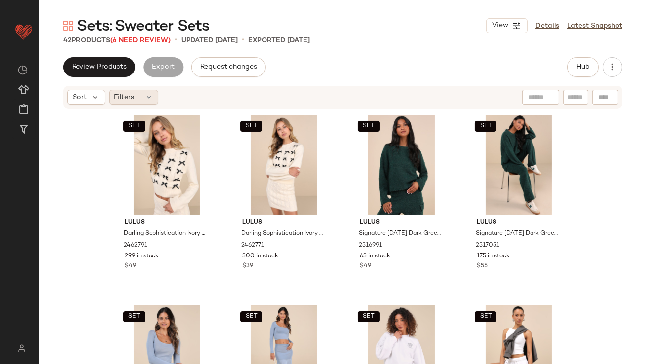
click at [145, 95] on icon at bounding box center [149, 97] width 8 height 8
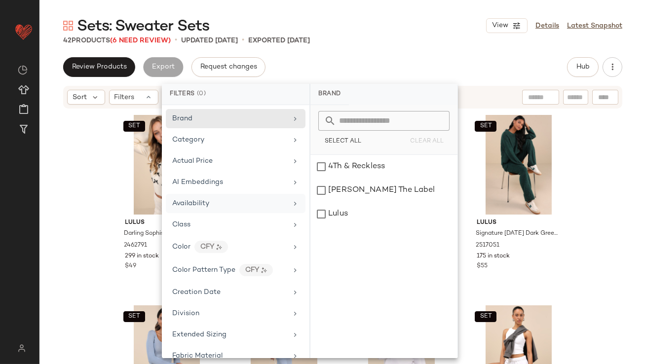
click at [196, 202] on span "Availability" at bounding box center [190, 203] width 37 height 7
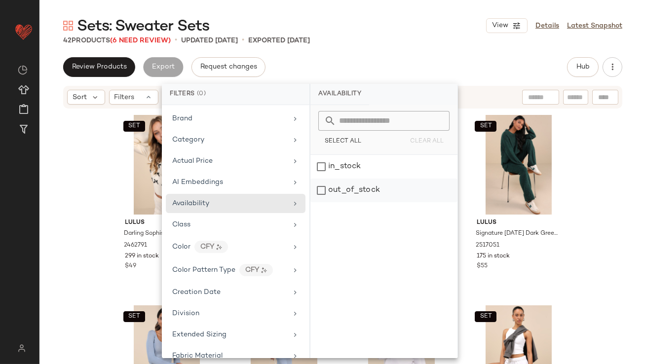
click at [352, 193] on div "out_of_stock" at bounding box center [383, 191] width 147 height 24
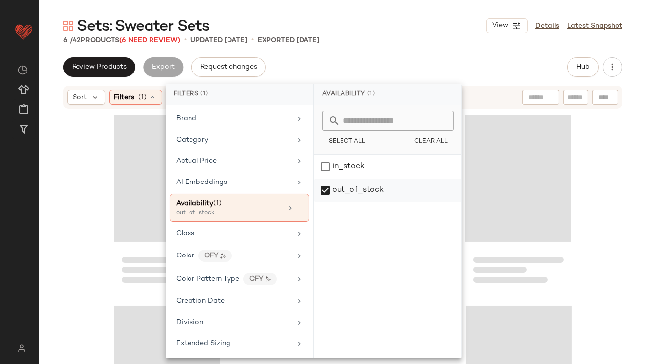
click at [321, 186] on div "out_of_stock" at bounding box center [387, 191] width 147 height 24
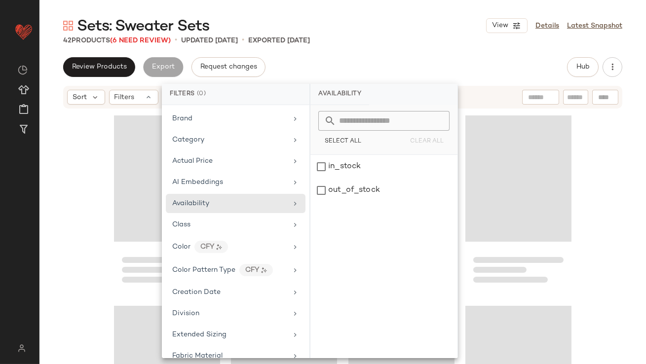
click at [369, 56] on div "Sets: Sweater Sets View Details Latest Snapshot 42 Products (6 Need Review) • u…" at bounding box center [342, 190] width 606 height 348
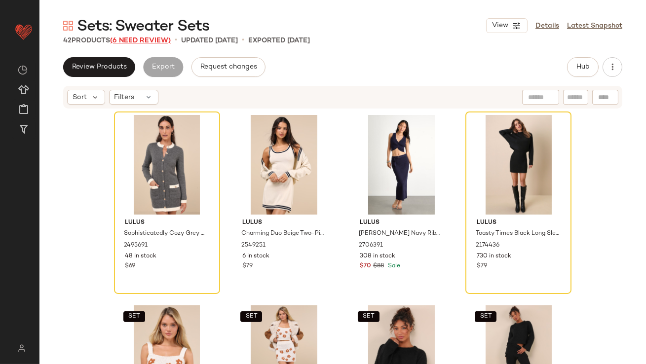
click at [157, 40] on span "(6 Need Review)" at bounding box center [140, 40] width 61 height 7
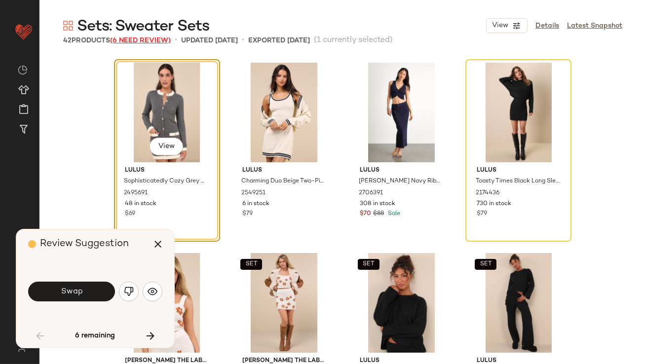
scroll to position [571, 0]
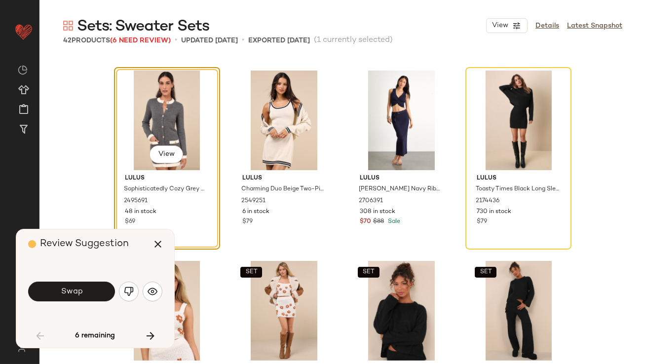
click at [145, 110] on div "View" at bounding box center [166, 121] width 99 height 100
click at [160, 246] on icon "button" at bounding box center [158, 244] width 12 height 12
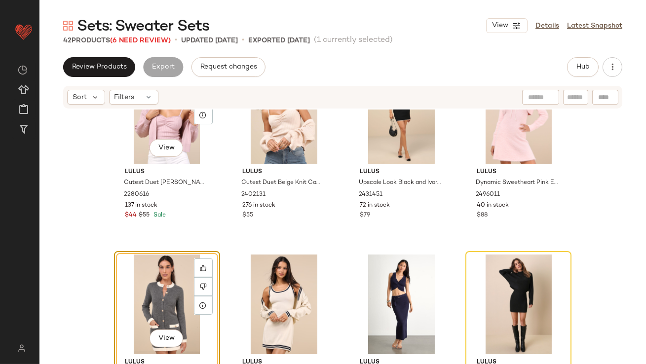
scroll to position [460, 0]
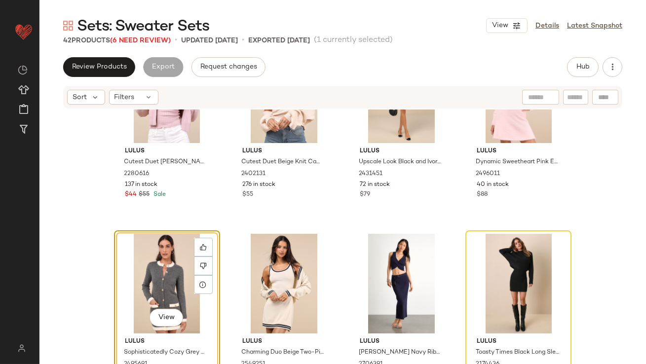
click at [167, 253] on div "View" at bounding box center [166, 284] width 99 height 100
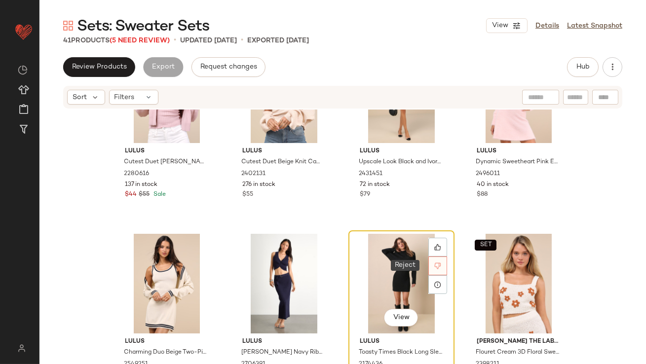
click at [444, 264] on div "View" at bounding box center [401, 284] width 99 height 100
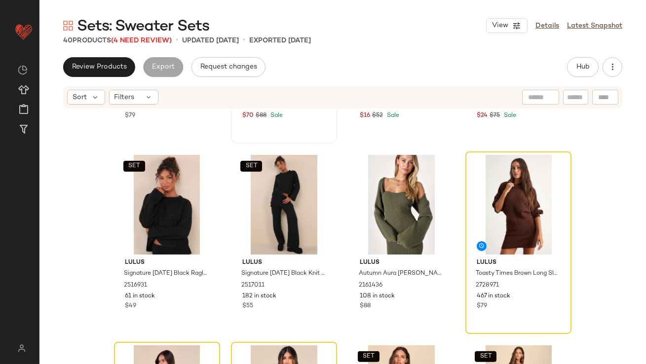
scroll to position [753, 0]
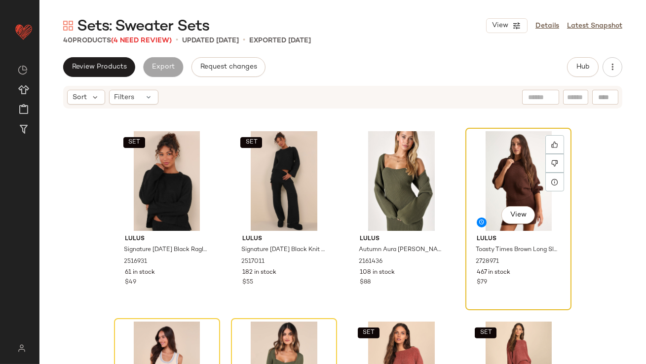
click at [512, 182] on div "View" at bounding box center [518, 181] width 99 height 100
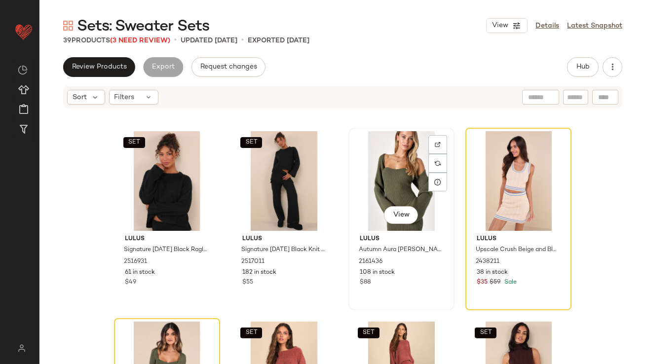
click at [412, 175] on div "View" at bounding box center [401, 181] width 99 height 100
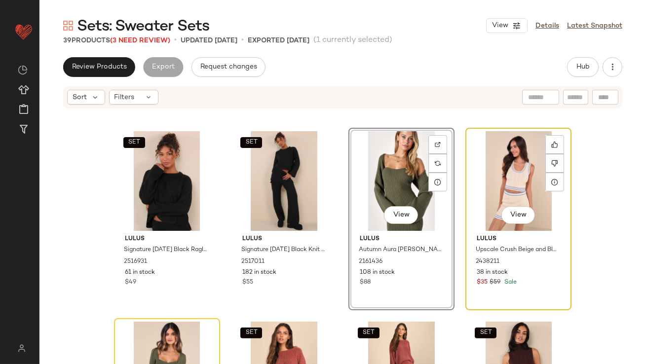
click at [482, 181] on div "View" at bounding box center [518, 181] width 99 height 100
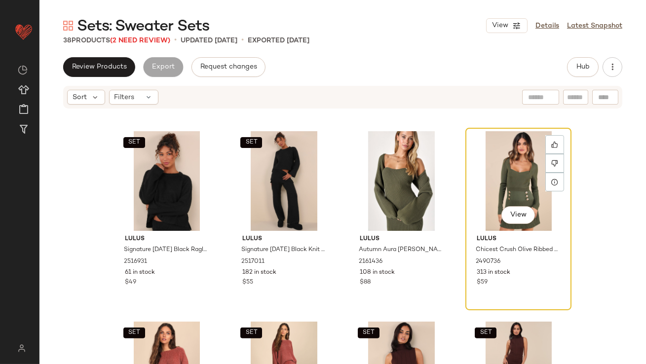
click at [498, 187] on div "View" at bounding box center [518, 181] width 99 height 100
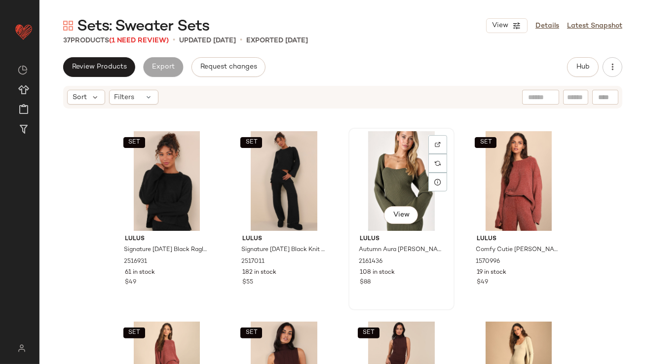
click at [387, 170] on div "View" at bounding box center [401, 181] width 99 height 100
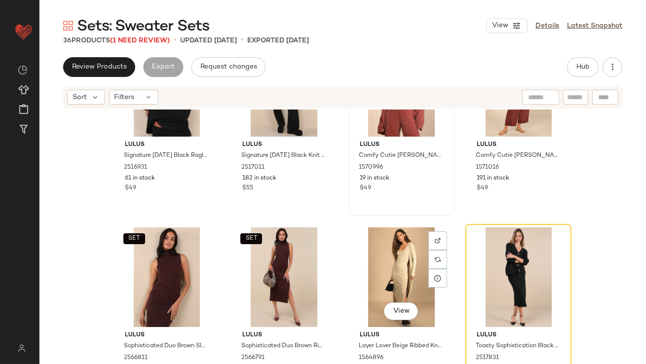
scroll to position [868, 0]
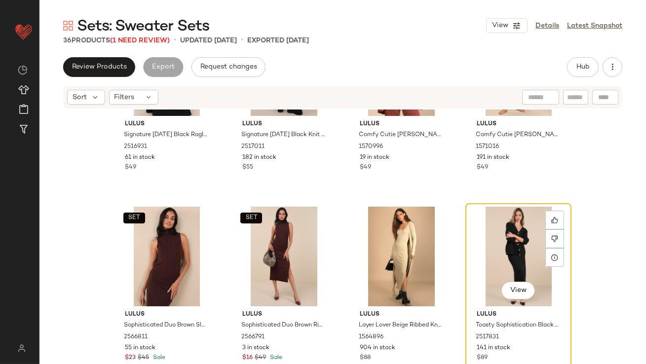
click at [496, 237] on div "View" at bounding box center [518, 257] width 99 height 100
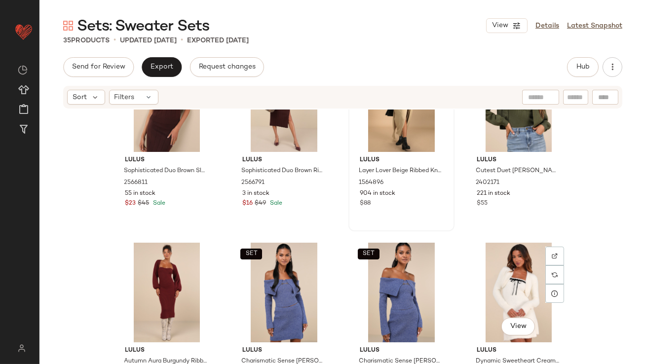
scroll to position [1015, 0]
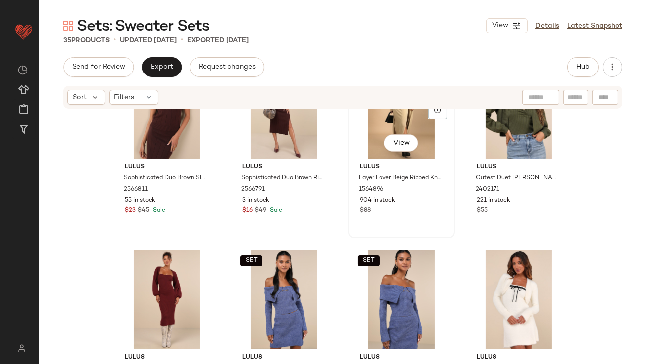
click at [393, 126] on div "View" at bounding box center [401, 109] width 99 height 100
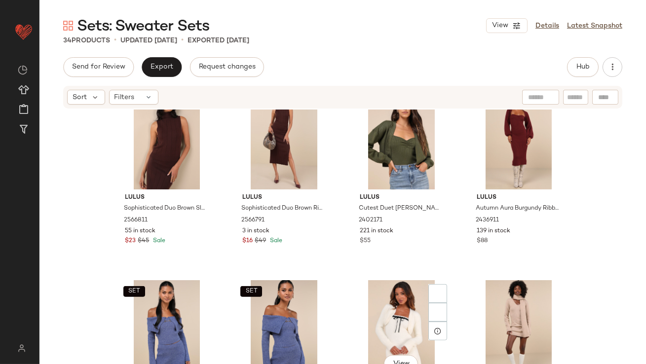
scroll to position [1185, 0]
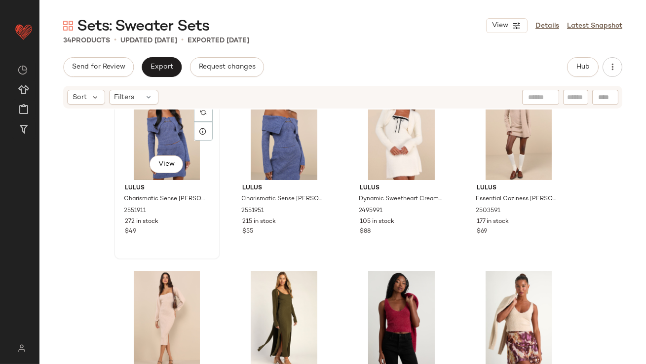
drag, startPoint x: 163, startPoint y: 141, endPoint x: 171, endPoint y: 141, distance: 7.4
click at [163, 141] on div "SET View" at bounding box center [166, 130] width 99 height 100
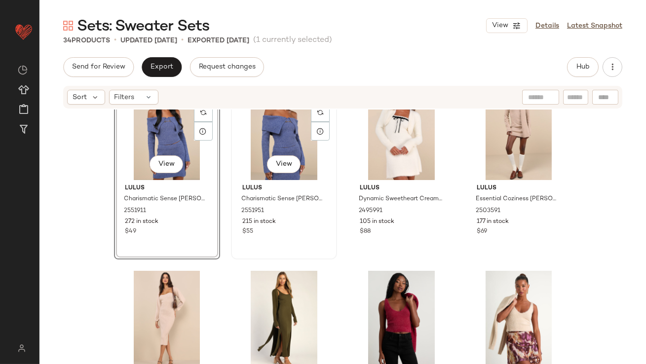
click at [279, 144] on div "SET View" at bounding box center [283, 130] width 99 height 100
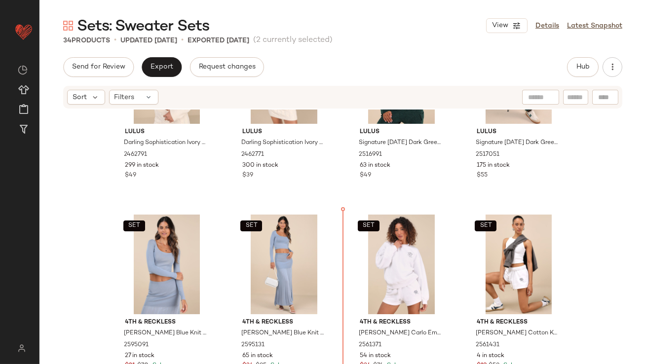
scroll to position [132, 0]
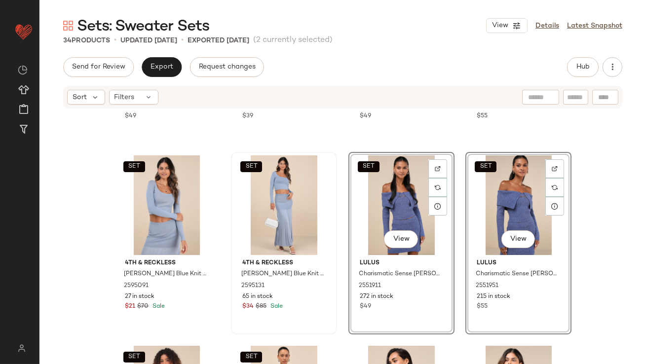
scroll to position [182, 0]
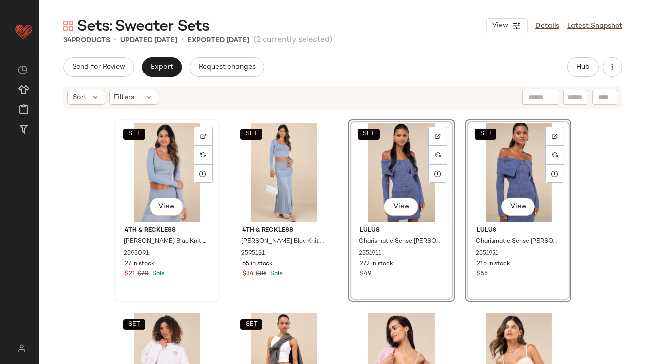
drag, startPoint x: 156, startPoint y: 167, endPoint x: 181, endPoint y: 167, distance: 25.2
click at [156, 167] on div "SET View" at bounding box center [166, 173] width 99 height 100
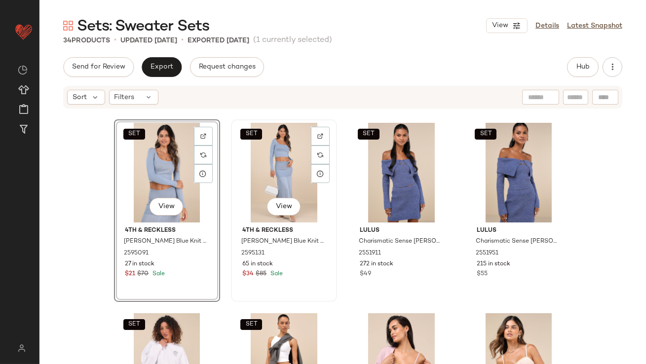
click at [268, 167] on div "SET View" at bounding box center [283, 173] width 99 height 100
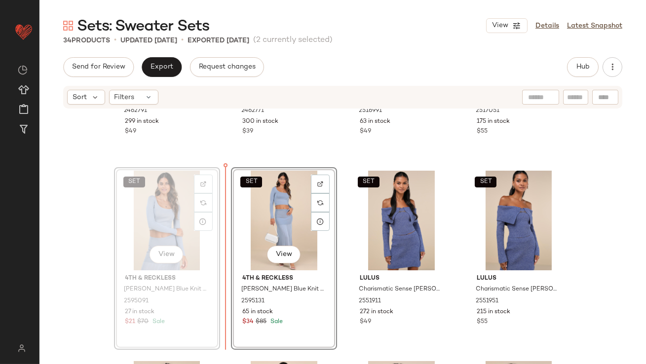
scroll to position [118, 0]
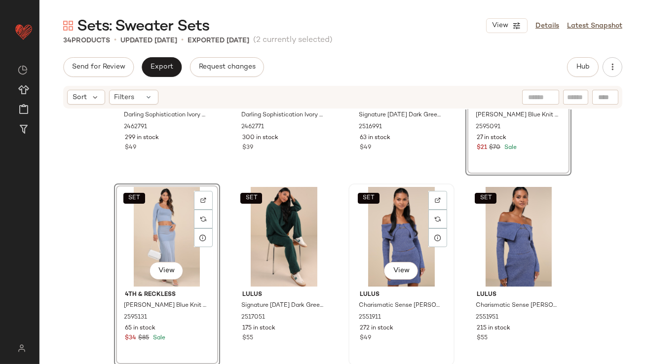
click at [399, 233] on div "SET View" at bounding box center [401, 237] width 99 height 100
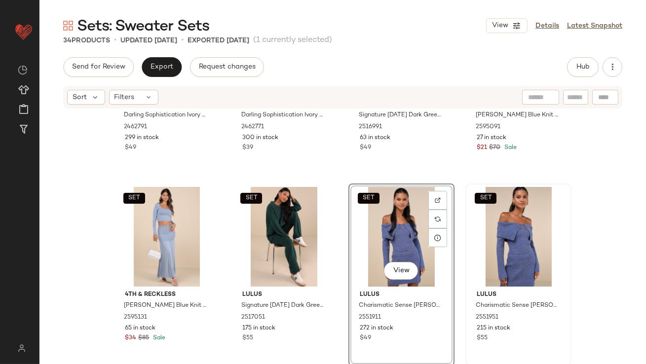
click at [469, 233] on div "SET" at bounding box center [518, 237] width 99 height 100
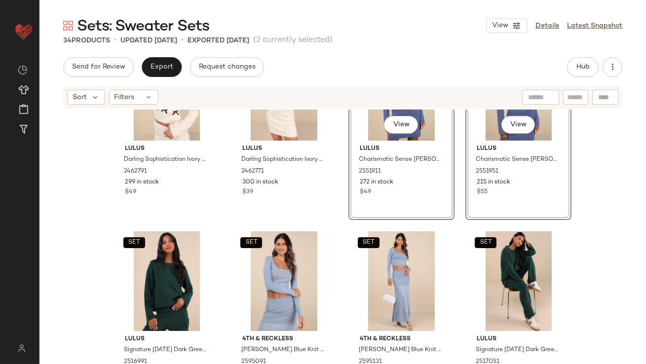
scroll to position [76, 0]
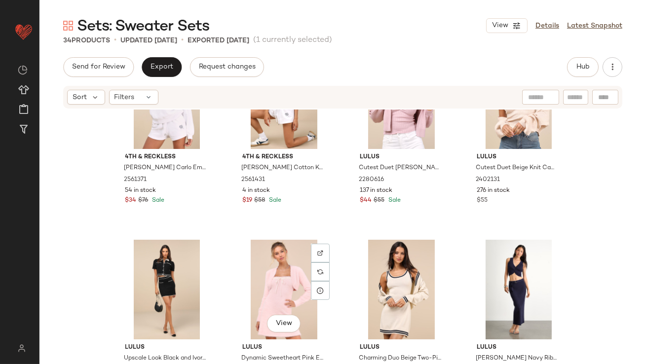
scroll to position [465, 0]
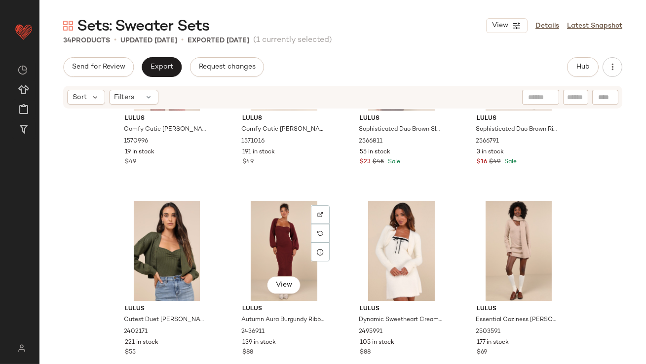
scroll to position [1098, 0]
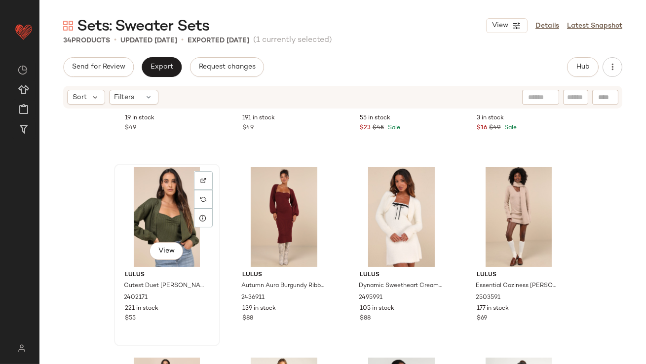
click at [152, 217] on div "View" at bounding box center [166, 217] width 99 height 100
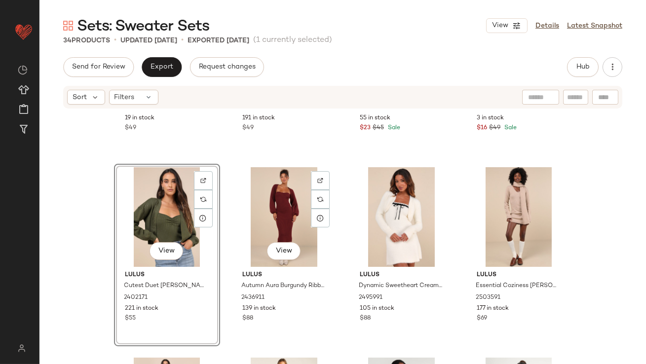
drag, startPoint x: 250, startPoint y: 217, endPoint x: 179, endPoint y: 225, distance: 72.0
click at [250, 217] on div "View" at bounding box center [283, 217] width 99 height 100
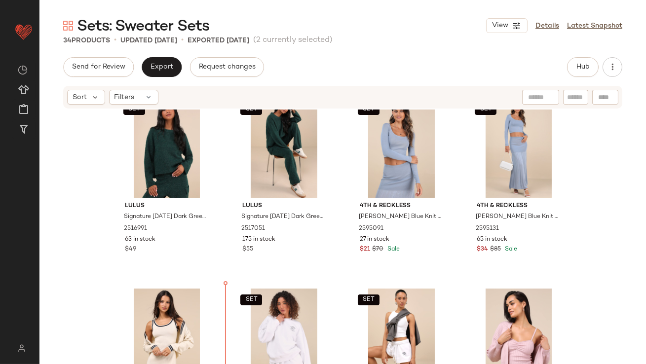
scroll to position [286, 0]
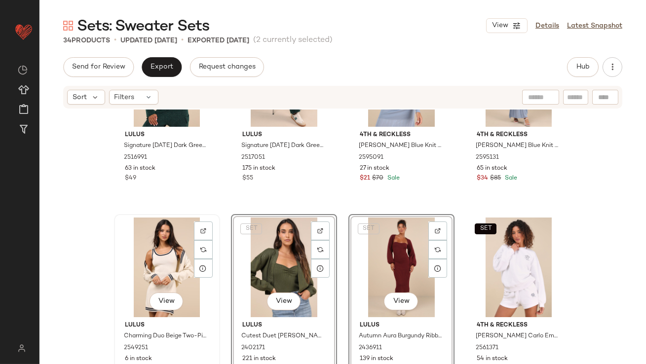
click at [124, 267] on div "View" at bounding box center [166, 267] width 99 height 100
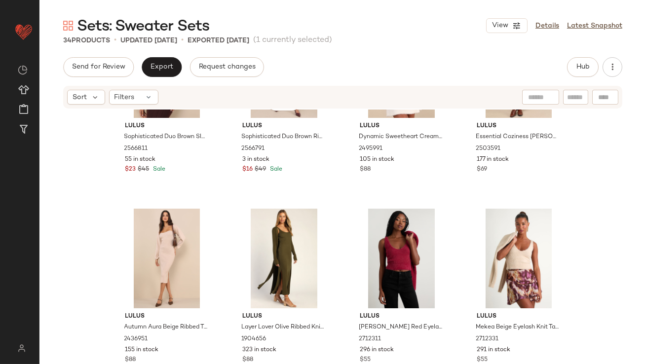
scroll to position [1326, 0]
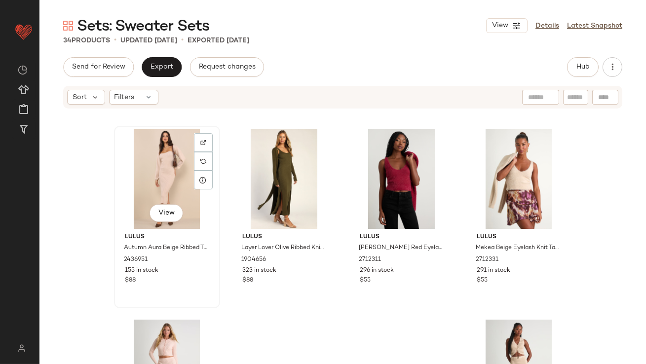
click at [162, 170] on div "View" at bounding box center [166, 179] width 99 height 100
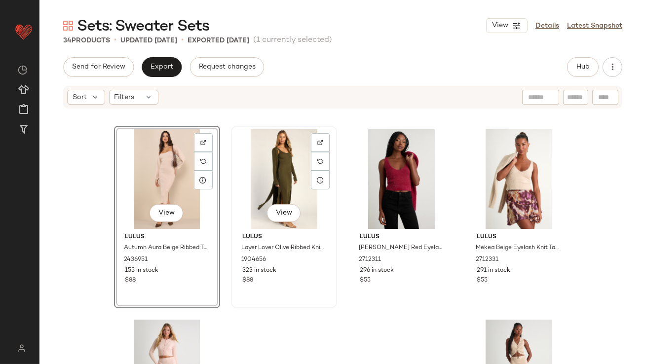
click at [286, 181] on div "View" at bounding box center [283, 179] width 99 height 100
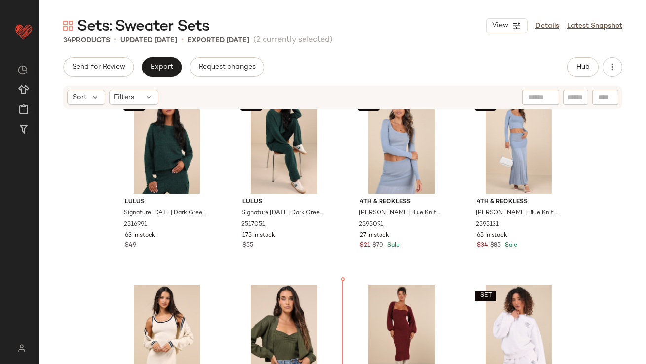
scroll to position [269, 0]
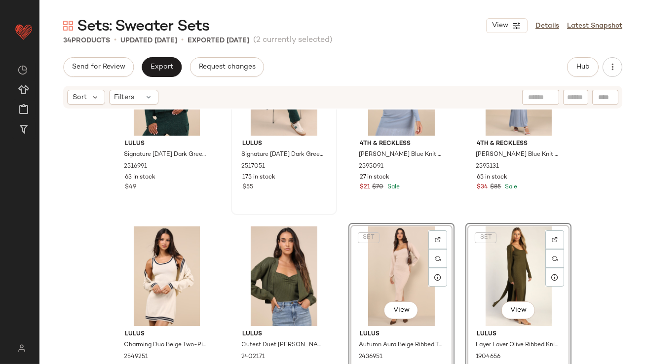
click at [319, 212] on div "SET Lulus Signature Sunday Dark Green Knit Sweater Pants 2517051 175 in stock $…" at bounding box center [284, 124] width 104 height 181
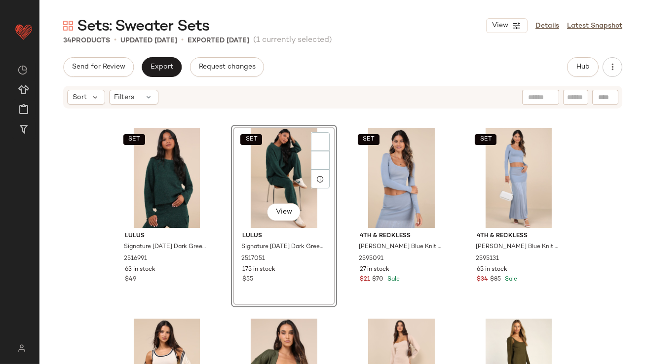
scroll to position [102, 0]
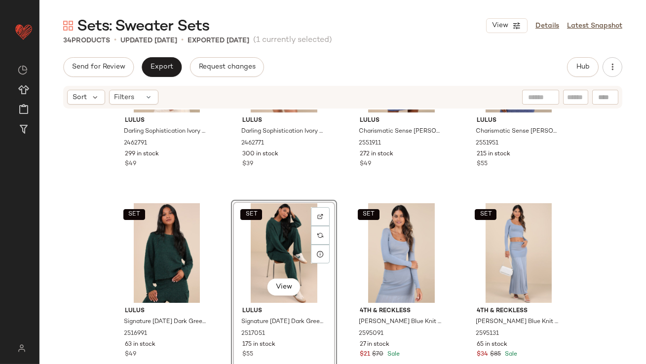
click at [618, 54] on div "Sets: Sweater Sets View Details Latest Snapshot 34 Products • updated Sep 8th •…" at bounding box center [342, 190] width 606 height 348
click at [616, 59] on button "button" at bounding box center [612, 67] width 20 height 20
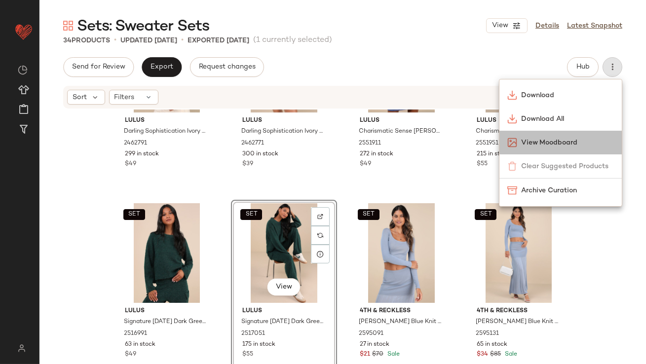
click at [526, 139] on span "View Moodboard" at bounding box center [567, 143] width 93 height 10
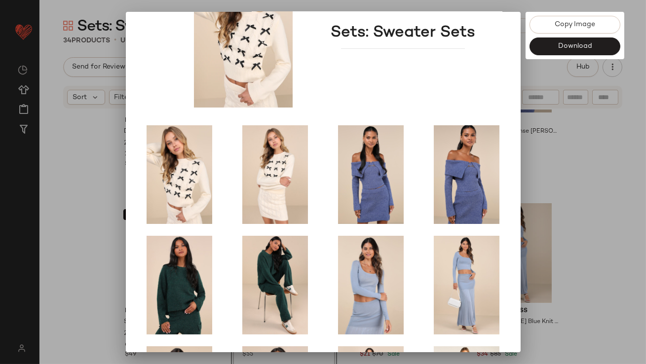
scroll to position [168, 0]
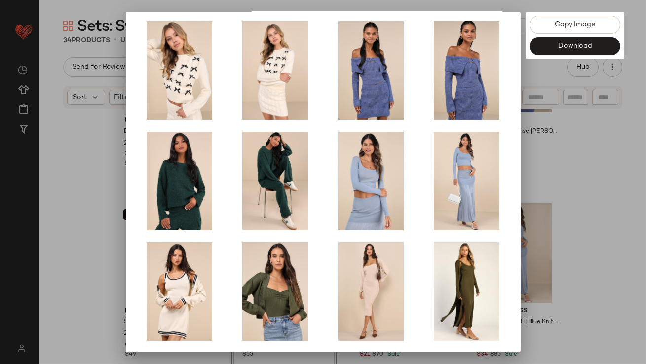
click at [527, 206] on div at bounding box center [323, 182] width 646 height 364
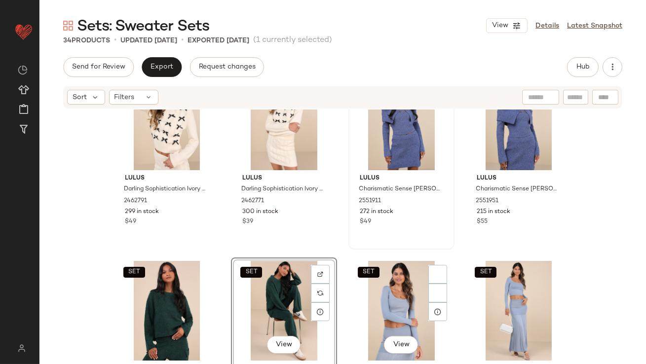
scroll to position [127, 0]
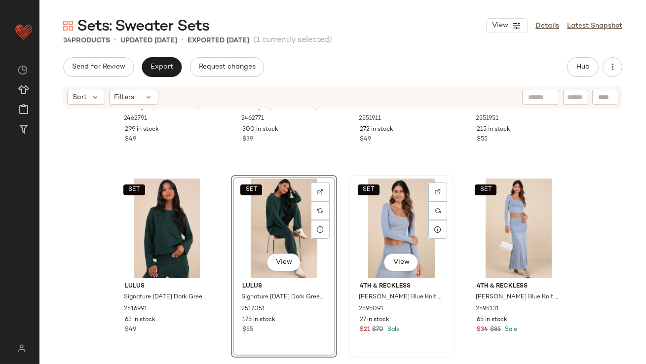
click at [376, 220] on div "SET View" at bounding box center [401, 229] width 99 height 100
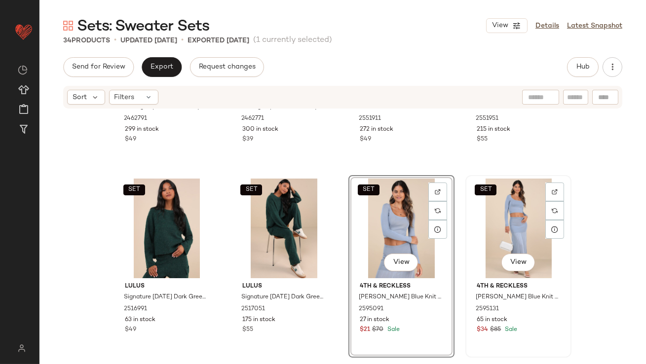
drag, startPoint x: 513, startPoint y: 215, endPoint x: 504, endPoint y: 217, distance: 10.3
click at [513, 215] on div "SET View" at bounding box center [518, 229] width 99 height 100
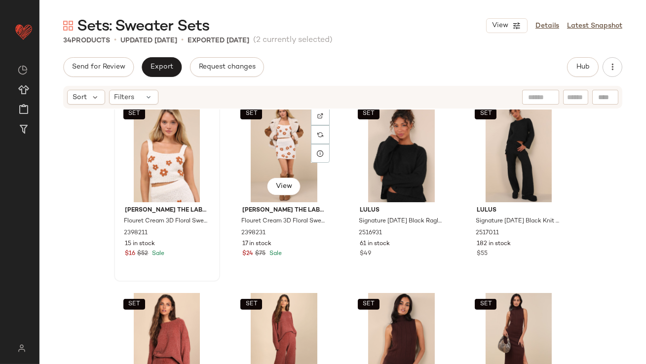
scroll to position [951, 0]
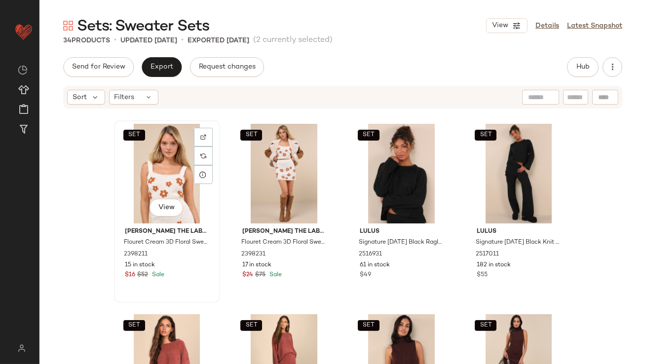
click at [144, 160] on div "SET View" at bounding box center [166, 174] width 99 height 100
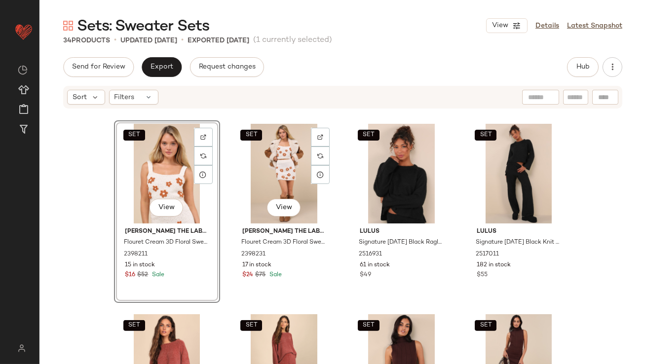
drag, startPoint x: 276, startPoint y: 157, endPoint x: 213, endPoint y: 167, distance: 63.3
click at [274, 157] on div "SET View" at bounding box center [283, 174] width 99 height 100
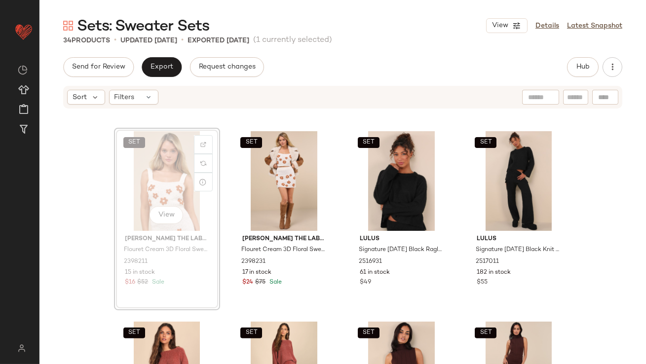
scroll to position [929, 0]
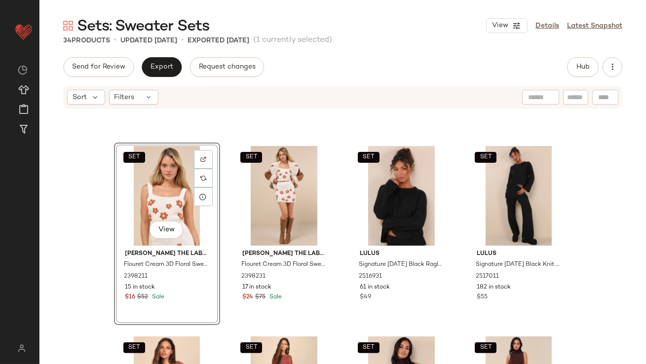
click at [172, 186] on div "SET View" at bounding box center [166, 196] width 99 height 100
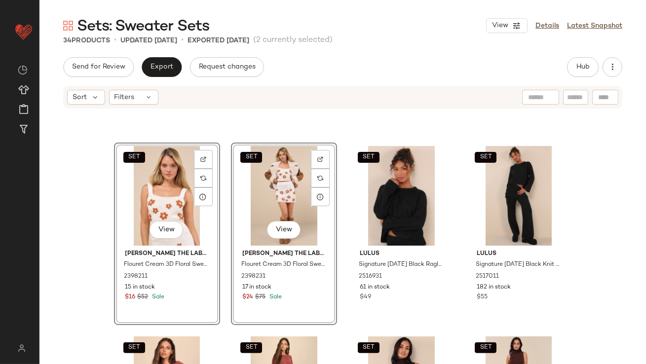
click at [273, 186] on div "SET View" at bounding box center [283, 196] width 99 height 100
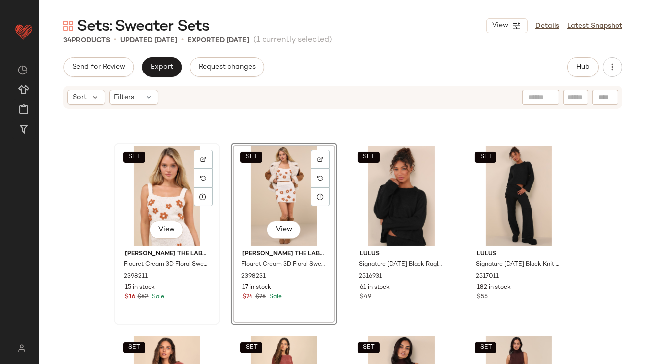
click at [148, 195] on div "SET View" at bounding box center [166, 196] width 99 height 100
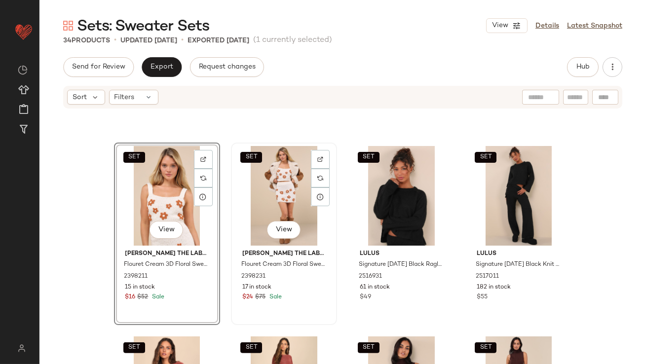
click at [252, 195] on div "SET View" at bounding box center [283, 196] width 99 height 100
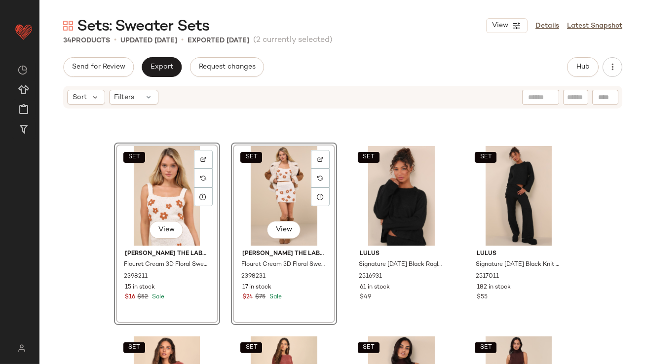
drag, startPoint x: 154, startPoint y: 201, endPoint x: 153, endPoint y: 131, distance: 70.0
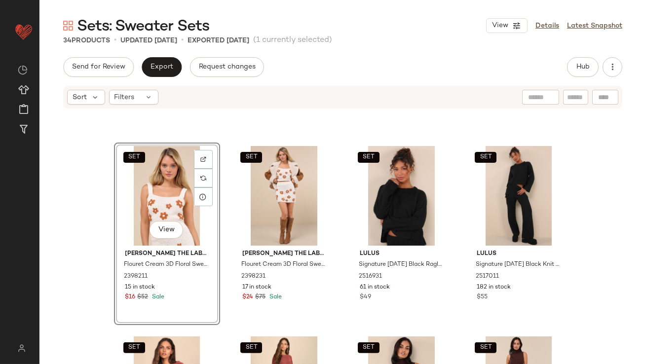
scroll to position [927, 0]
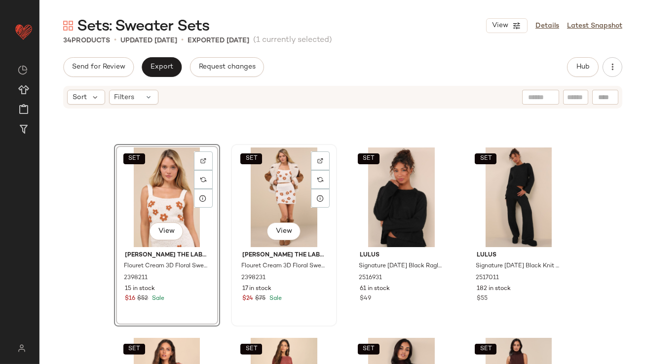
click at [232, 188] on div "SET View Jacquie The Label Flouret Cream 3D Floral Sweater Mini Skirt 2398231 1…" at bounding box center [284, 235] width 104 height 181
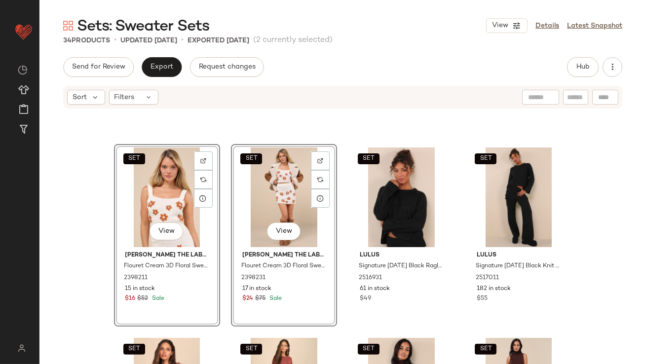
drag, startPoint x: 157, startPoint y: 198, endPoint x: 151, endPoint y: 152, distance: 46.2
click at [151, 151] on div "SET View" at bounding box center [166, 197] width 99 height 100
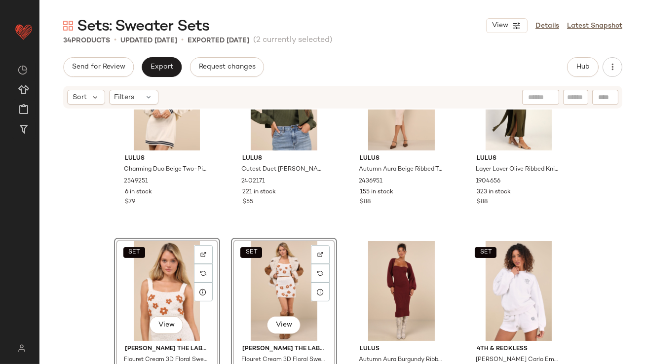
click at [89, 295] on div "Lulus Charming Duo Beige Two-Piece Sweater Dress & Cardigan Set 2549251 6 in st…" at bounding box center [342, 251] width 606 height 284
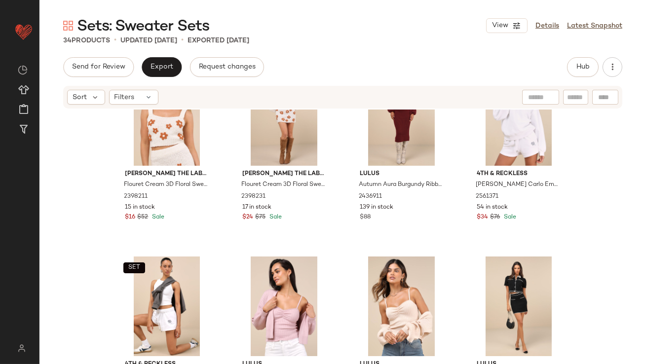
scroll to position [650, 0]
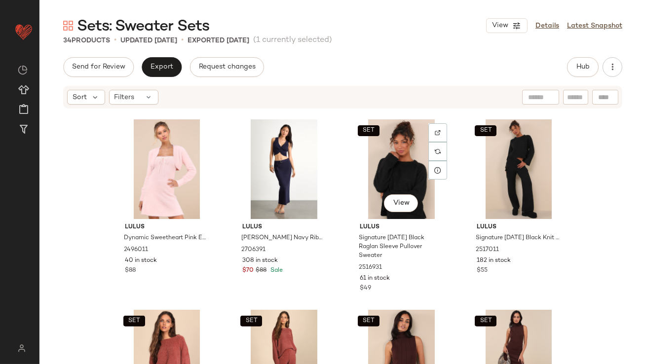
scroll to position [1077, 0]
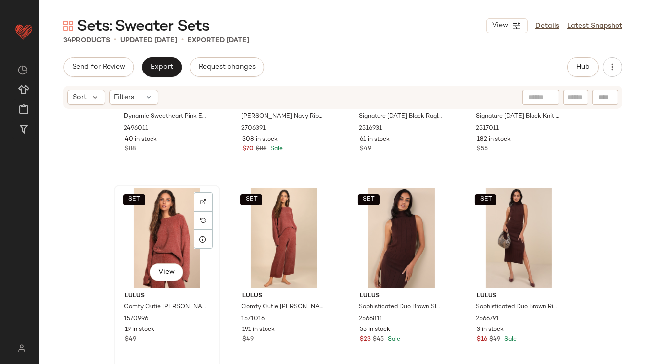
click at [171, 230] on div "SET View" at bounding box center [166, 238] width 99 height 100
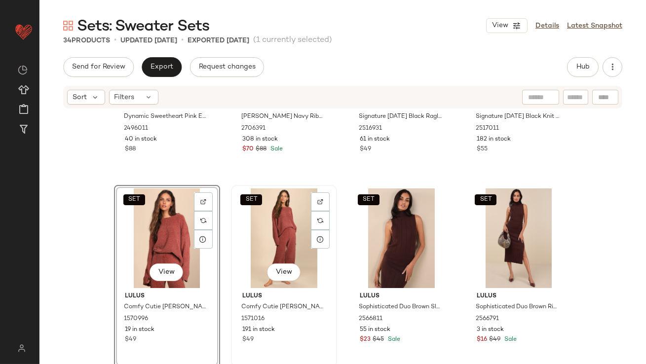
click at [259, 230] on div "SET View" at bounding box center [283, 238] width 99 height 100
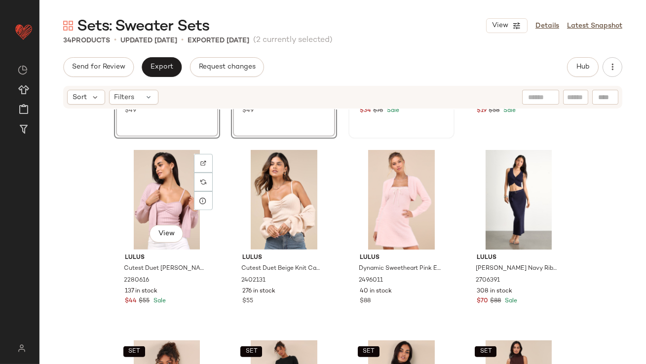
scroll to position [1048, 0]
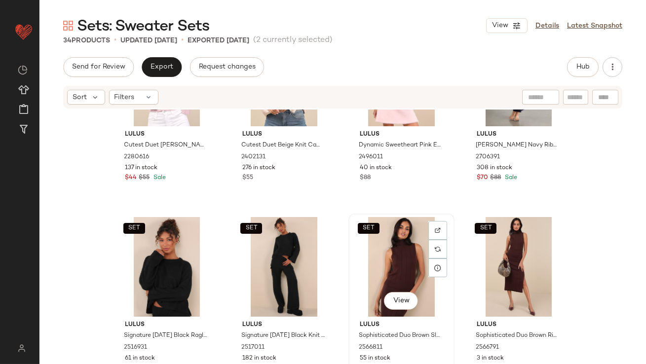
click at [366, 254] on div "SET View" at bounding box center [401, 267] width 99 height 100
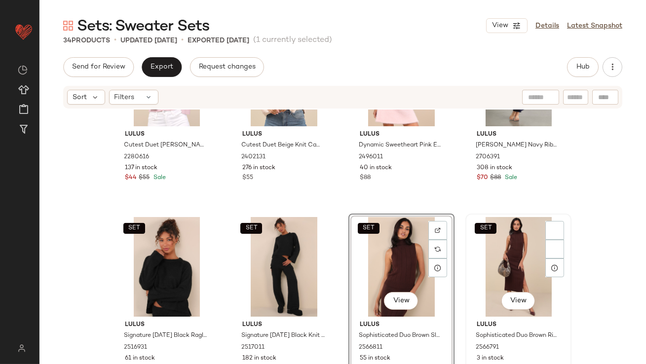
click at [466, 253] on div "SET View Lulus Sophisticated Duo Brown Ribbed Midi Sweater Skirt 2566791 3 in s…" at bounding box center [518, 305] width 104 height 181
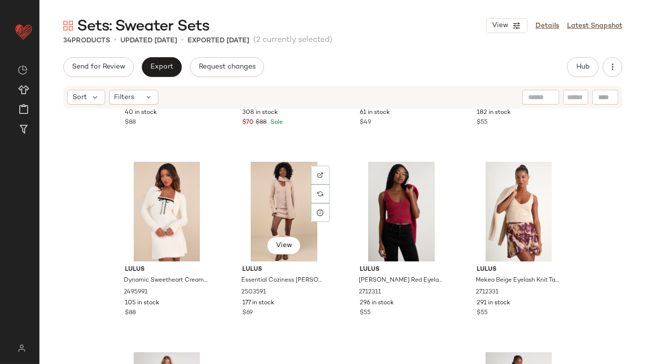
scroll to position [1294, 0]
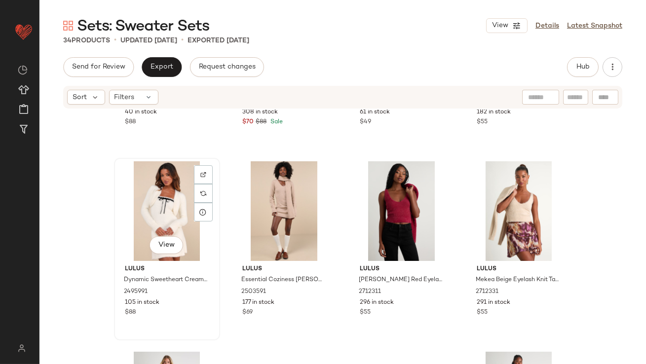
click at [173, 210] on div "View" at bounding box center [166, 211] width 99 height 100
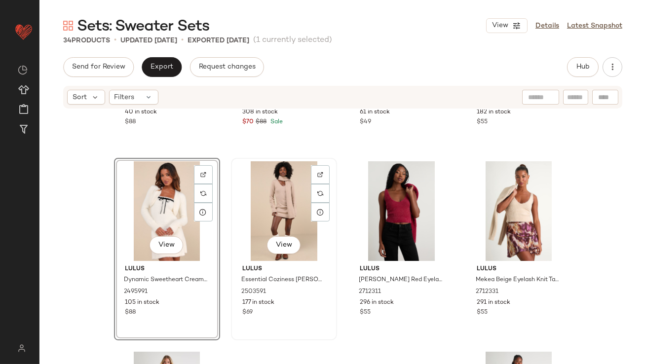
click at [271, 198] on div "View" at bounding box center [283, 211] width 99 height 100
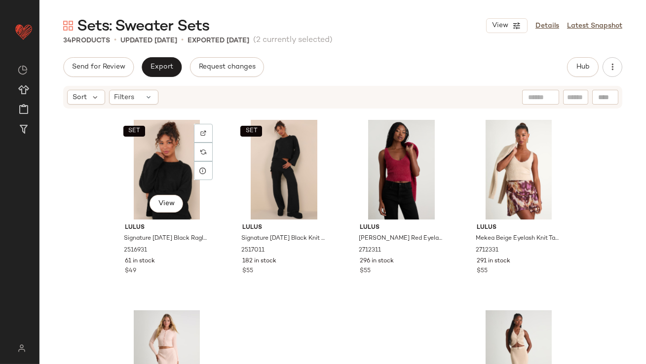
scroll to position [1381, 0]
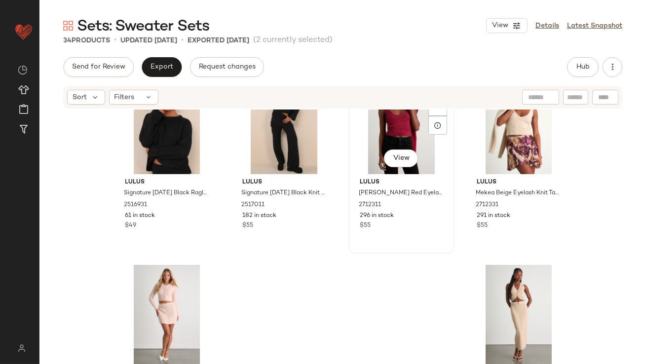
click at [405, 134] on div "View" at bounding box center [401, 124] width 99 height 100
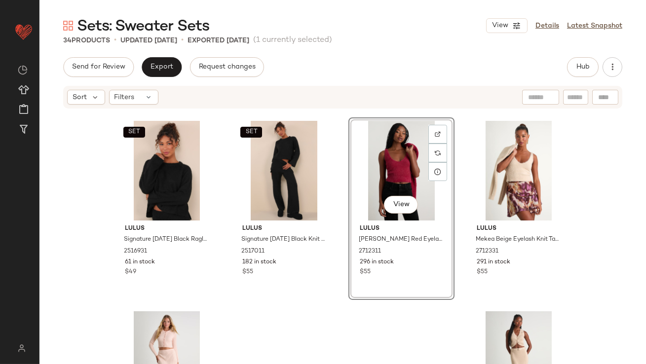
scroll to position [1326, 0]
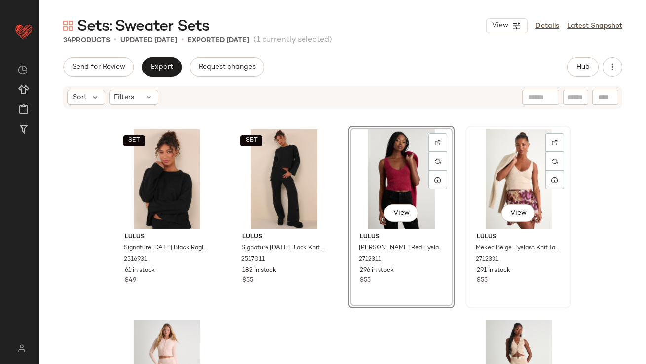
click at [514, 176] on div "View" at bounding box center [518, 179] width 99 height 100
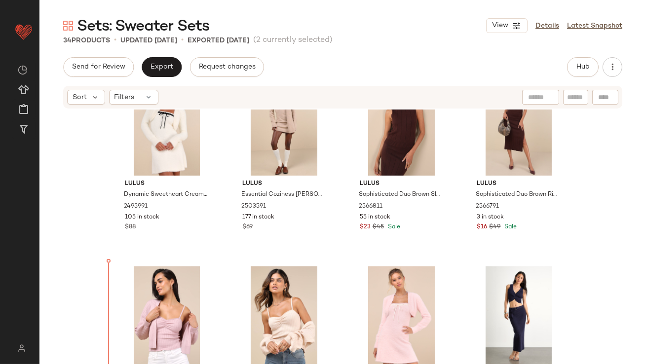
scroll to position [1009, 0]
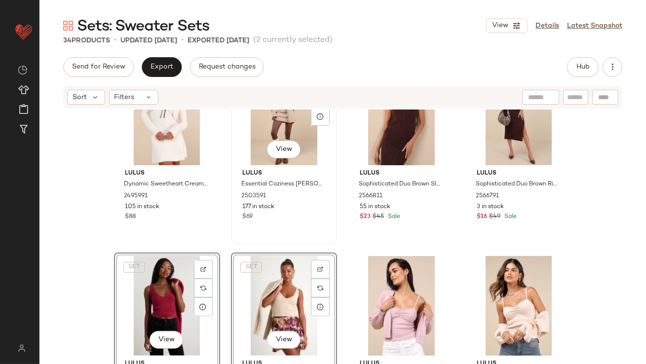
click at [246, 235] on div "View Lulus Essential Coziness Heather Beige Sweater Dress and Scarf Set 2503591…" at bounding box center [284, 153] width 104 height 181
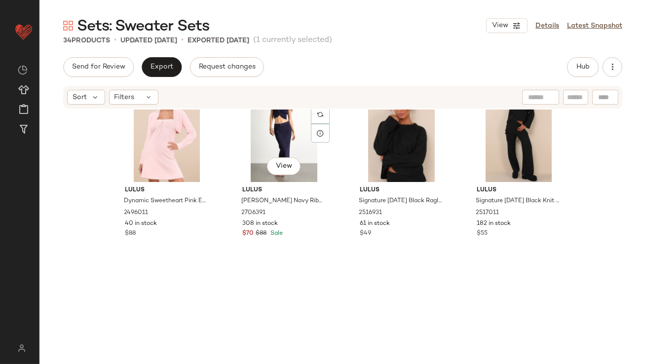
scroll to position [1431, 0]
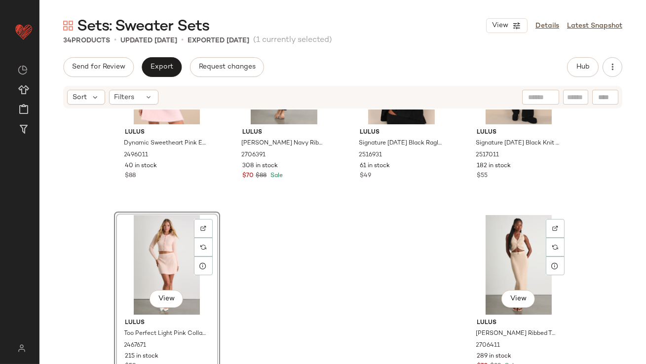
drag, startPoint x: 528, startPoint y: 231, endPoint x: 395, endPoint y: 264, distance: 137.1
click at [527, 231] on div "View" at bounding box center [518, 265] width 99 height 100
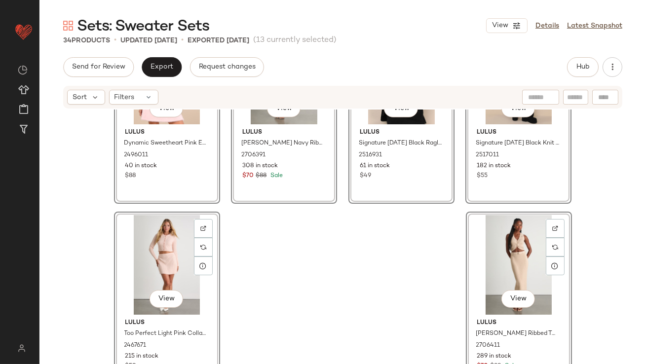
click at [292, 260] on div "View Lulus Dynamic Sweetheart Pink Eyelash Knit Mini Dress & Shrug Set 2496011 …" at bounding box center [342, 251] width 606 height 284
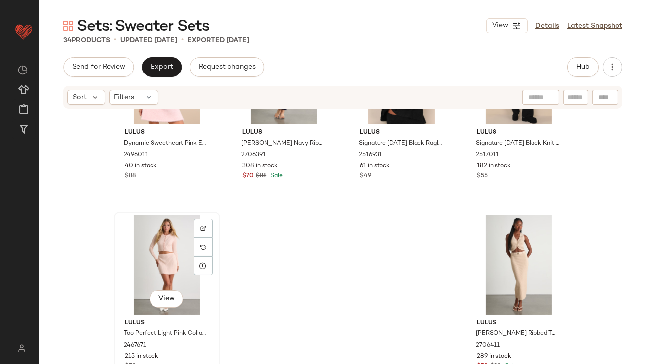
click at [167, 261] on div "View" at bounding box center [166, 265] width 99 height 100
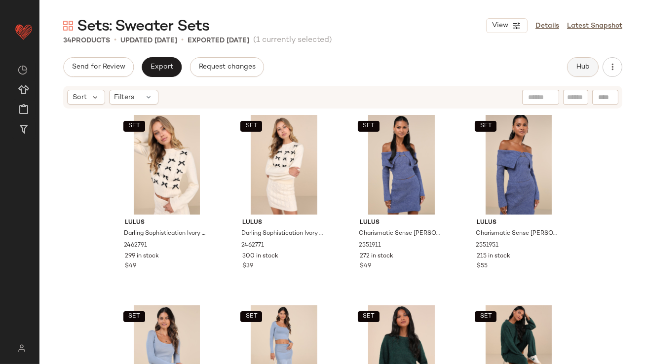
click at [574, 64] on button "Hub" at bounding box center [583, 67] width 32 height 20
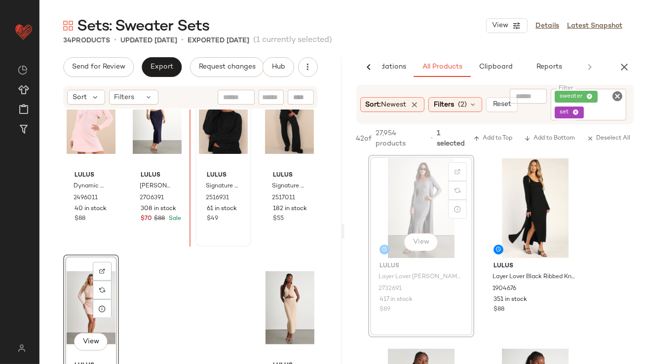
scroll to position [1385, 0]
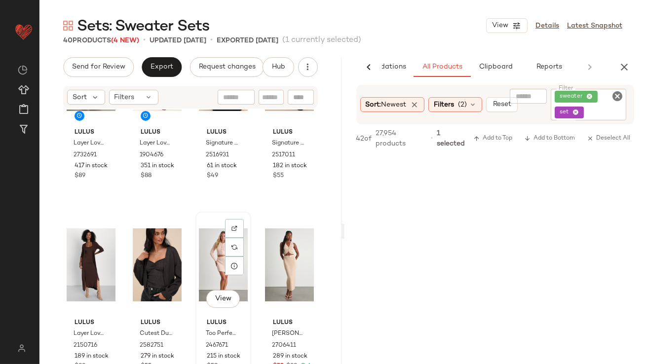
scroll to position [1597, 0]
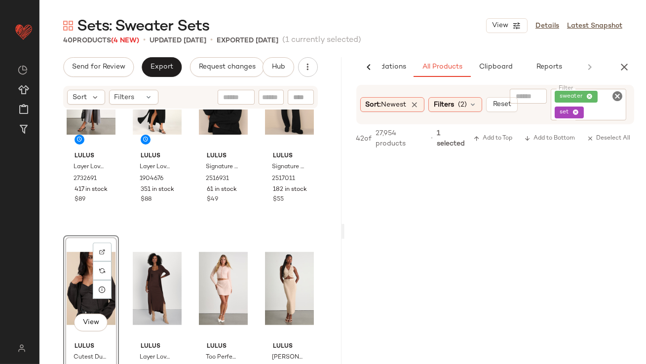
click at [79, 274] on div "View" at bounding box center [91, 289] width 49 height 100
click at [143, 271] on div "View" at bounding box center [157, 289] width 49 height 100
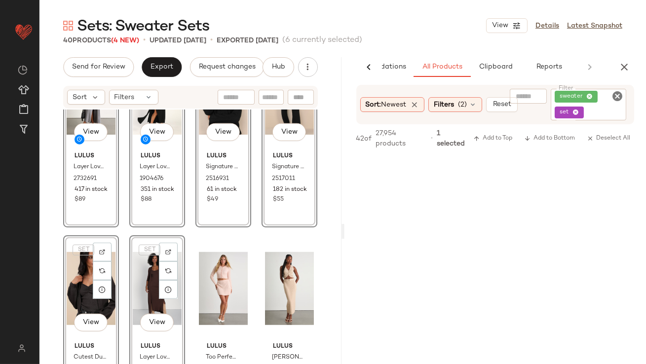
click at [59, 230] on div "SET View Lulus Layer Lover Heather Grey Ribbed Midi Dress & Cardigan Set 273269…" at bounding box center [190, 251] width 302 height 284
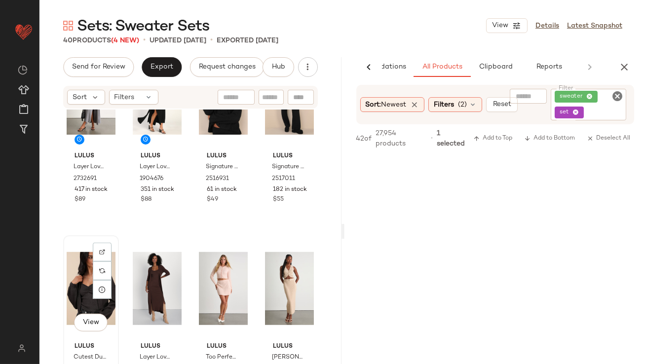
click at [88, 286] on div "View" at bounding box center [91, 289] width 49 height 100
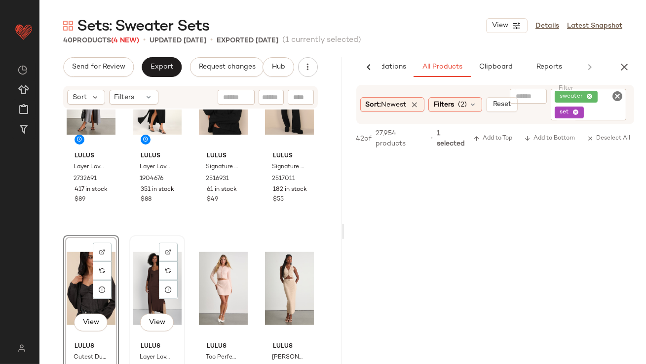
click at [150, 286] on div "View" at bounding box center [157, 289] width 49 height 100
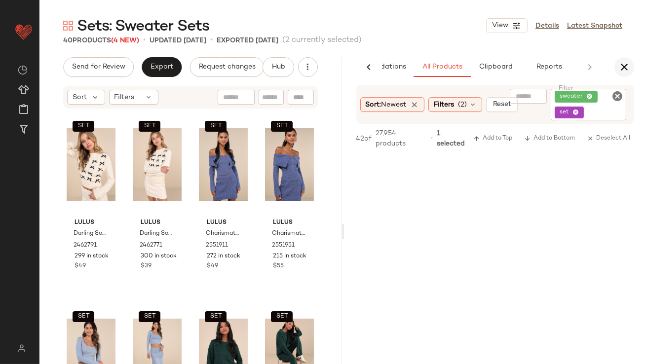
click at [625, 71] on icon "button" at bounding box center [624, 67] width 12 height 12
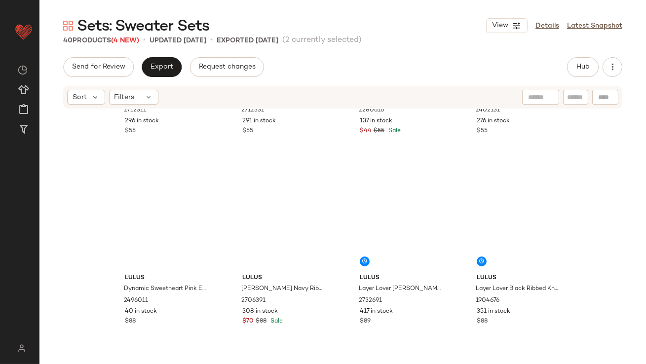
scroll to position [1621, 0]
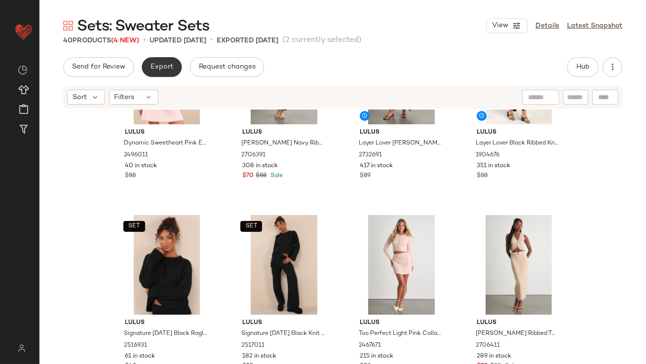
click at [164, 73] on button "Export" at bounding box center [162, 67] width 40 height 20
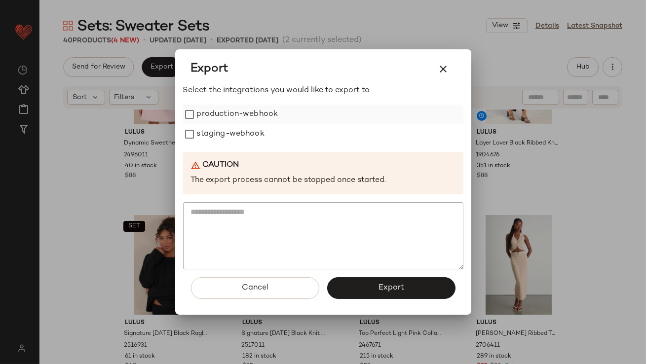
click at [203, 114] on label "production-webhook" at bounding box center [237, 115] width 81 height 20
click at [203, 141] on label "staging-webhook" at bounding box center [231, 134] width 68 height 20
click at [411, 283] on button "Export" at bounding box center [391, 288] width 128 height 22
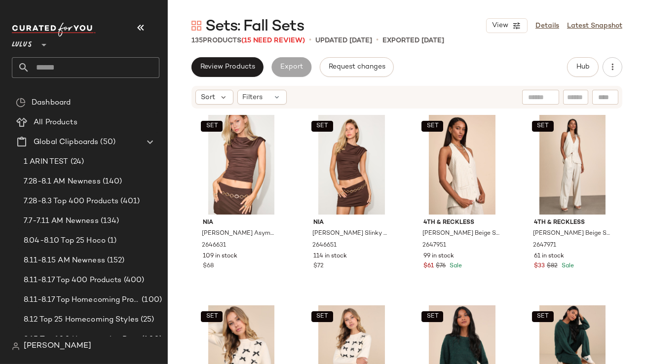
click at [136, 16] on button "button" at bounding box center [141, 28] width 24 height 24
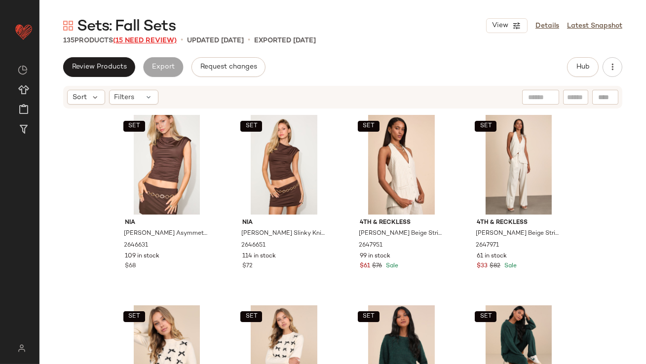
click at [140, 39] on span "(15 Need Review)" at bounding box center [145, 40] width 64 height 7
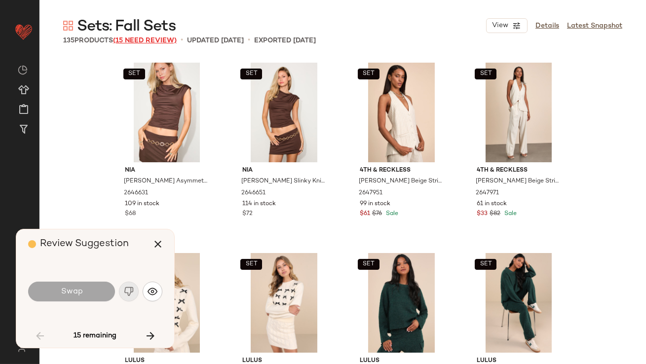
scroll to position [388, 0]
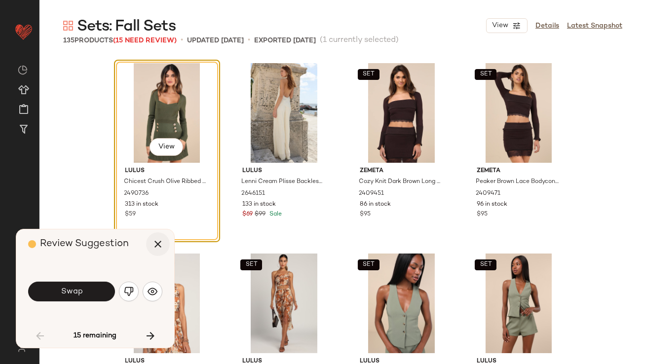
click at [156, 250] on icon "button" at bounding box center [158, 244] width 12 height 12
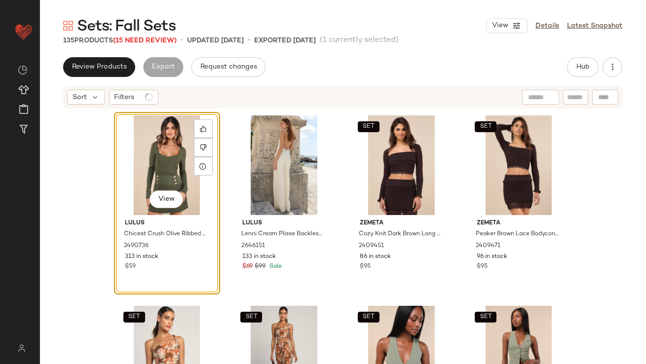
click at [155, 176] on div "View" at bounding box center [166, 165] width 99 height 100
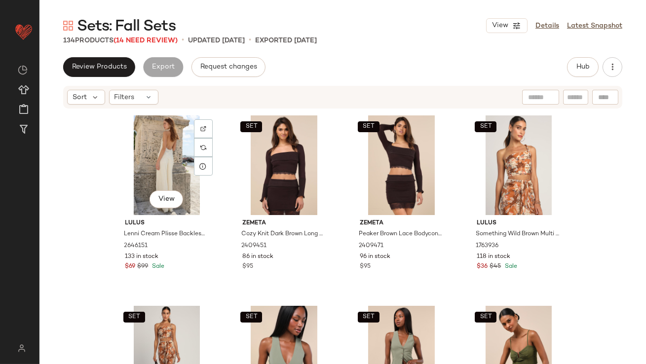
click at [155, 176] on div "View" at bounding box center [166, 165] width 99 height 100
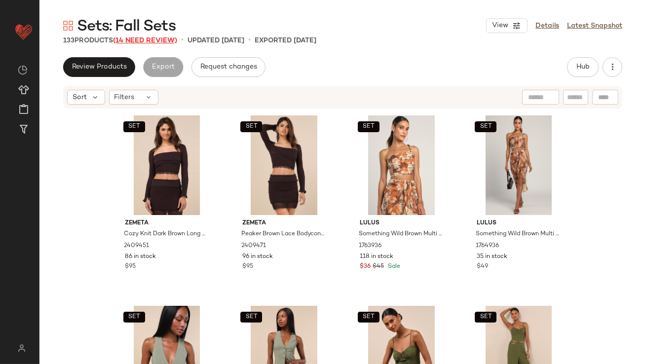
click at [141, 40] on span "(14 Need Review)" at bounding box center [145, 40] width 64 height 7
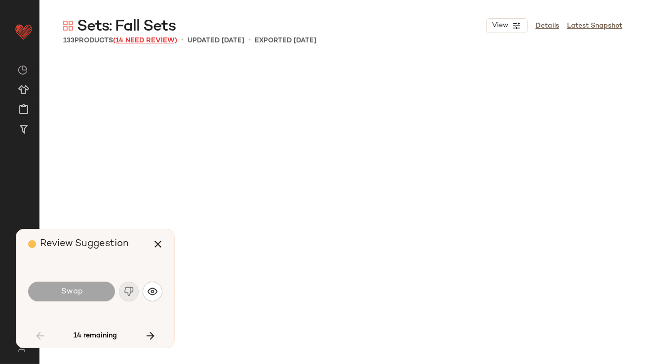
scroll to position [1142, 0]
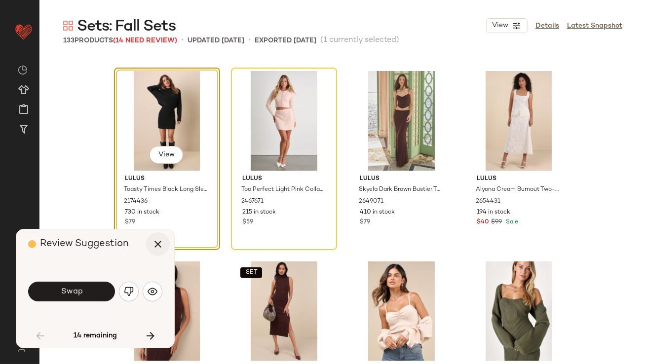
click at [157, 243] on icon "button" at bounding box center [158, 244] width 12 height 12
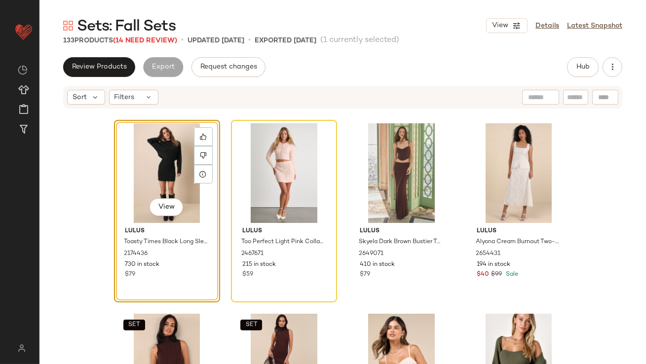
click at [157, 149] on div "View" at bounding box center [166, 173] width 99 height 100
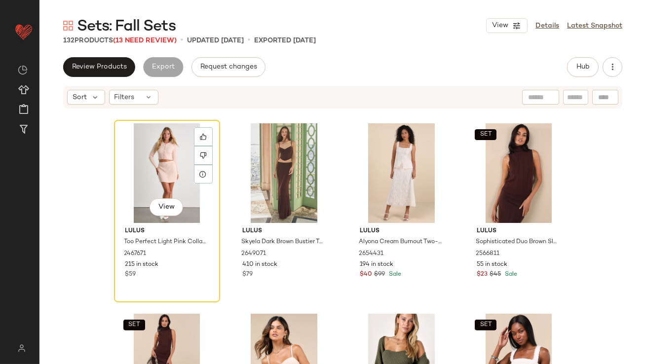
click at [157, 149] on div "View" at bounding box center [166, 173] width 99 height 100
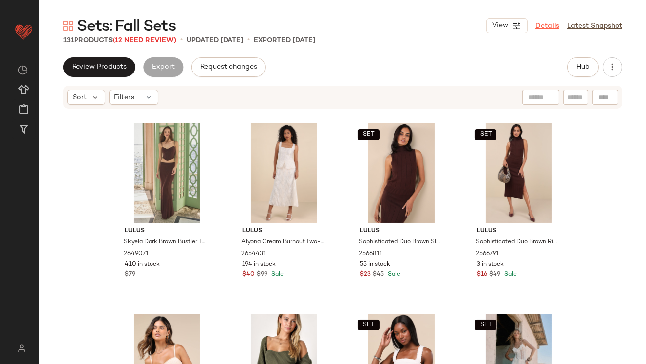
click at [547, 25] on link "Details" at bounding box center [547, 26] width 24 height 10
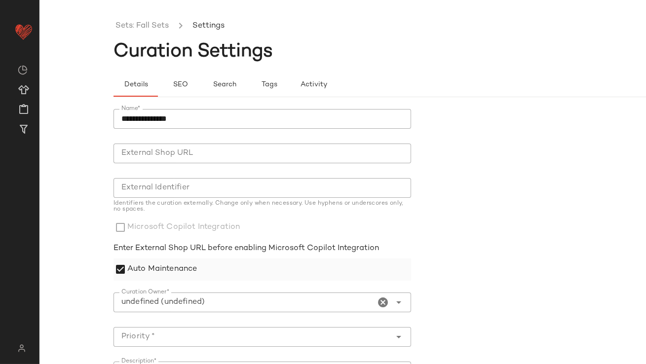
click at [183, 265] on label "Auto Maintenance" at bounding box center [162, 269] width 70 height 22
click at [189, 301] on input "Curation Owner*" at bounding box center [244, 302] width 262 height 12
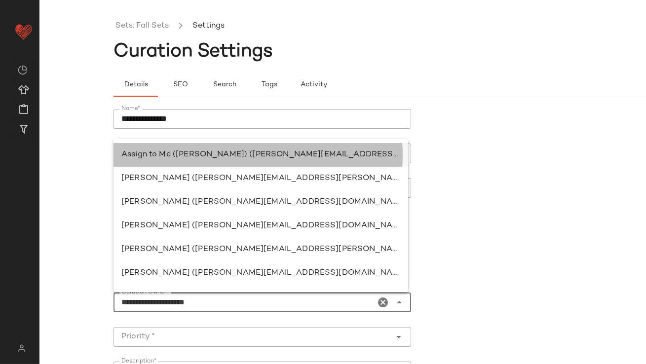
click at [238, 155] on div "Assign to Me ([PERSON_NAME]) ([PERSON_NAME][EMAIL_ADDRESS][PERSON_NAME][DOMAIN_…" at bounding box center [260, 155] width 279 height 12
type input "**********"
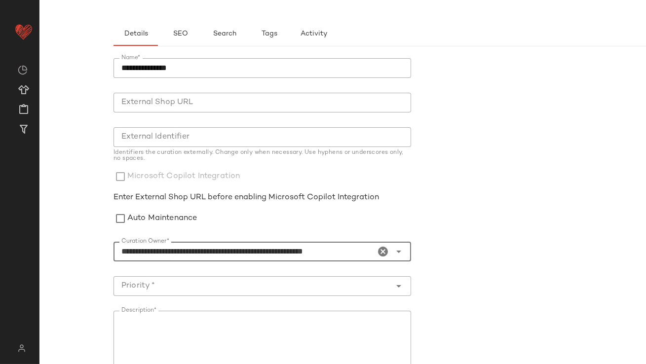
scroll to position [61, 0]
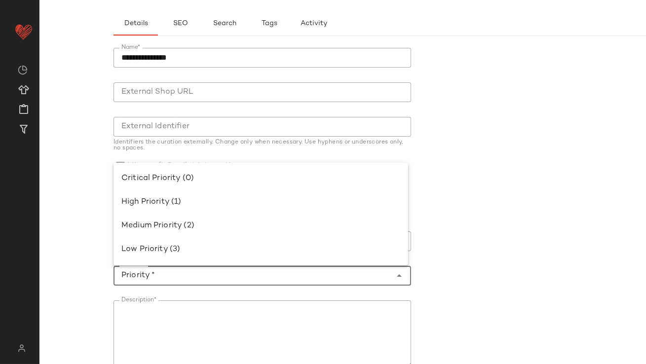
click at [206, 275] on input "Priority *" at bounding box center [252, 276] width 278 height 12
click at [163, 197] on div "High Priority (1)" at bounding box center [260, 202] width 279 height 12
type input "**********"
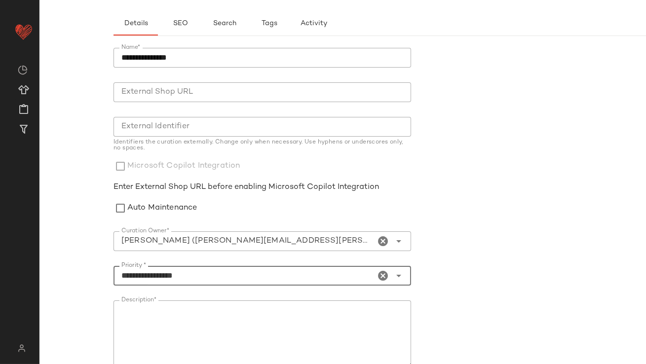
scroll to position [194, 0]
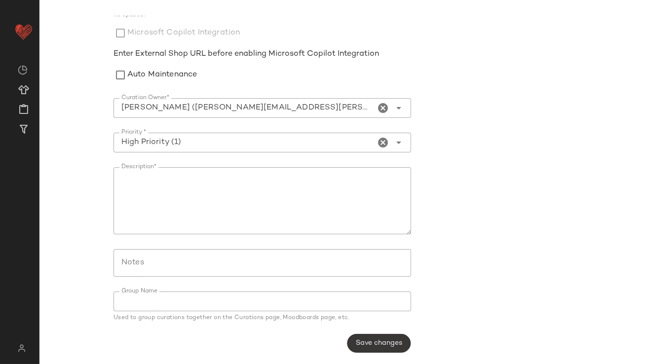
click at [355, 340] on span "Save changes" at bounding box center [378, 343] width 47 height 8
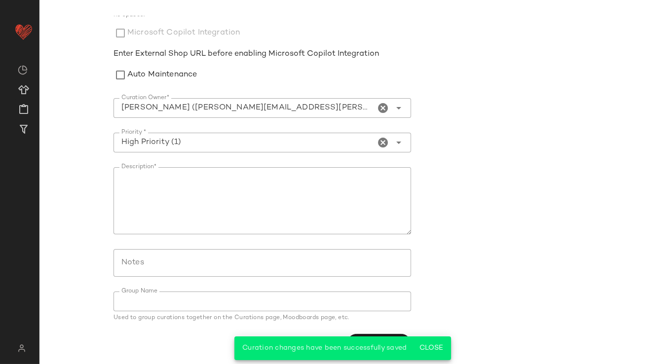
scroll to position [0, 0]
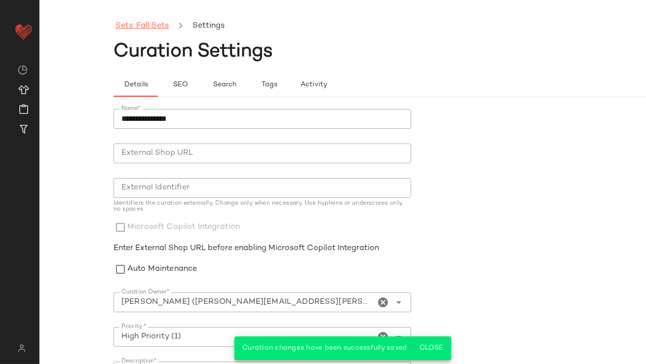
click at [147, 22] on link "Sets: Fall Sets" at bounding box center [141, 26] width 53 height 13
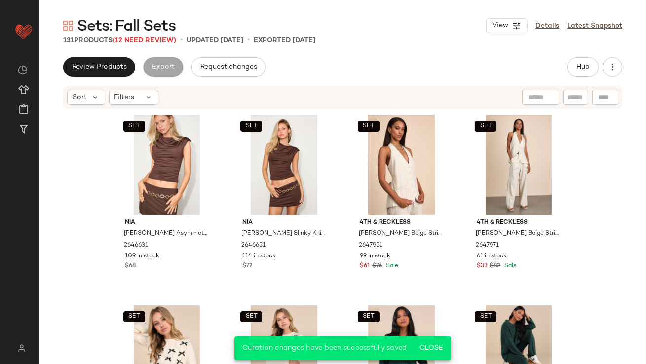
click at [144, 44] on div "131 Products (12 Need Review)" at bounding box center [119, 41] width 113 height 10
click at [144, 40] on span "(12 Need Review)" at bounding box center [144, 40] width 64 height 7
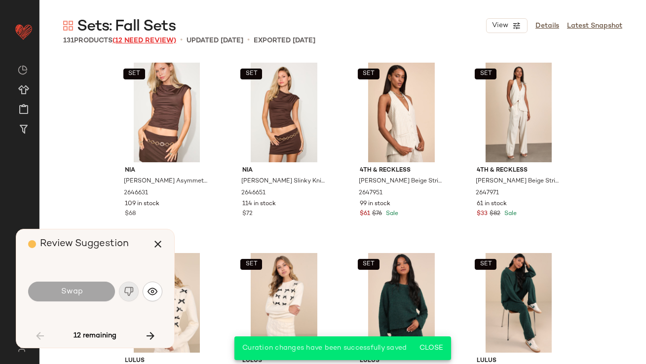
scroll to position [1523, 0]
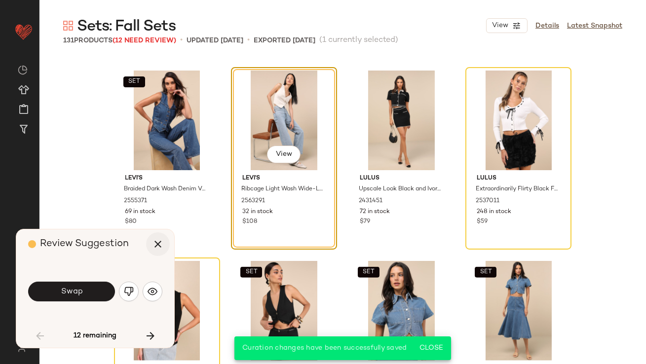
click at [155, 246] on icon "button" at bounding box center [158, 244] width 12 height 12
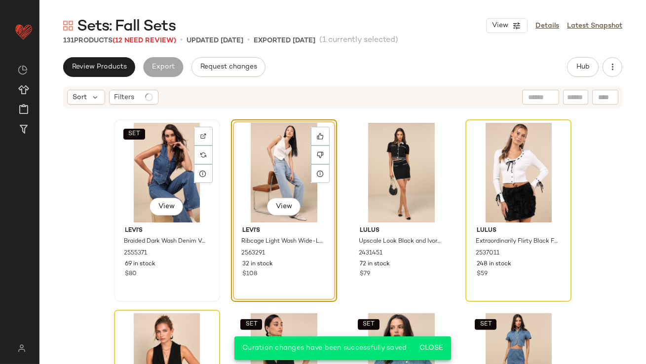
click at [151, 177] on div "SET View" at bounding box center [166, 173] width 99 height 100
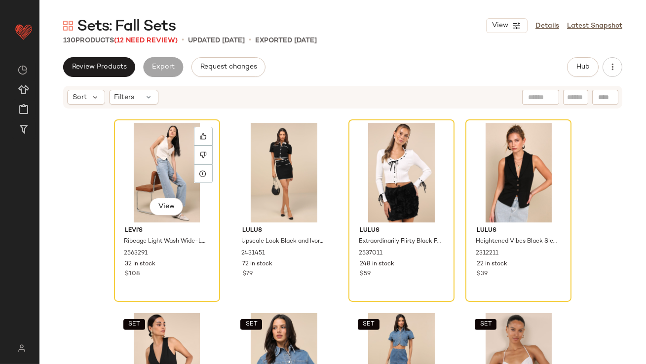
click at [151, 177] on div "View" at bounding box center [166, 173] width 99 height 100
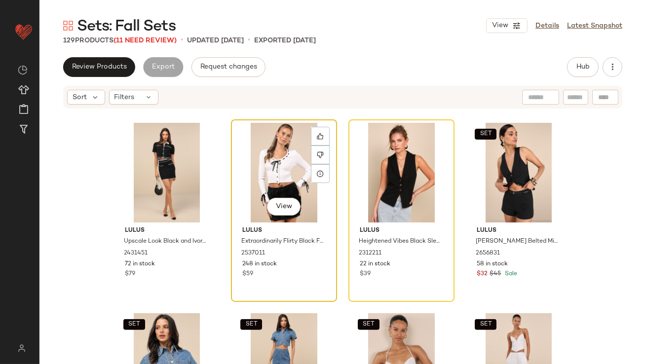
click at [249, 143] on div "View" at bounding box center [283, 173] width 99 height 100
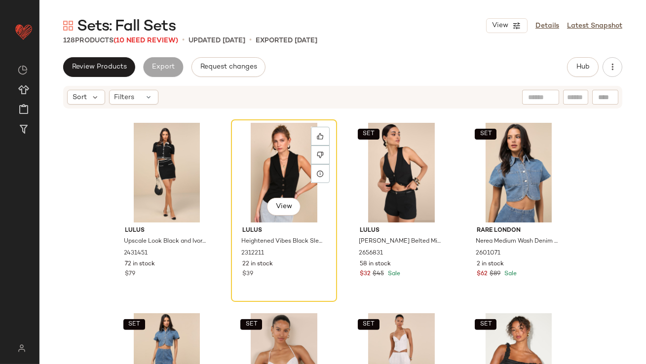
click at [250, 143] on div "View" at bounding box center [283, 173] width 99 height 100
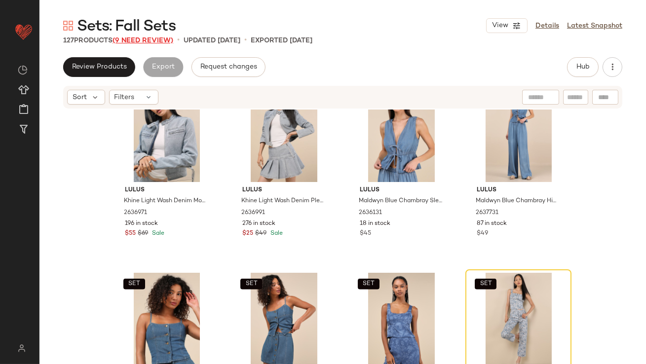
click at [161, 40] on span "(9 Need Review)" at bounding box center [142, 40] width 61 height 7
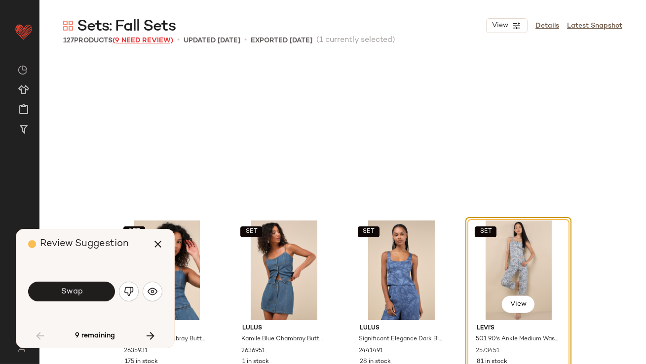
scroll to position [2094, 0]
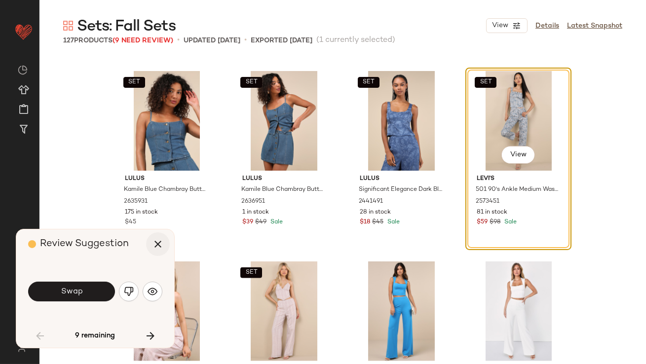
click at [161, 239] on icon "button" at bounding box center [158, 244] width 12 height 12
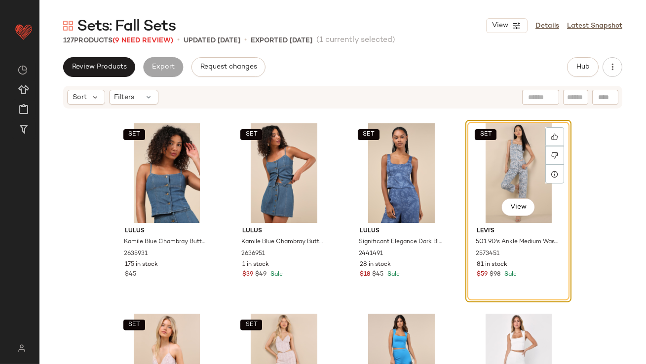
click at [493, 177] on div "SET View" at bounding box center [518, 173] width 99 height 100
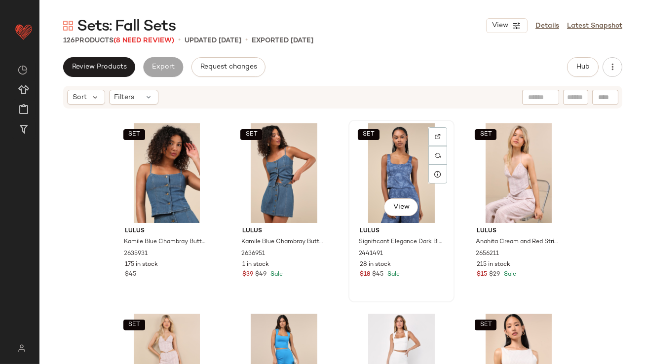
click at [400, 167] on div "SET View" at bounding box center [401, 173] width 99 height 100
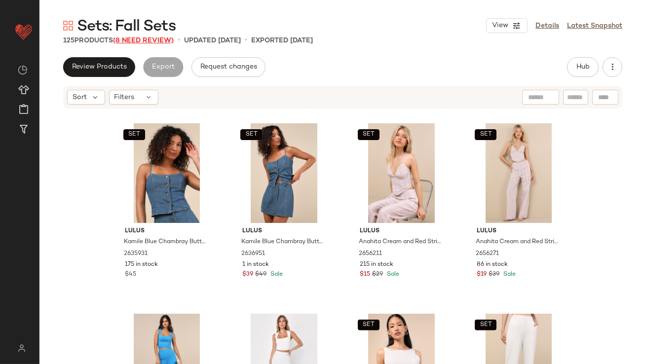
click at [151, 38] on span "(8 Need Review)" at bounding box center [143, 40] width 61 height 7
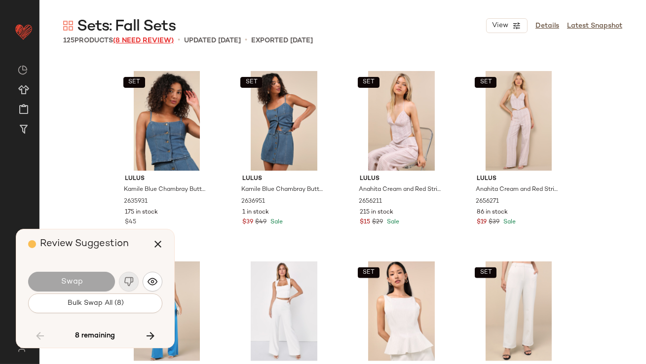
scroll to position [3997, 0]
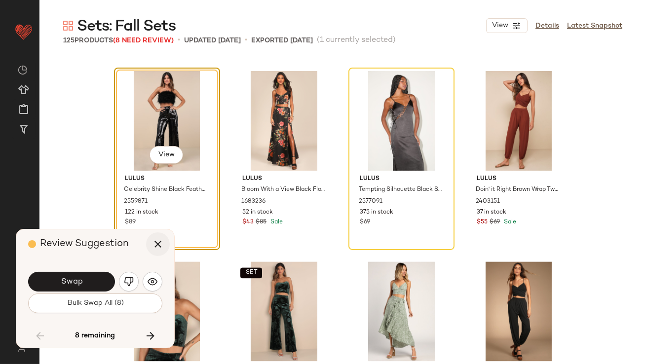
click at [157, 252] on button "button" at bounding box center [158, 244] width 24 height 24
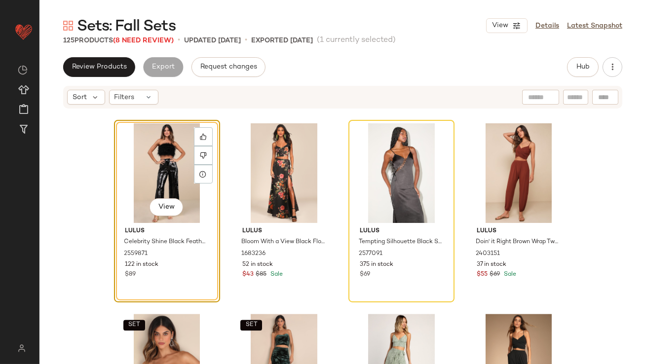
click at [153, 173] on div "View" at bounding box center [166, 173] width 99 height 100
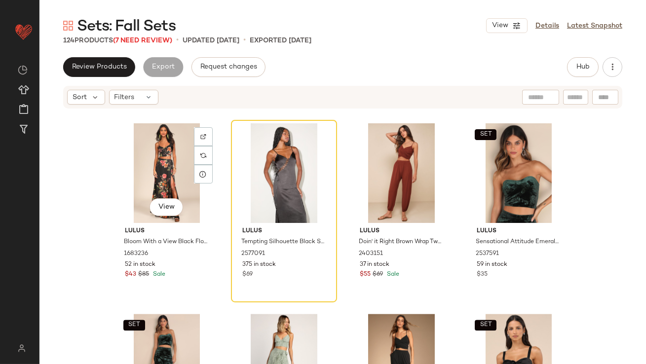
click at [153, 173] on div "View" at bounding box center [166, 173] width 99 height 100
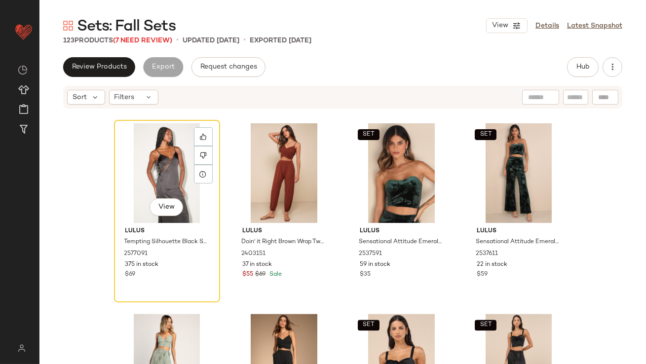
click at [153, 173] on div "View" at bounding box center [166, 173] width 99 height 100
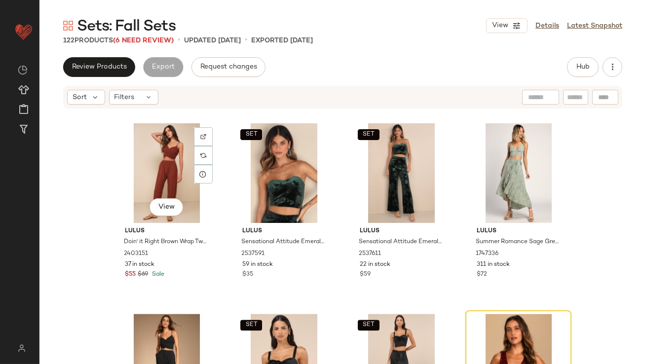
click at [153, 173] on div "View" at bounding box center [166, 173] width 99 height 100
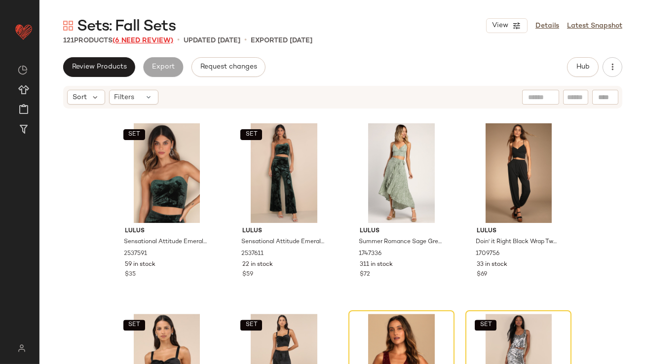
click at [149, 40] on span "(6 Need Review)" at bounding box center [142, 40] width 61 height 7
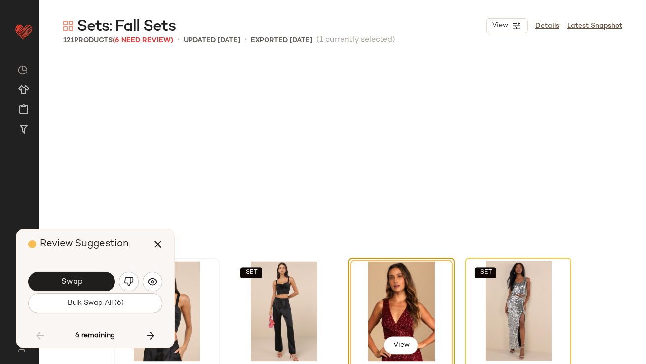
scroll to position [4188, 0]
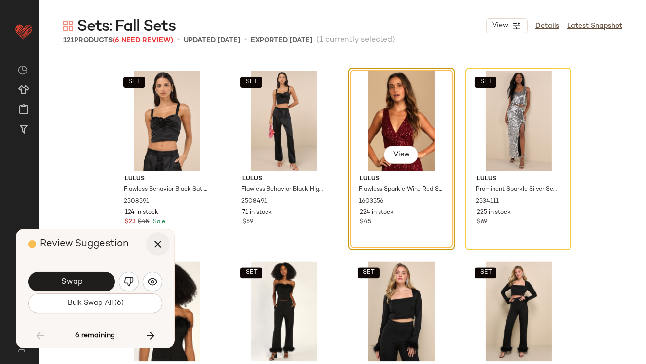
click at [155, 249] on icon "button" at bounding box center [158, 244] width 12 height 12
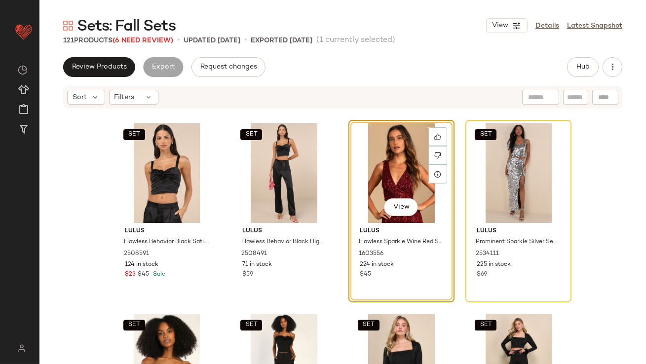
click at [391, 145] on div "View" at bounding box center [401, 173] width 99 height 100
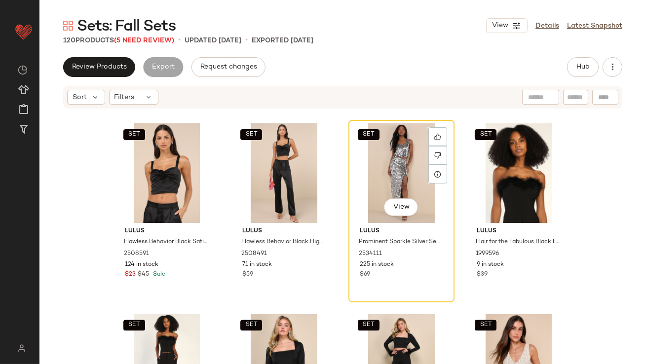
click at [391, 145] on div "SET View" at bounding box center [401, 173] width 99 height 100
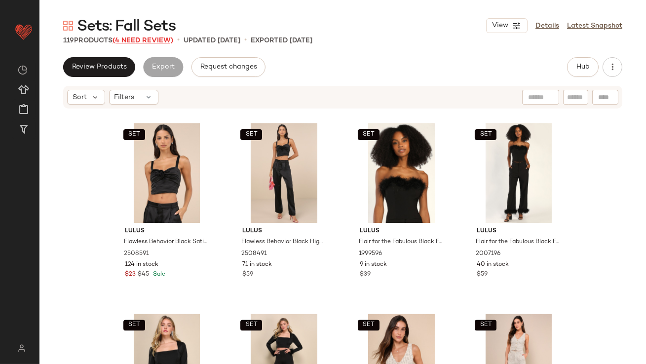
click at [124, 39] on span "(4 Need Review)" at bounding box center [142, 40] width 61 height 7
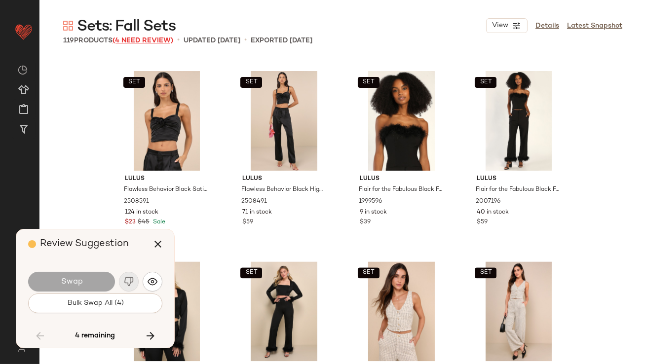
scroll to position [4759, 0]
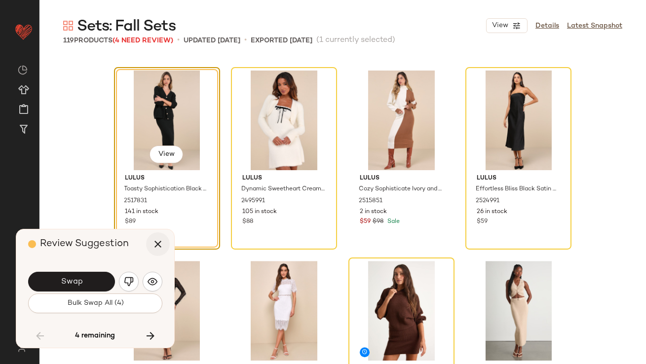
click at [154, 244] on icon "button" at bounding box center [158, 244] width 12 height 12
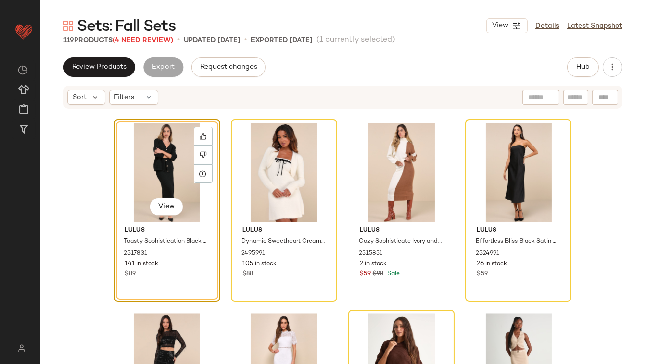
click at [147, 180] on div "View" at bounding box center [166, 173] width 99 height 100
click at [234, 180] on div at bounding box center [283, 173] width 99 height 100
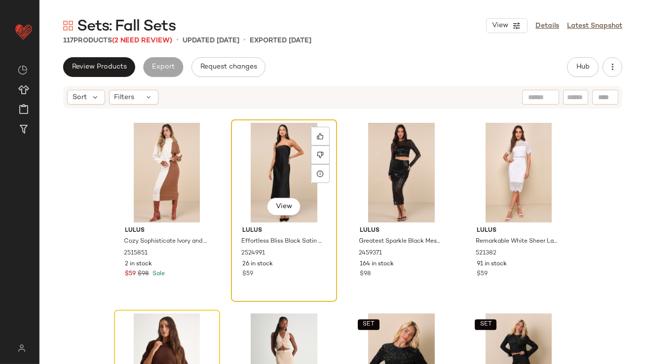
click at [270, 141] on div "View" at bounding box center [283, 173] width 99 height 100
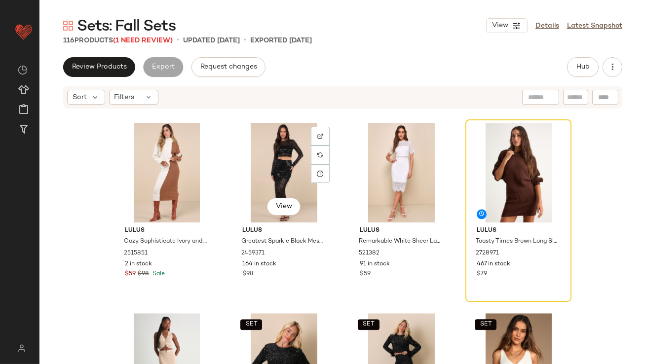
click at [271, 142] on div "View" at bounding box center [283, 173] width 99 height 100
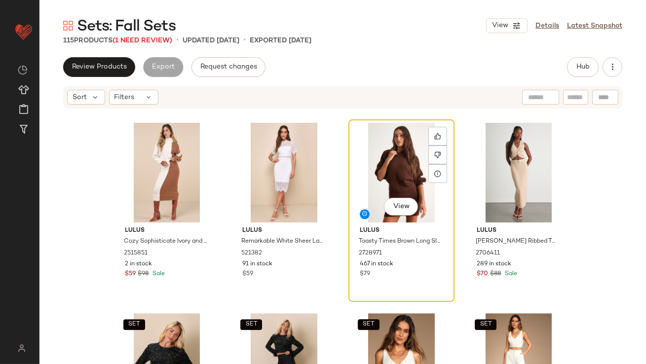
click at [393, 137] on div "View" at bounding box center [401, 173] width 99 height 100
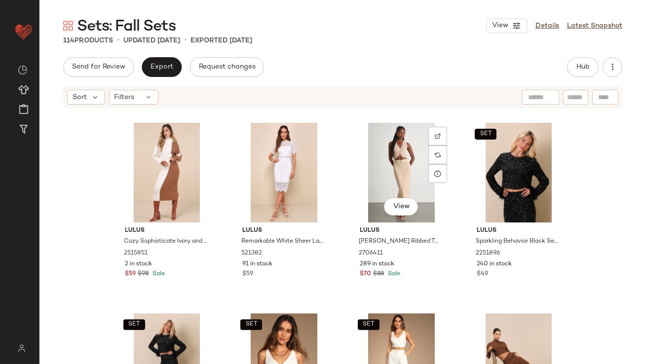
click at [393, 137] on div "View" at bounding box center [401, 173] width 99 height 100
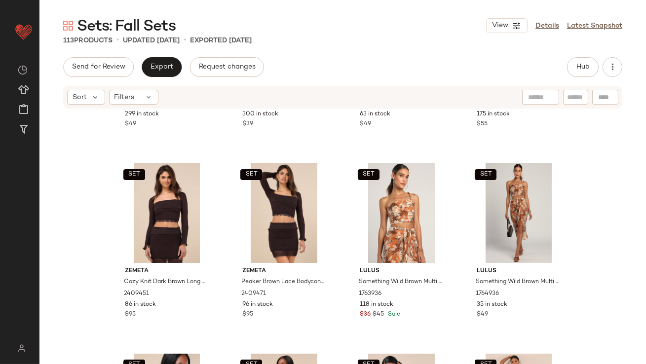
scroll to position [335, 0]
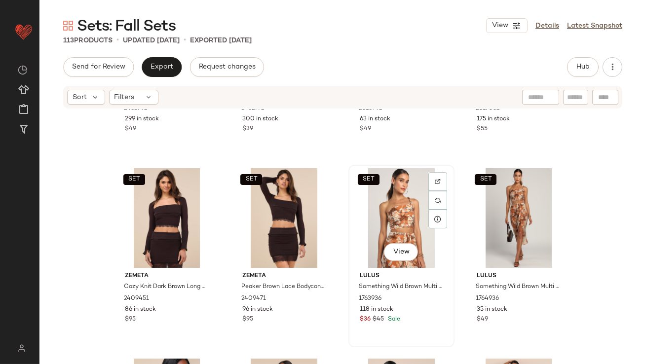
click at [372, 240] on div "SET View" at bounding box center [401, 218] width 99 height 100
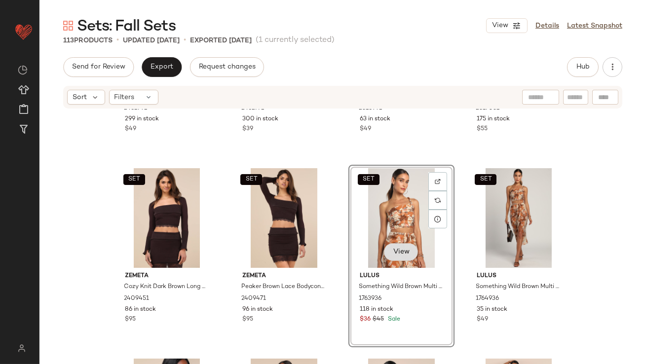
click at [397, 254] on span "View" at bounding box center [400, 252] width 17 height 8
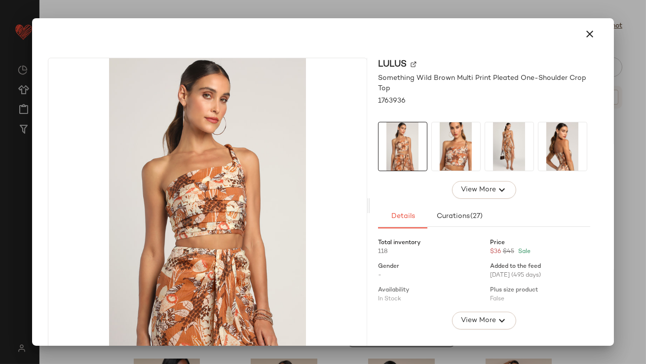
click at [456, 149] on img at bounding box center [456, 146] width 48 height 48
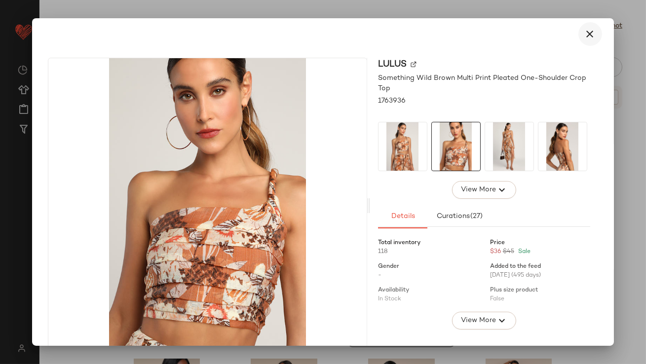
click at [590, 39] on button "button" at bounding box center [590, 34] width 24 height 24
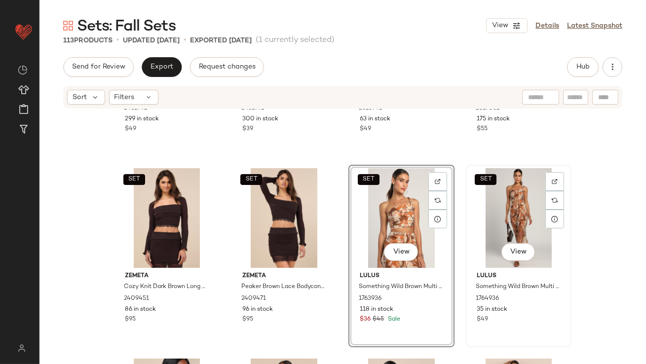
click at [499, 213] on div "SET View" at bounding box center [518, 218] width 99 height 100
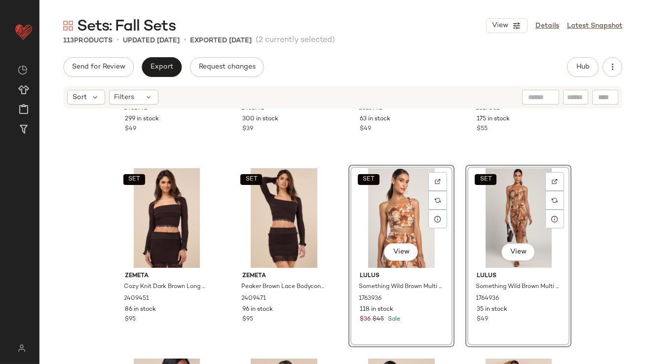
click at [352, 221] on div "SET View" at bounding box center [401, 218] width 99 height 100
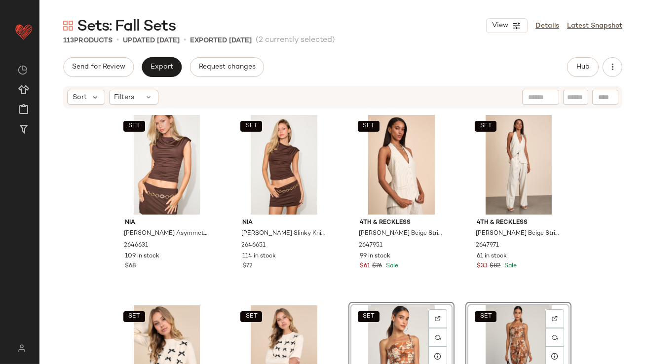
click at [334, 209] on div "SET Nia [PERSON_NAME] Asymmetrical Cowl Sleeveless Top 2646631 109 in stock $68…" at bounding box center [343, 252] width 458 height 282
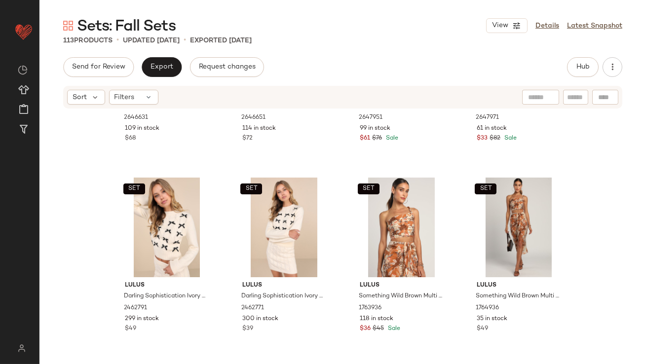
scroll to position [215, 0]
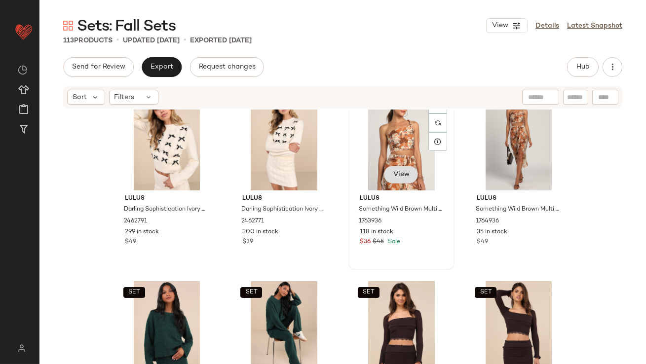
click at [384, 169] on button "View" at bounding box center [401, 175] width 34 height 18
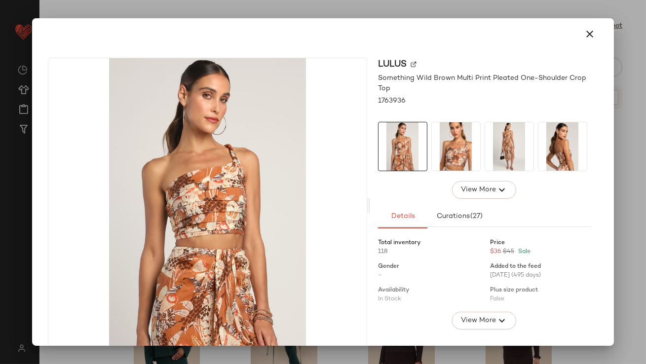
click at [479, 139] on div at bounding box center [484, 146] width 212 height 49
click at [538, 143] on div at bounding box center [562, 146] width 49 height 49
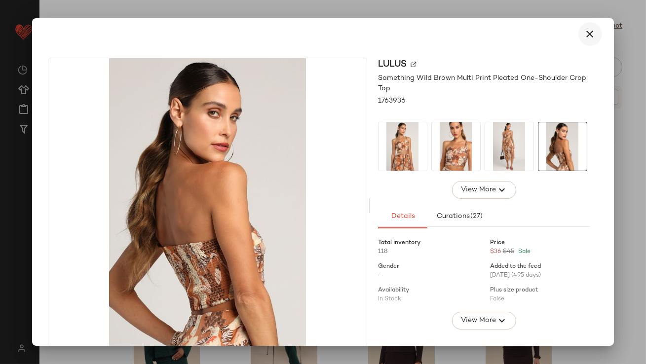
click at [584, 39] on icon "button" at bounding box center [590, 34] width 12 height 12
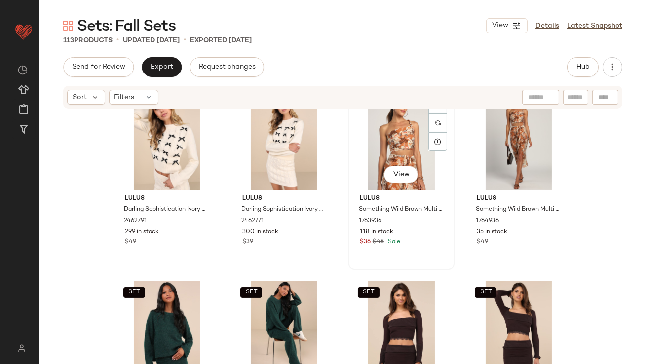
click at [394, 129] on div "SET View" at bounding box center [401, 141] width 99 height 100
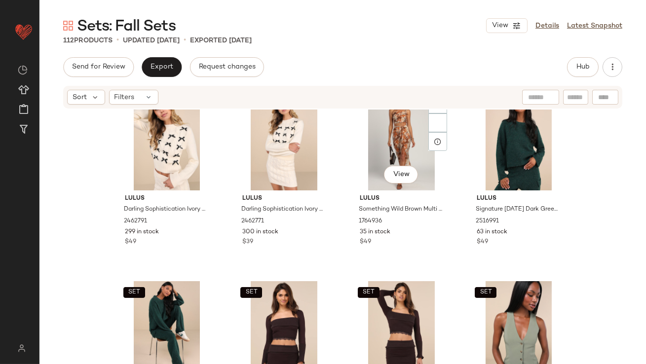
click at [394, 130] on div "SET View" at bounding box center [401, 141] width 99 height 100
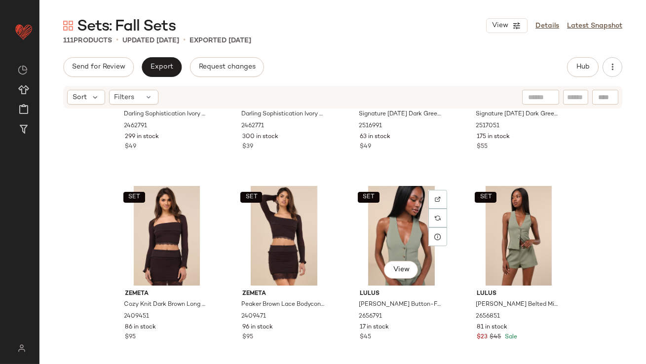
scroll to position [342, 0]
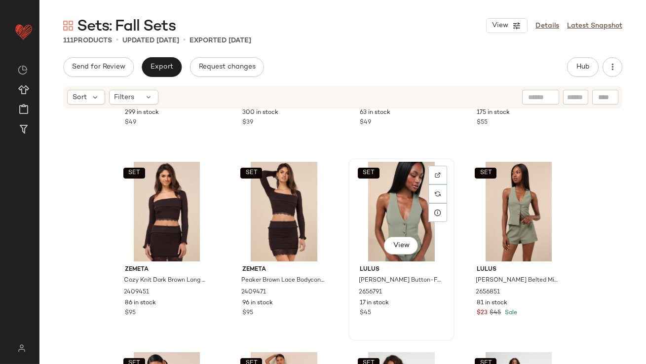
click at [378, 213] on div "SET View" at bounding box center [401, 212] width 99 height 100
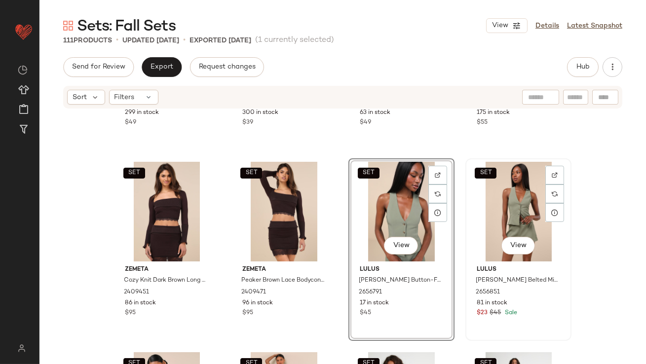
click at [490, 184] on div "SET View" at bounding box center [518, 212] width 99 height 100
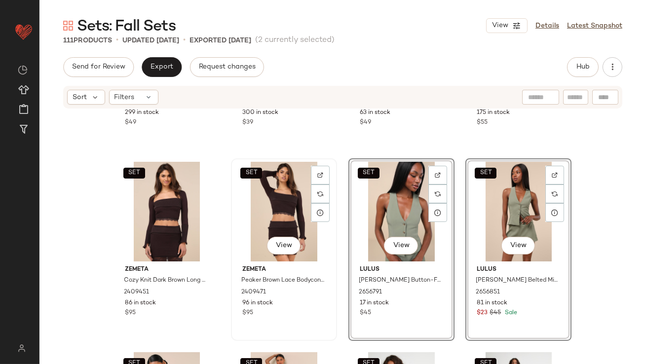
click at [322, 242] on div "SET View" at bounding box center [283, 212] width 99 height 100
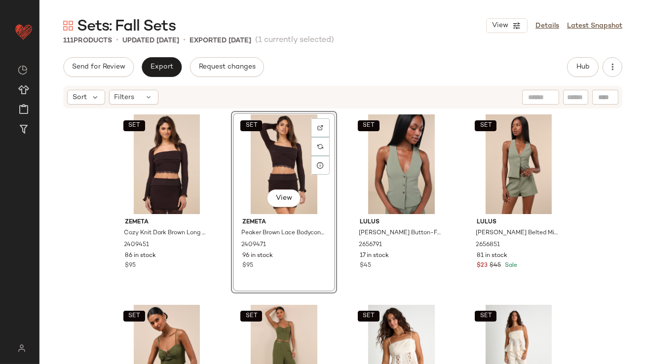
scroll to position [501, 0]
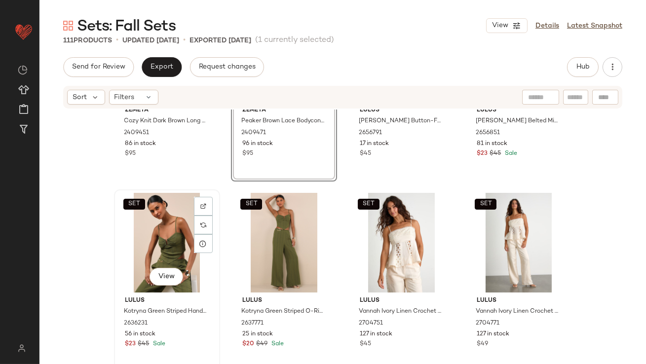
click at [156, 231] on div "SET View" at bounding box center [166, 243] width 99 height 100
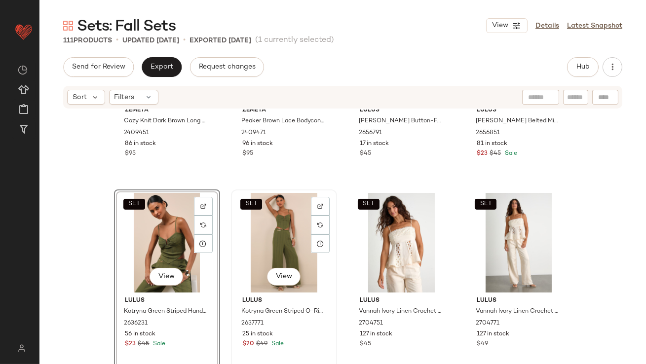
click at [241, 231] on div "SET View" at bounding box center [283, 243] width 99 height 100
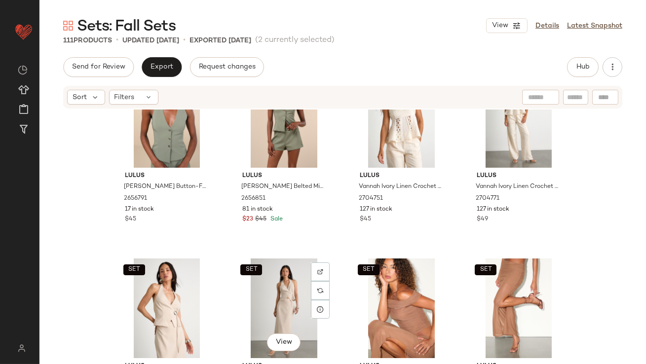
scroll to position [809, 0]
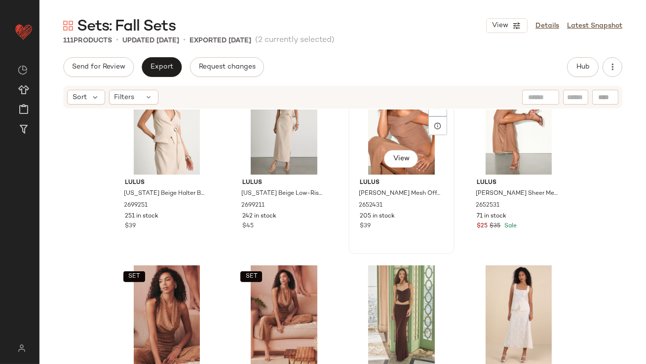
click at [381, 140] on div "SET View" at bounding box center [401, 125] width 99 height 100
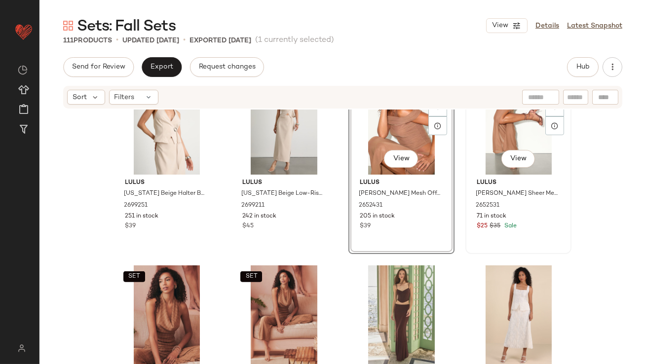
click at [478, 141] on div "SET View" at bounding box center [518, 125] width 99 height 100
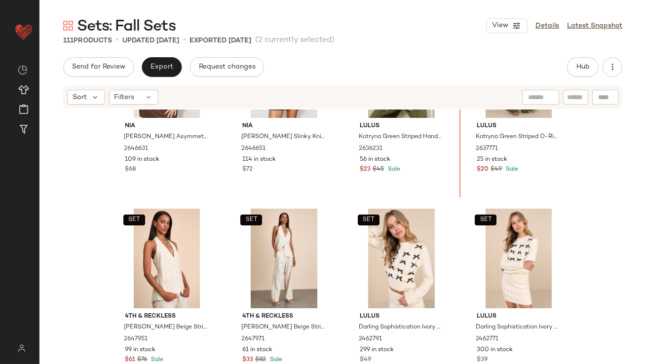
scroll to position [83, 0]
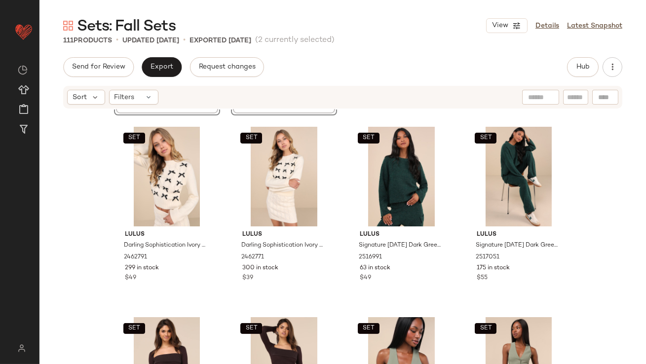
scroll to position [291, 0]
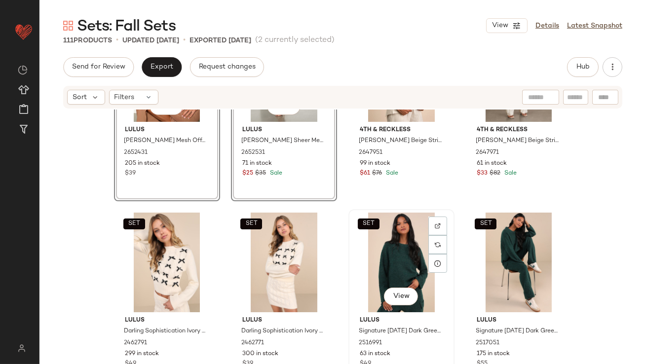
click at [360, 277] on div "SET View" at bounding box center [401, 263] width 99 height 100
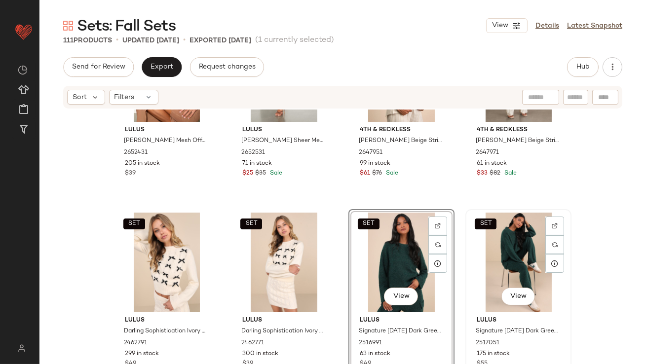
click at [505, 237] on div "SET View" at bounding box center [518, 263] width 99 height 100
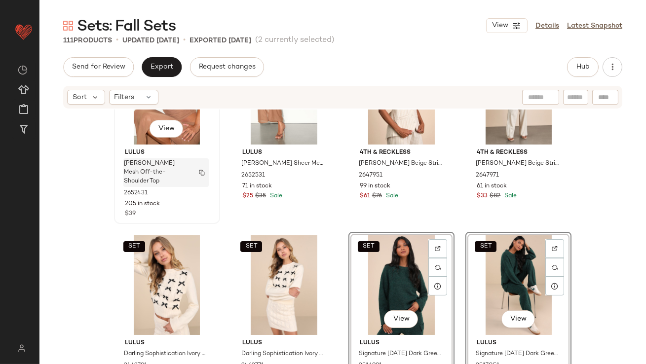
scroll to position [263, 0]
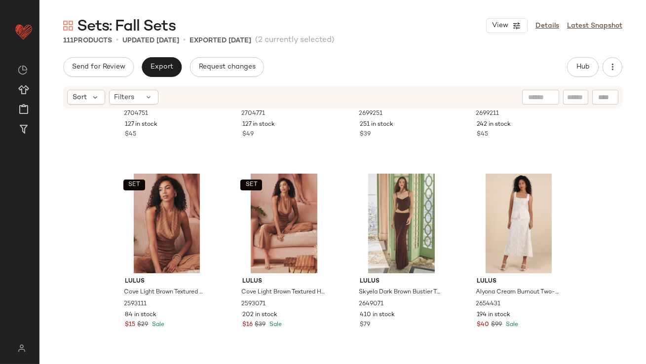
scroll to position [928, 0]
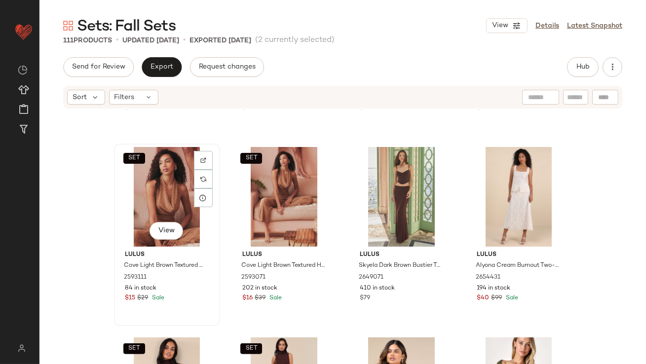
click at [151, 184] on div "SET View" at bounding box center [166, 197] width 99 height 100
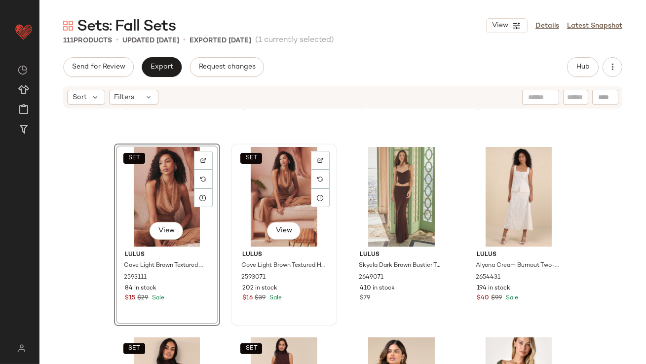
click at [237, 186] on div "SET View" at bounding box center [283, 197] width 99 height 100
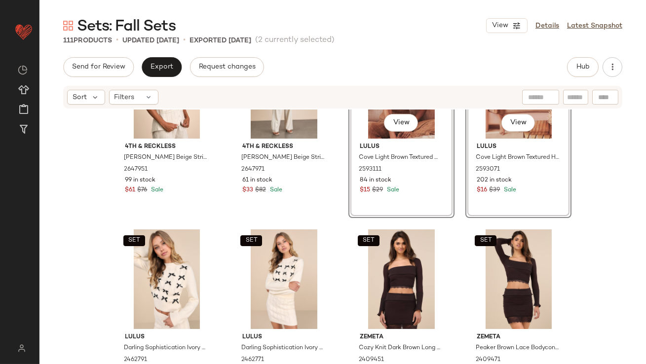
scroll to position [479, 0]
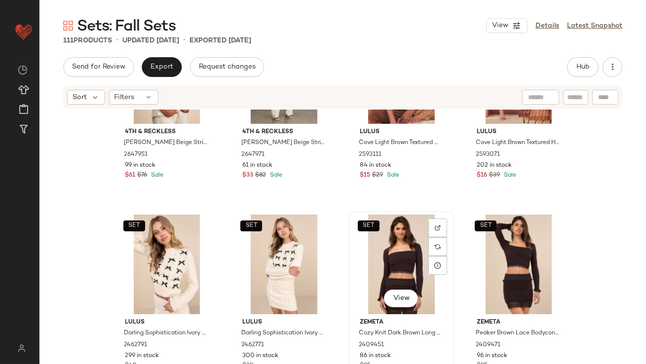
click at [376, 251] on div "SET View" at bounding box center [401, 265] width 99 height 100
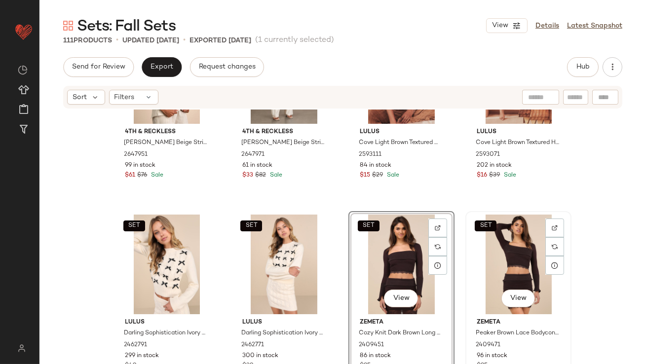
click at [502, 251] on div "SET View" at bounding box center [518, 265] width 99 height 100
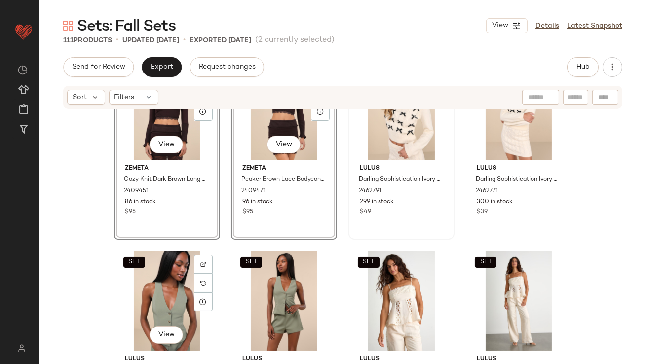
scroll to position [643, 0]
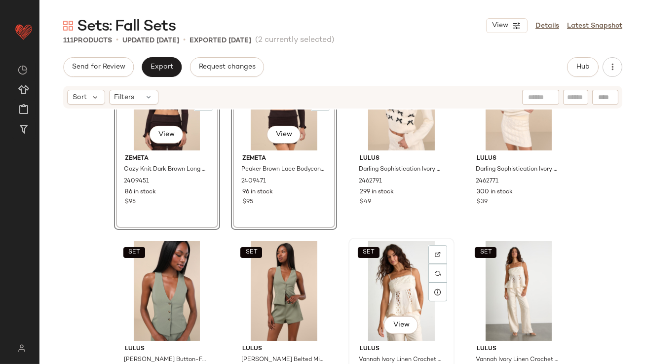
click at [362, 287] on div "SET View" at bounding box center [401, 291] width 99 height 100
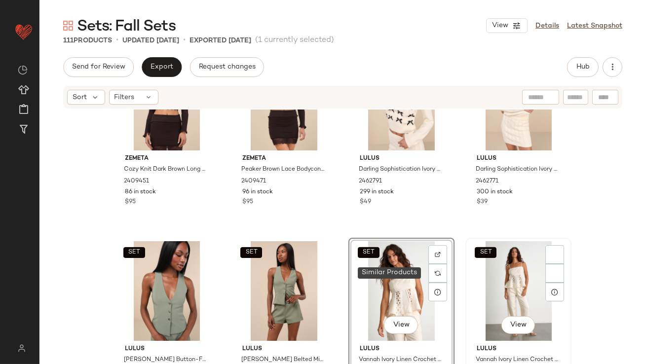
click at [509, 271] on div "SET View" at bounding box center [518, 291] width 99 height 100
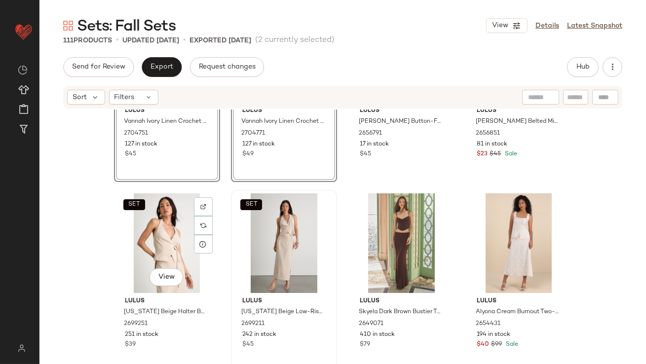
scroll to position [897, 0]
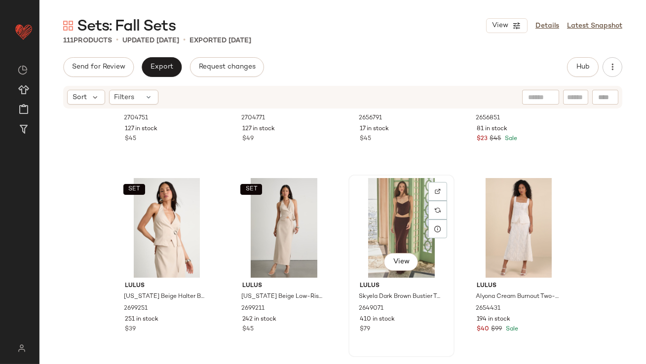
click at [376, 197] on div "View" at bounding box center [401, 228] width 99 height 100
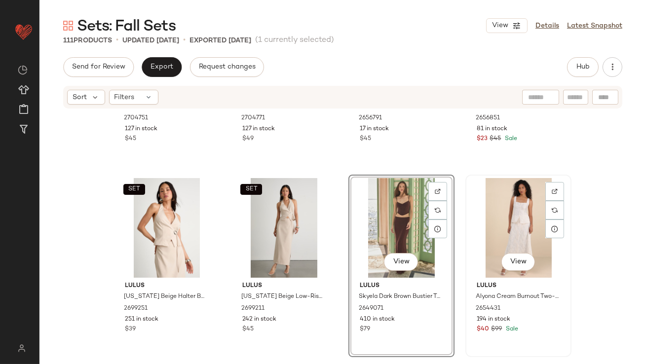
click at [504, 205] on div "View" at bounding box center [518, 228] width 99 height 100
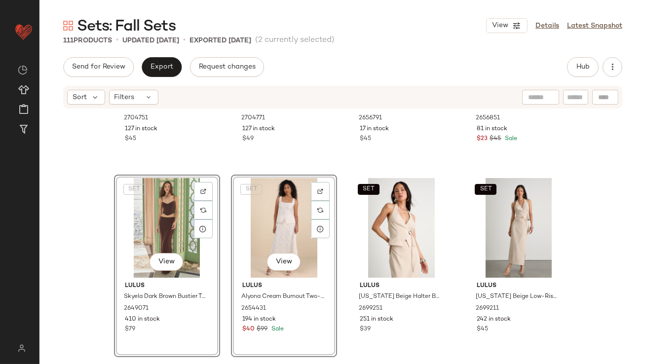
scroll to position [1101, 0]
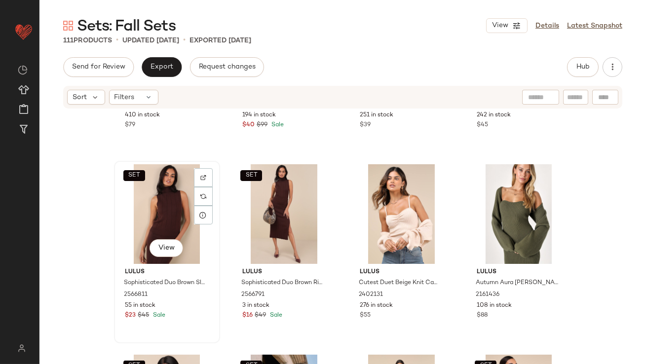
click at [145, 218] on div "SET View" at bounding box center [166, 214] width 99 height 100
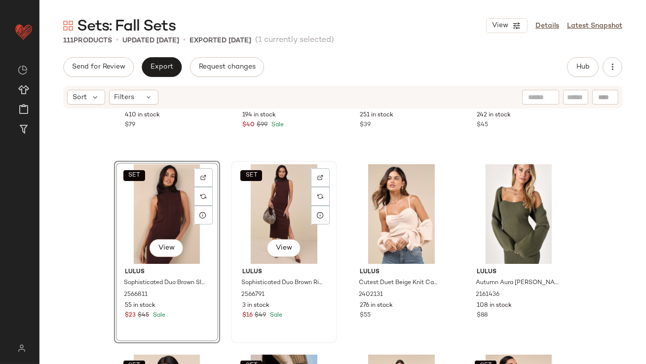
click at [273, 207] on div "SET View" at bounding box center [283, 214] width 99 height 100
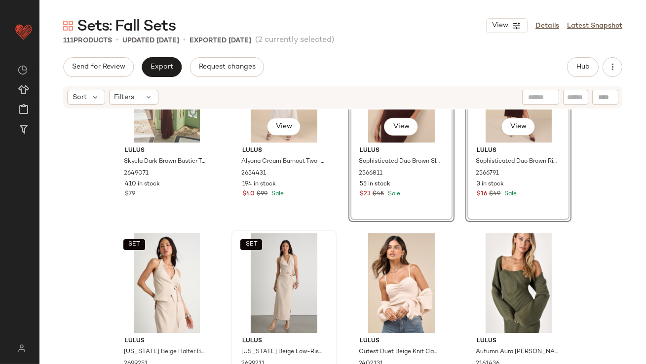
scroll to position [1047, 0]
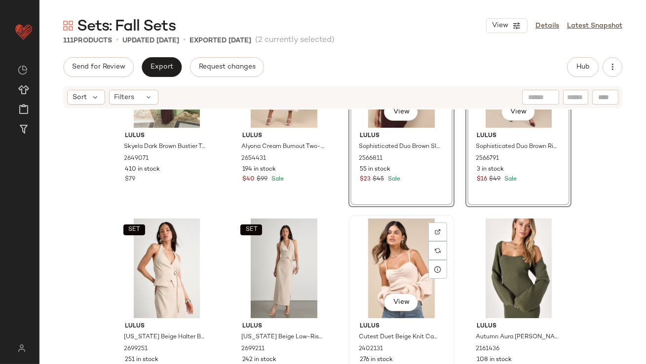
click at [357, 258] on div "View" at bounding box center [401, 268] width 99 height 100
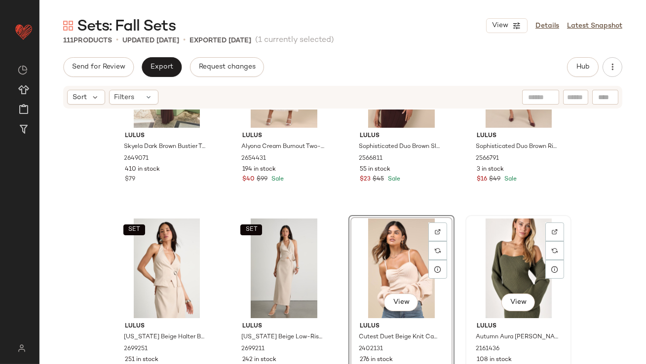
click at [479, 250] on div "View" at bounding box center [518, 268] width 99 height 100
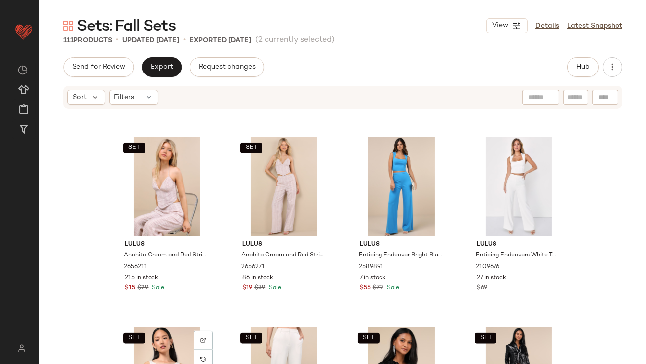
scroll to position [2022, 0]
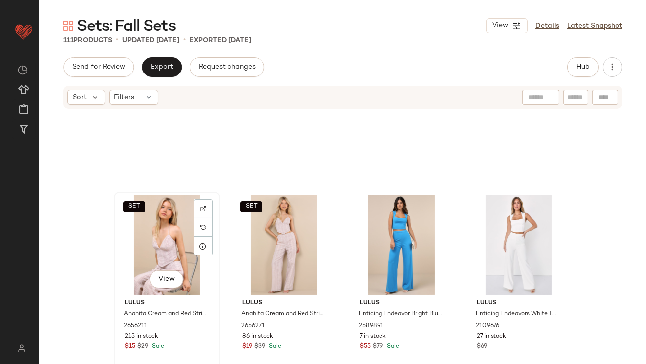
click at [133, 253] on div "SET View" at bounding box center [166, 245] width 99 height 100
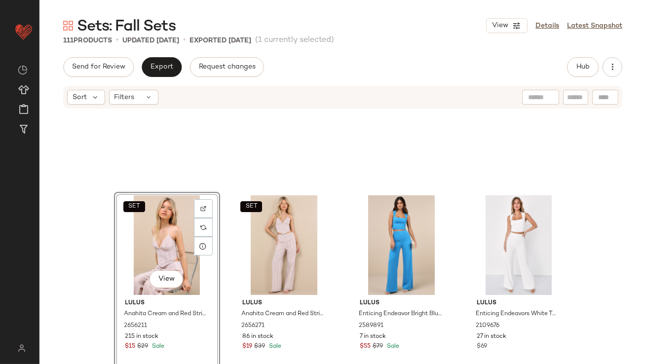
click at [222, 241] on div "SET View Lulus Anahita Cream and Red Striped Halter Top 2656211 215 in stock $1…" at bounding box center [342, 251] width 606 height 284
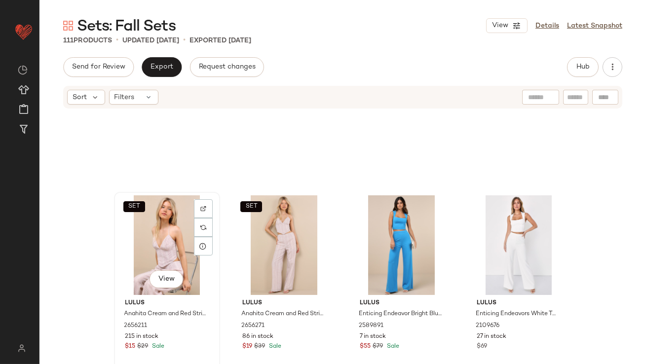
click at [171, 236] on div "SET View" at bounding box center [166, 245] width 99 height 100
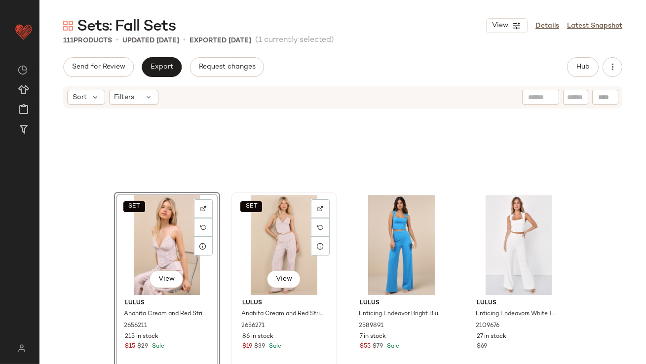
click at [266, 236] on div "SET View" at bounding box center [283, 245] width 99 height 100
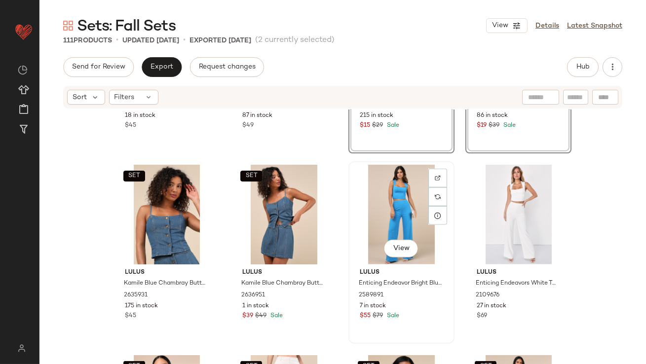
scroll to position [2183, 0]
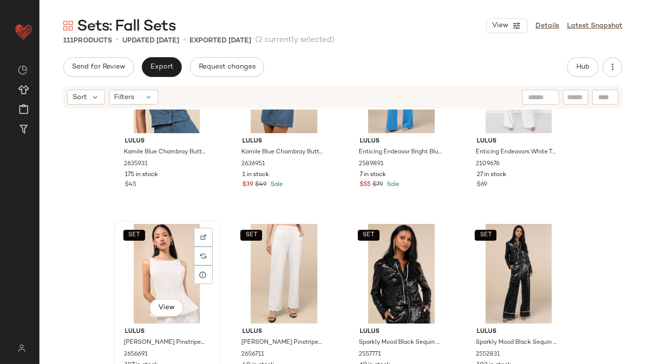
click at [168, 268] on div "SET View" at bounding box center [166, 274] width 99 height 100
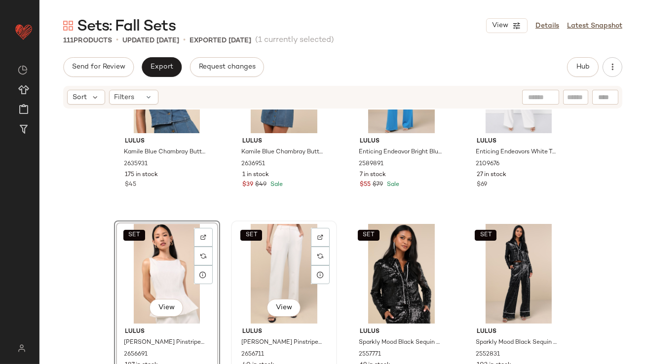
click at [258, 268] on div "SET View" at bounding box center [283, 274] width 99 height 100
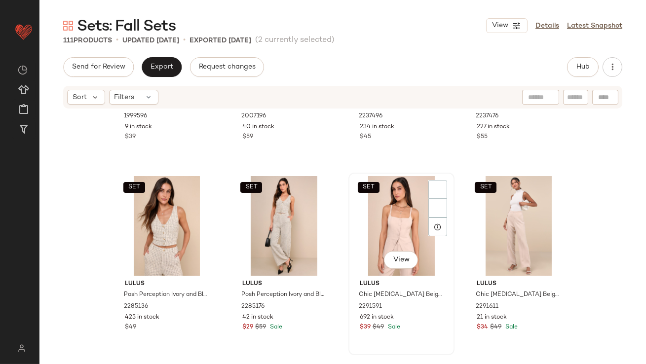
scroll to position [4341, 0]
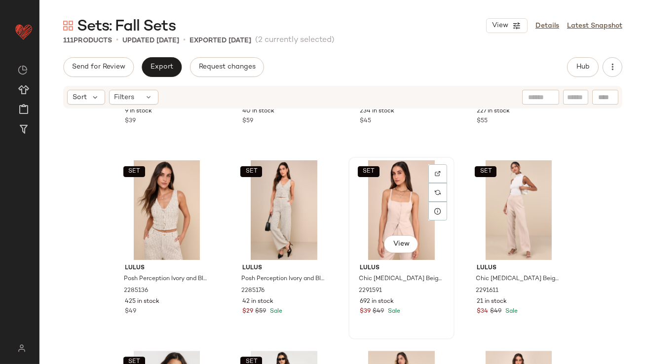
click at [399, 210] on div "SET View" at bounding box center [401, 210] width 99 height 100
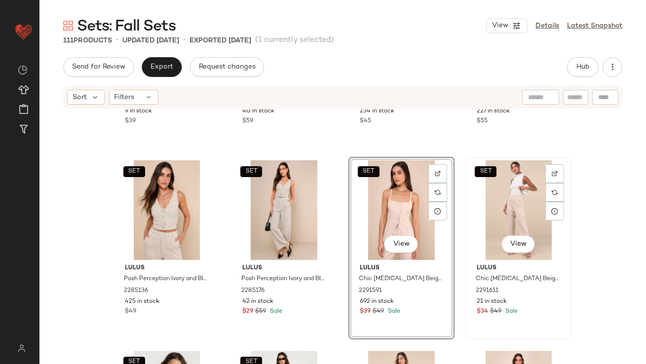
click at [505, 210] on div "SET View" at bounding box center [518, 210] width 99 height 100
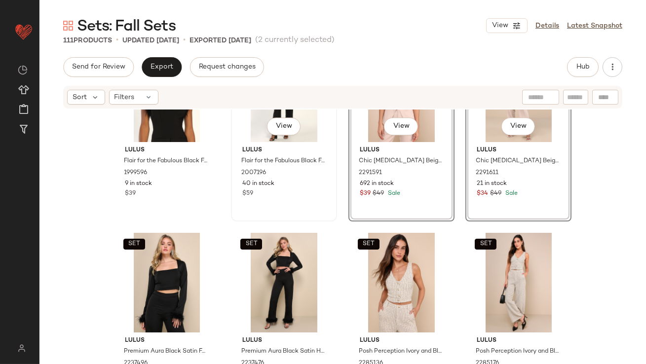
scroll to position [4304, 0]
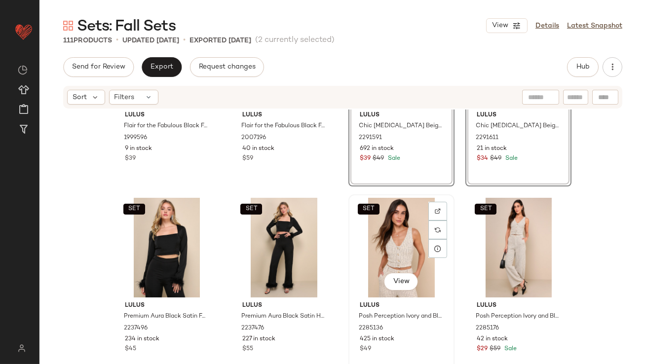
click at [395, 254] on div "SET View" at bounding box center [401, 248] width 99 height 100
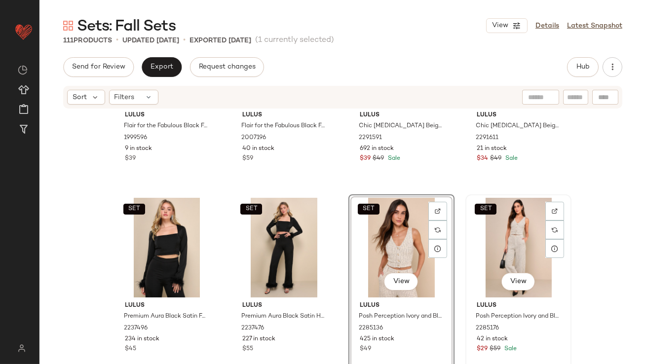
click at [472, 236] on div "SET View" at bounding box center [518, 248] width 99 height 100
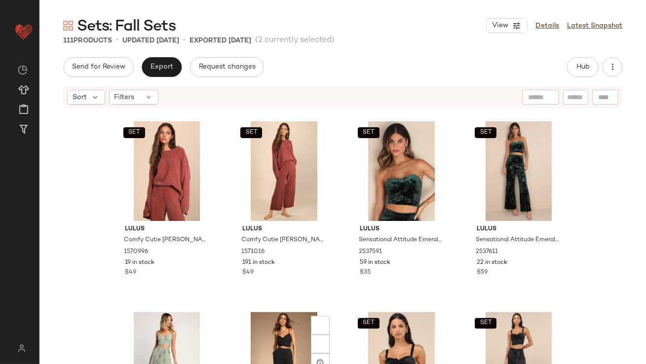
scroll to position [4011, 0]
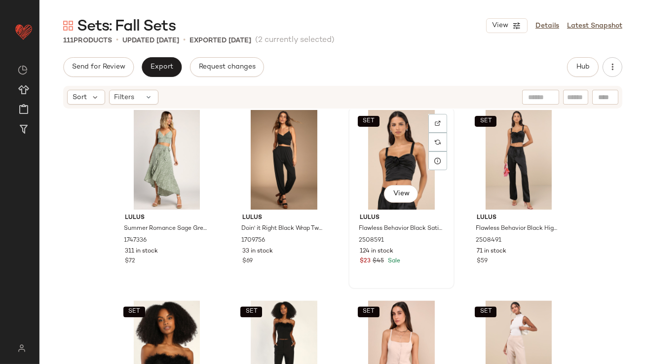
click at [366, 169] on div "SET View" at bounding box center [401, 160] width 99 height 100
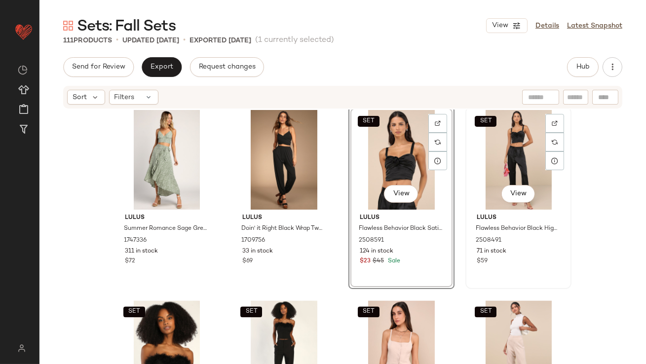
click at [499, 168] on div "SET View" at bounding box center [518, 160] width 99 height 100
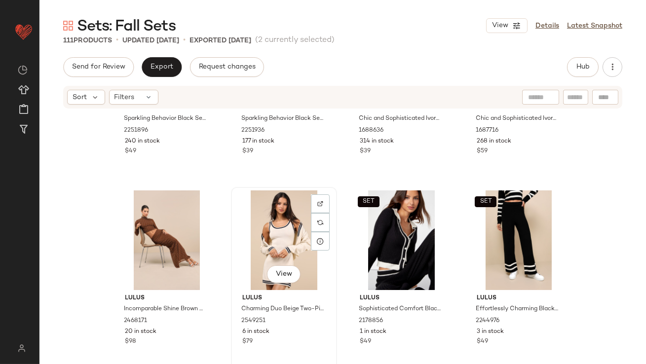
scroll to position [4981, 0]
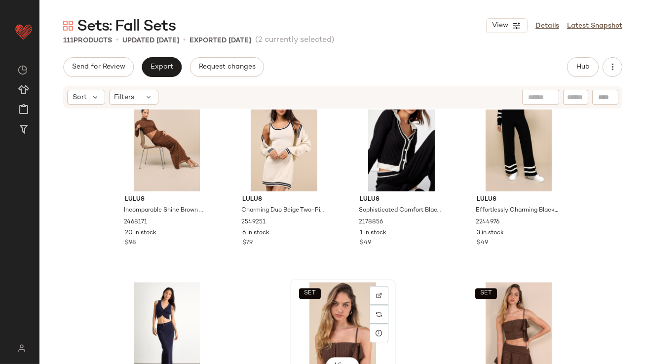
click at [326, 330] on div "SET View" at bounding box center [342, 332] width 99 height 100
drag, startPoint x: 506, startPoint y: 304, endPoint x: 365, endPoint y: 318, distance: 141.2
click at [506, 304] on div "SET View" at bounding box center [518, 332] width 99 height 100
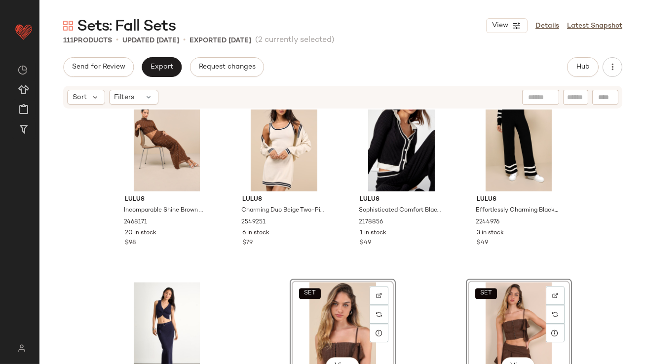
click at [438, 306] on div "Lulus Incomparable Shine Brown Mesh Rhinestone Two-Piece Maxi Dress 2468171 20 …" at bounding box center [342, 251] width 606 height 284
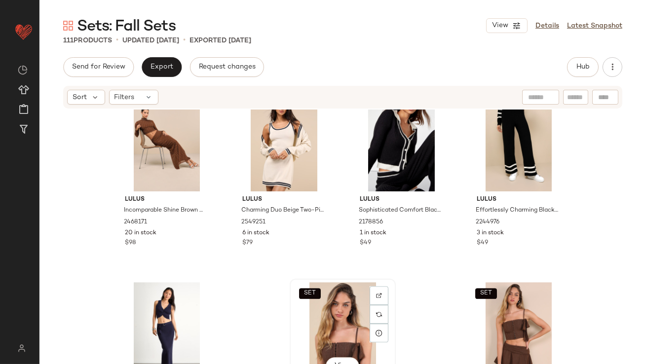
drag, startPoint x: 326, startPoint y: 305, endPoint x: 343, endPoint y: 305, distance: 17.3
click at [326, 305] on div "SET View" at bounding box center [342, 332] width 99 height 100
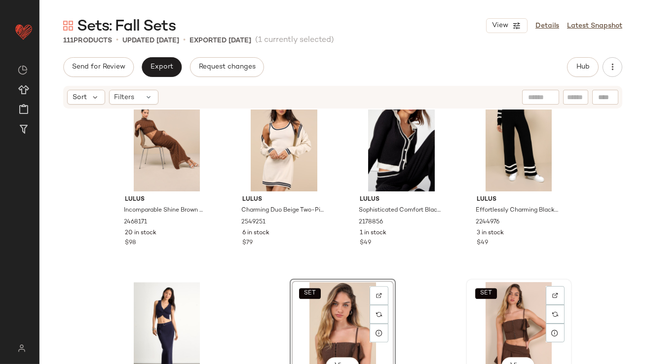
click at [483, 298] on div "SET View" at bounding box center [518, 332] width 99 height 100
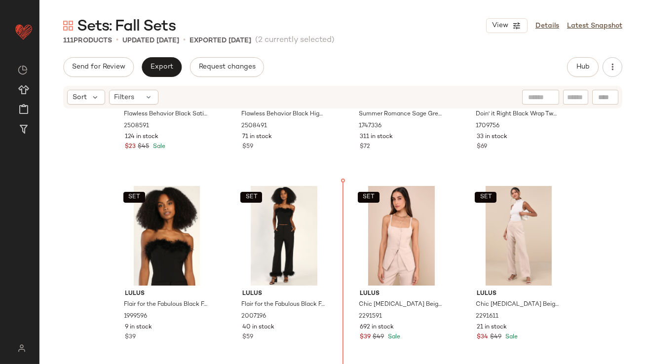
scroll to position [4137, 0]
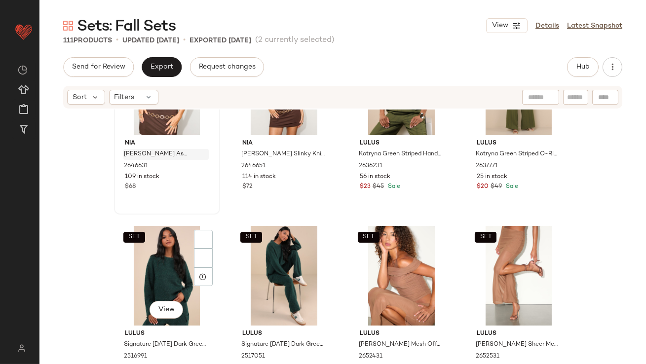
scroll to position [154, 0]
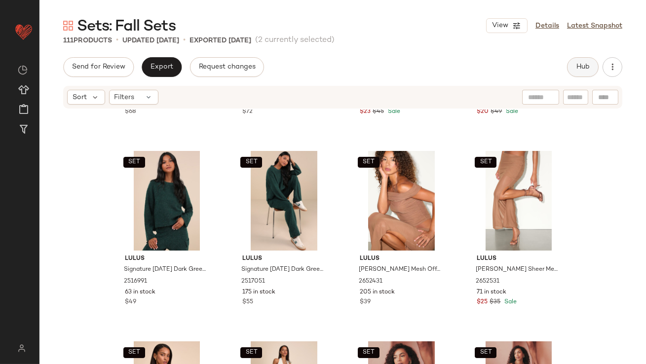
click at [576, 64] on span "Hub" at bounding box center [583, 67] width 14 height 8
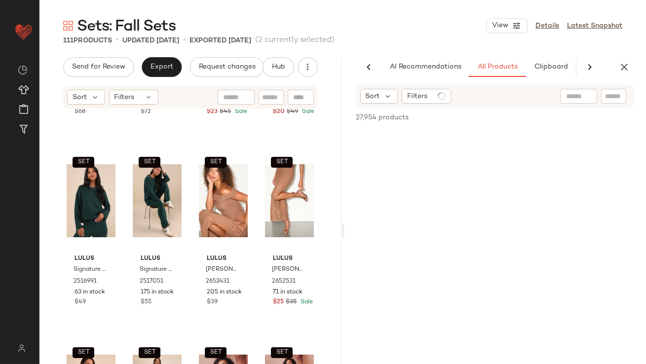
scroll to position [0, 55]
click at [488, 72] on button "Clipboard" at bounding box center [494, 67] width 49 height 20
click at [441, 73] on button "All Products" at bounding box center [441, 67] width 57 height 20
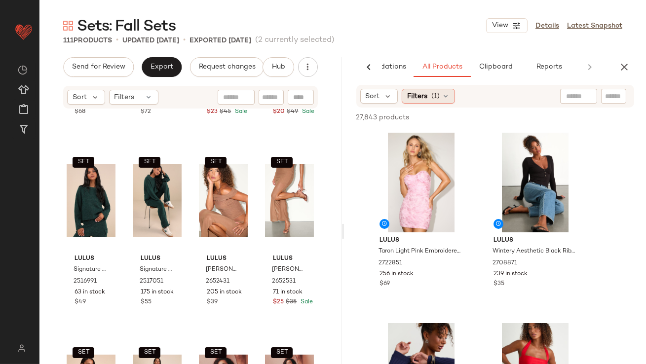
click at [411, 97] on span "Filters" at bounding box center [417, 96] width 20 height 10
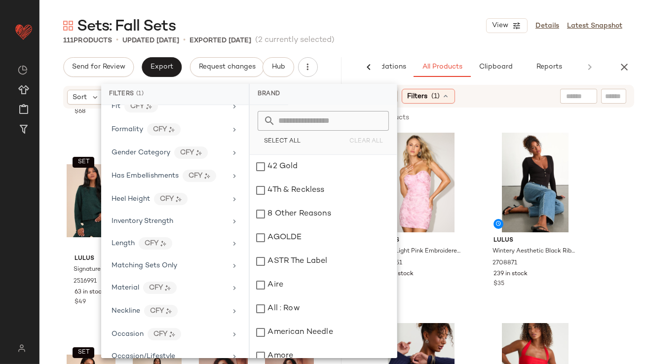
scroll to position [303, 0]
click at [132, 262] on span "Matching Sets Only" at bounding box center [144, 264] width 66 height 7
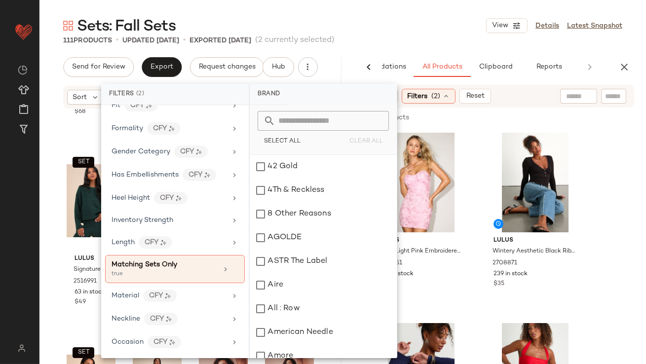
click at [400, 45] on div "111 Products • updated [DATE] • Exported [DATE] (2 currently selected)" at bounding box center [342, 41] width 606 height 10
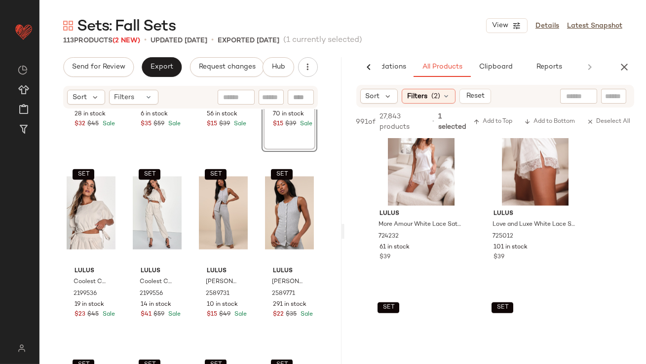
scroll to position [1891, 0]
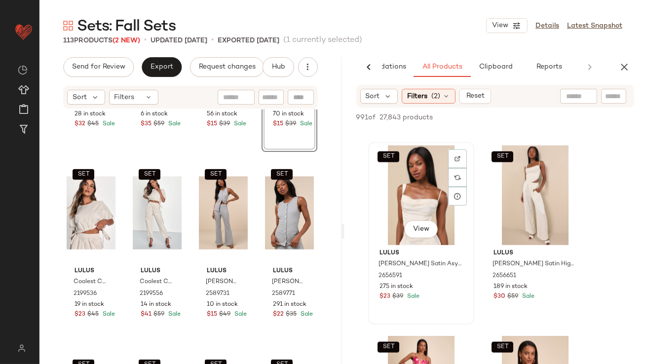
click at [405, 214] on div "SET View" at bounding box center [420, 195] width 99 height 100
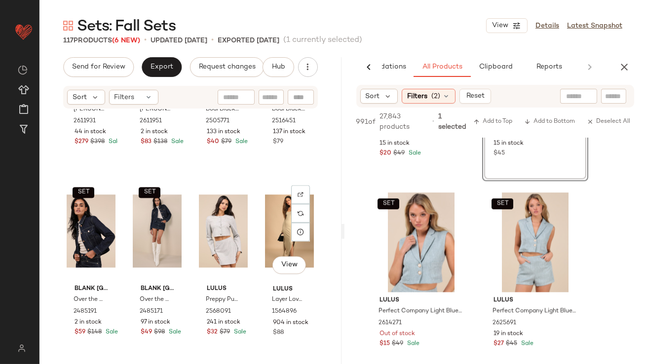
scroll to position [3560, 0]
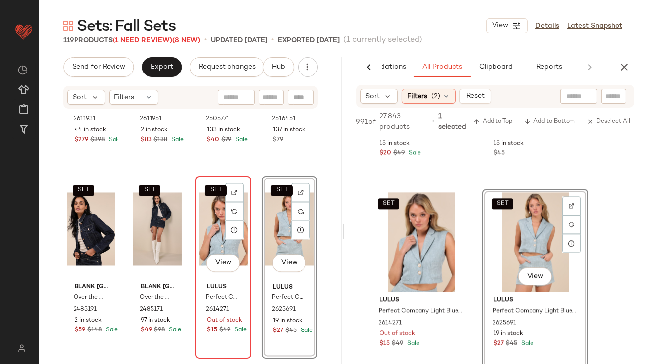
click at [220, 230] on div "SET View" at bounding box center [223, 230] width 49 height 100
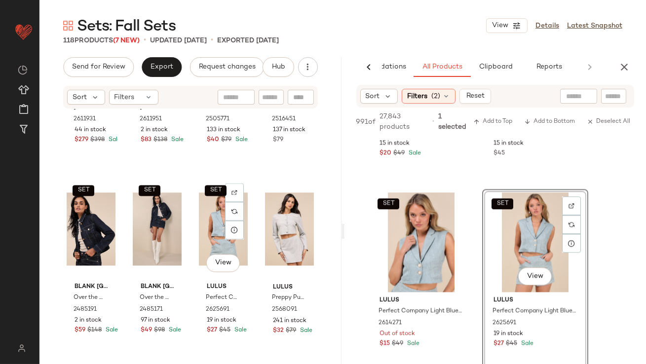
click at [220, 230] on div "SET View" at bounding box center [223, 230] width 49 height 100
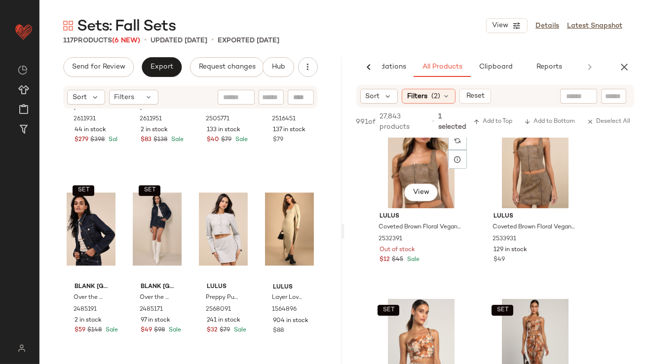
scroll to position [6324, 0]
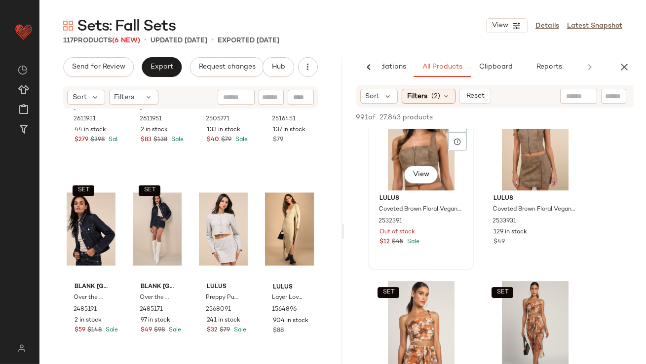
click at [412, 160] on div "SET View" at bounding box center [420, 141] width 99 height 100
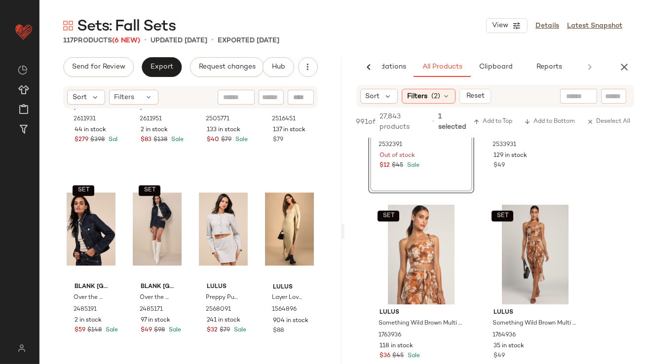
scroll to position [6430, 0]
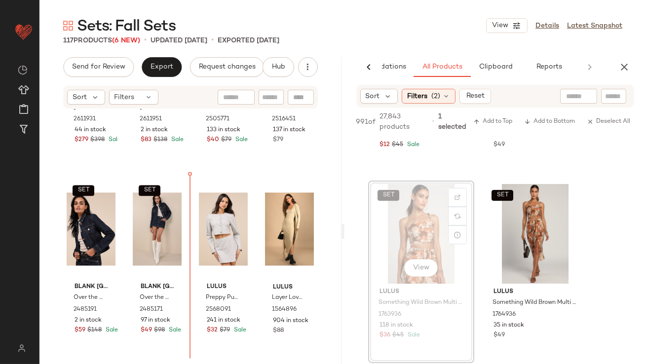
drag, startPoint x: 420, startPoint y: 235, endPoint x: 415, endPoint y: 236, distance: 5.4
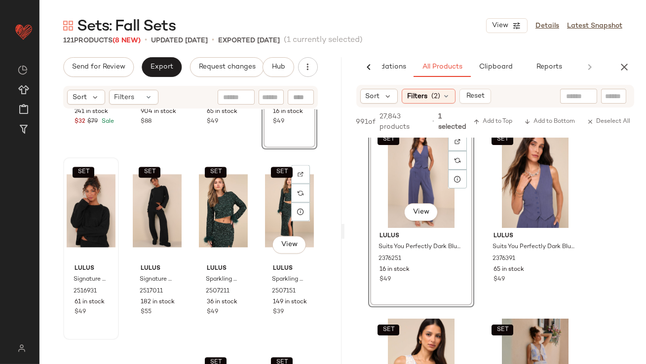
scroll to position [3965, 0]
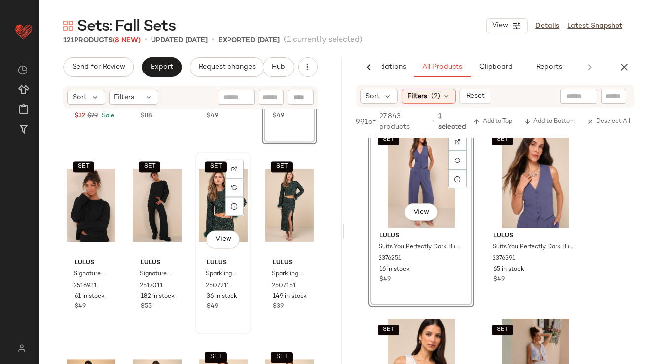
click at [216, 215] on div "SET View" at bounding box center [223, 205] width 49 height 100
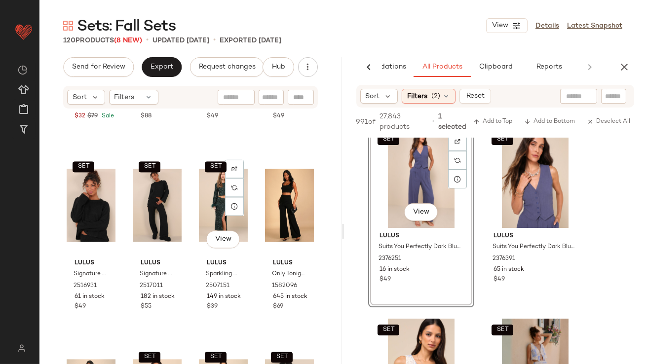
click at [215, 215] on div "SET View" at bounding box center [223, 205] width 49 height 100
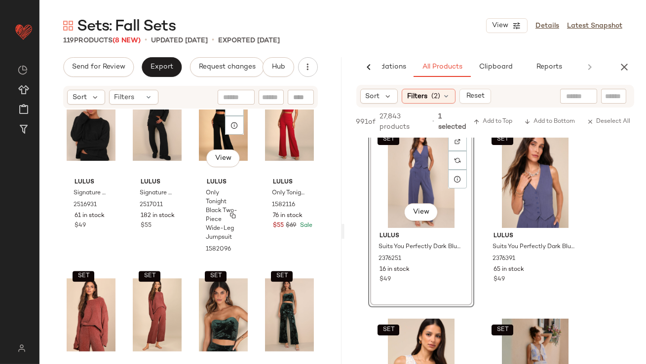
scroll to position [4047, 0]
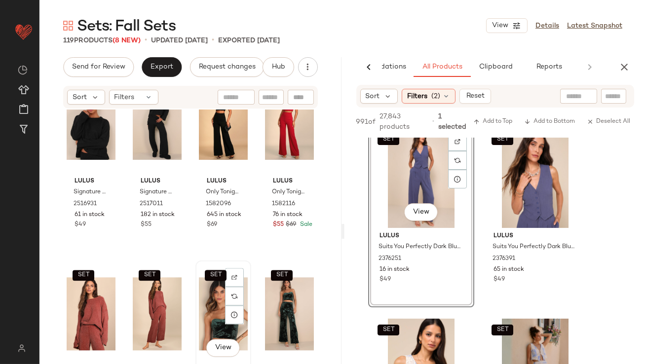
click at [209, 314] on div "SET View" at bounding box center [223, 314] width 49 height 100
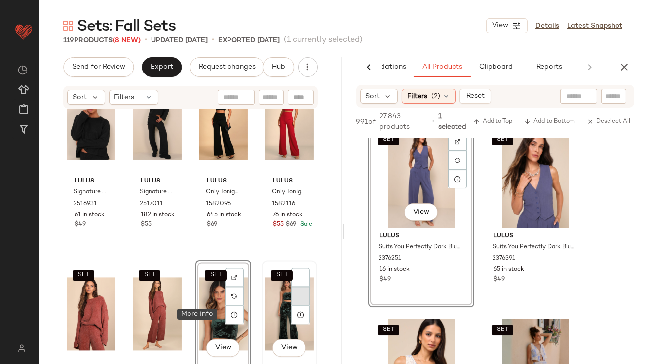
click at [291, 304] on div at bounding box center [300, 296] width 19 height 19
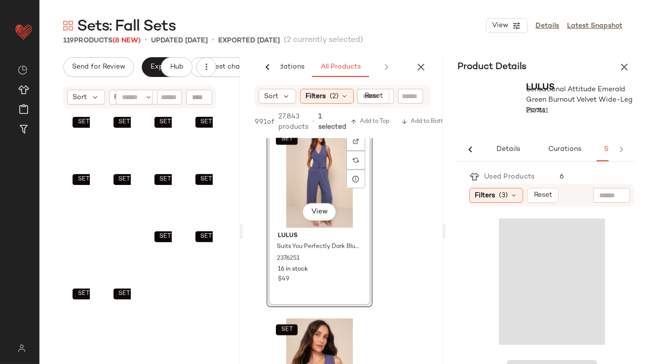
scroll to position [0, 57]
drag, startPoint x: 205, startPoint y: 316, endPoint x: 200, endPoint y: 201, distance: 115.5
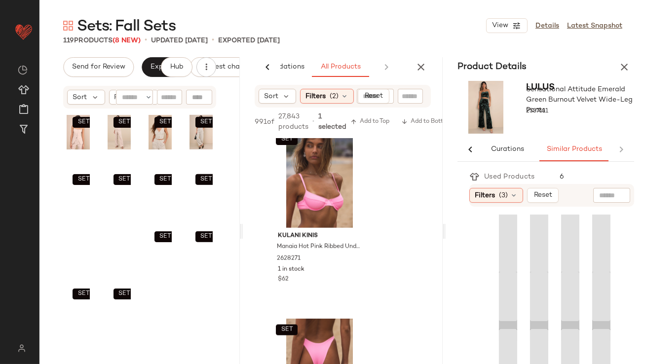
scroll to position [1201, 0]
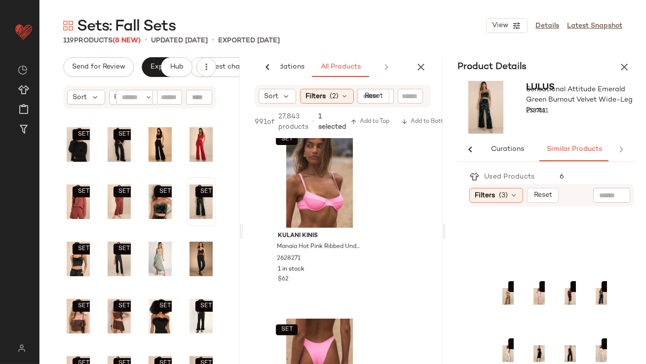
click at [620, 59] on button "button" at bounding box center [624, 67] width 20 height 20
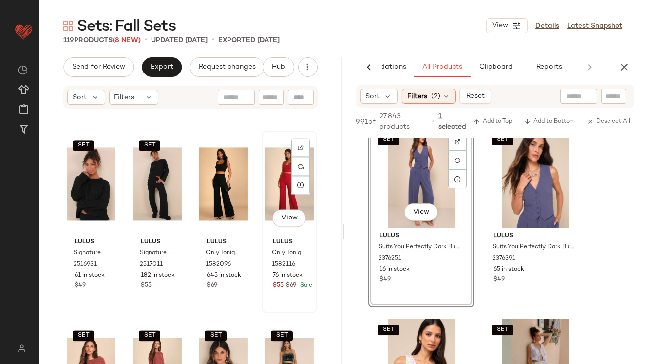
scroll to position [4052, 0]
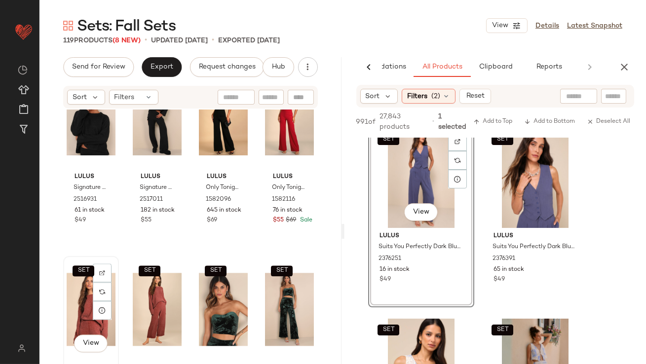
click at [82, 293] on div "SET View" at bounding box center [91, 309] width 49 height 100
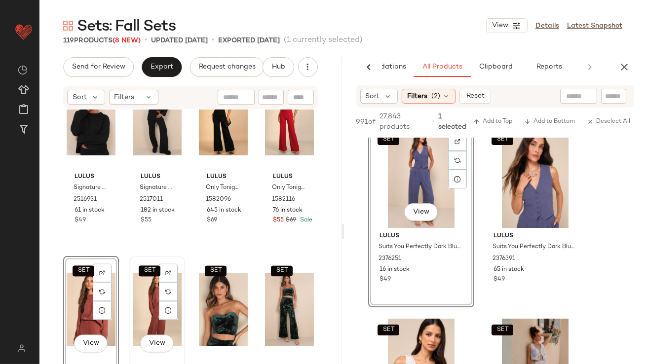
click at [147, 293] on div "SET View" at bounding box center [157, 309] width 49 height 100
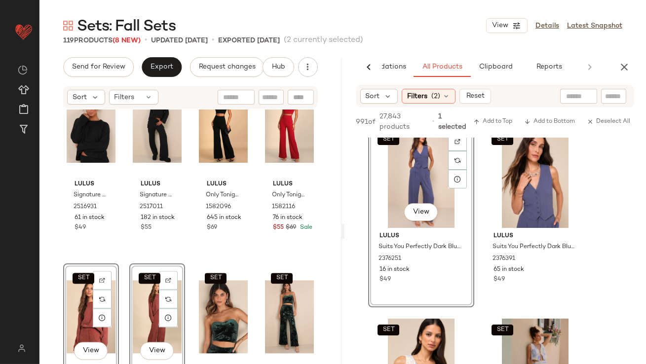
scroll to position [4037, 0]
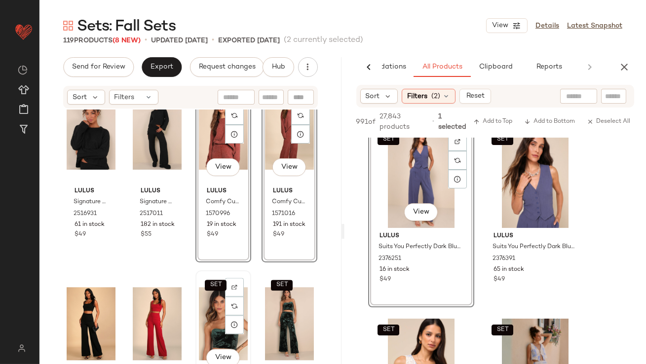
click at [203, 319] on div "SET View" at bounding box center [223, 324] width 49 height 100
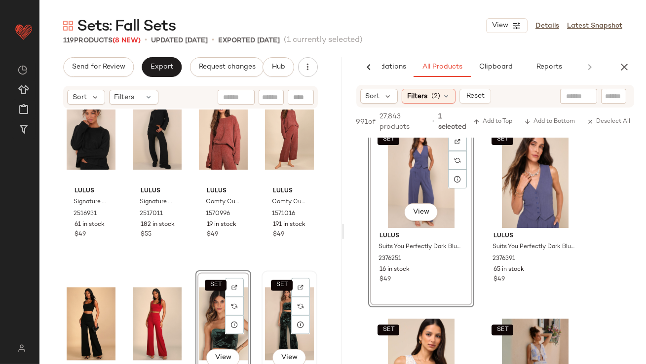
click at [271, 309] on div "SET View" at bounding box center [289, 324] width 49 height 100
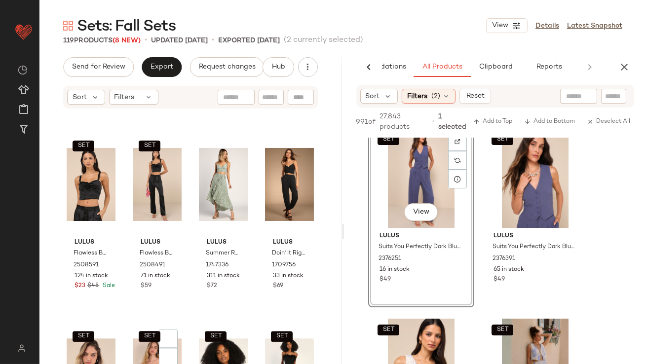
scroll to position [4416, 0]
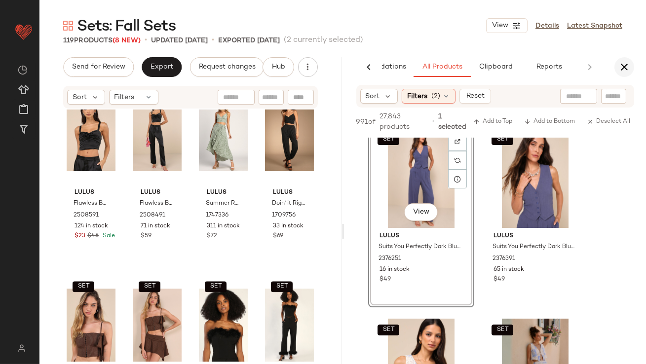
click at [628, 67] on icon "button" at bounding box center [624, 67] width 12 height 12
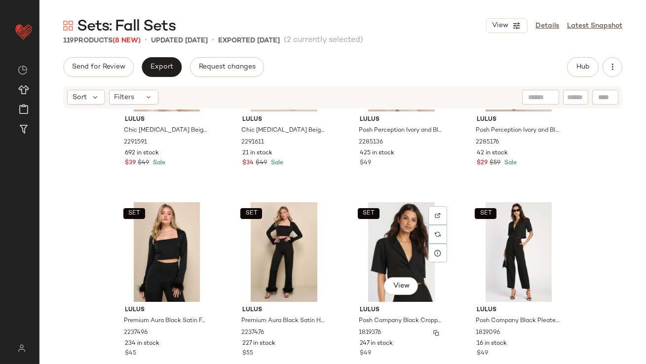
scroll to position [4840, 0]
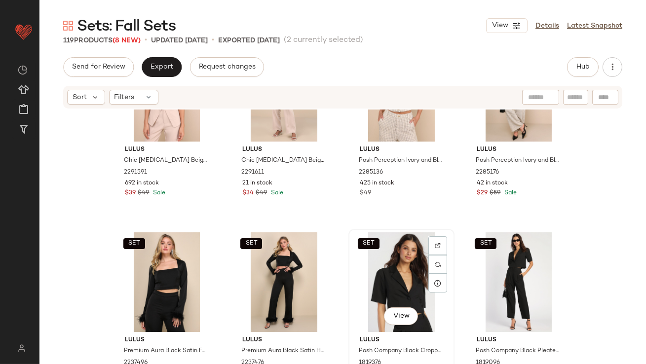
click at [387, 290] on div "SET View" at bounding box center [401, 282] width 99 height 100
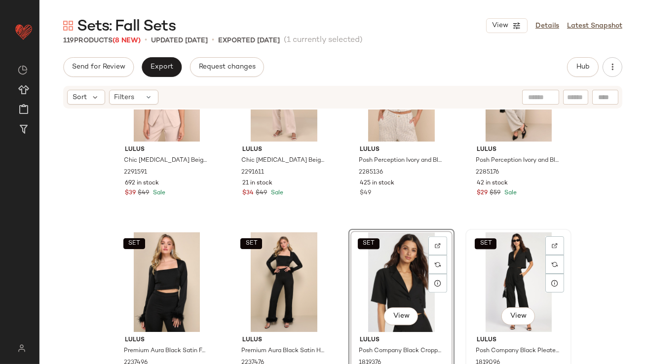
click at [502, 277] on div "SET View" at bounding box center [518, 282] width 99 height 100
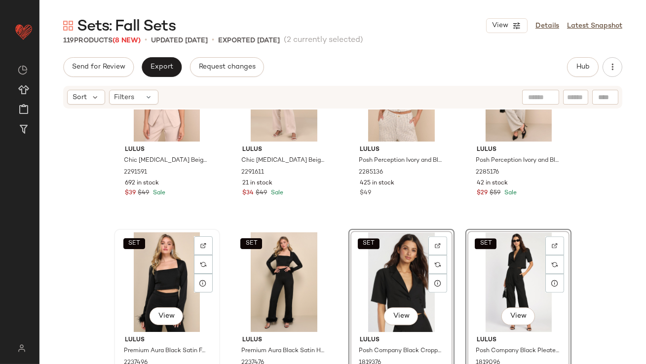
click at [163, 268] on div "SET View" at bounding box center [166, 282] width 99 height 100
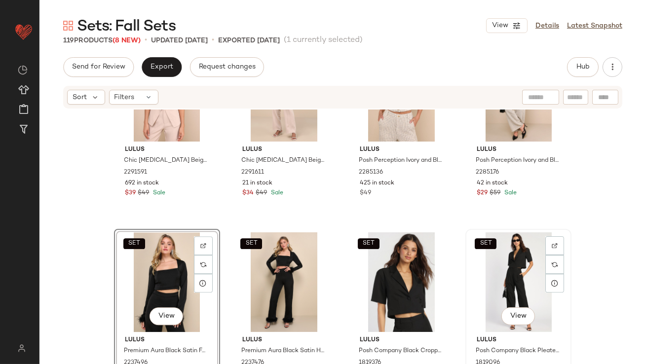
click at [495, 270] on div "SET View" at bounding box center [518, 282] width 99 height 100
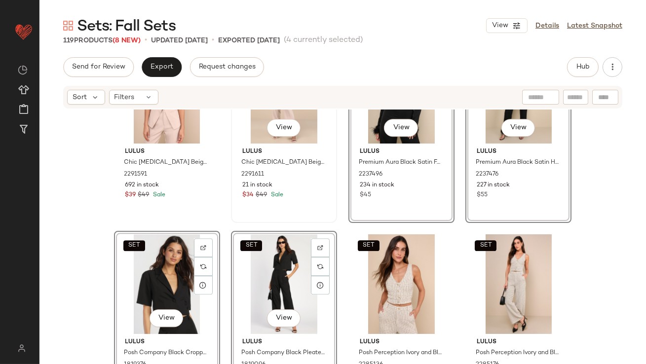
click at [311, 197] on div "$34 $49 Sale" at bounding box center [283, 195] width 83 height 9
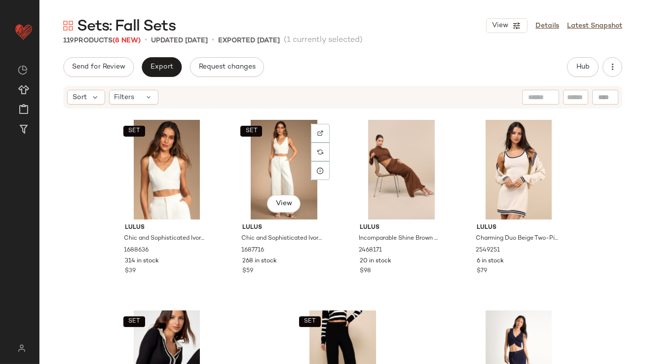
scroll to position [5428, 0]
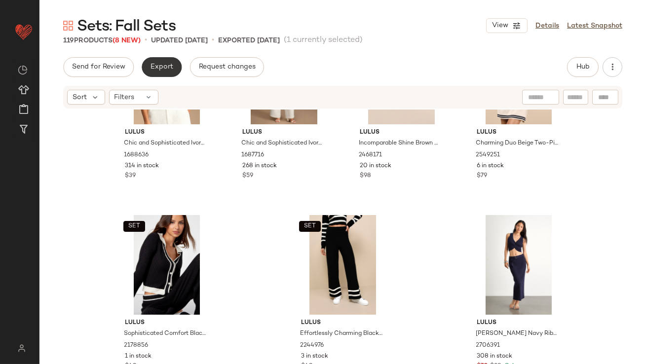
click at [161, 71] on span "Export" at bounding box center [161, 67] width 23 height 8
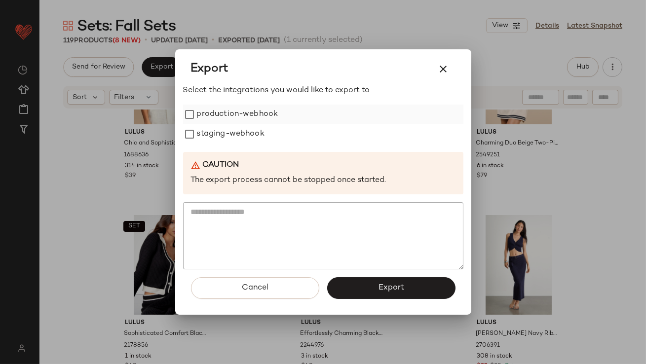
click at [203, 109] on label "production-webhook" at bounding box center [237, 115] width 81 height 20
click at [222, 136] on label "staging-webhook" at bounding box center [231, 134] width 68 height 20
click at [409, 284] on button "Export" at bounding box center [391, 288] width 128 height 22
